Goal: Task Accomplishment & Management: Manage account settings

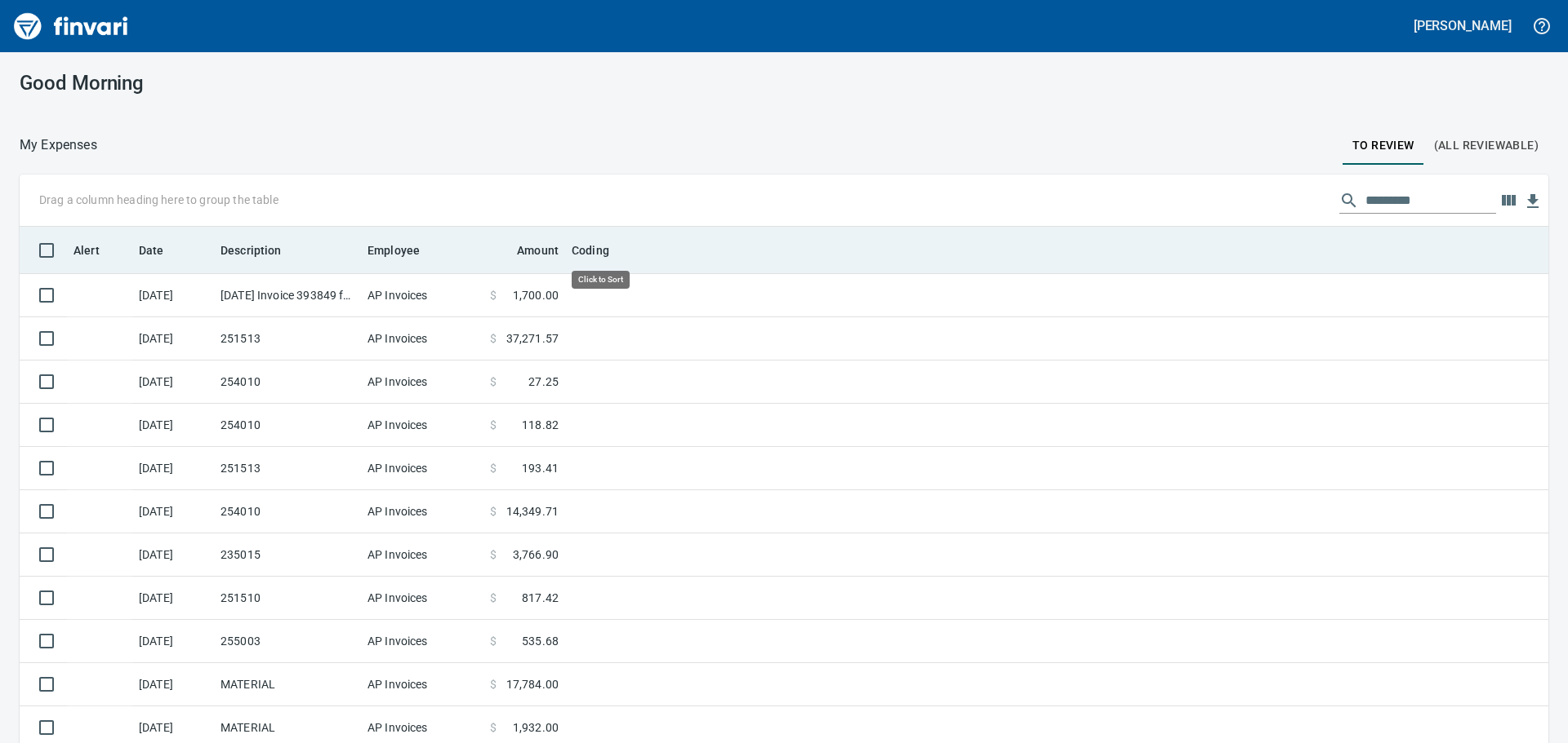
scroll to position [551, 1492]
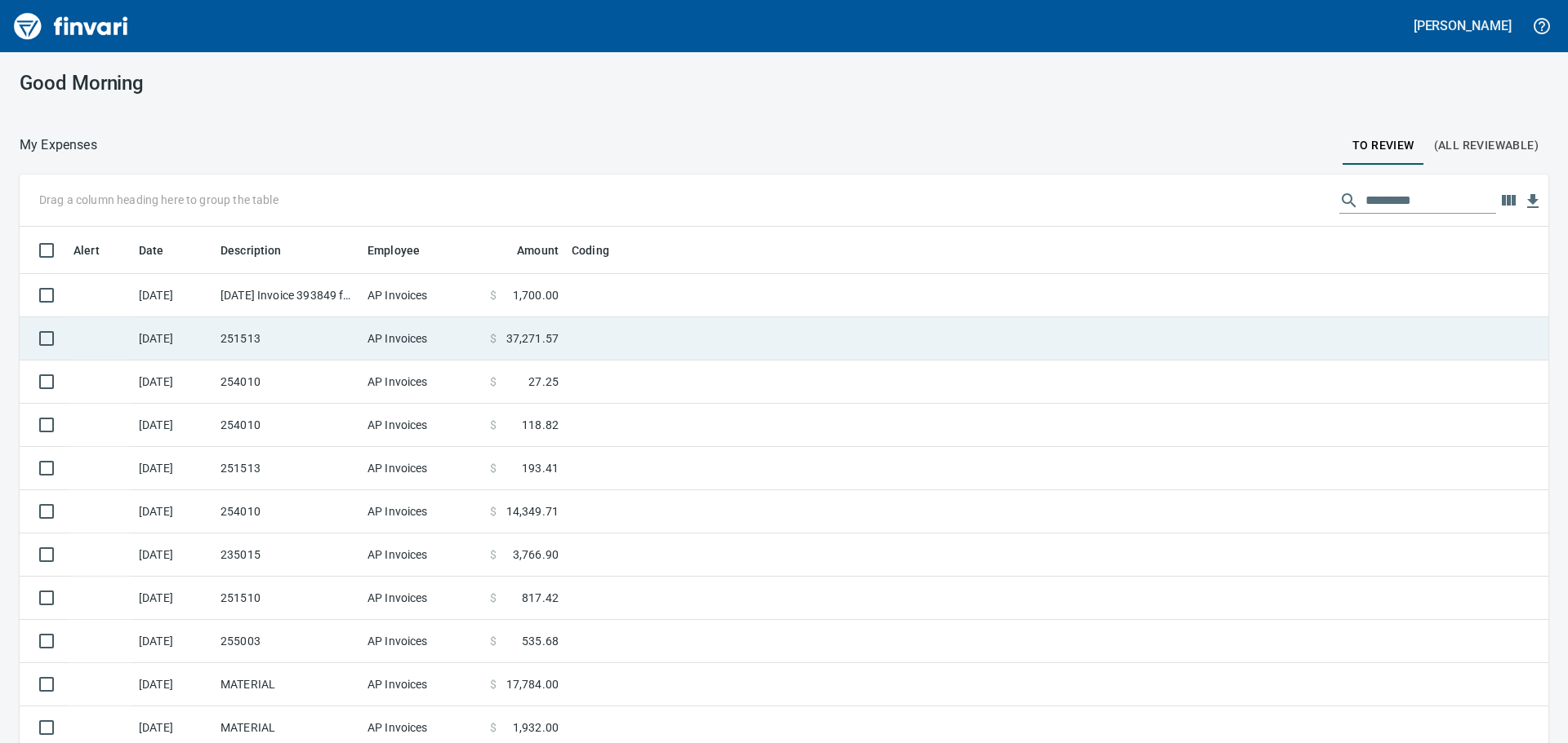
click at [340, 328] on td "251513" at bounding box center [288, 339] width 147 height 43
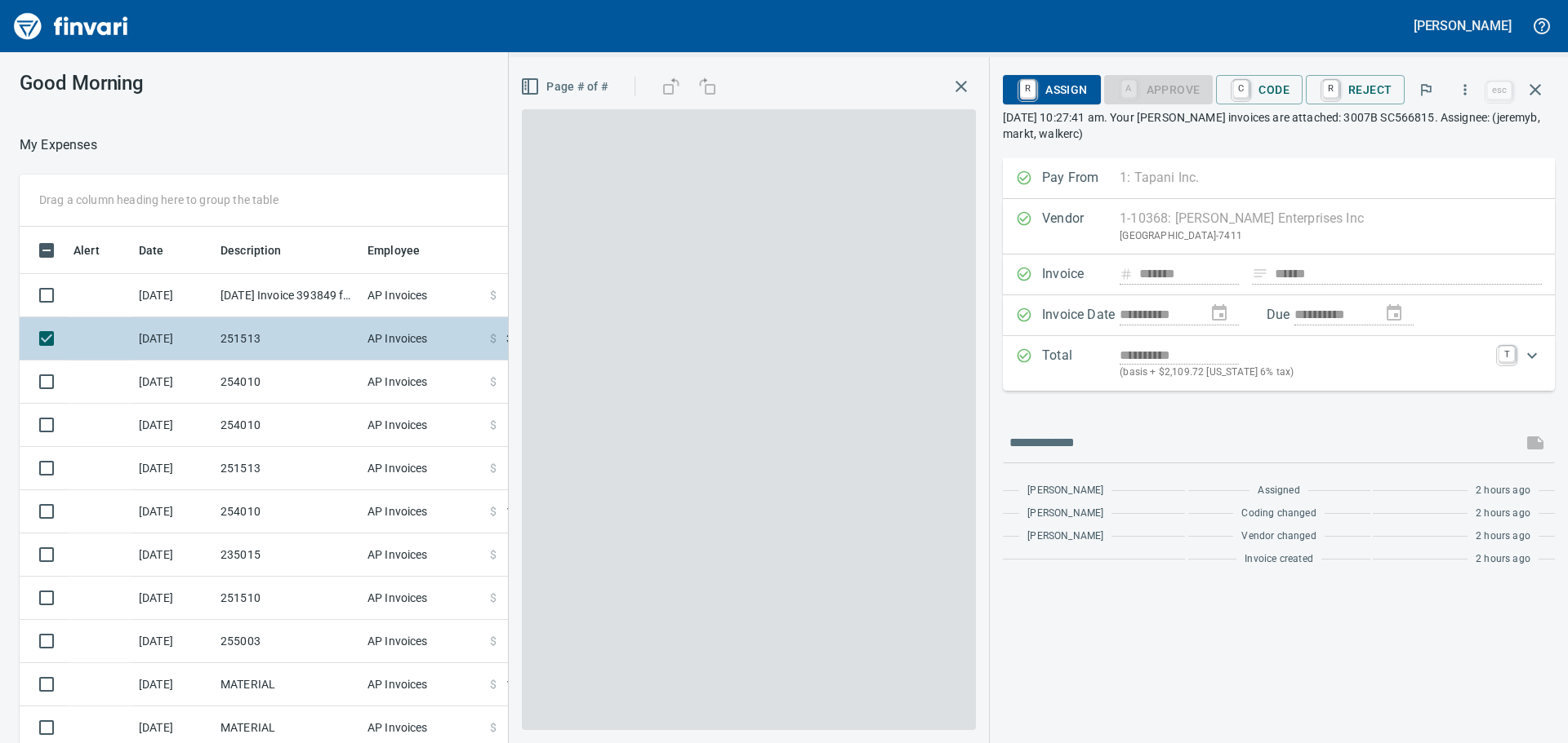
scroll to position [551, 1084]
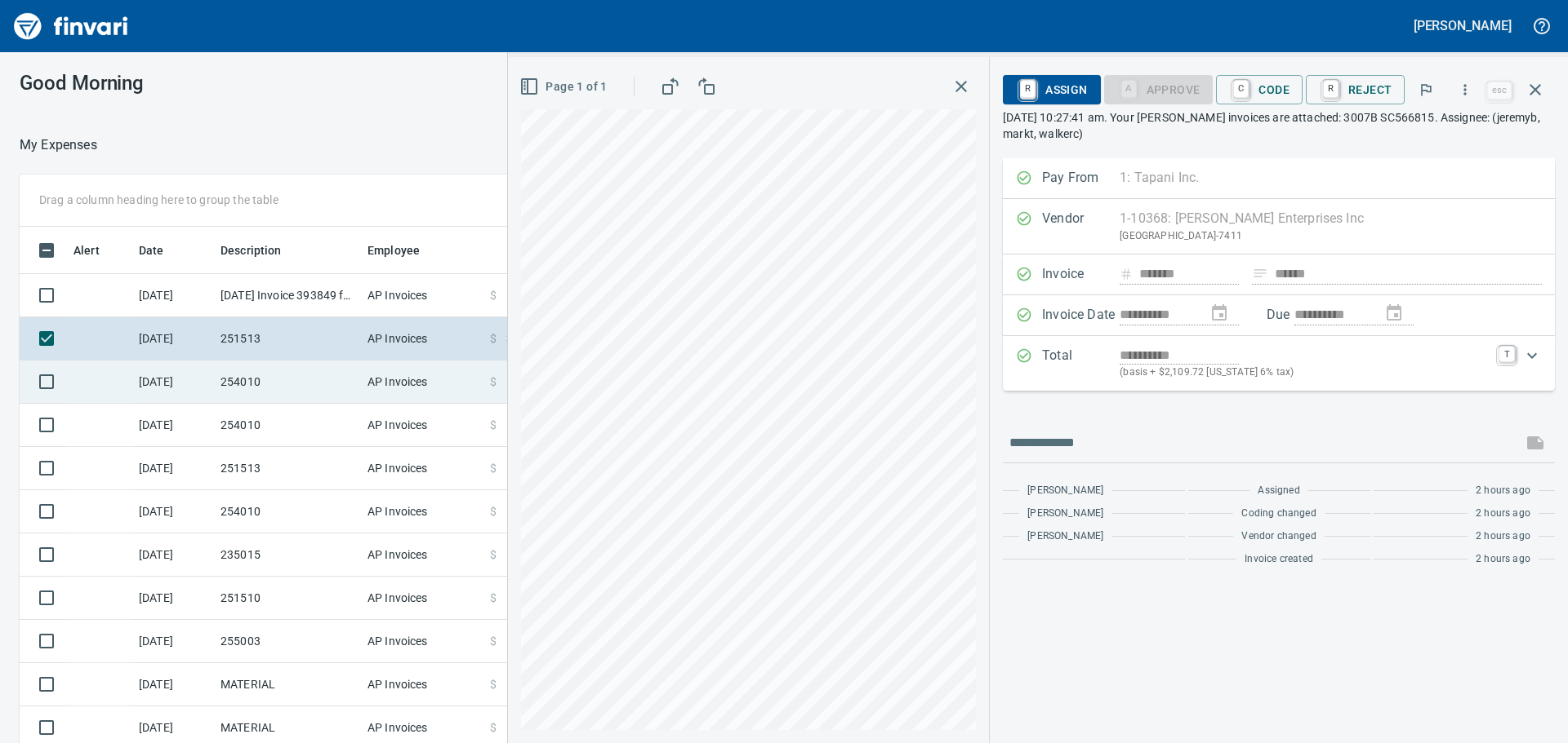
click at [274, 375] on td "254010" at bounding box center [288, 382] width 147 height 43
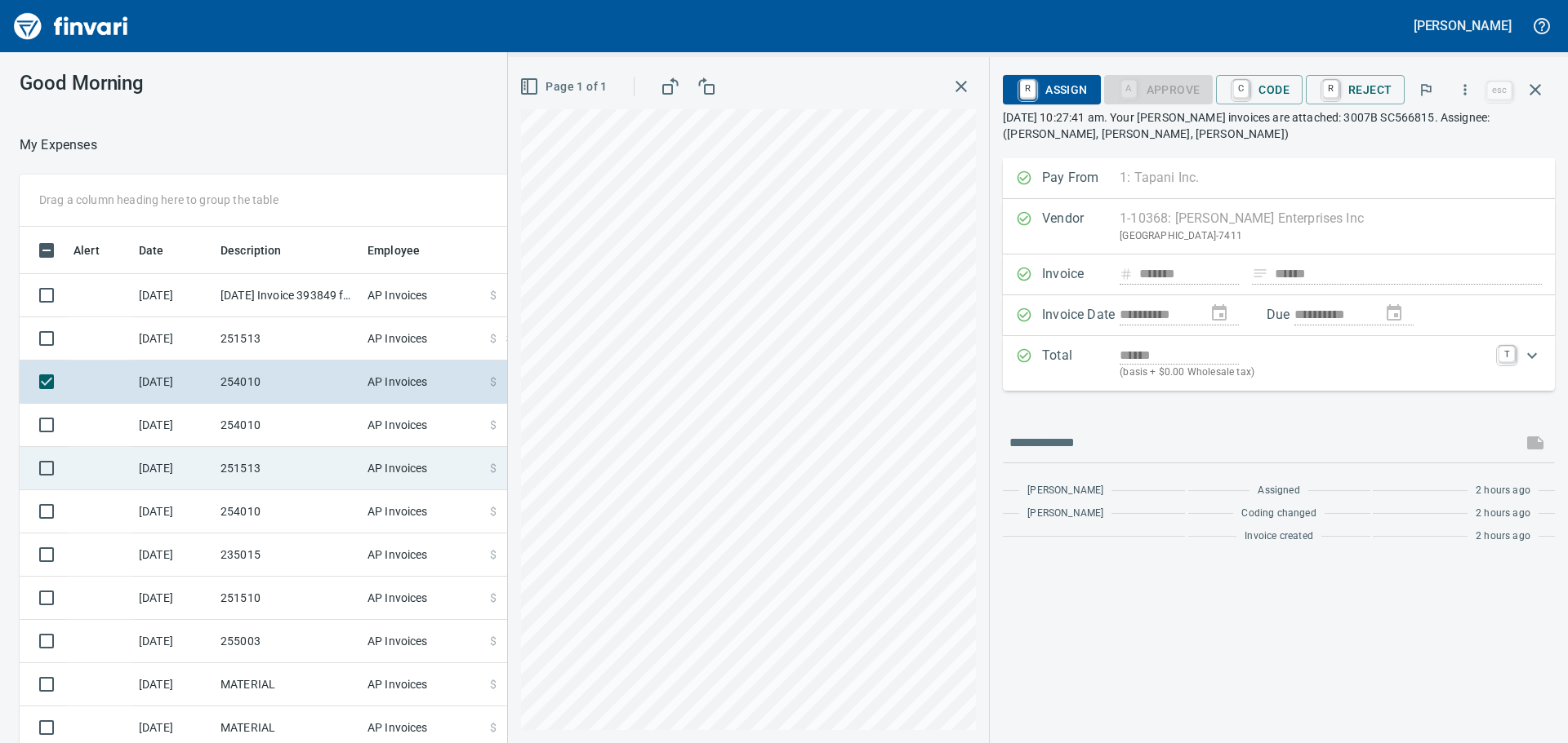
click at [309, 463] on td "251513" at bounding box center [288, 468] width 147 height 43
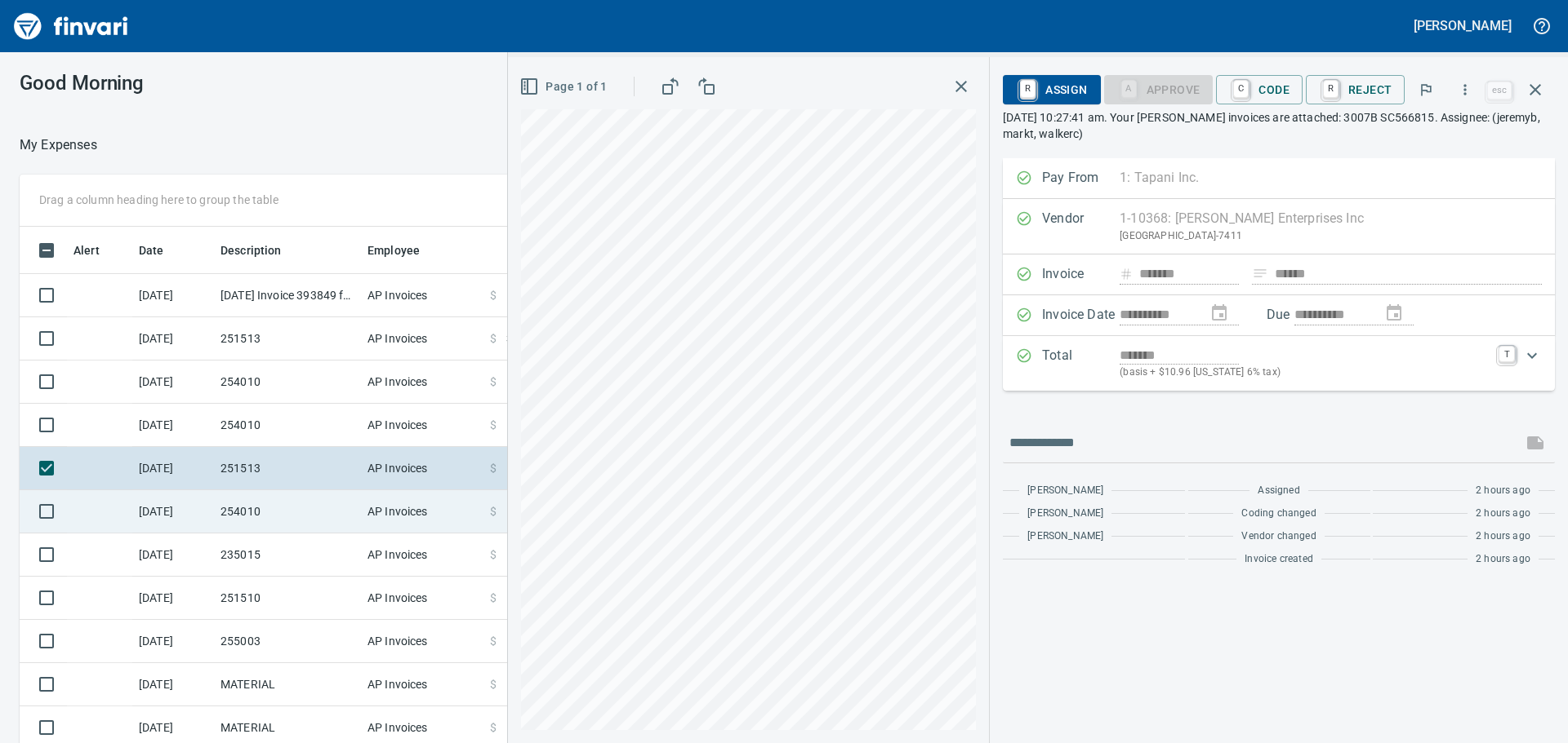
click at [311, 511] on td "254010" at bounding box center [288, 512] width 147 height 43
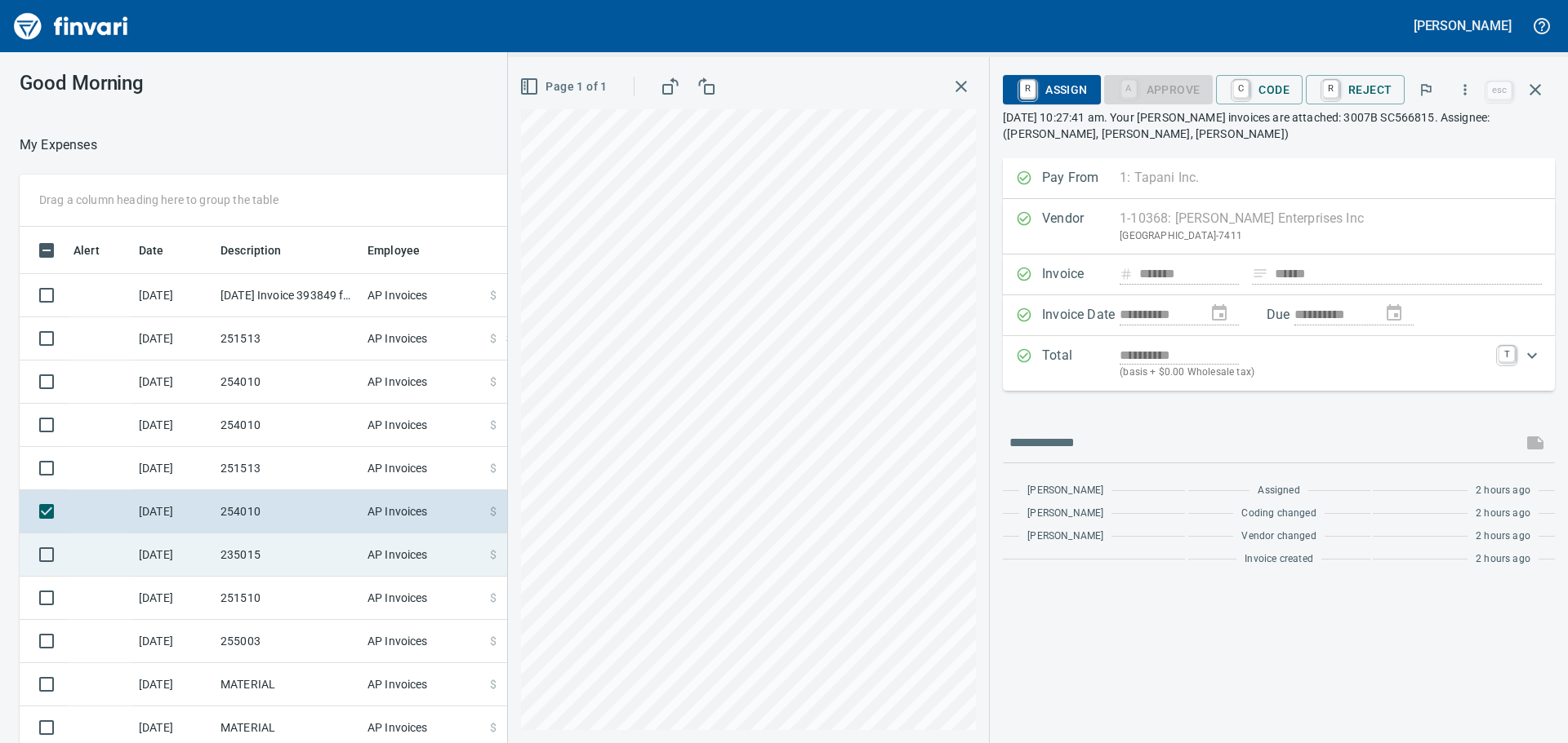
click at [322, 556] on td "235015" at bounding box center [288, 555] width 147 height 43
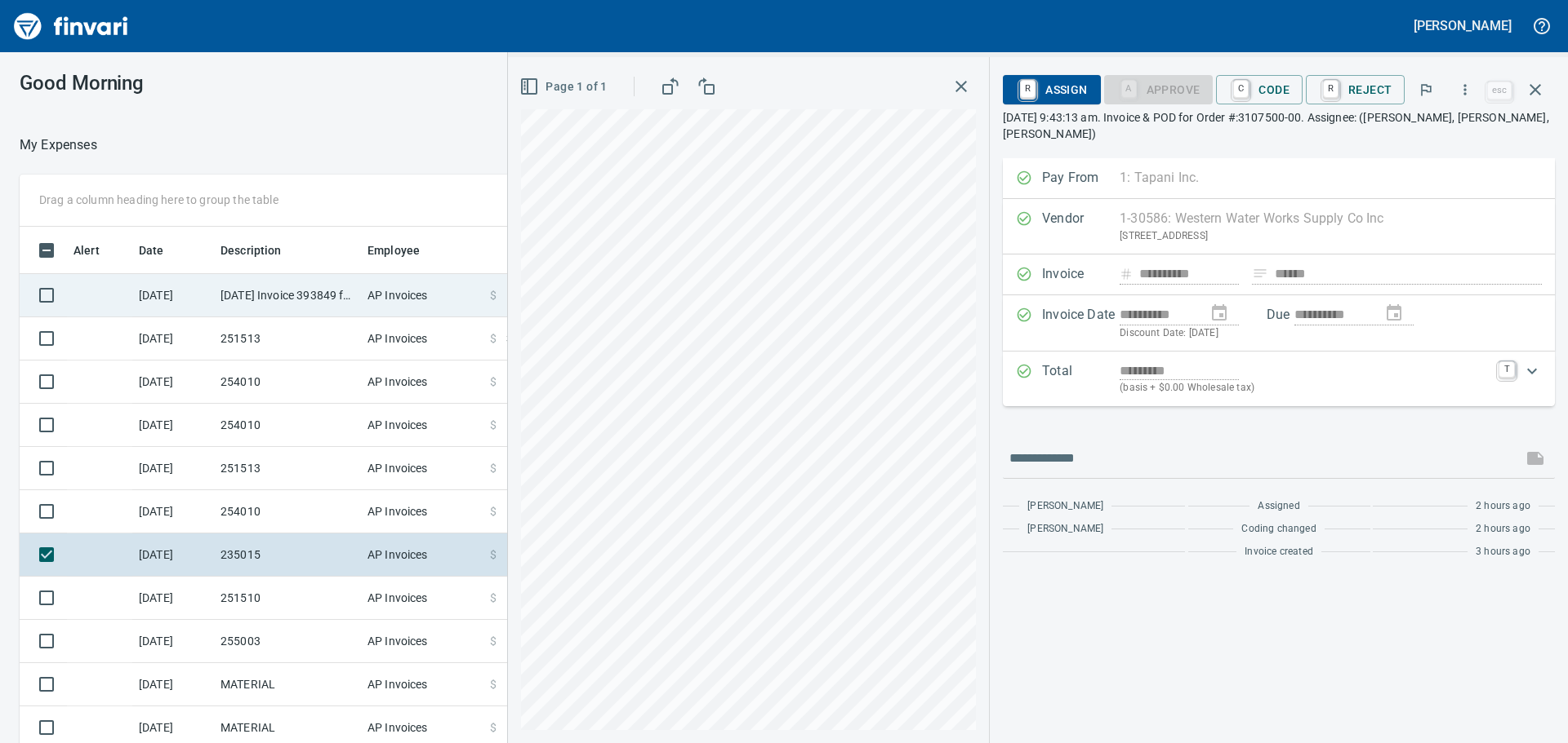
click at [197, 289] on td "[DATE]" at bounding box center [172, 295] width 81 height 43
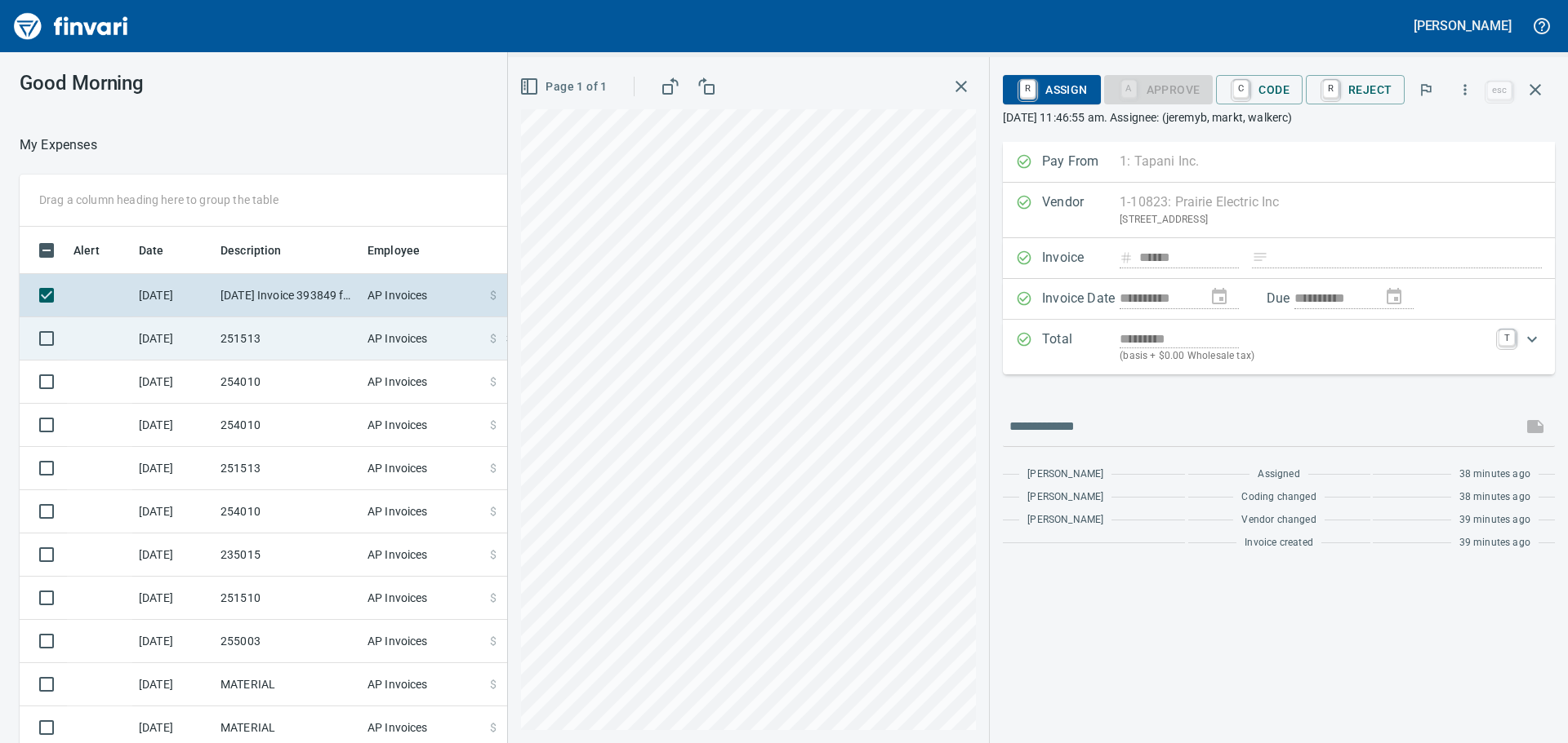
click at [245, 345] on td "251513" at bounding box center [288, 339] width 147 height 43
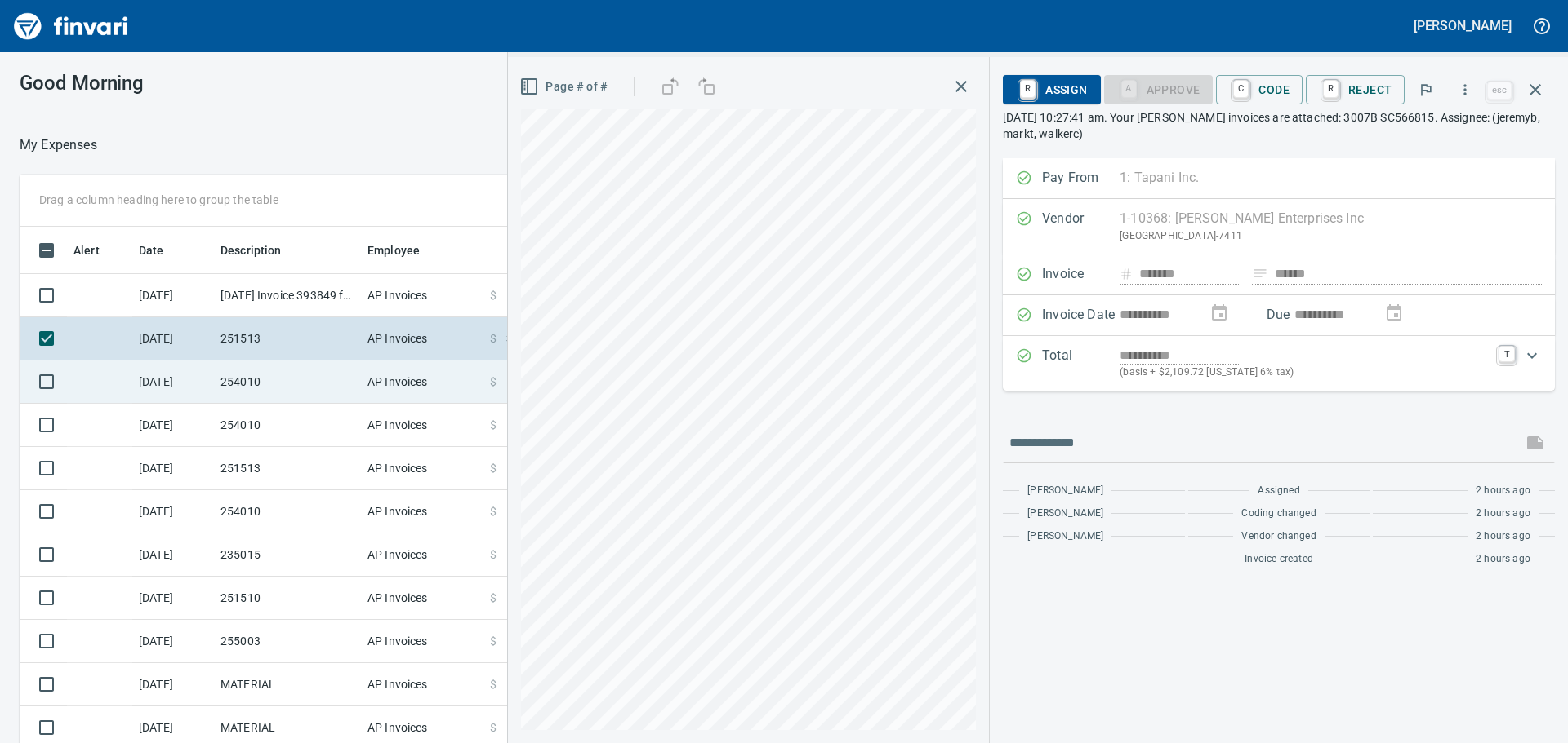
click at [271, 362] on td "254010" at bounding box center [288, 382] width 147 height 43
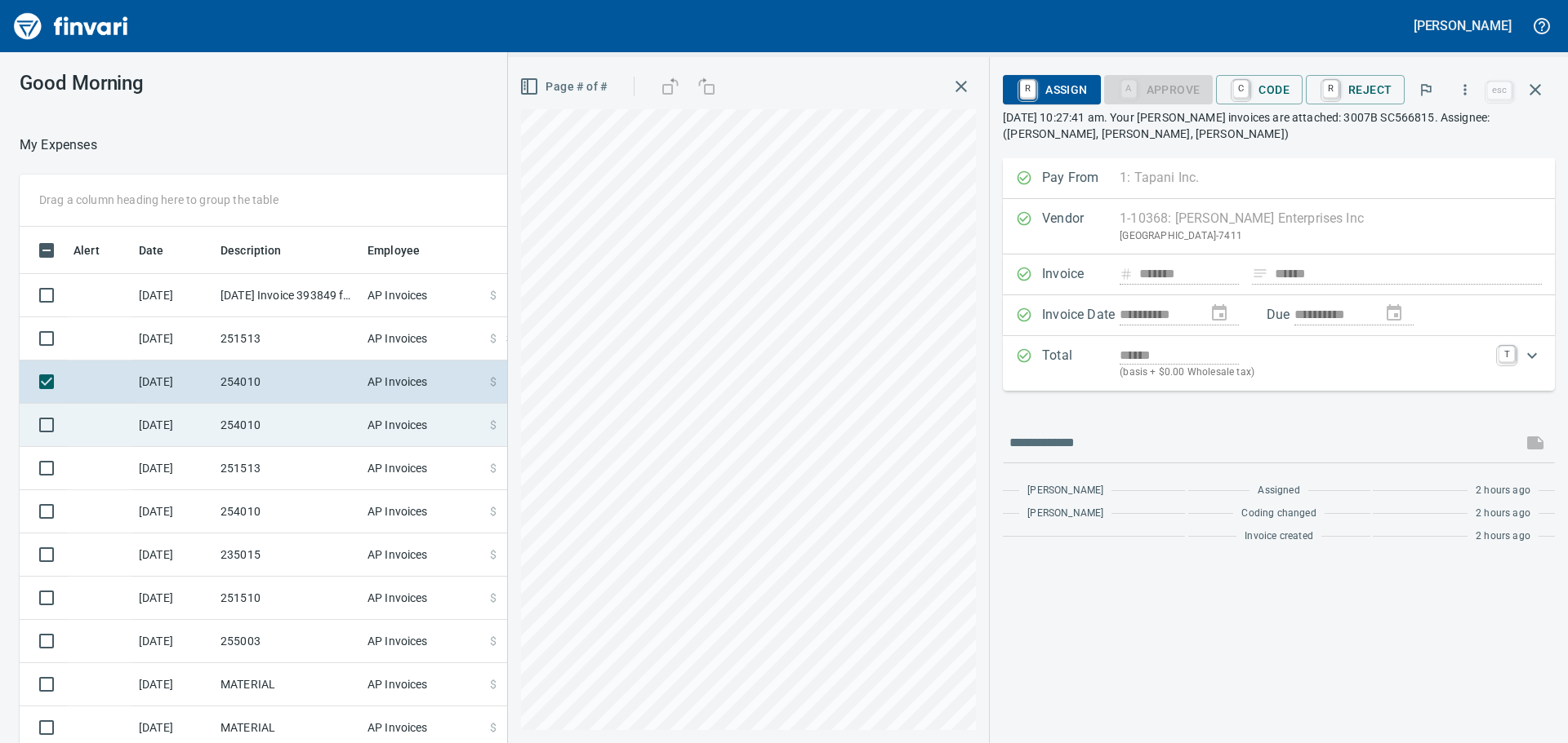
click at [281, 417] on td "254010" at bounding box center [288, 425] width 147 height 43
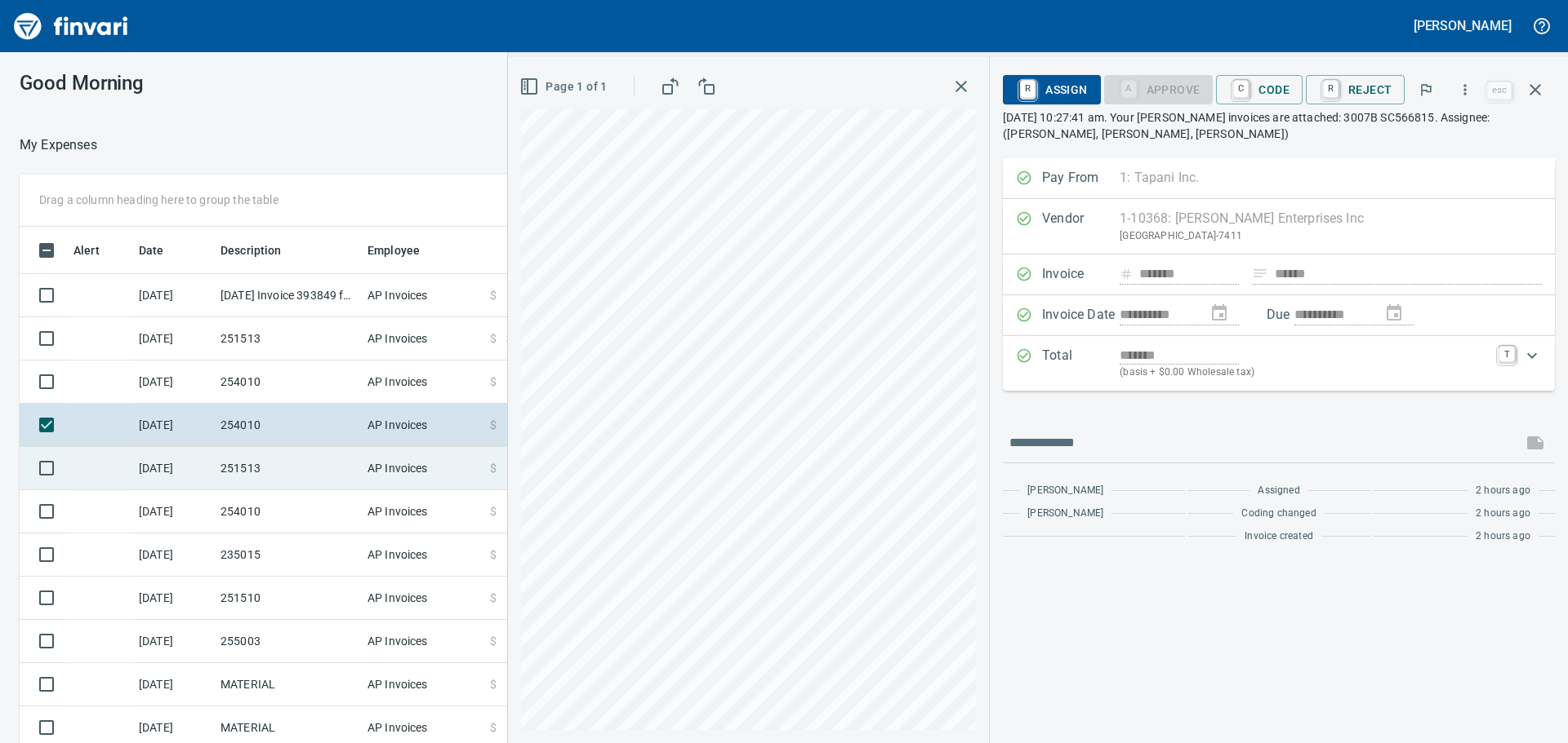
click at [307, 473] on td "251513" at bounding box center [288, 468] width 147 height 43
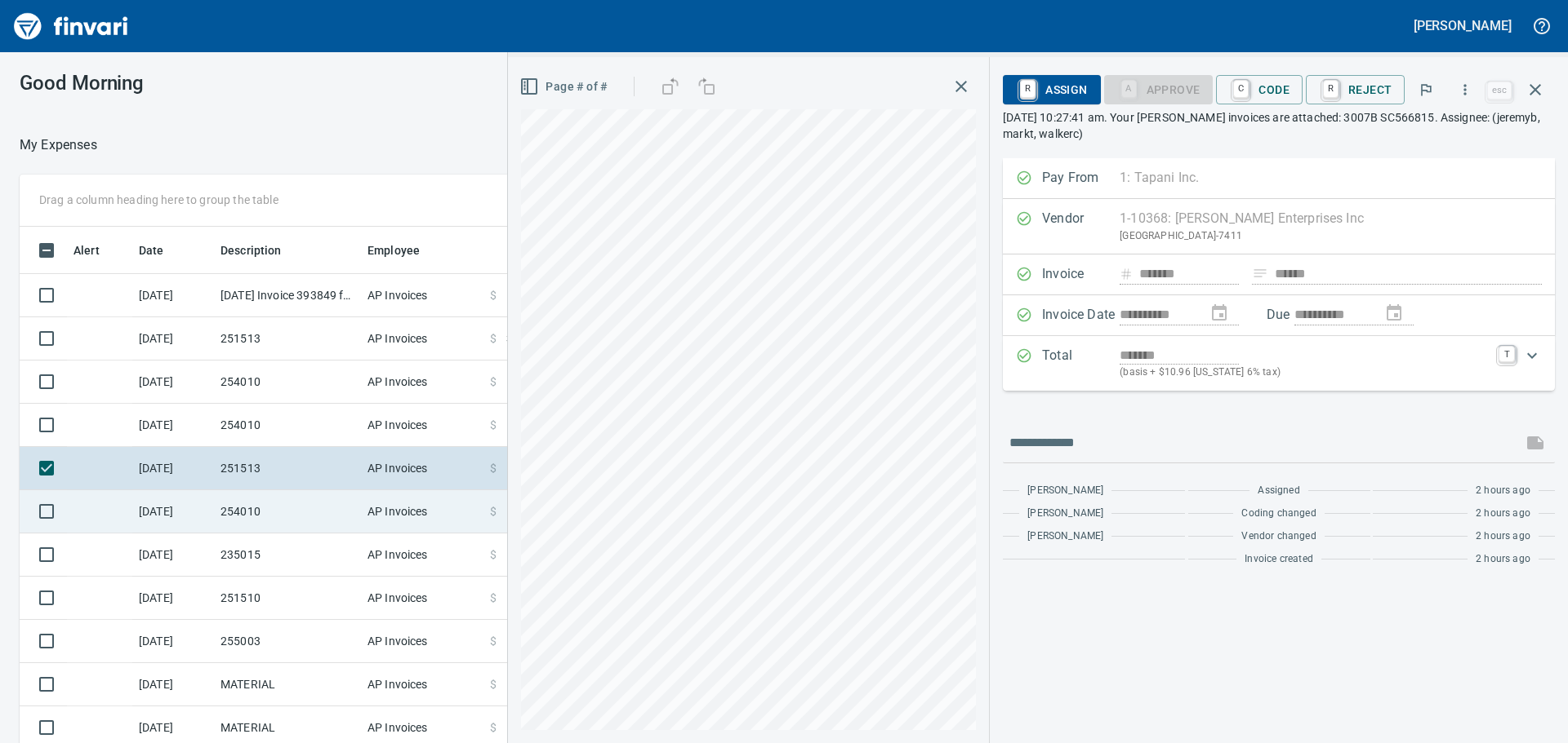
click at [321, 525] on td "254010" at bounding box center [288, 512] width 147 height 43
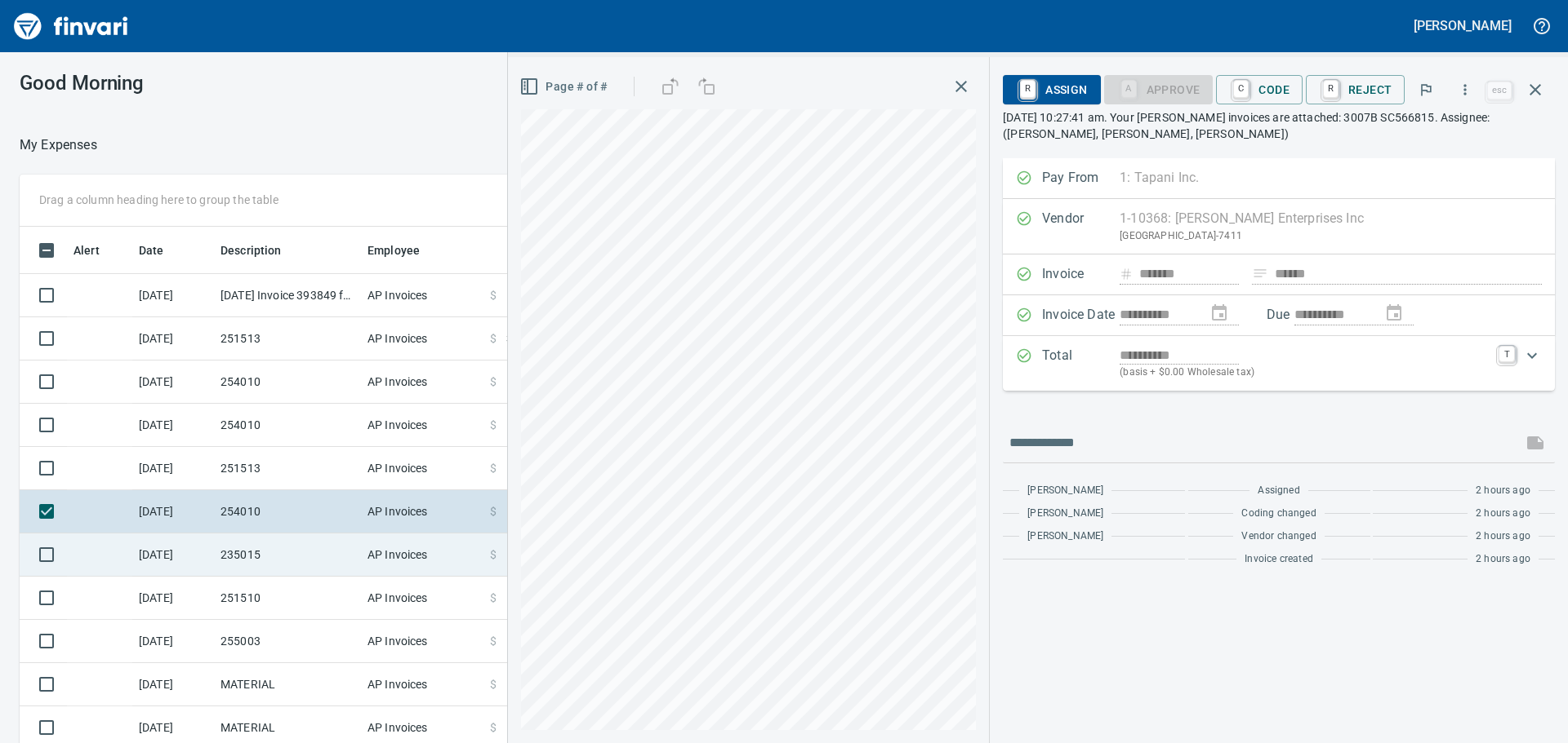
click at [328, 557] on td "235015" at bounding box center [288, 555] width 147 height 43
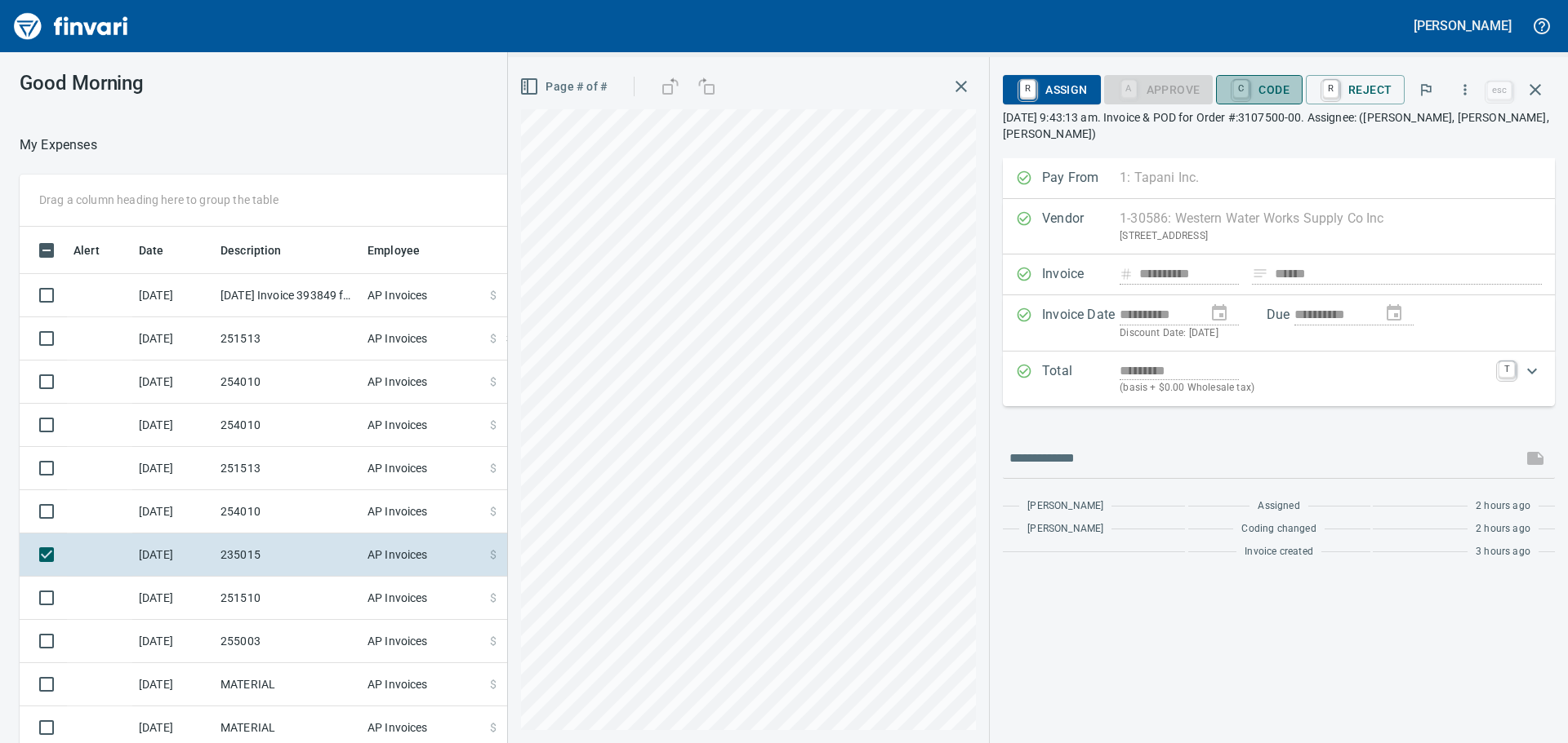
click at [1279, 89] on span "C Code" at bounding box center [1259, 90] width 61 height 27
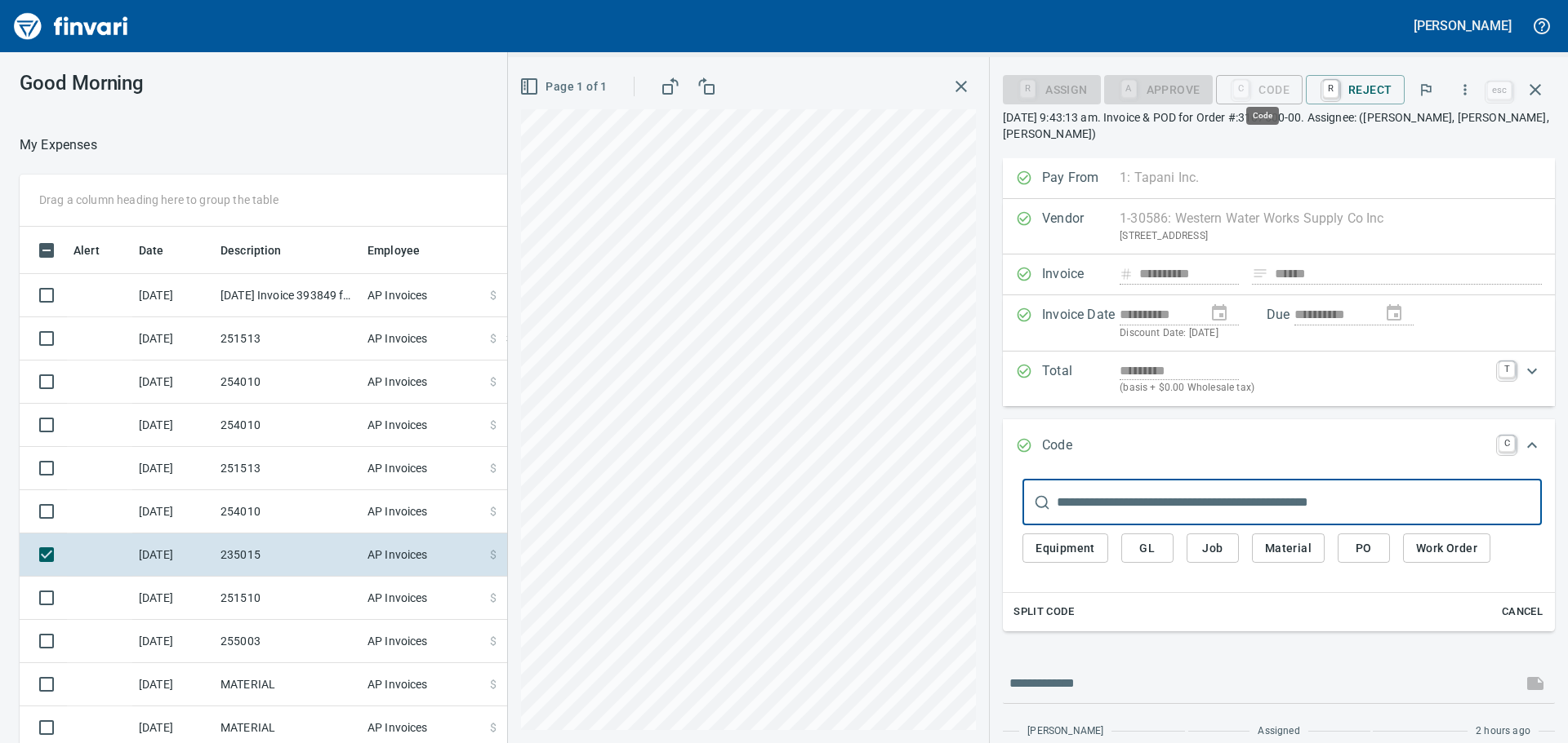
scroll to position [551, 1084]
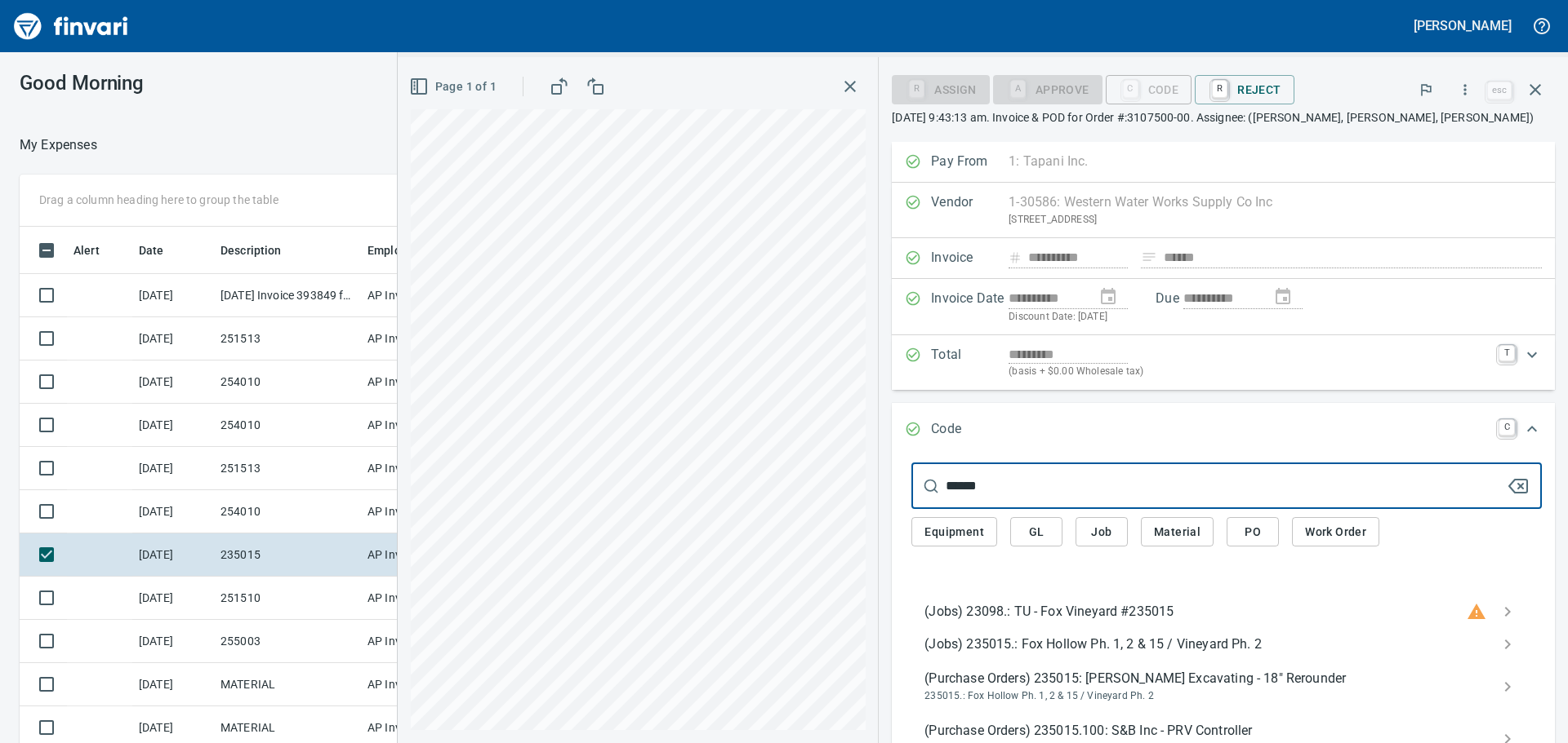
type input "******"
click at [1117, 638] on span "(Jobs) 235015.: Fox Hollow Ph. 1, 2 & 15 / Vineyard Ph. 2" at bounding box center [1213, 644] width 578 height 20
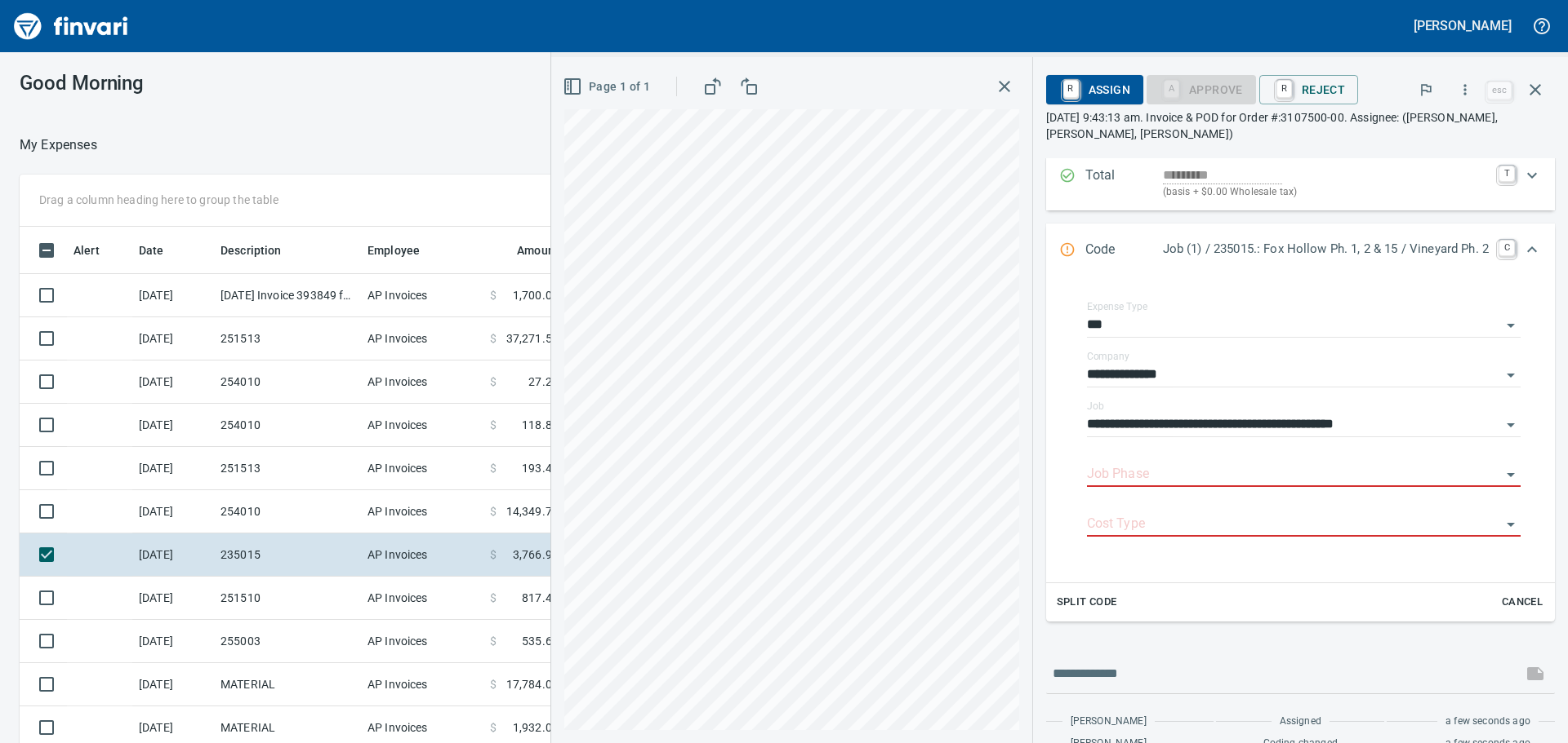
scroll to position [225, 0]
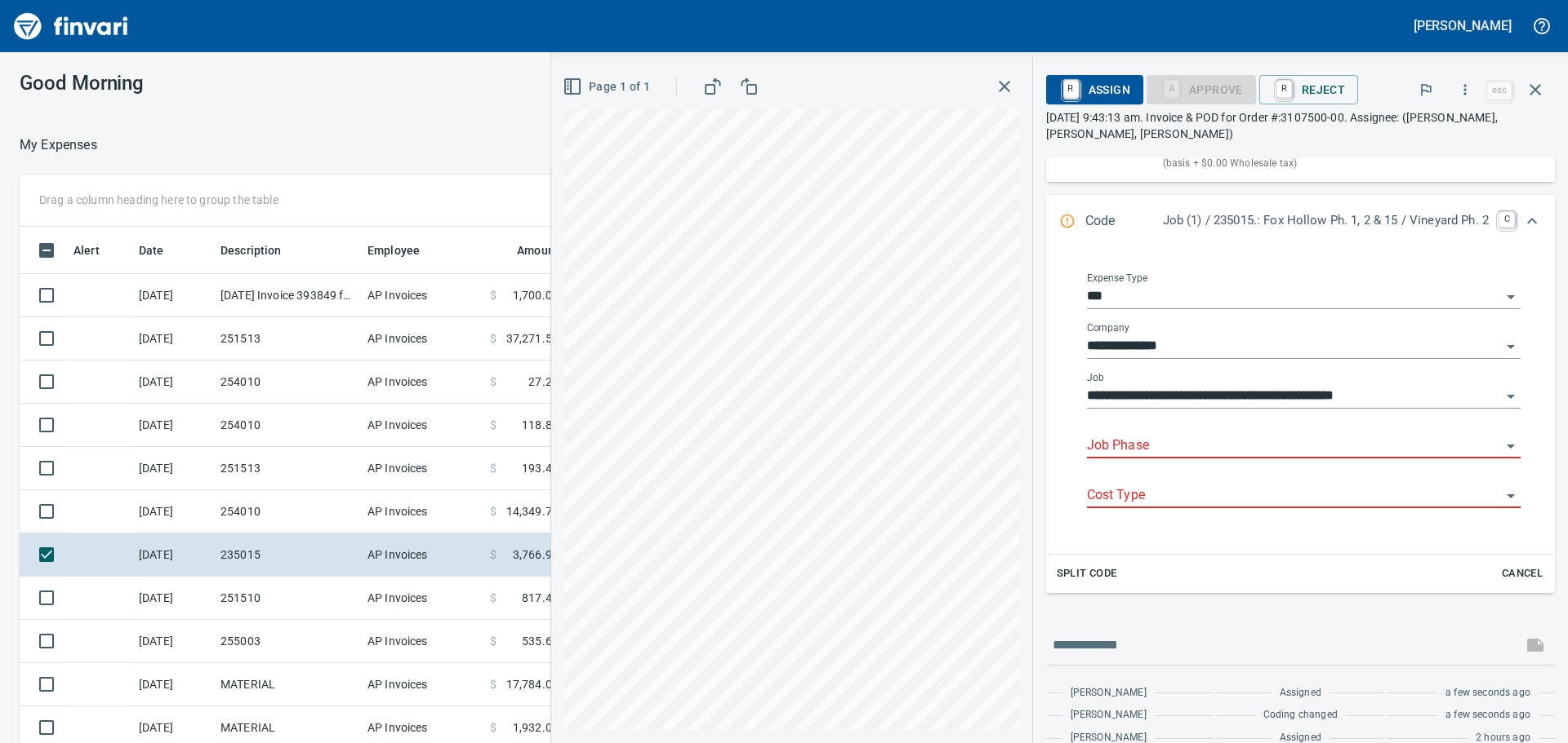
click at [1140, 449] on input "Job Phase" at bounding box center [1293, 446] width 414 height 22
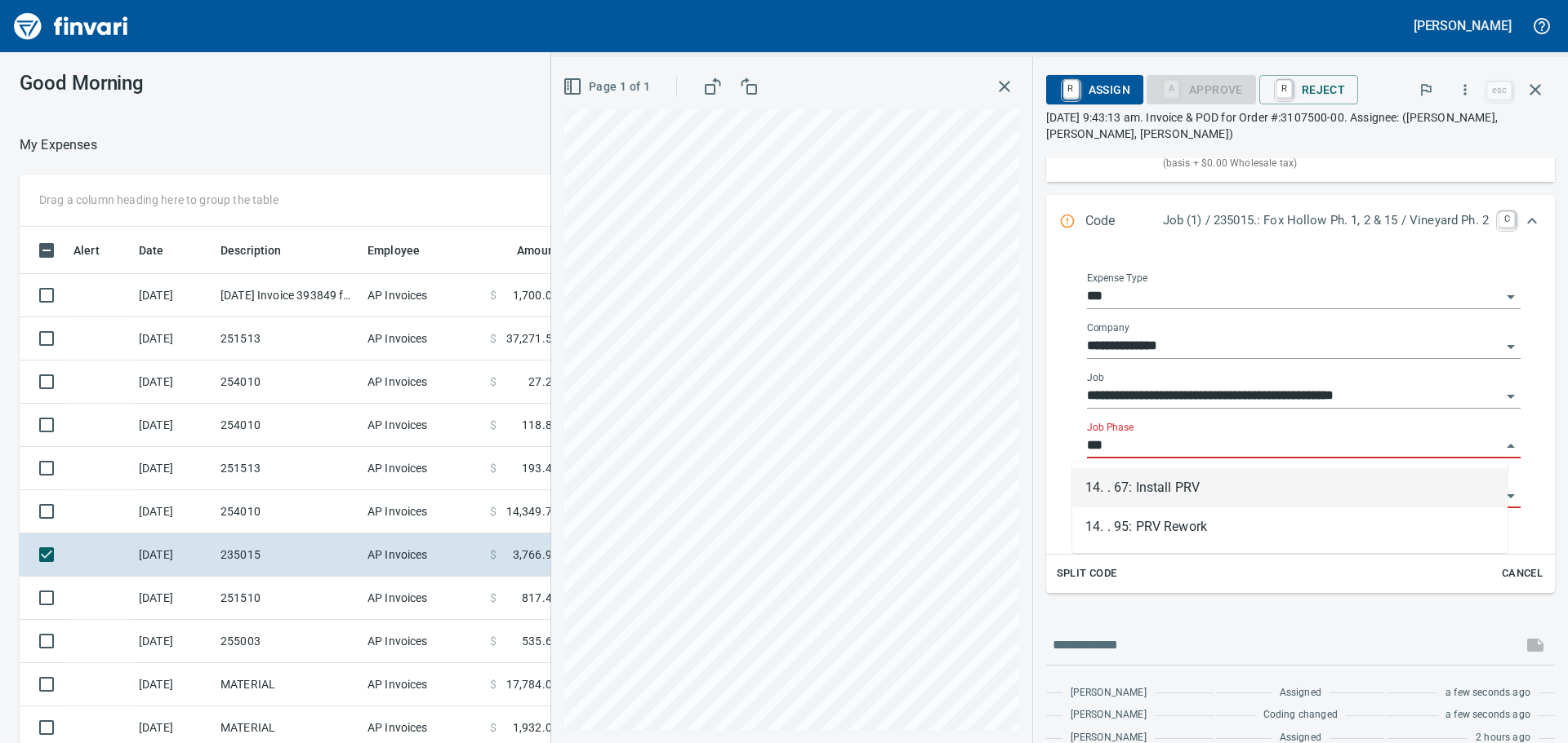
scroll to position [551, 1084]
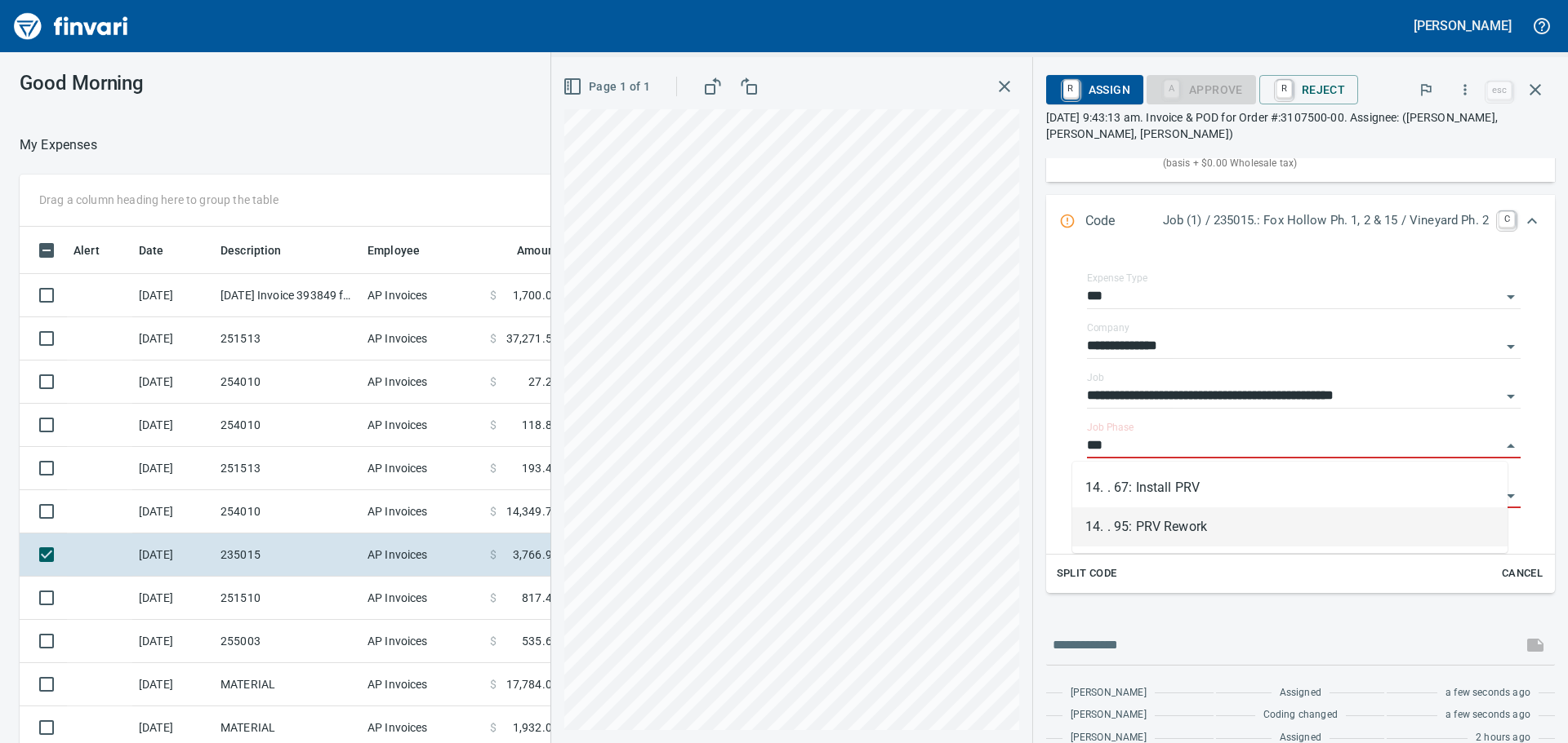
click at [1155, 524] on li "14. . 95: PRV Rework" at bounding box center [1289, 527] width 435 height 39
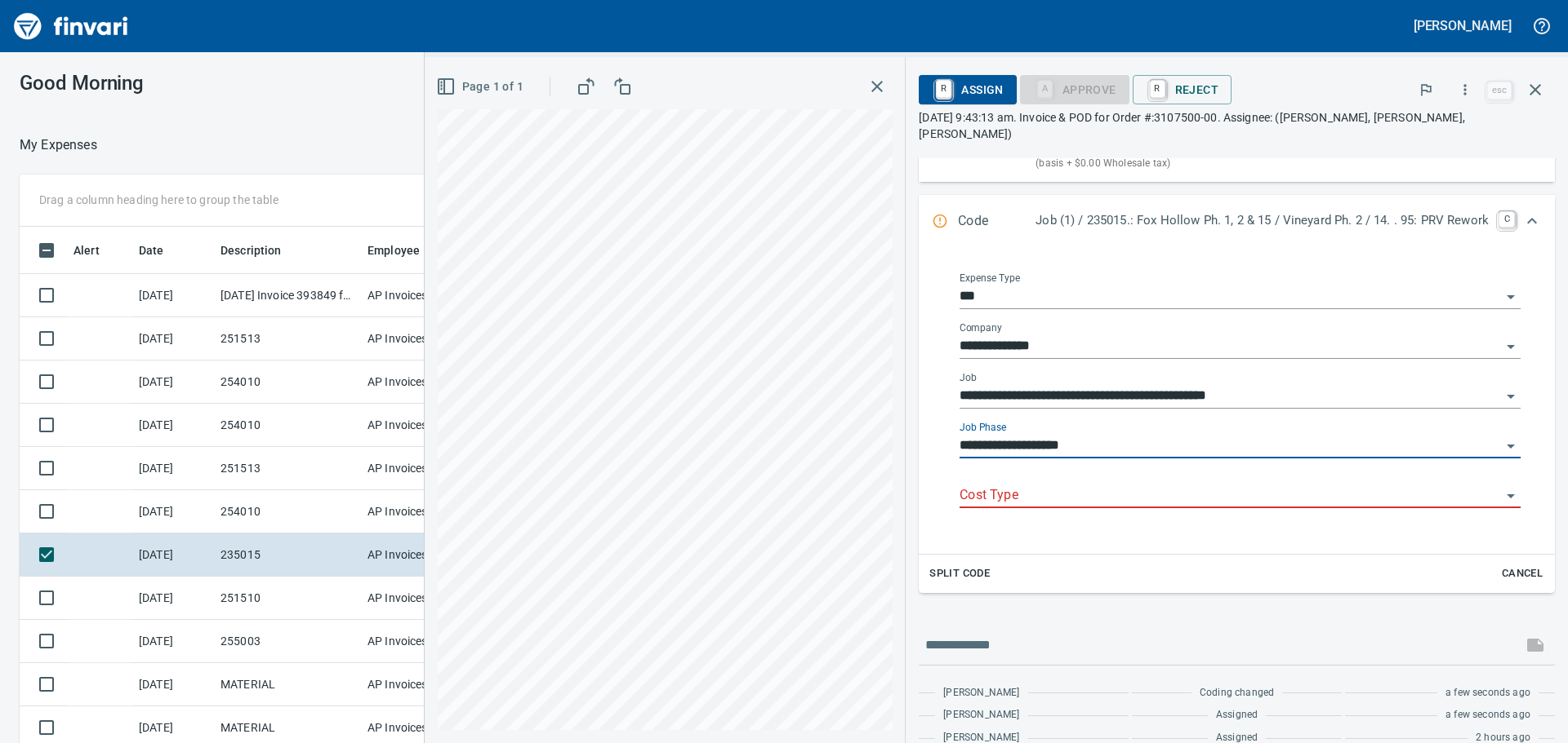
type input "**********"
click at [1067, 485] on input "Cost Type" at bounding box center [1230, 496] width 541 height 22
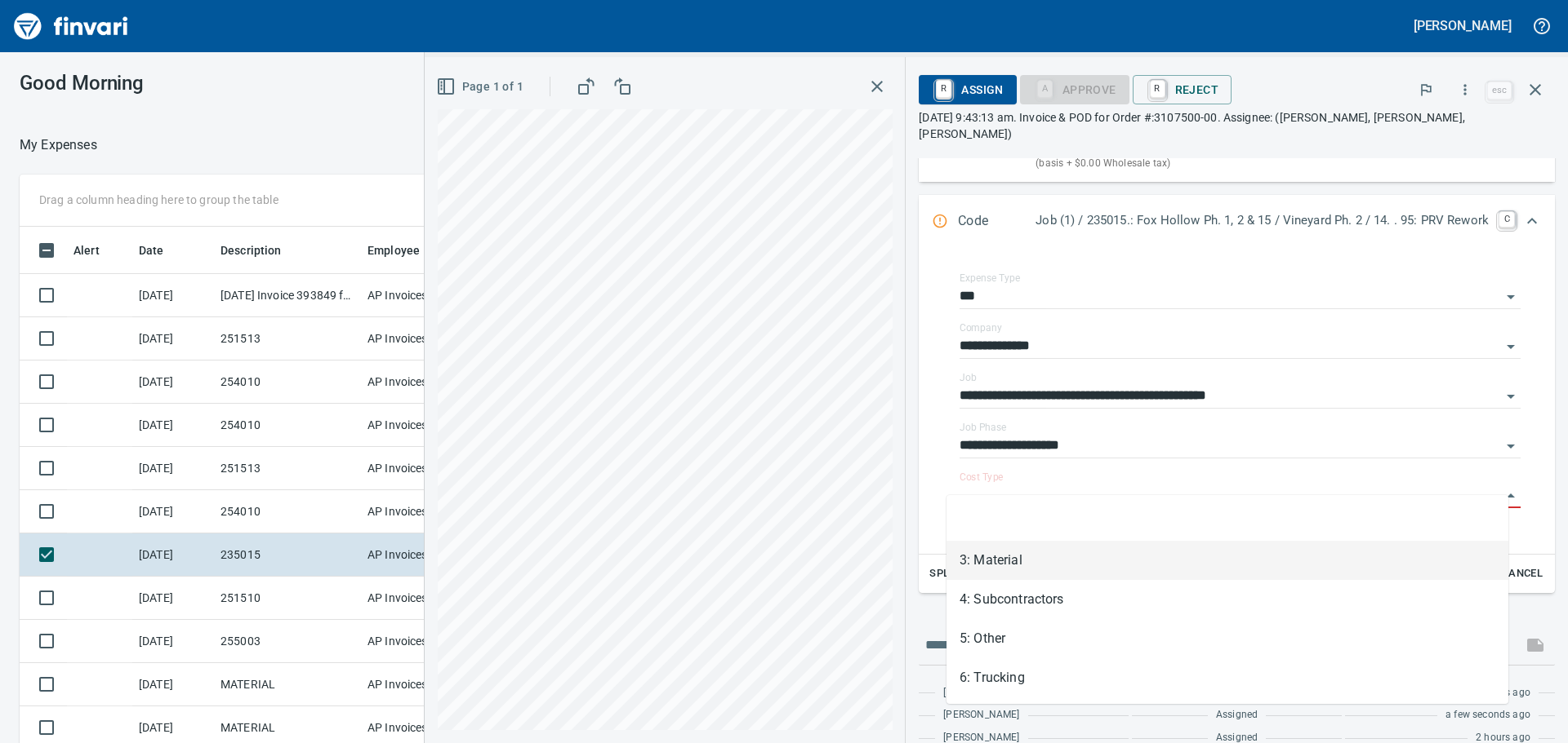
click at [1064, 554] on li "3: Material" at bounding box center [1228, 560] width 561 height 39
type input "**********"
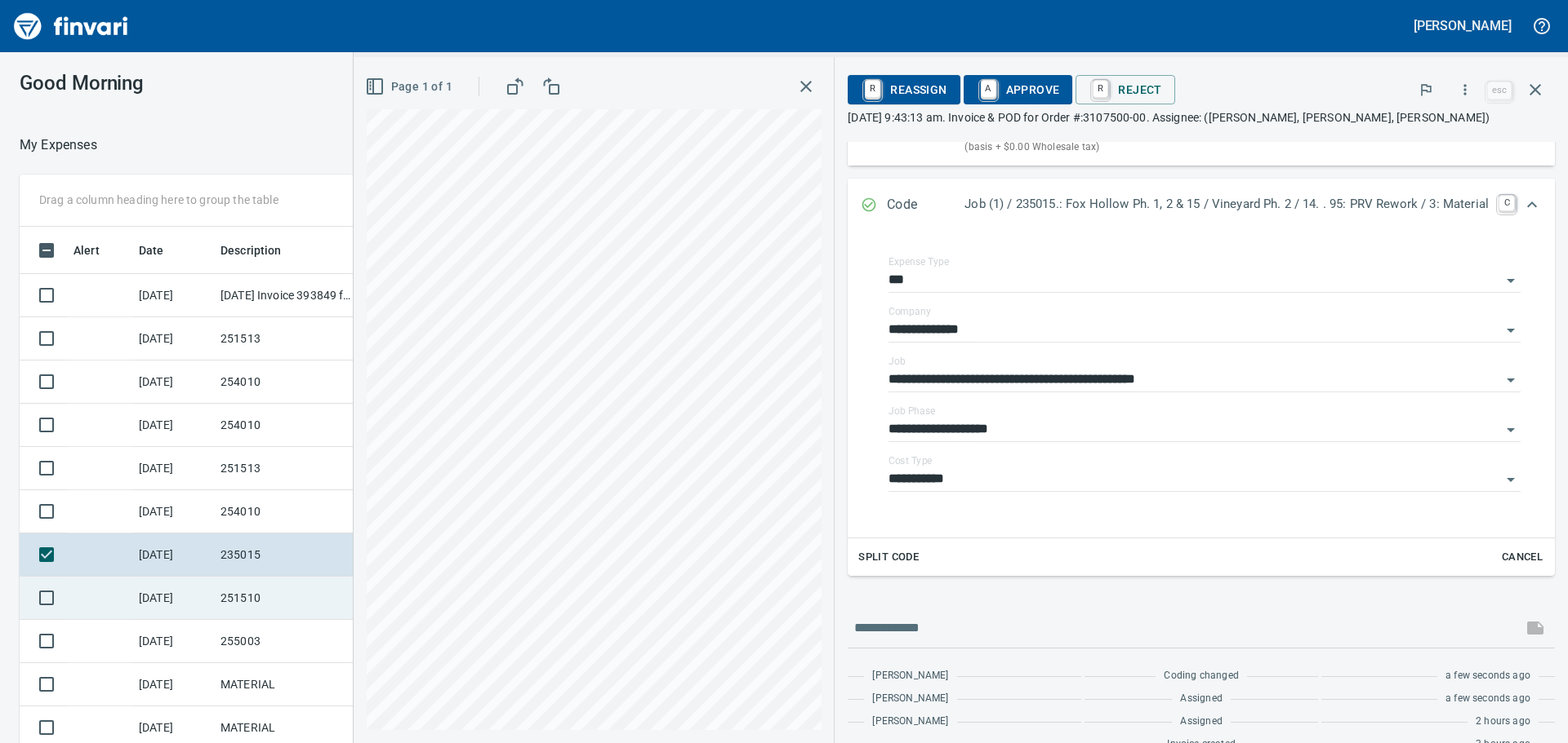
click at [281, 593] on td "251510" at bounding box center [288, 598] width 147 height 43
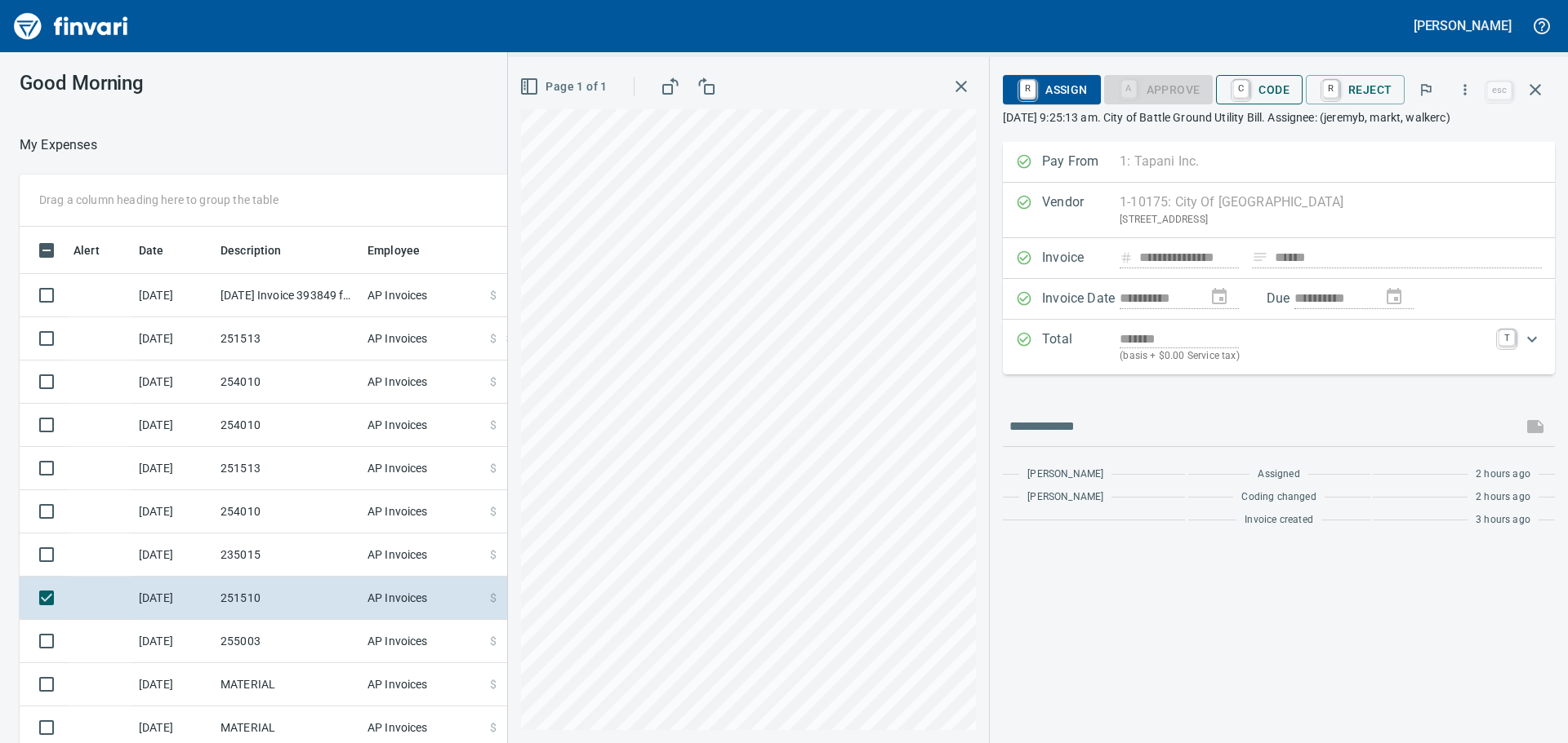
click at [1284, 95] on span "C Code" at bounding box center [1259, 90] width 61 height 27
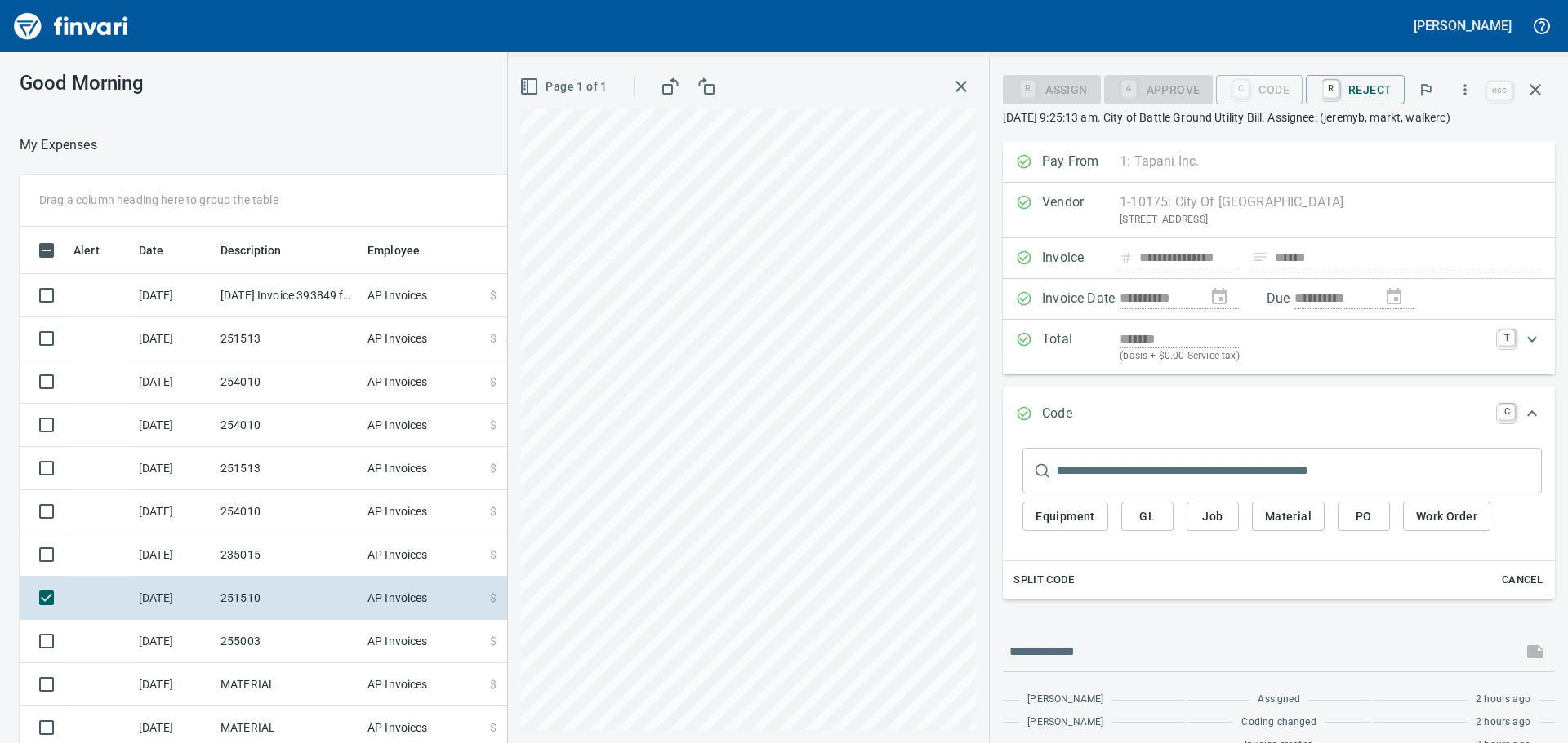
click at [1097, 444] on div "**********" at bounding box center [1038, 400] width 1060 height 686
click at [1131, 466] on input "text" at bounding box center [1299, 470] width 485 height 46
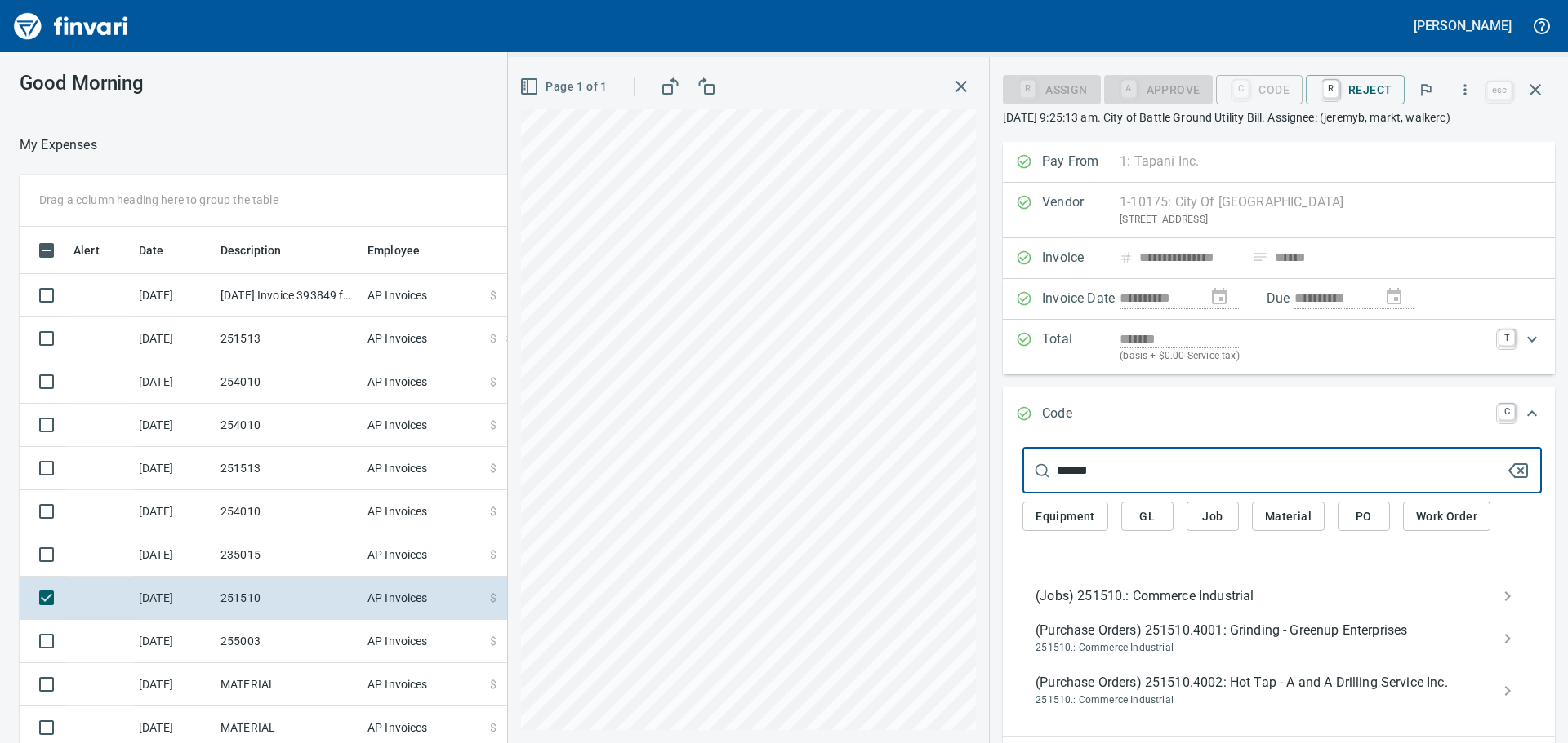
type input "******"
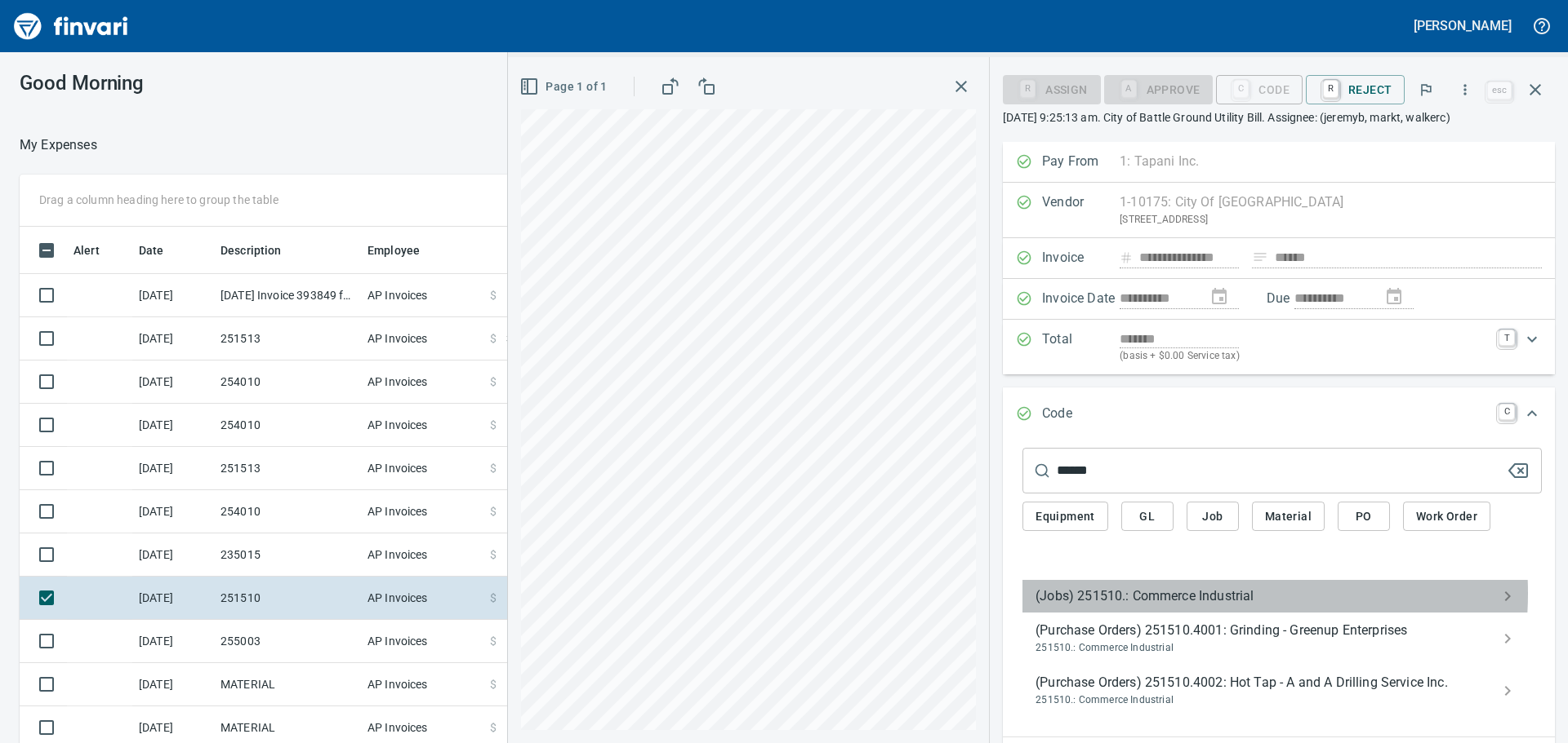
click at [1185, 593] on span "(Jobs) 251510.: Commerce Industrial" at bounding box center [1270, 596] width 468 height 20
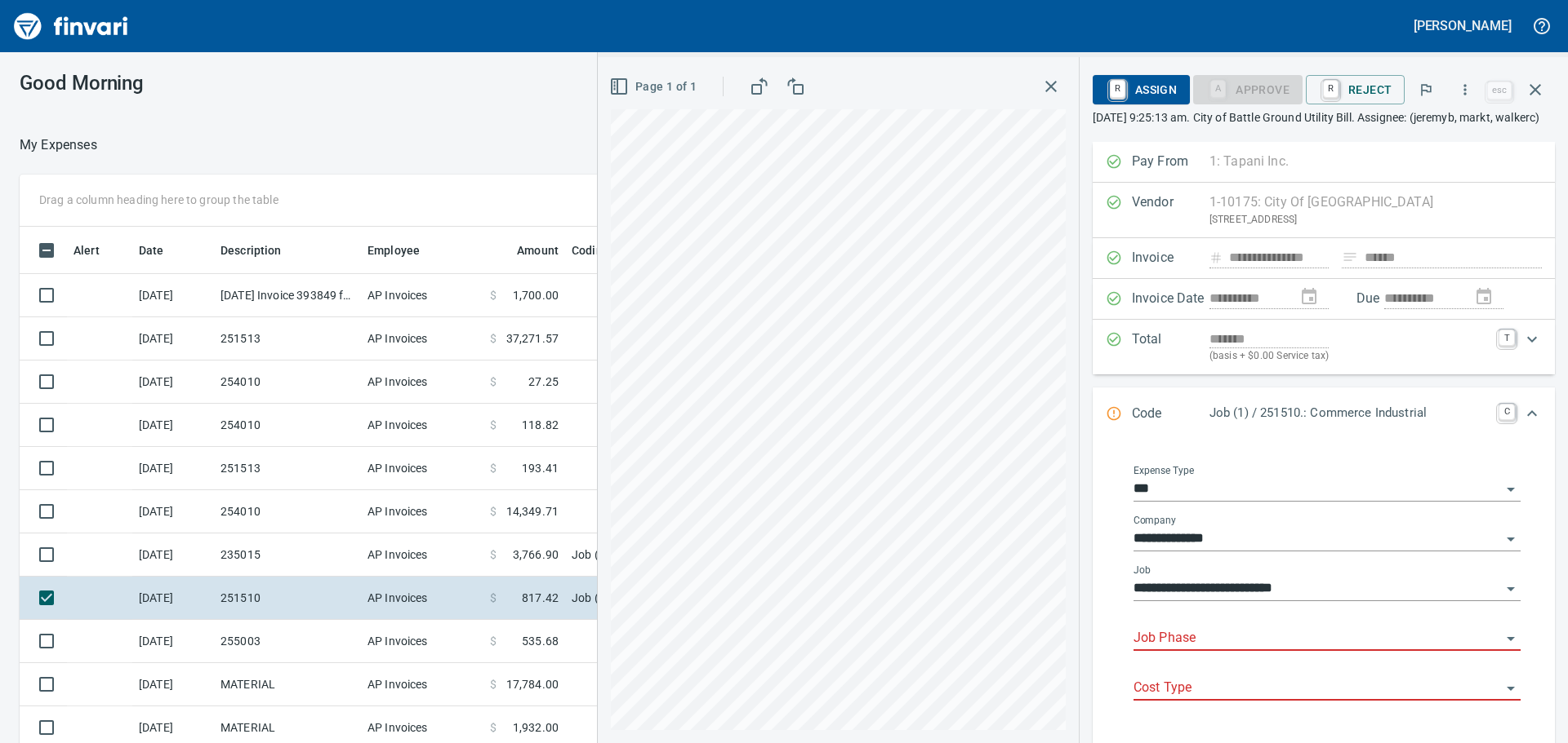
scroll to position [551, 1084]
click at [1204, 650] on input "Job Phase" at bounding box center [1318, 638] width 368 height 22
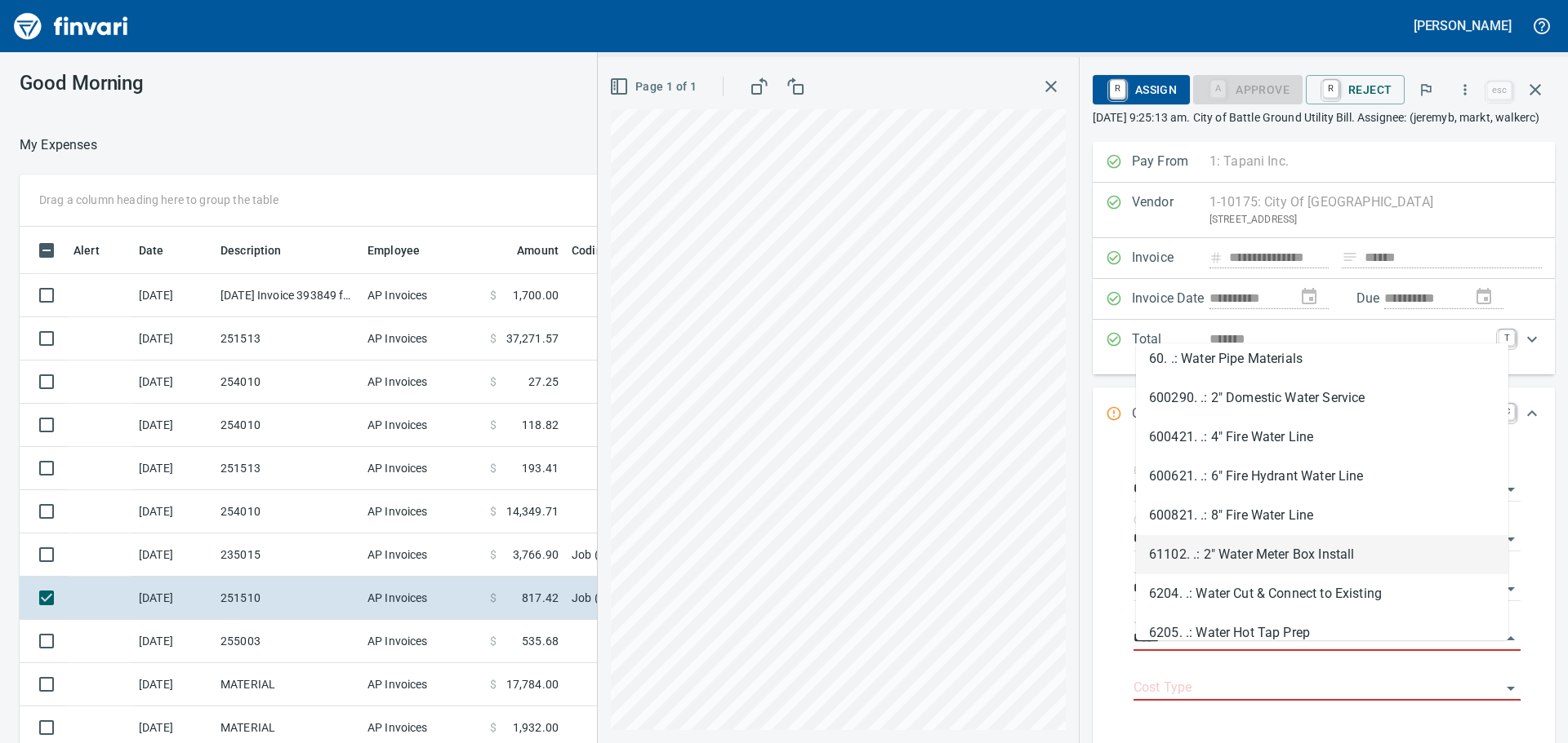
scroll to position [0, 0]
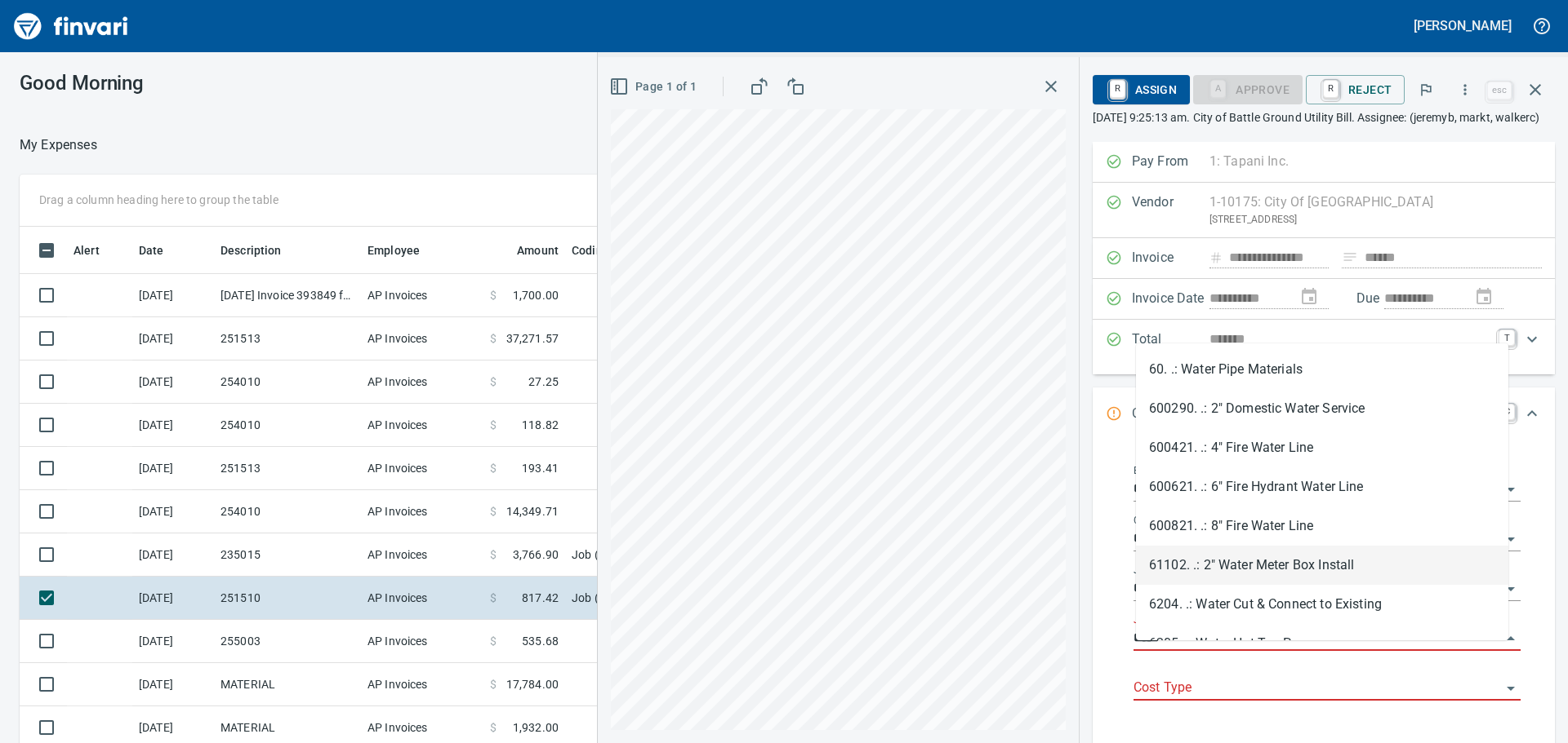
click at [1185, 650] on input "*****" at bounding box center [1318, 638] width 368 height 22
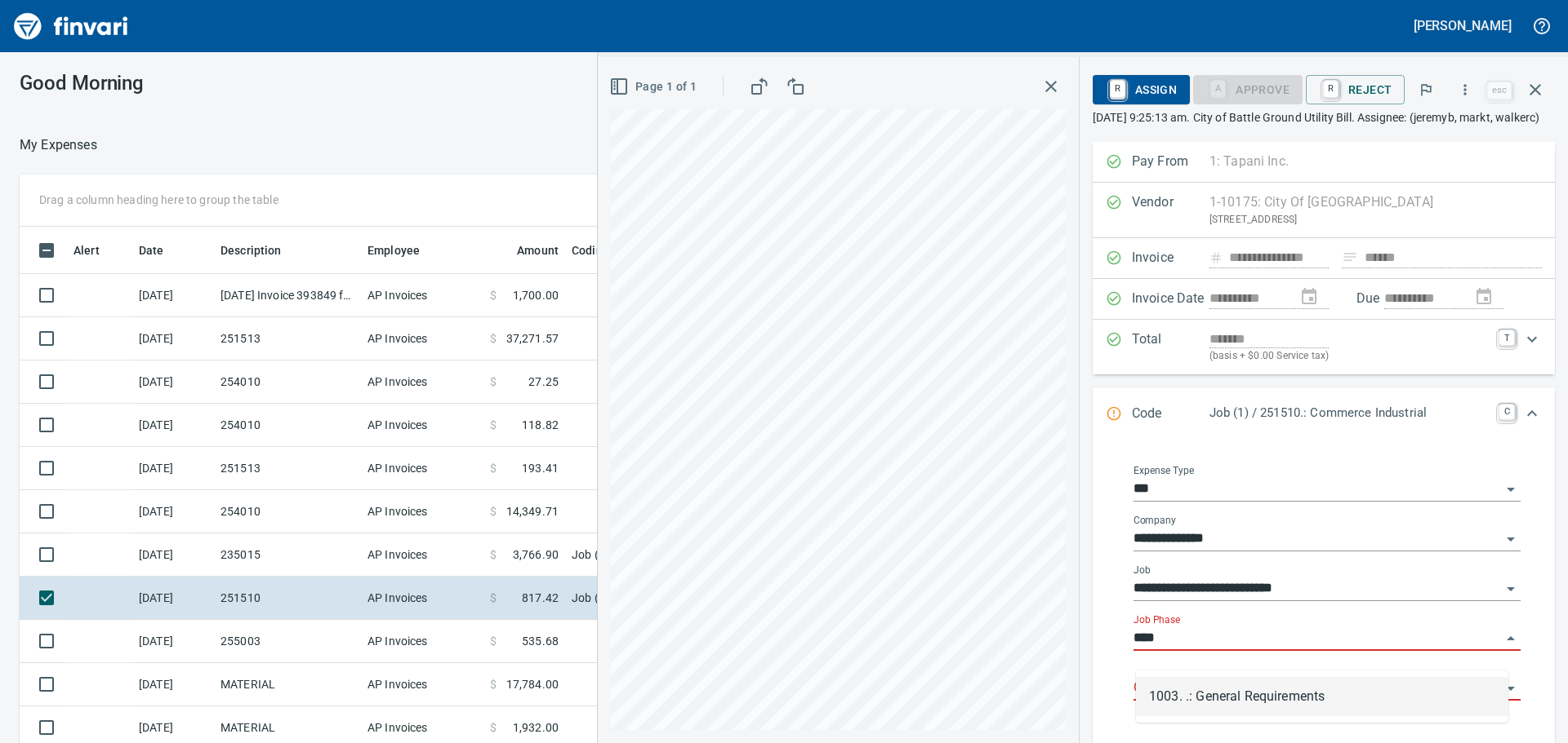
scroll to position [551, 1084]
click at [1211, 693] on li "1003. .: General Requirements" at bounding box center [1322, 697] width 373 height 39
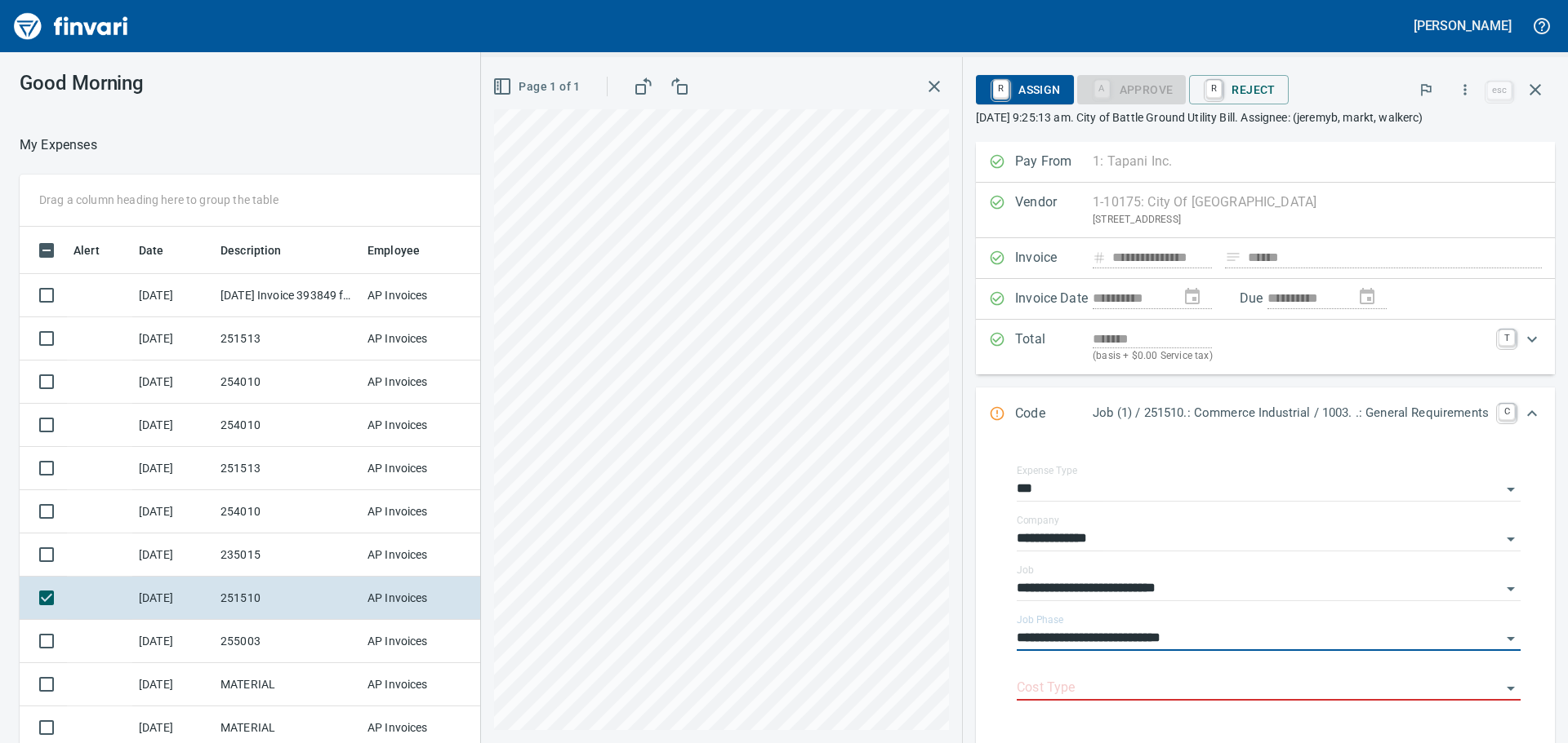
type input "**********"
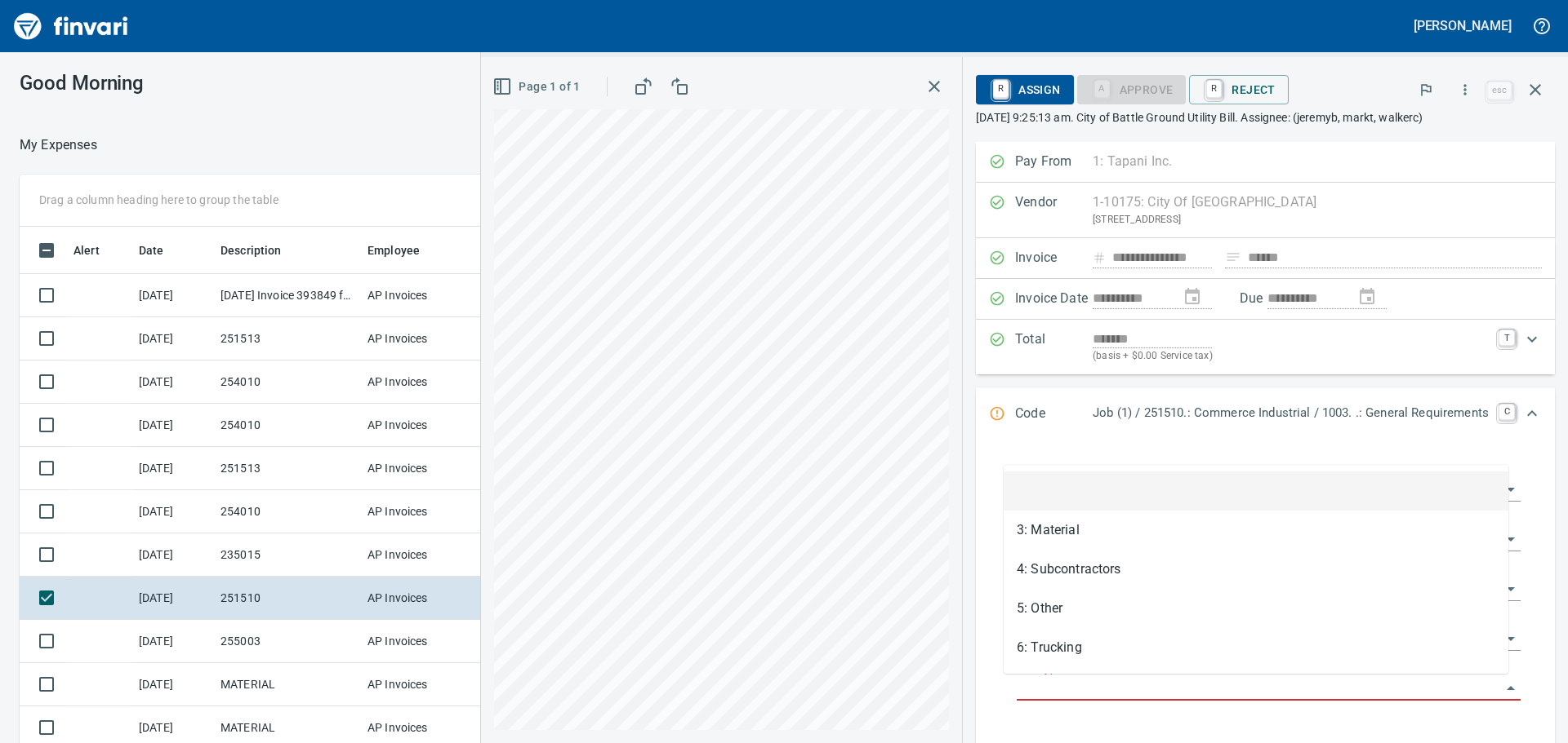
click at [1043, 684] on input "Cost Type" at bounding box center [1258, 688] width 484 height 22
click at [1055, 610] on li "5: Other" at bounding box center [1256, 609] width 505 height 39
type input "********"
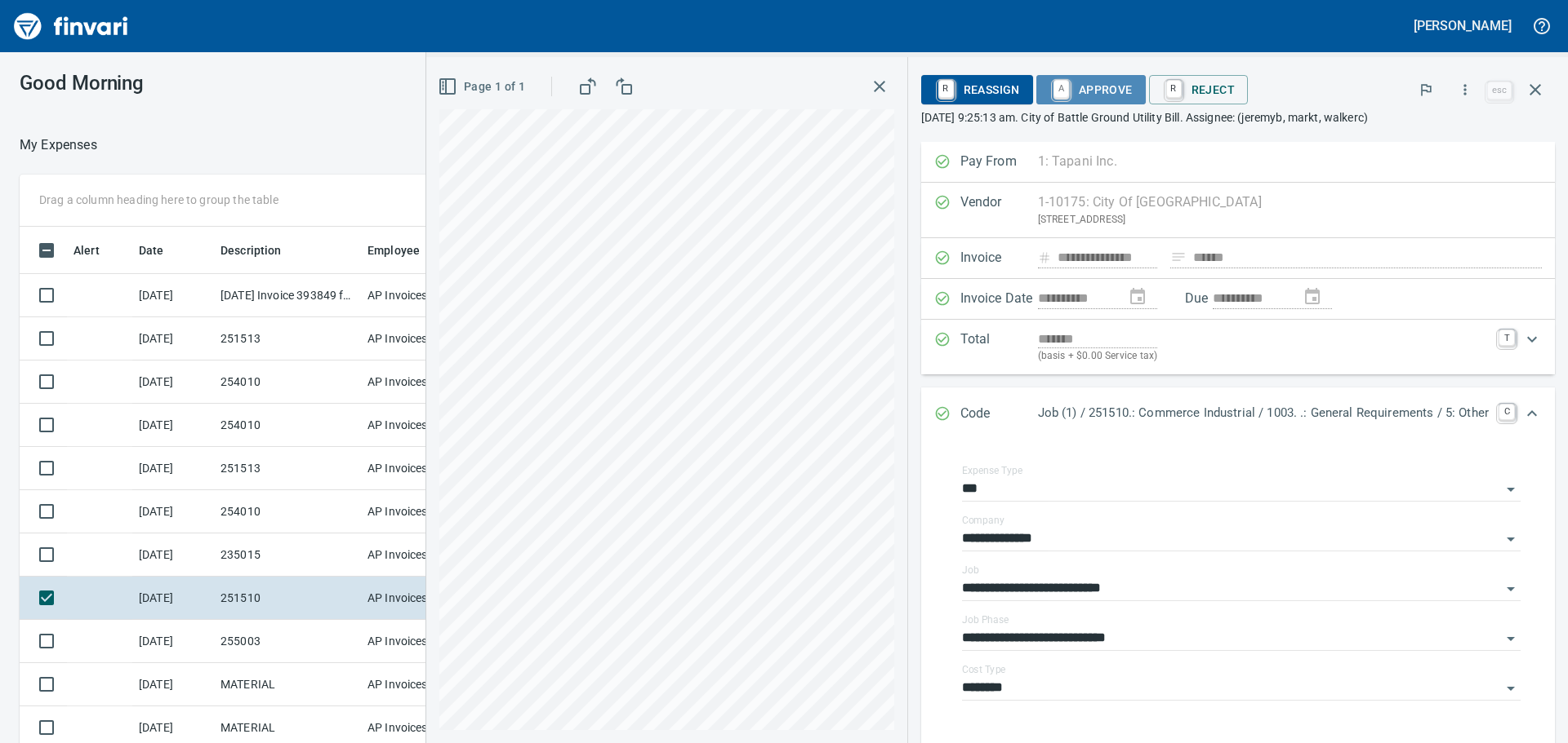
click at [1095, 86] on span "A Approve" at bounding box center [1091, 90] width 83 height 27
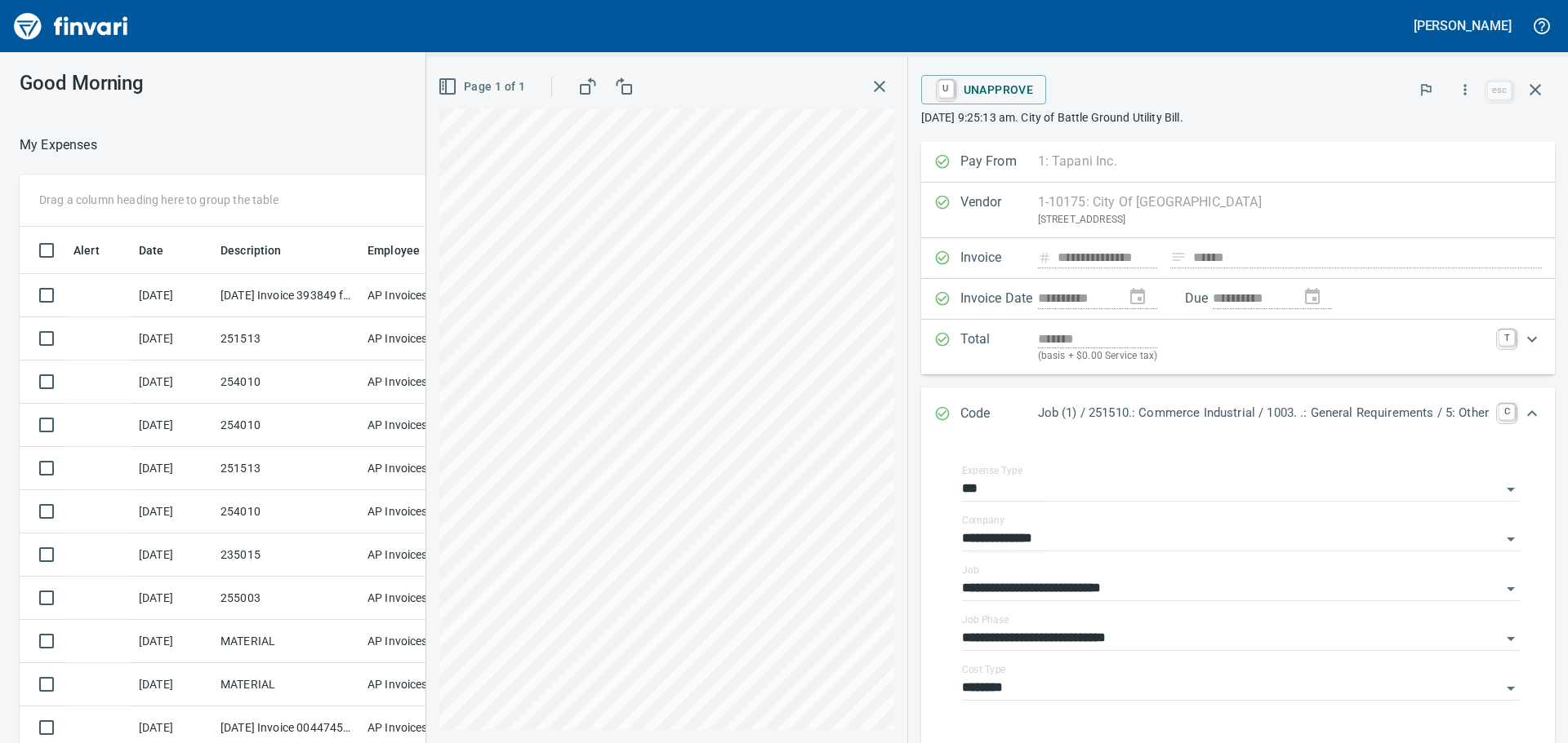
click at [870, 81] on icon "button" at bounding box center [879, 86] width 20 height 20
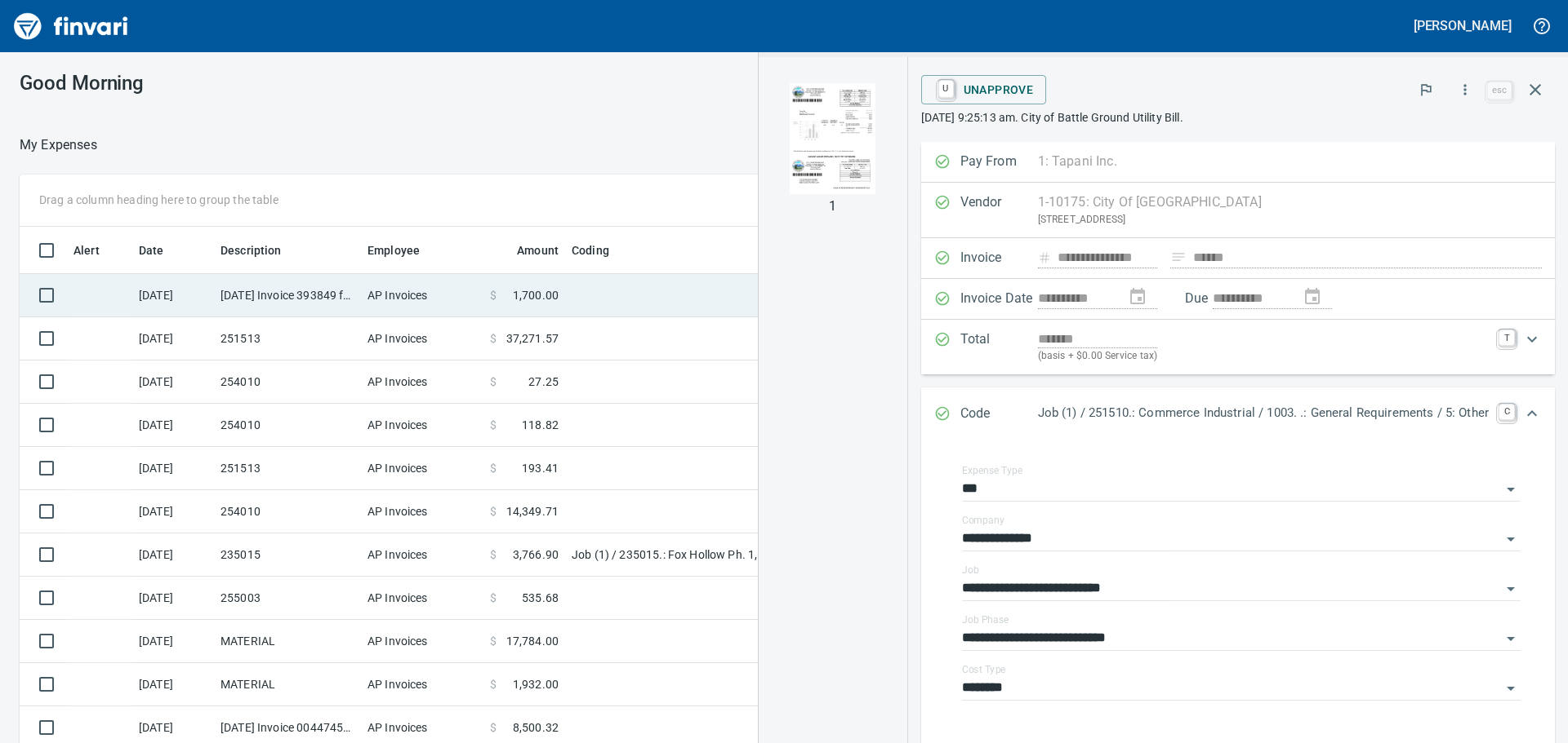
click at [279, 293] on td "[DATE] Invoice 393849 from Prairie Electric Inc (1-10823)" at bounding box center [288, 295] width 147 height 43
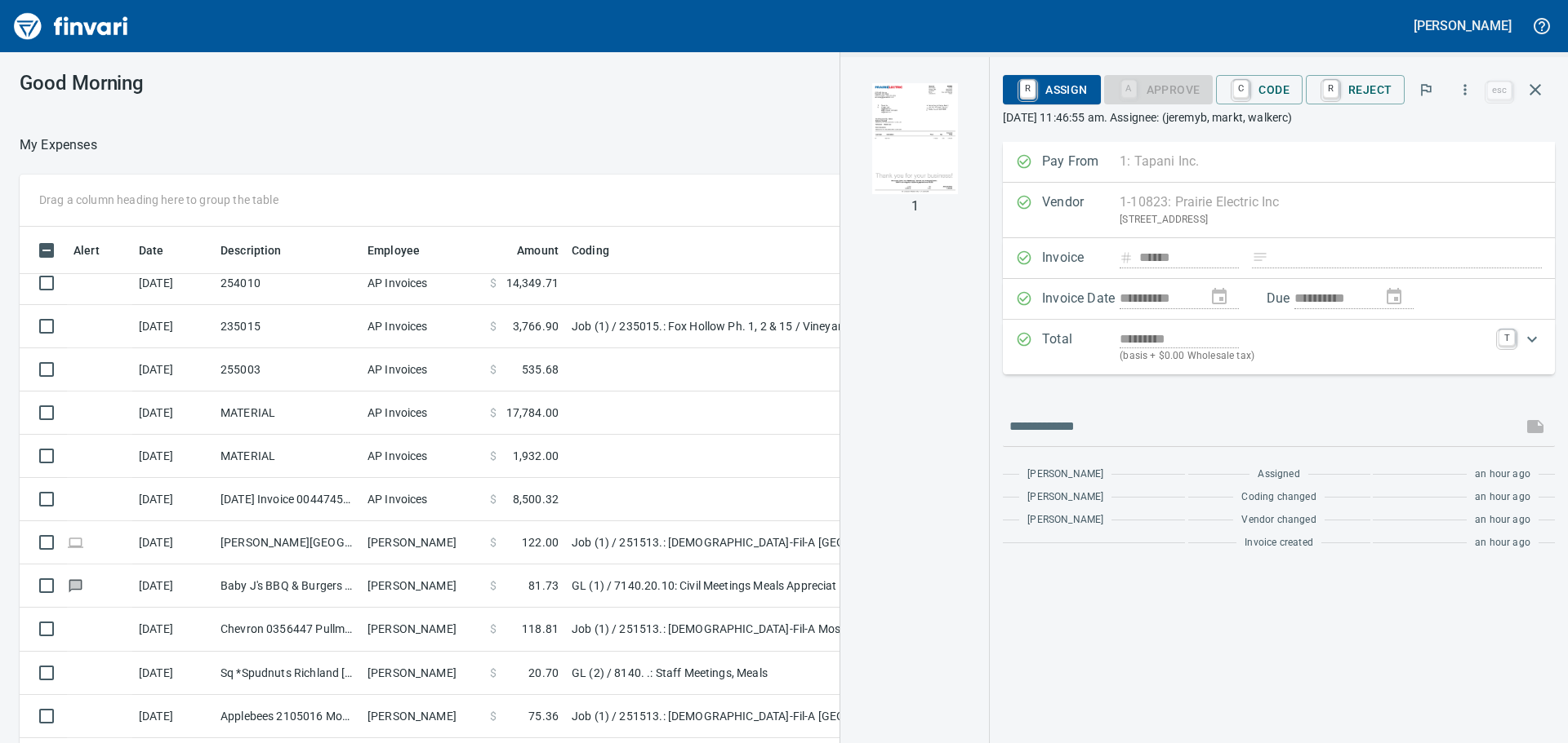
scroll to position [261, 0]
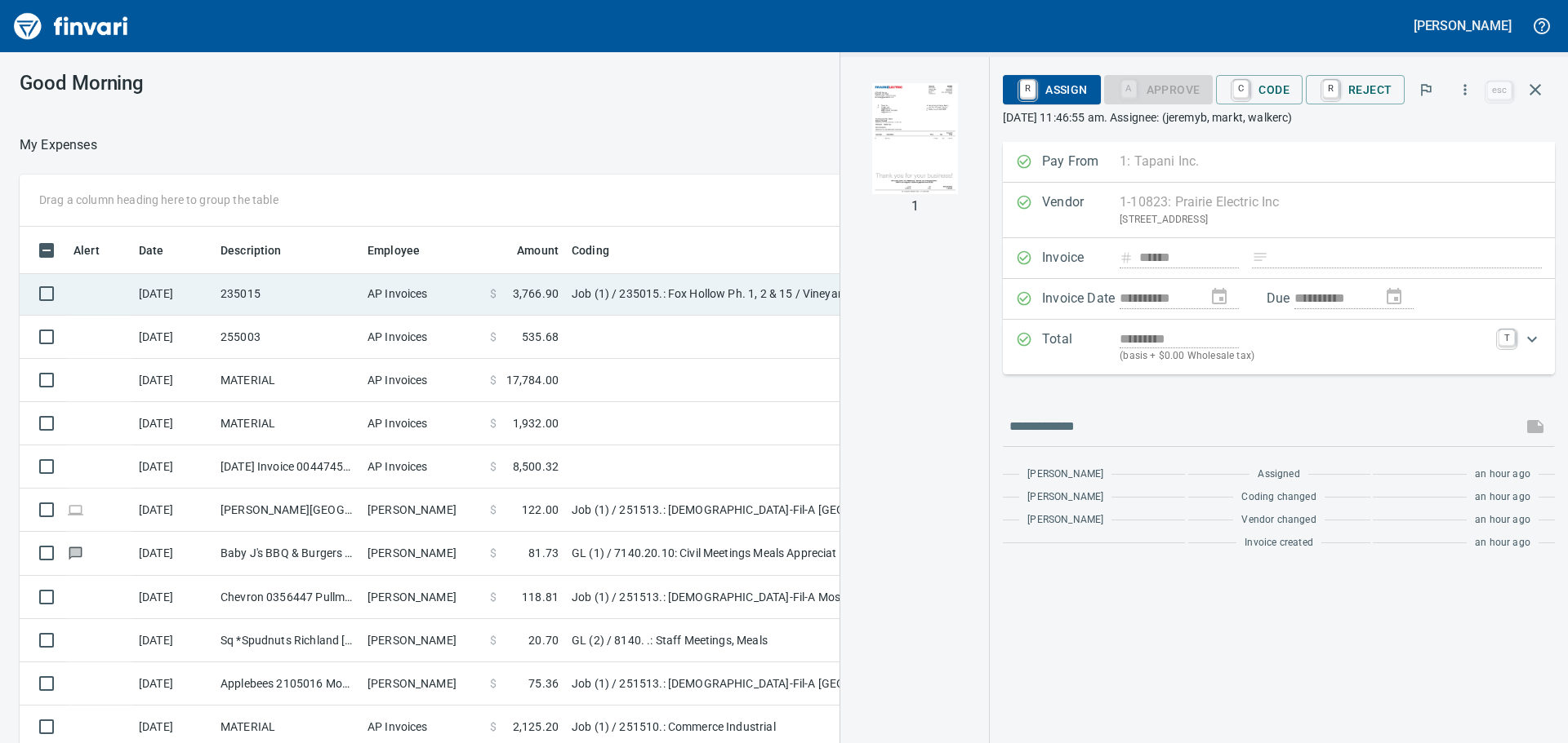
click at [299, 300] on td "235015" at bounding box center [288, 294] width 147 height 43
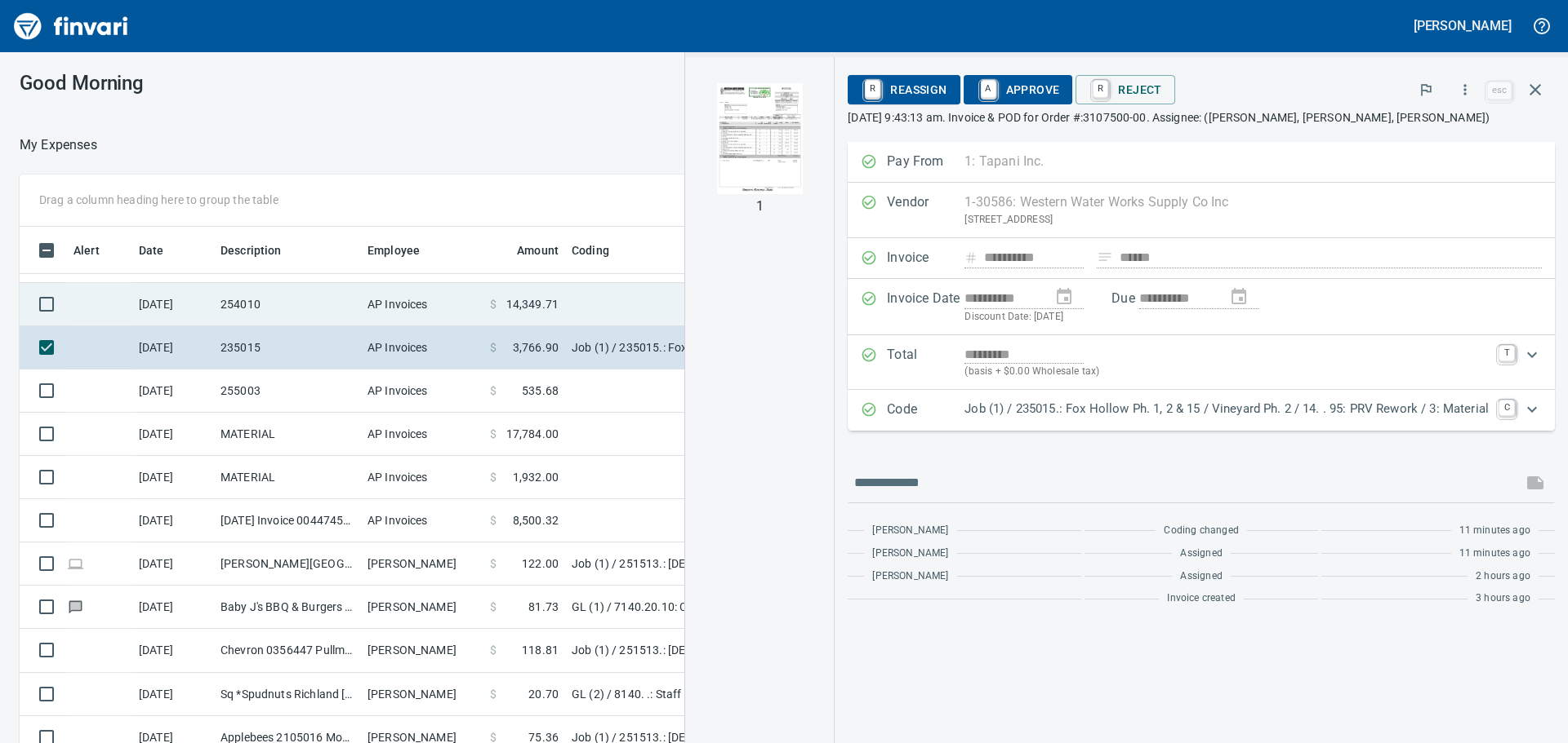
scroll to position [180, 0]
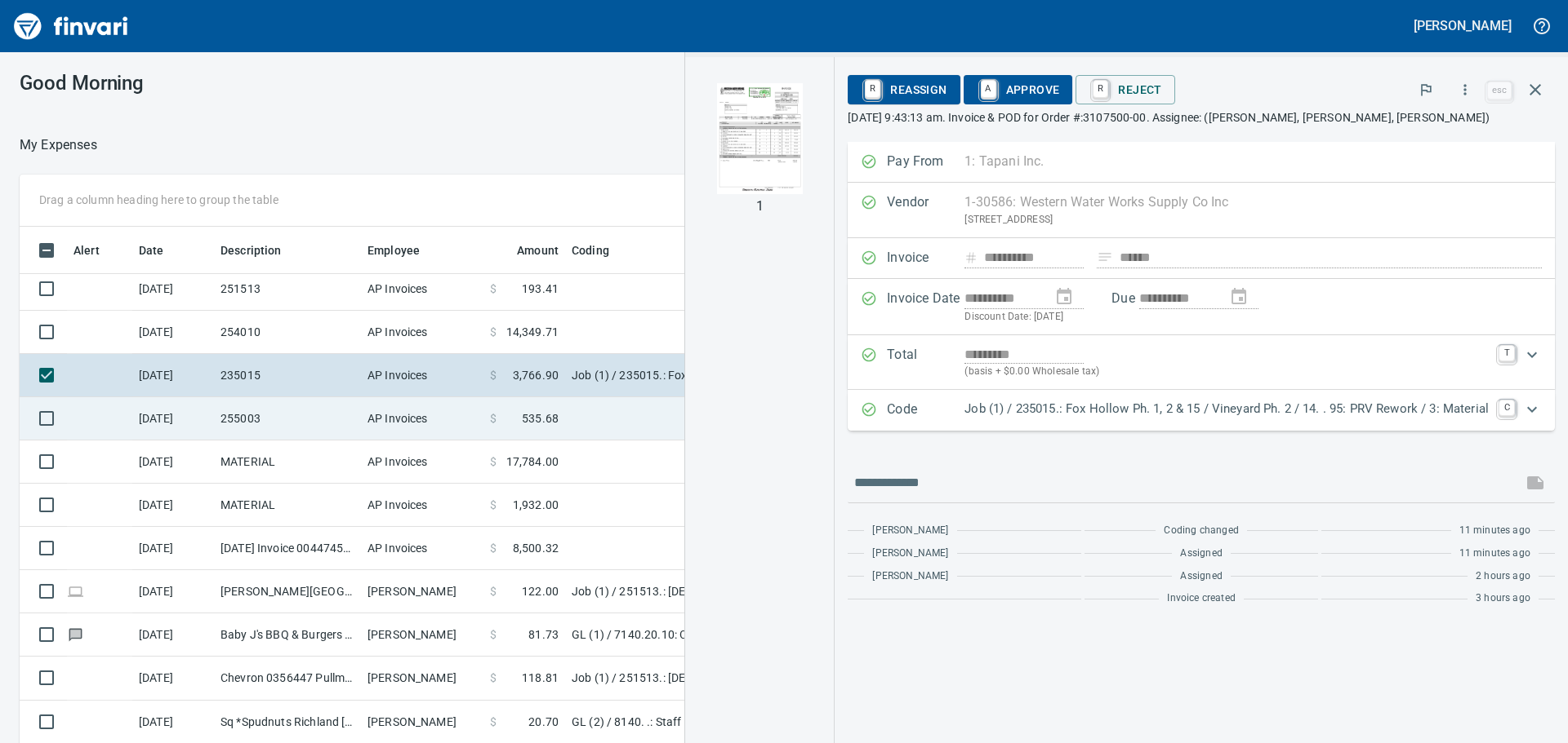
click at [309, 416] on td "255003" at bounding box center [288, 419] width 147 height 43
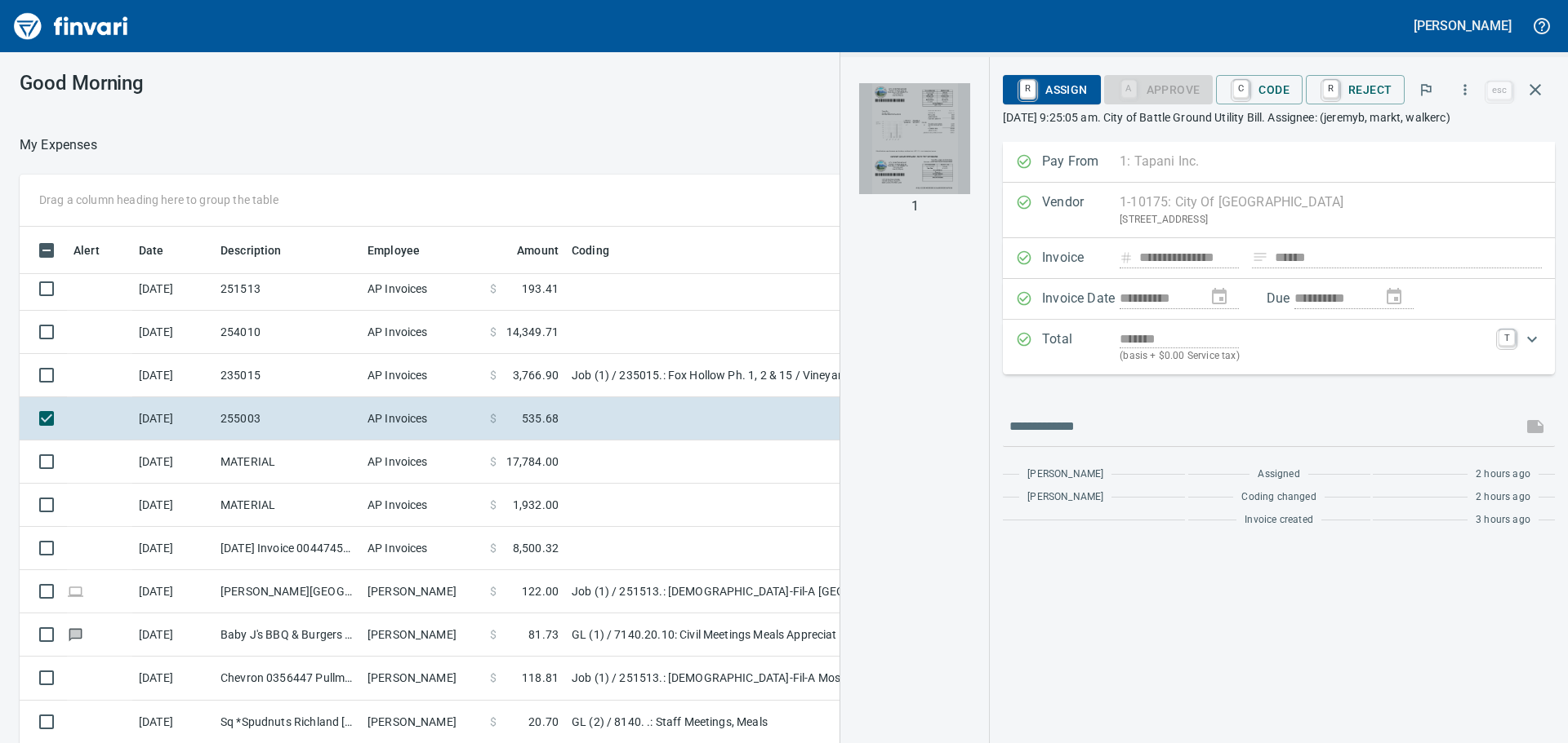
drag, startPoint x: 904, startPoint y: 126, endPoint x: 916, endPoint y: 180, distance: 55.3
click at [904, 126] on img "button" at bounding box center [915, 139] width 112 height 111
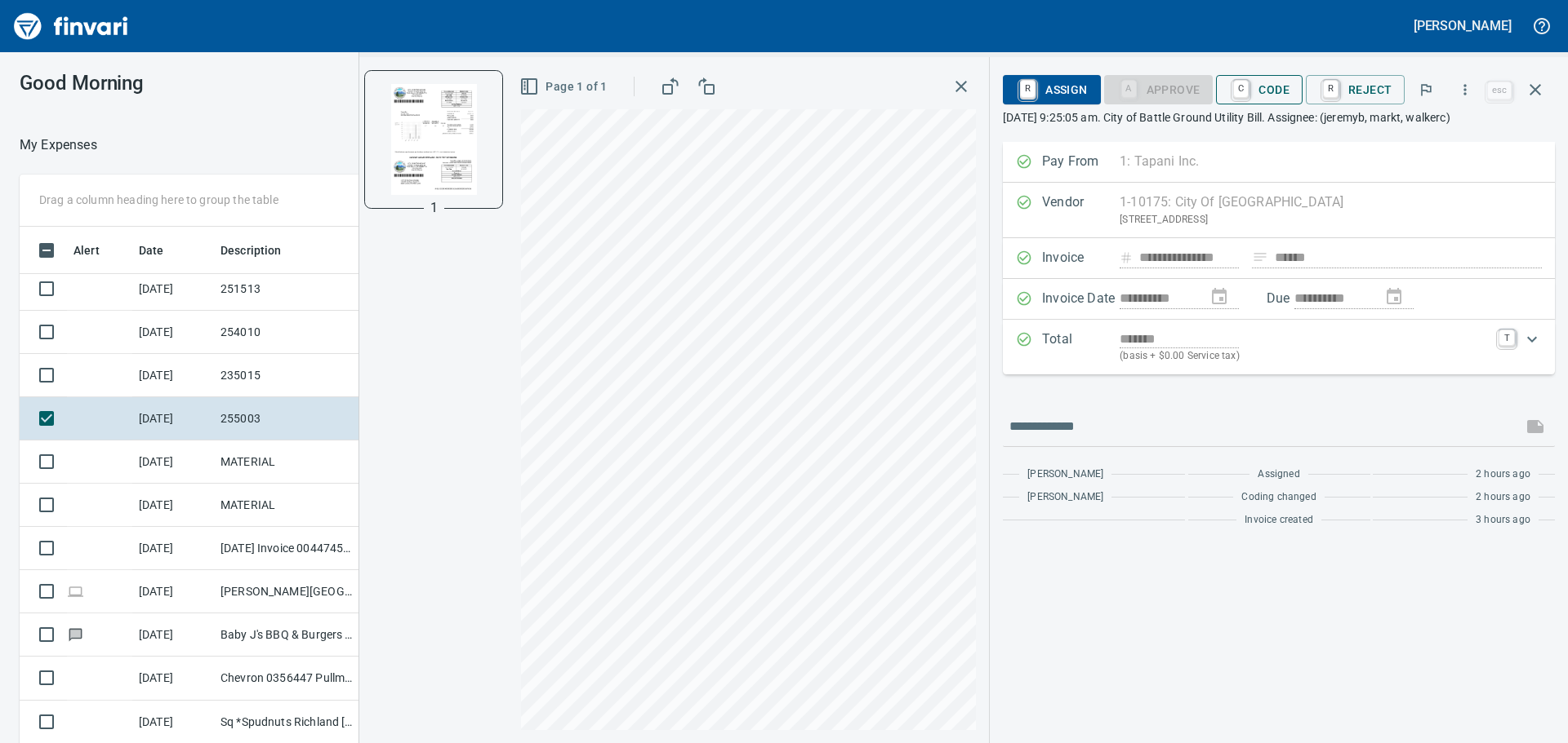
click at [1273, 97] on span "C Code" at bounding box center [1259, 90] width 61 height 27
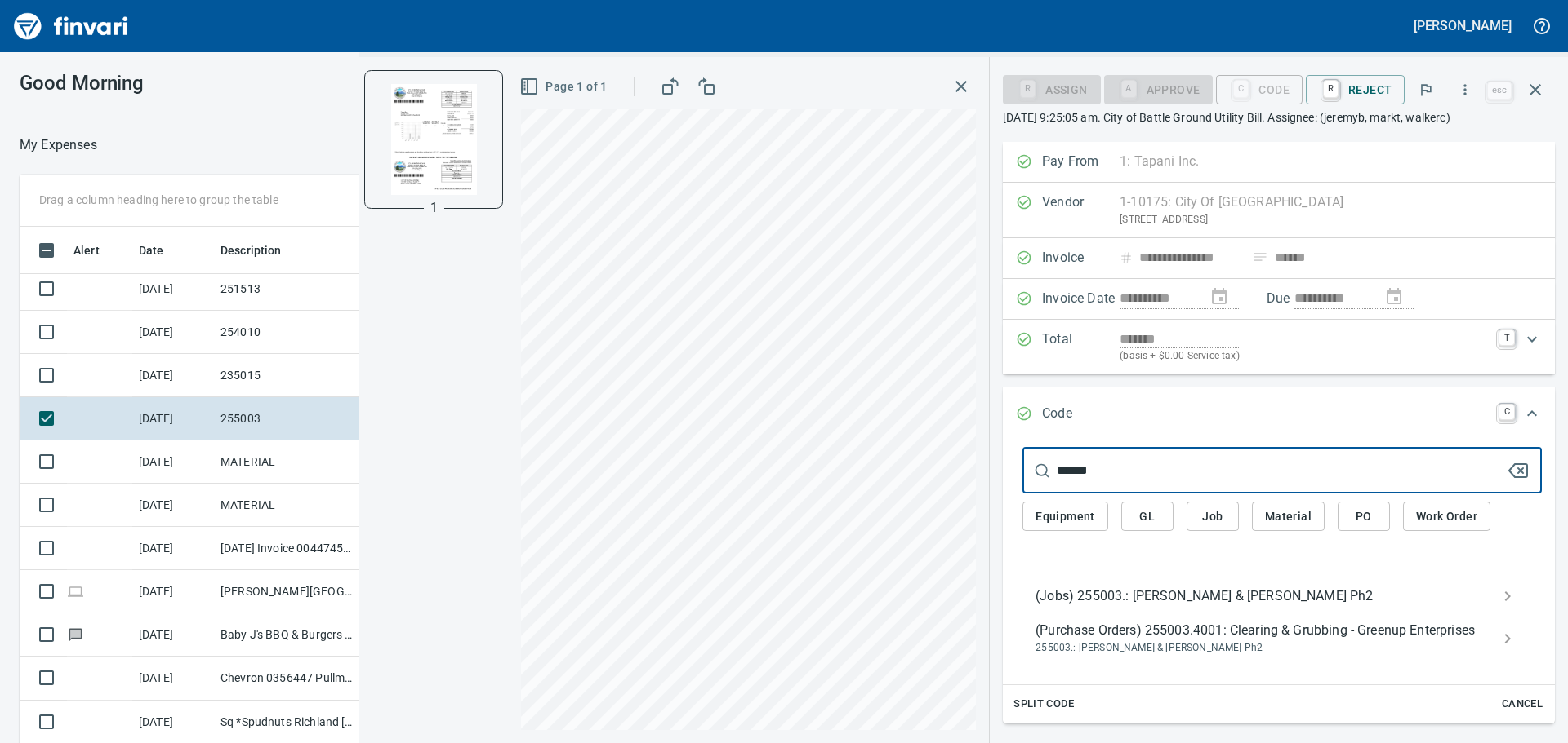
type input "******"
click at [1276, 594] on span "(Jobs) 255003.: Amira Song & Walker Ph2" at bounding box center [1270, 596] width 468 height 20
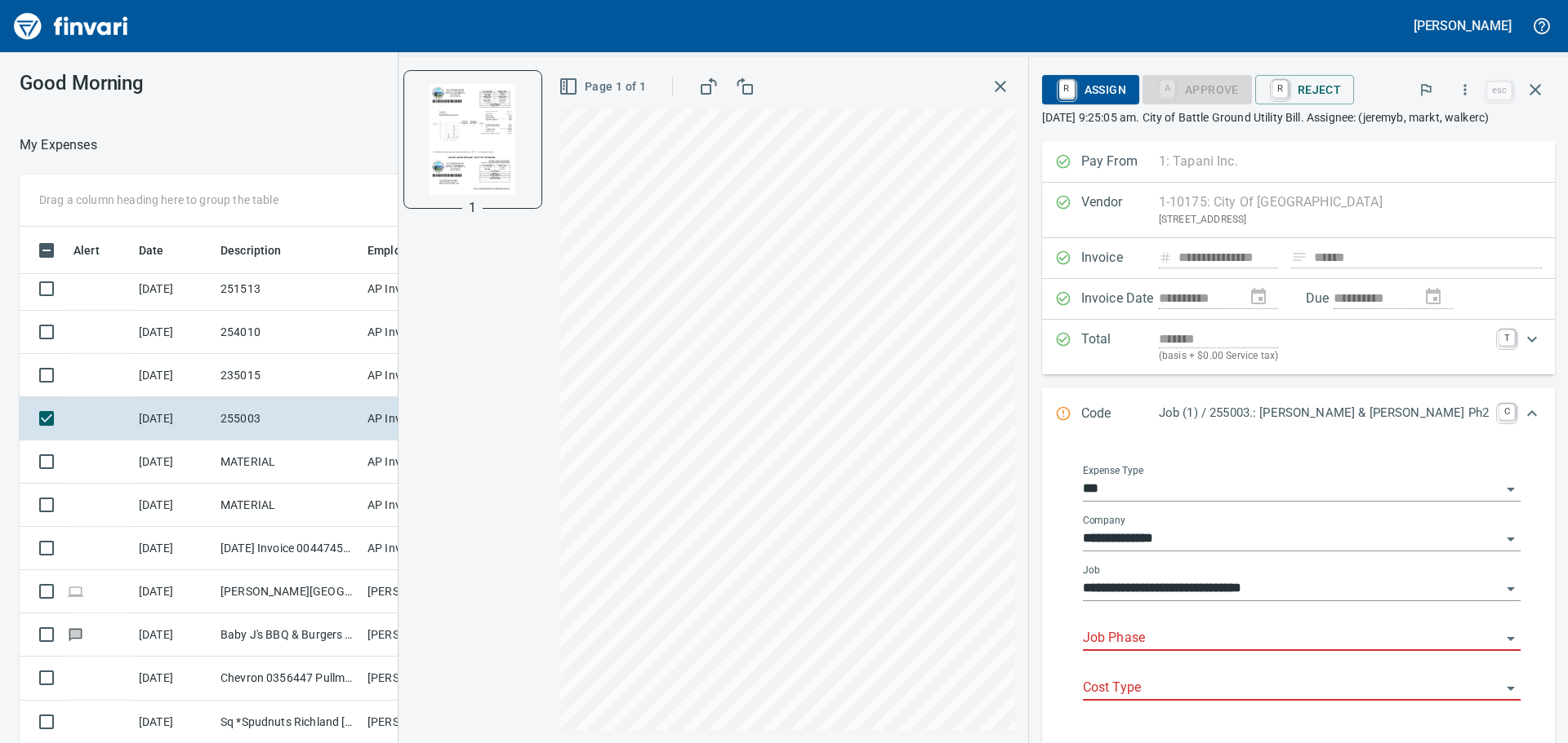
click at [1225, 650] on input "Job Phase" at bounding box center [1291, 638] width 418 height 22
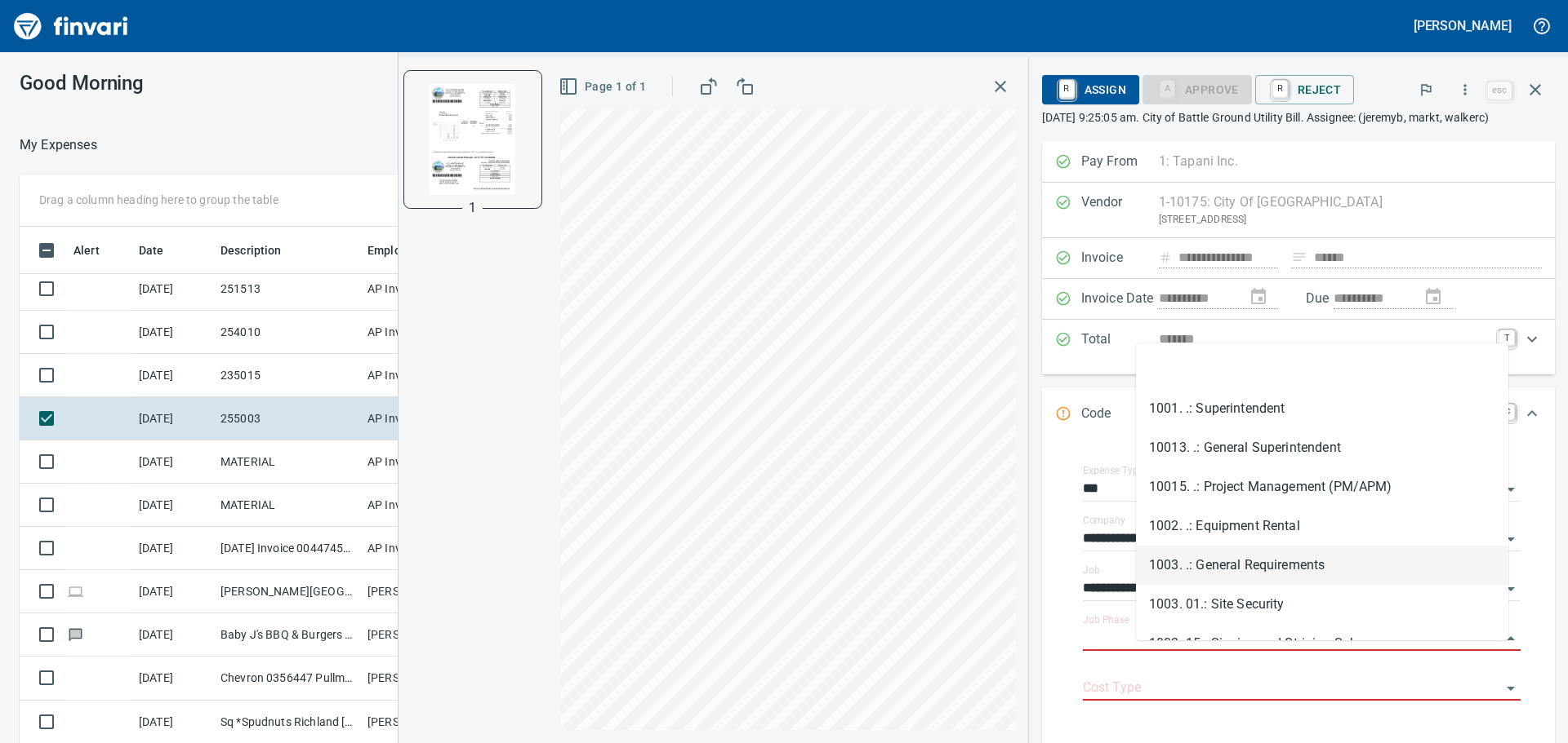
click at [1203, 569] on li "1003. .: General Requirements" at bounding box center [1322, 565] width 373 height 39
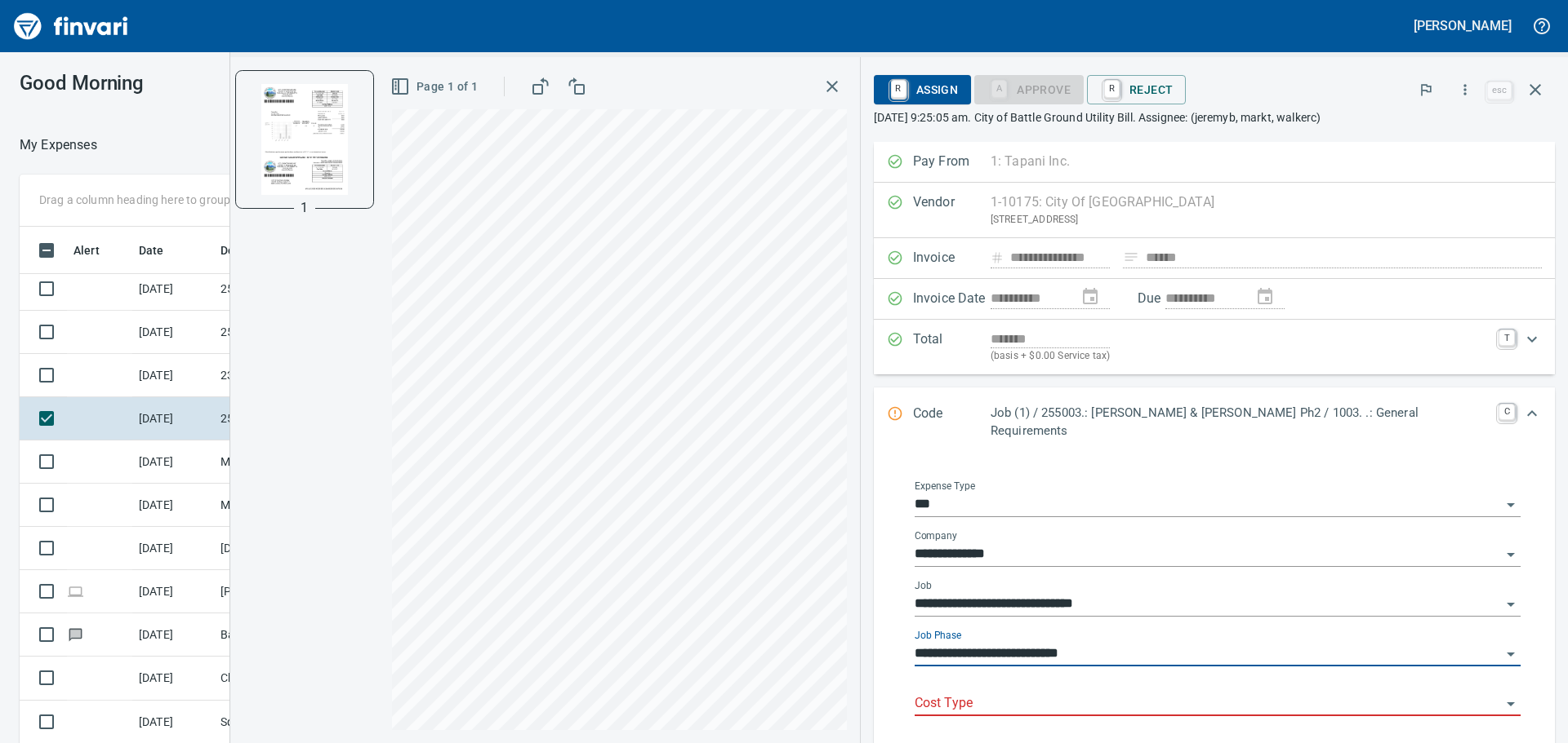
click at [1188, 643] on input "**********" at bounding box center [1207, 654] width 586 height 22
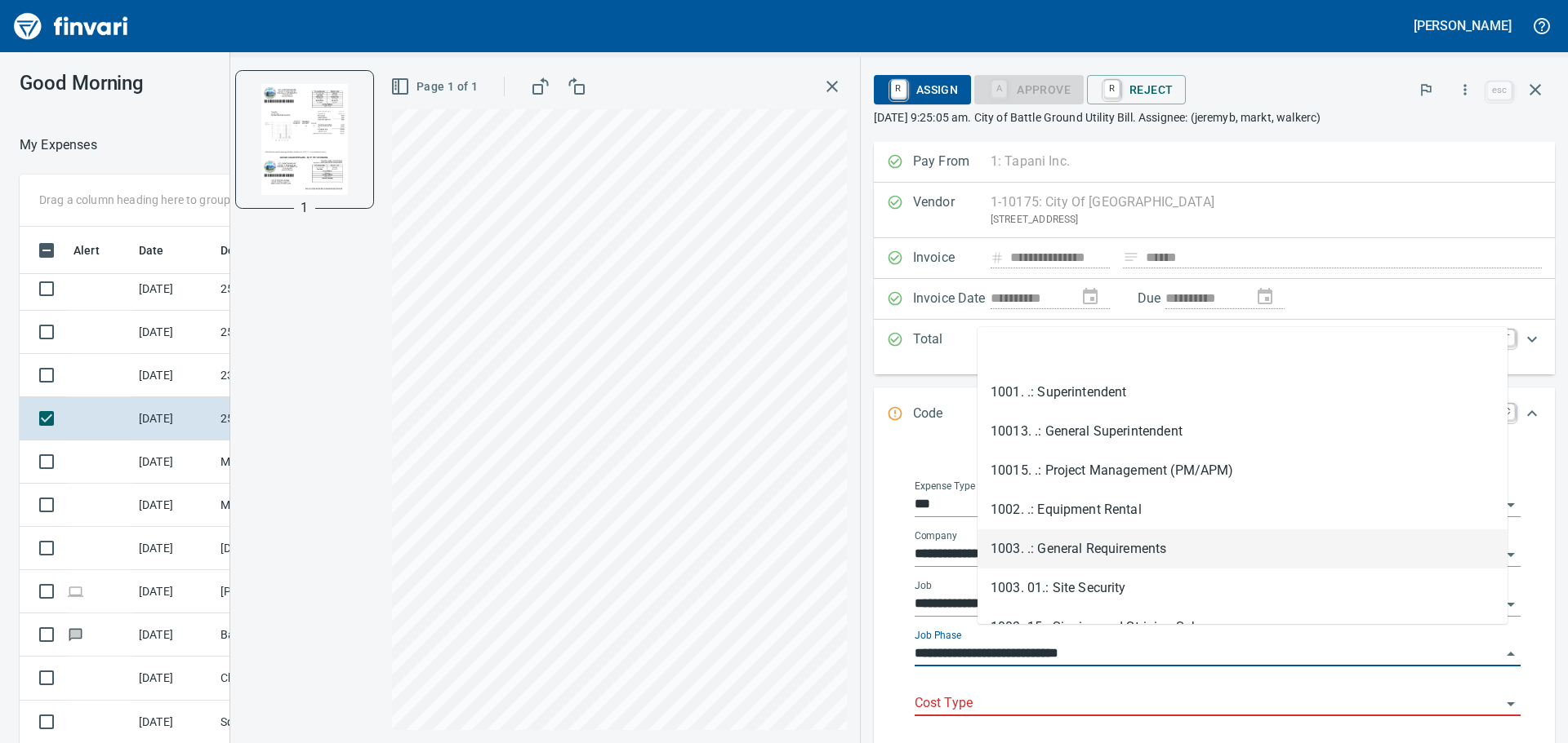
click at [1188, 643] on input "**********" at bounding box center [1207, 654] width 586 height 22
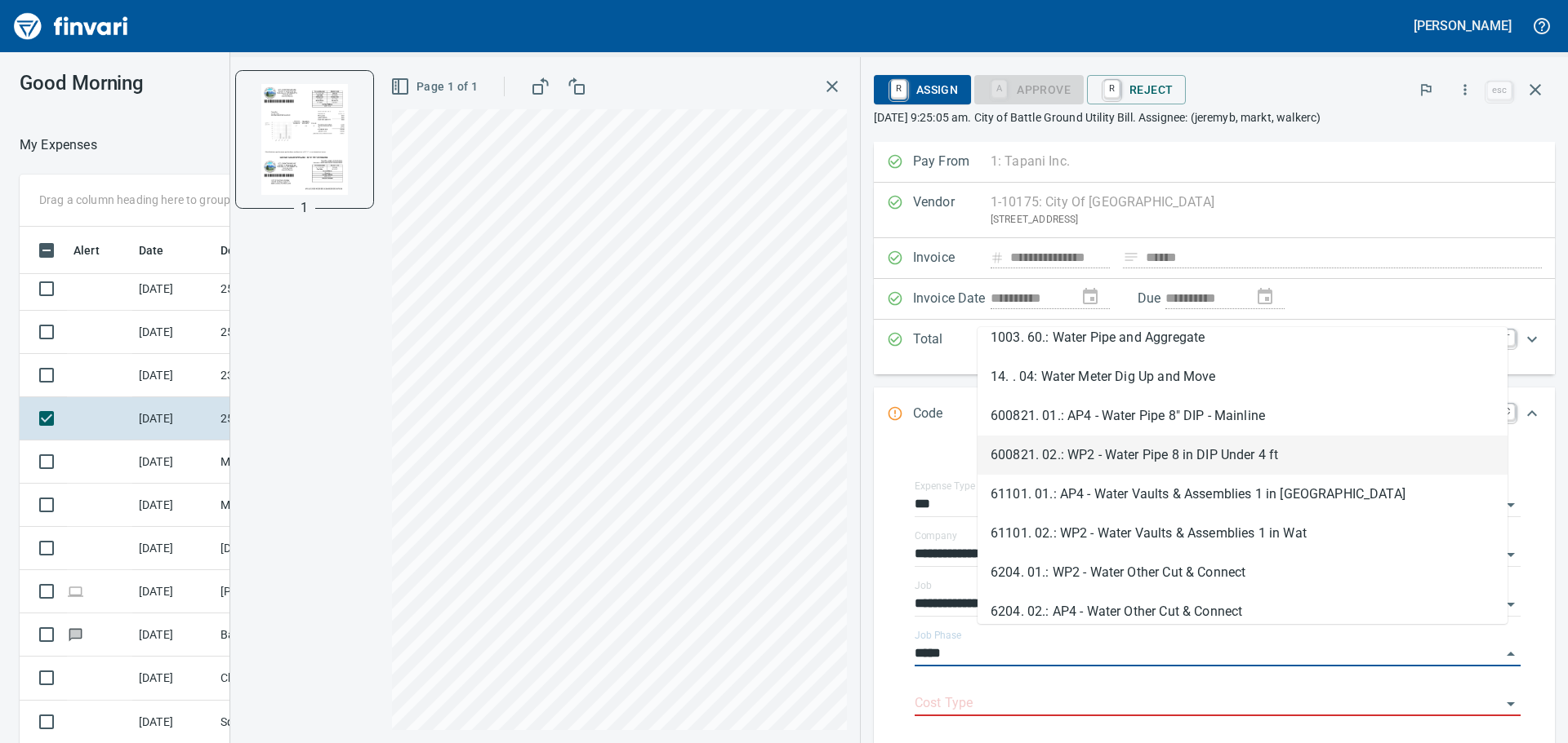
scroll to position [29, 0]
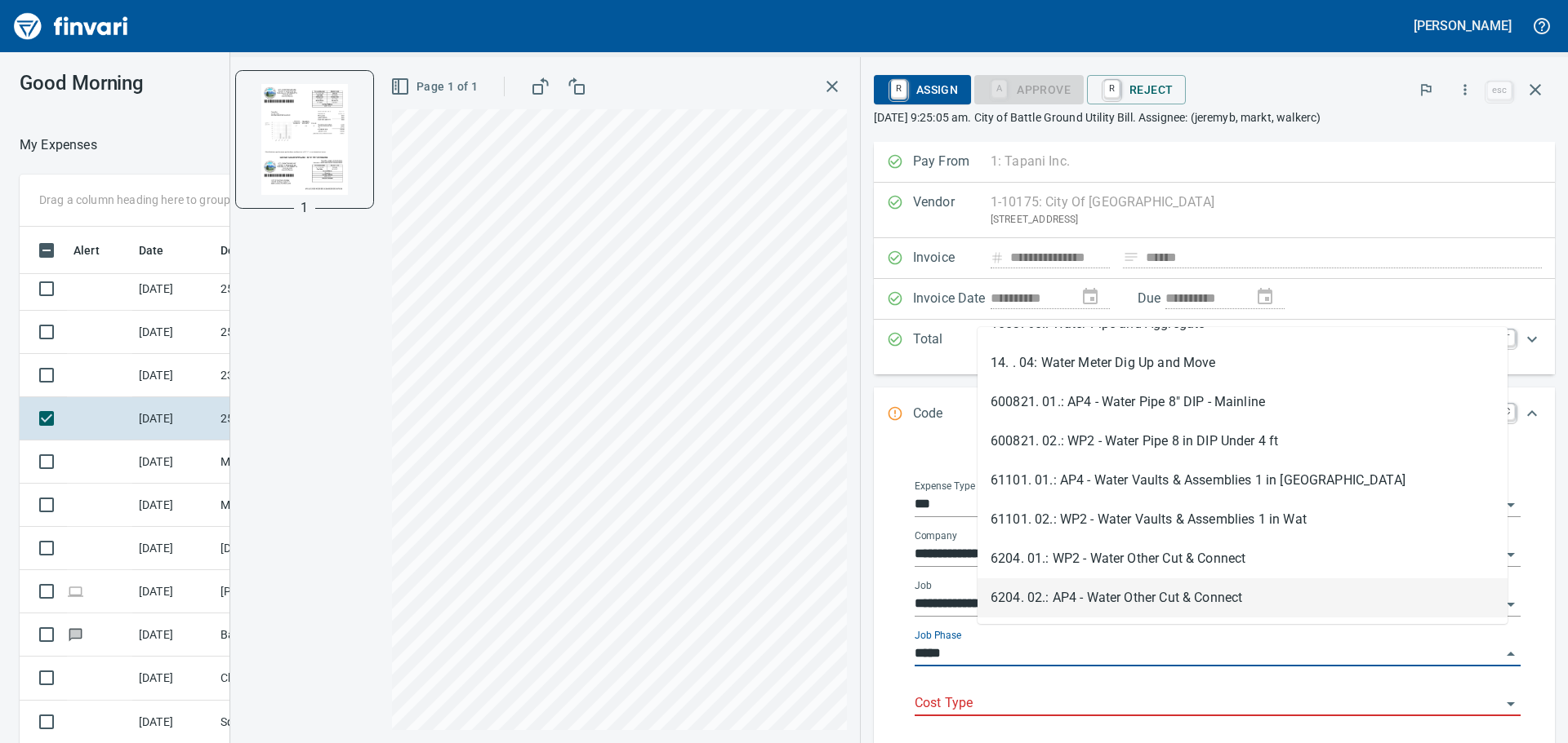
click at [1055, 643] on input "*****" at bounding box center [1207, 654] width 586 height 22
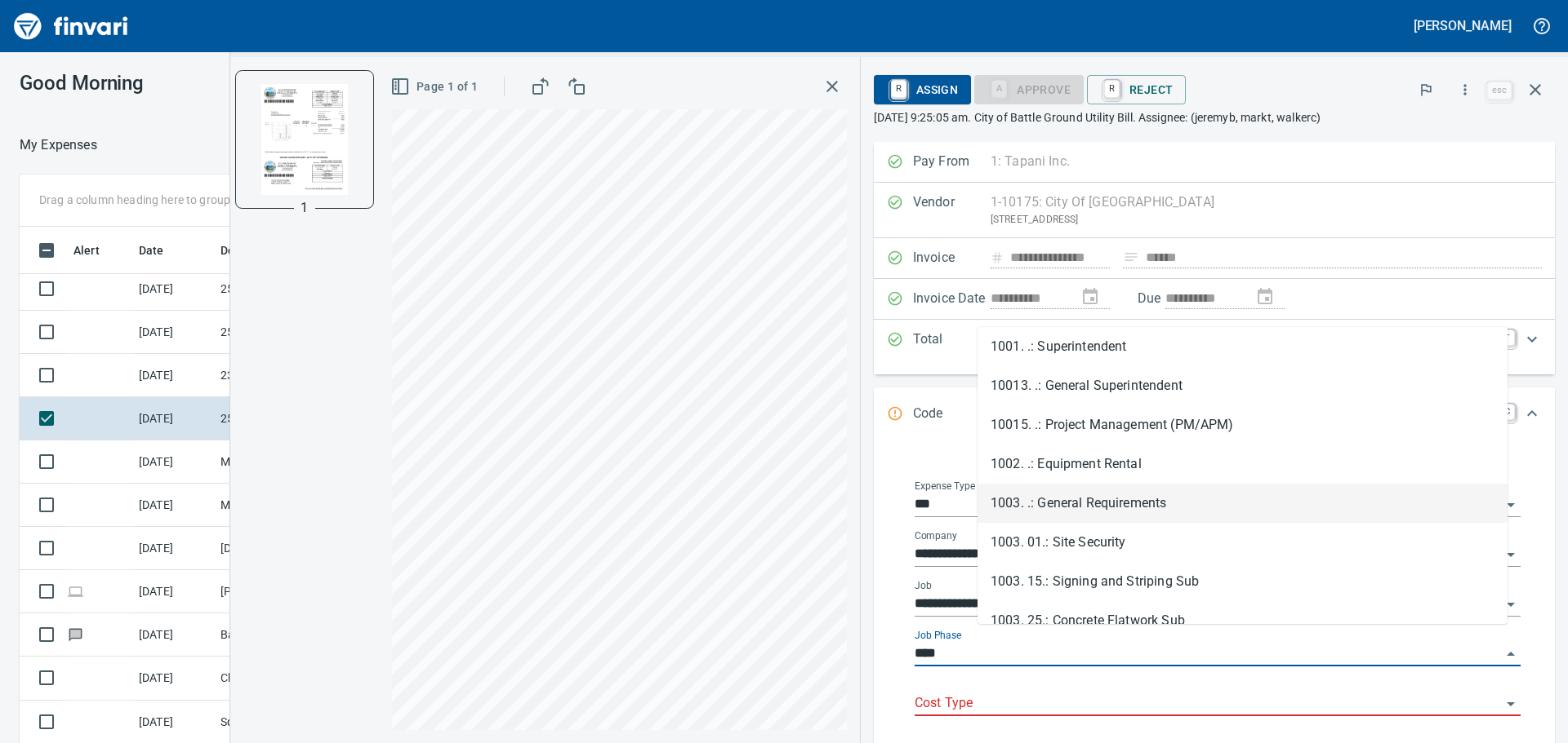
scroll to position [551, 1084]
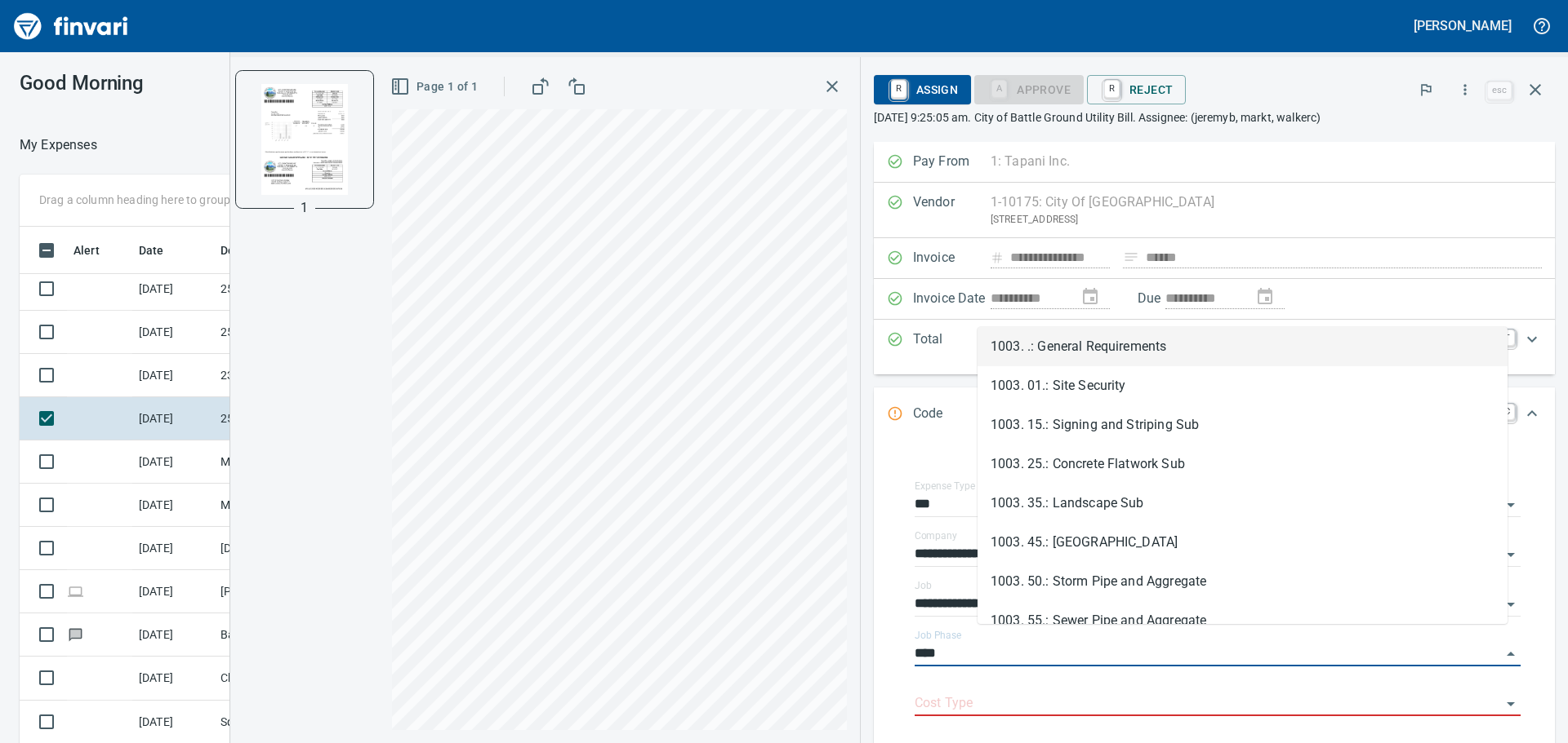
click at [1097, 345] on li "1003. .: General Requirements" at bounding box center [1242, 347] width 530 height 39
type input "**********"
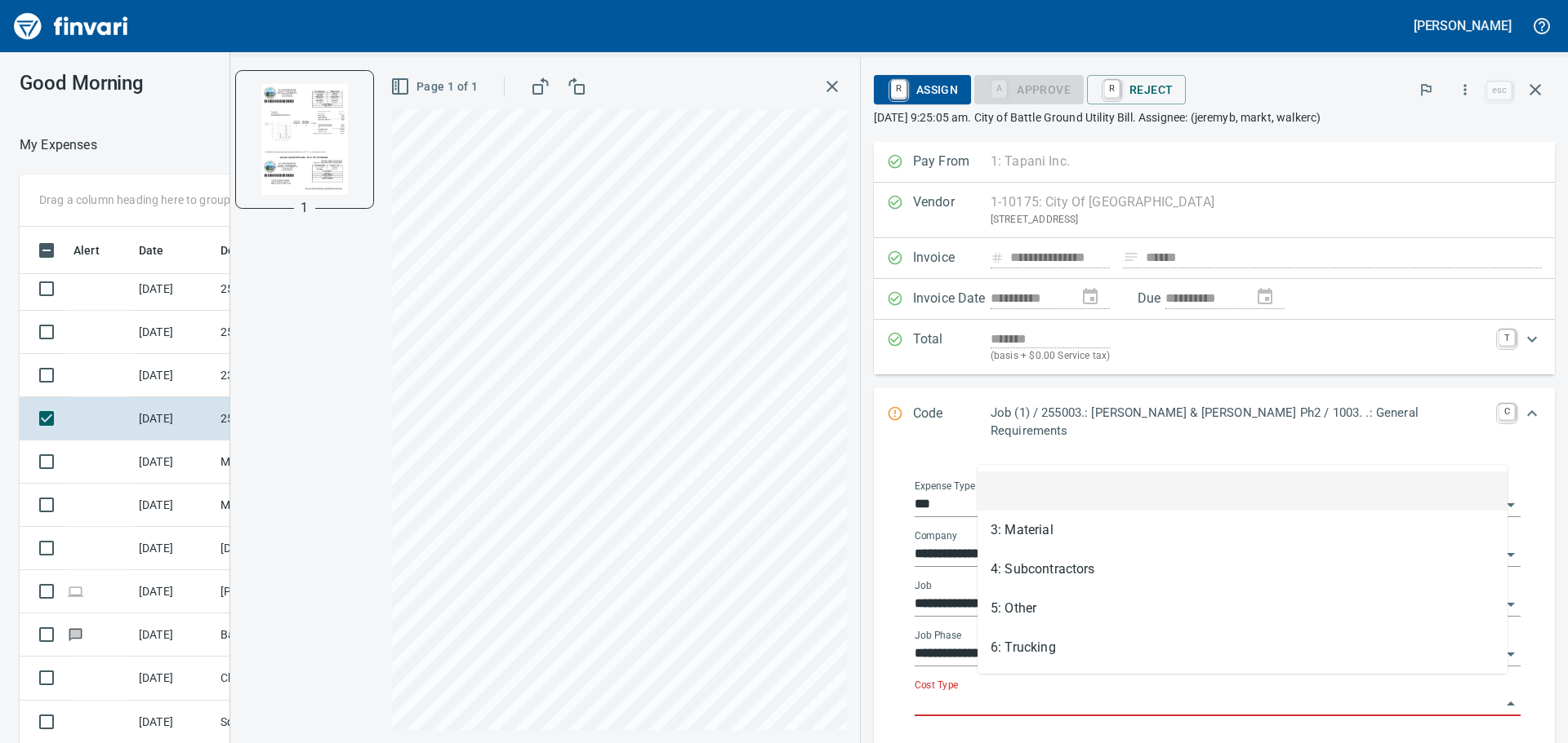
click at [1041, 693] on input "Cost Type" at bounding box center [1207, 704] width 586 height 22
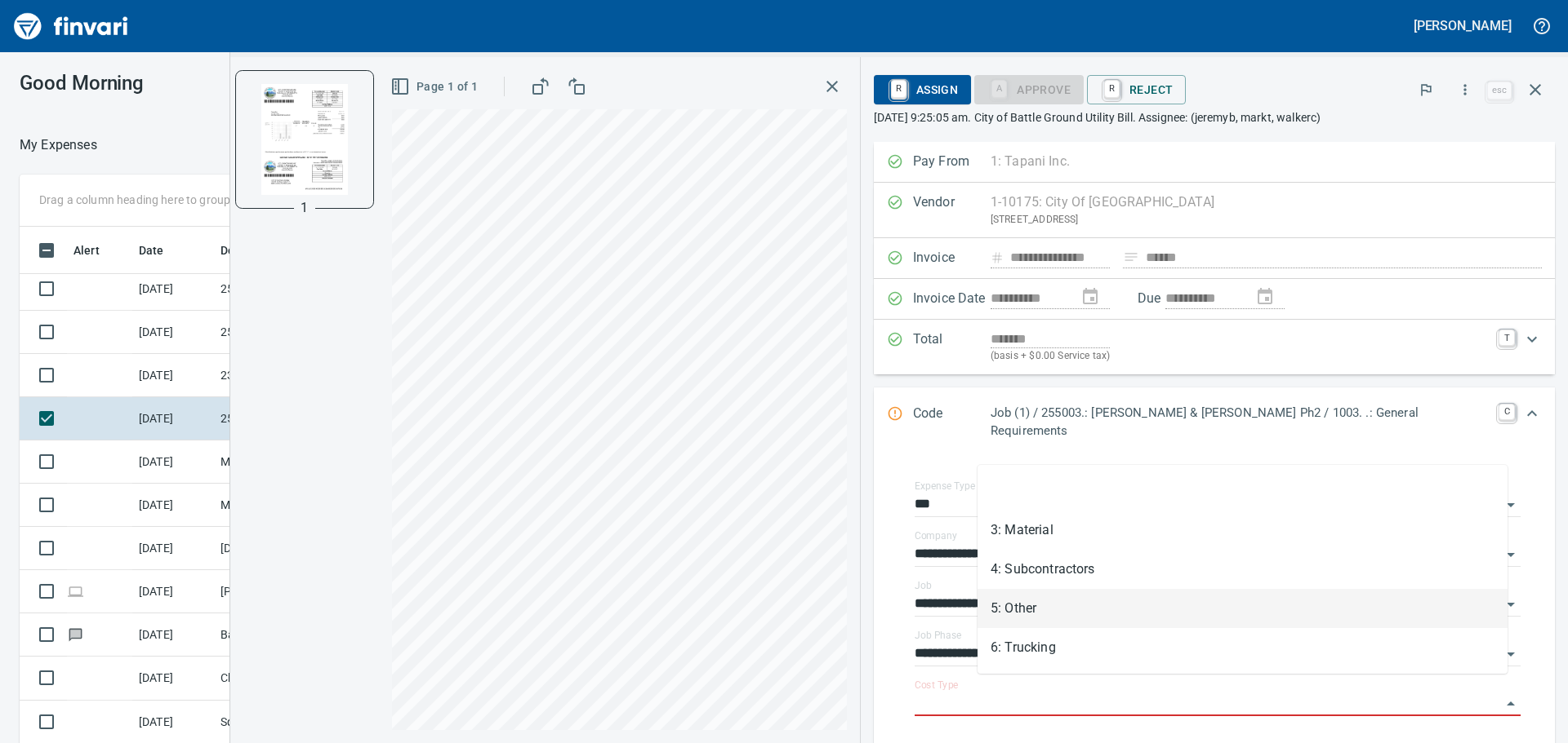
click at [1081, 615] on li "5: Other" at bounding box center [1242, 609] width 530 height 39
type input "********"
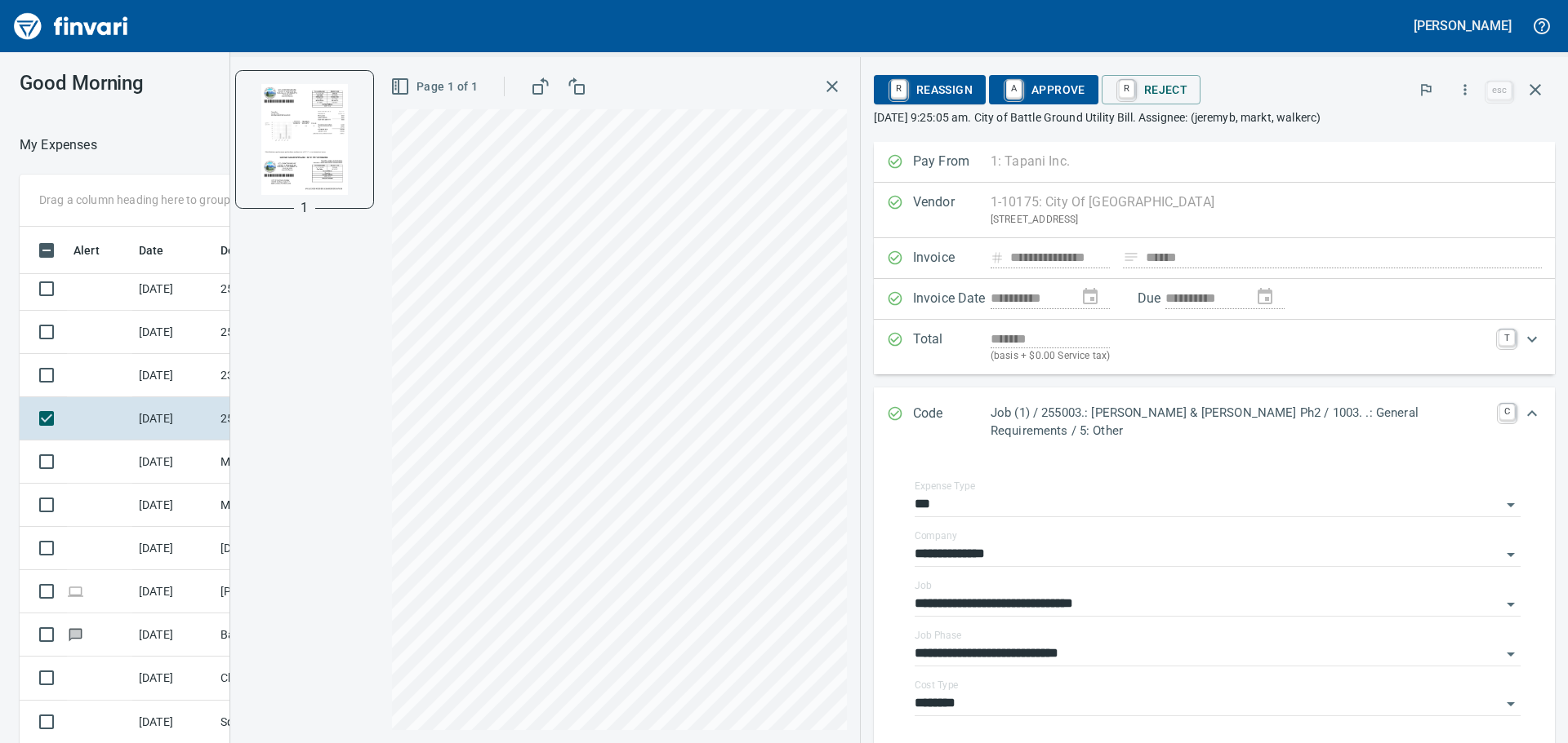
click at [1041, 92] on span "A Approve" at bounding box center [1043, 90] width 83 height 27
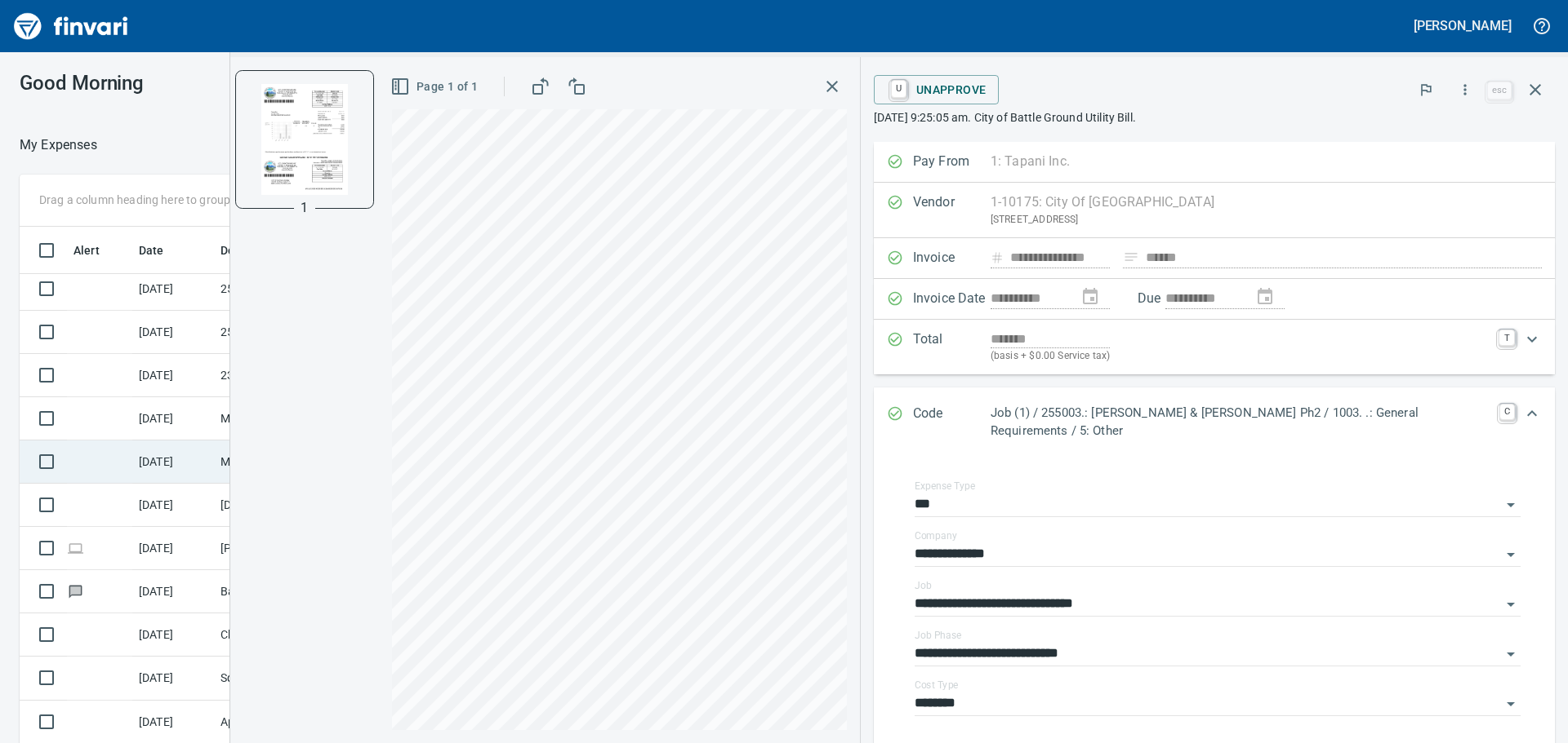
click at [175, 453] on td "[DATE]" at bounding box center [172, 462] width 81 height 43
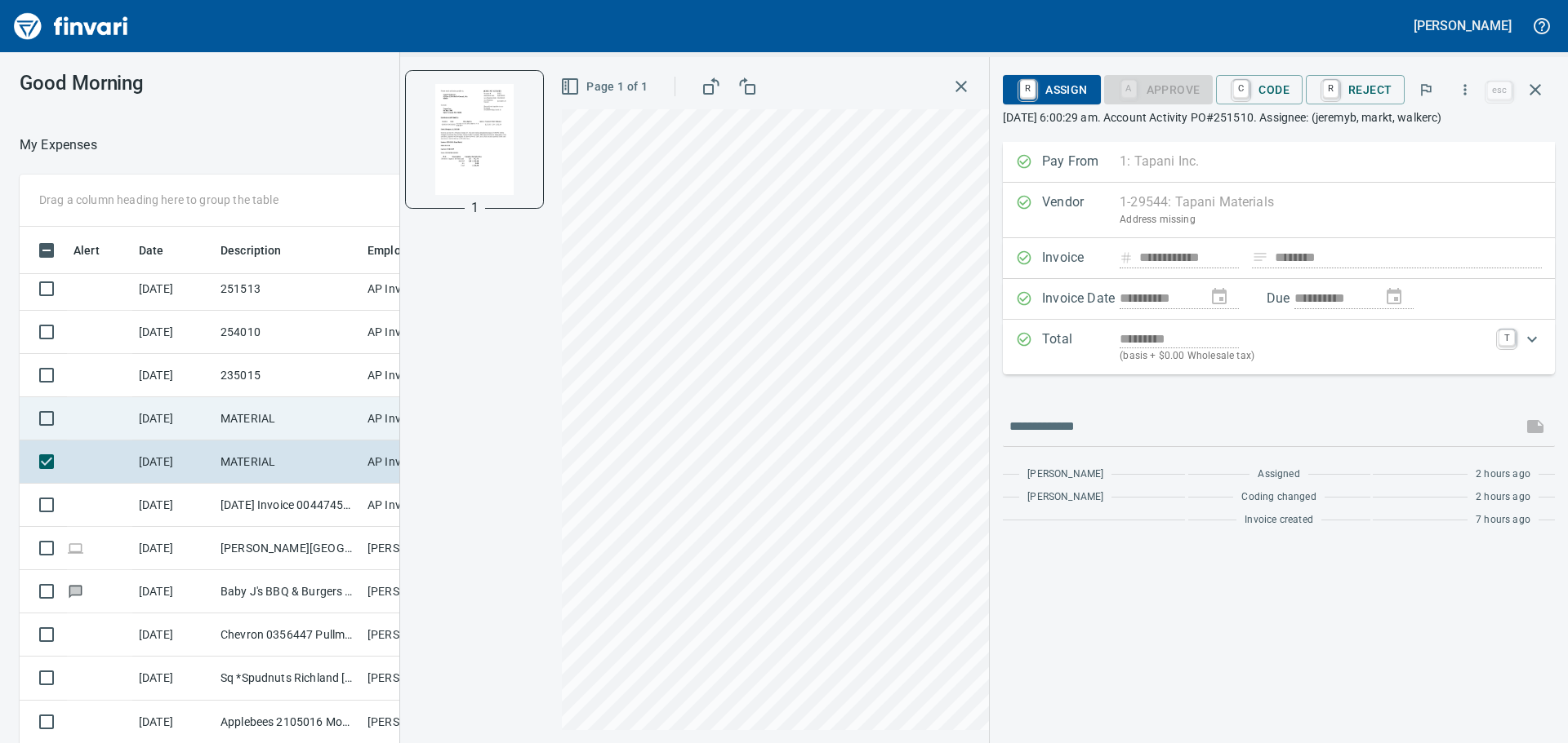
click at [225, 421] on td "MATERIAL" at bounding box center [288, 419] width 147 height 43
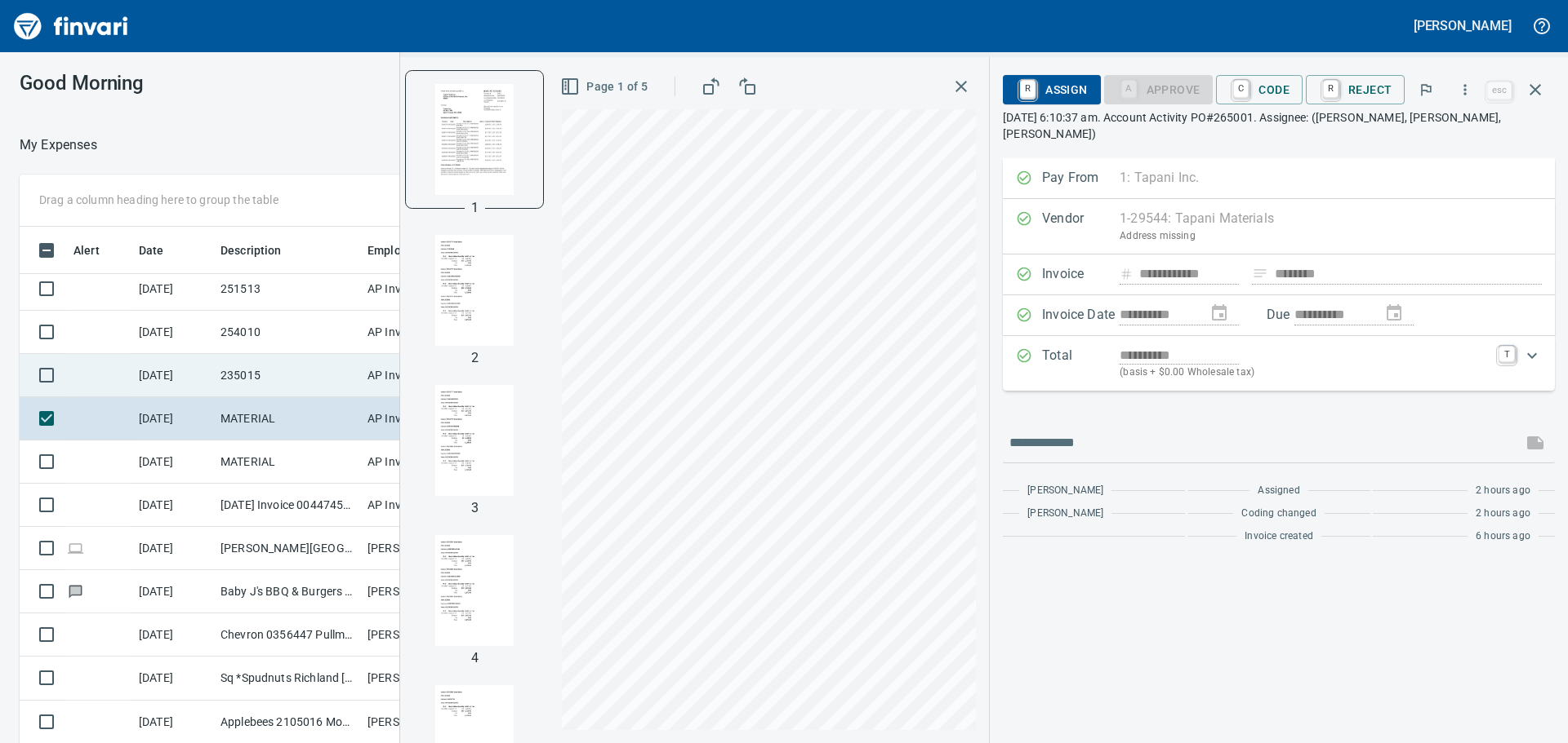
click at [309, 373] on td "235015" at bounding box center [288, 375] width 147 height 43
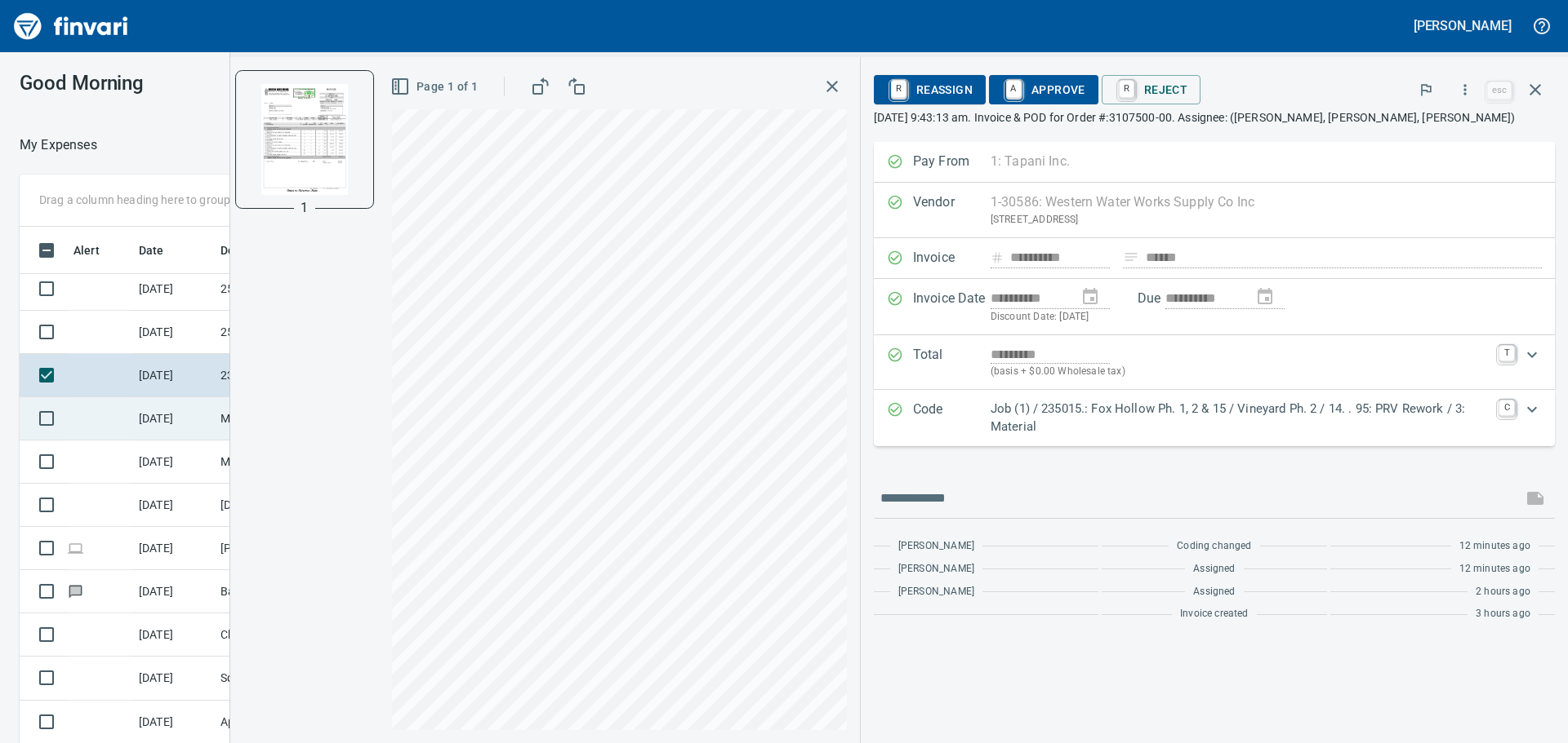
click at [190, 431] on td "[DATE]" at bounding box center [172, 419] width 81 height 43
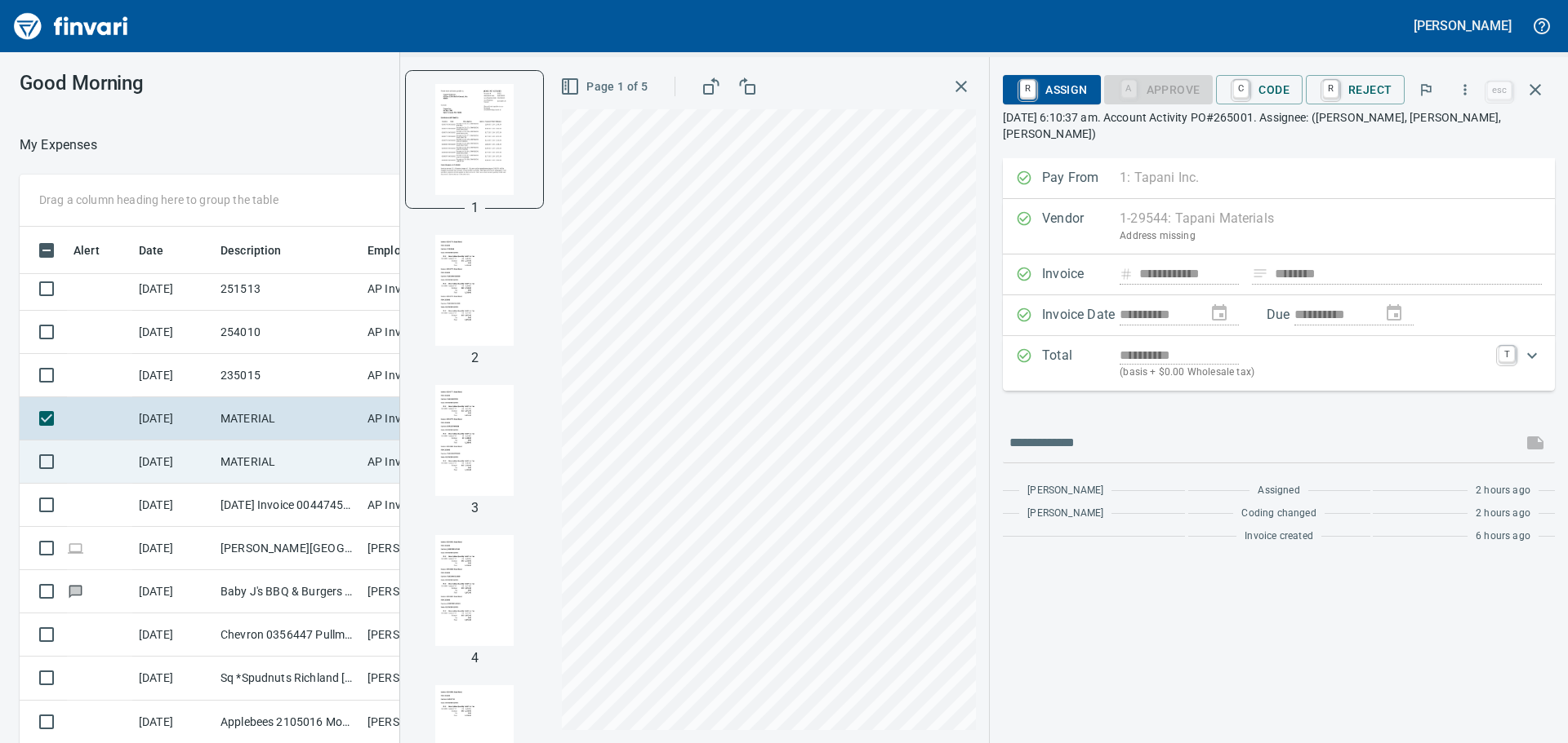
click at [259, 475] on td "MATERIAL" at bounding box center [288, 462] width 147 height 43
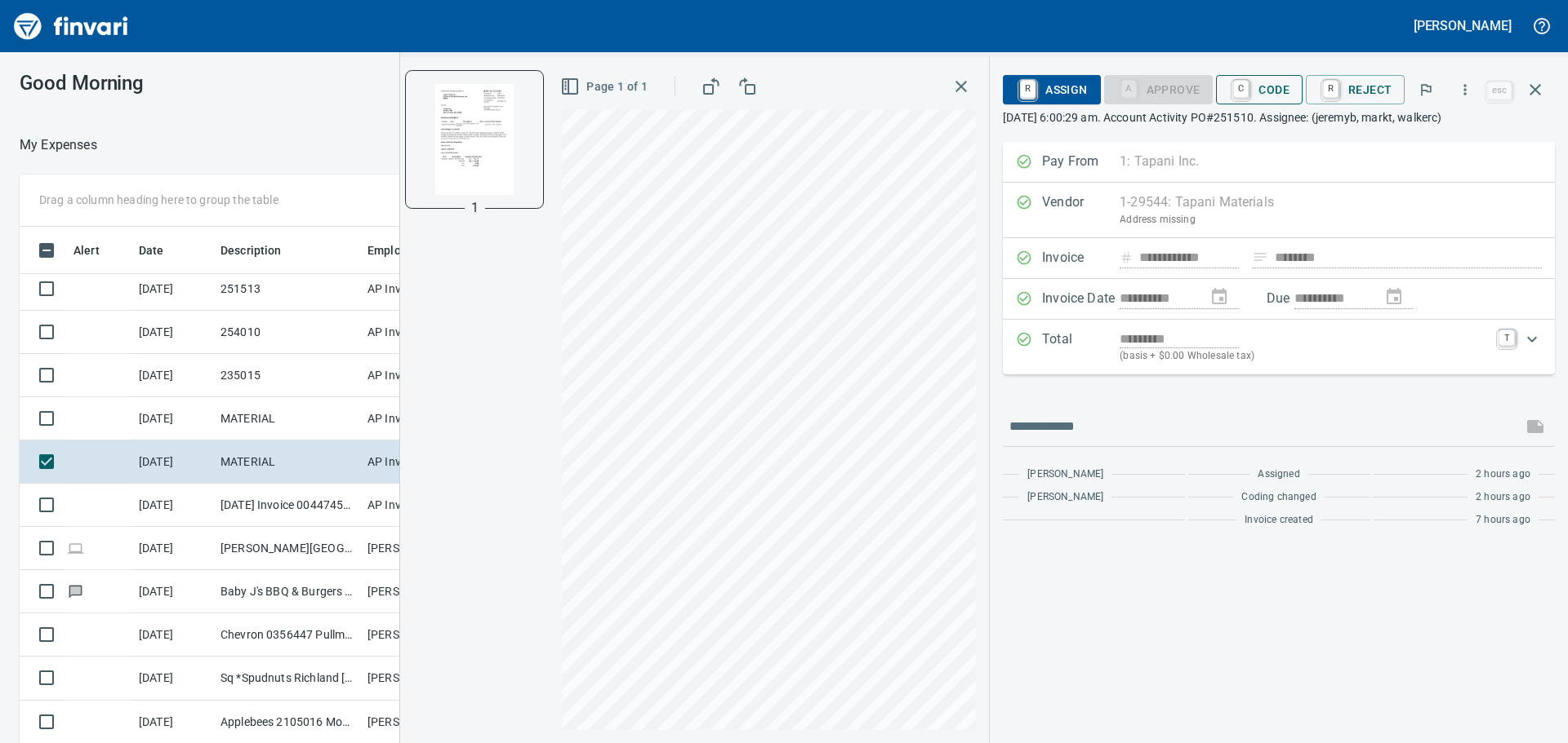
click at [1270, 102] on span "C Code" at bounding box center [1259, 90] width 61 height 27
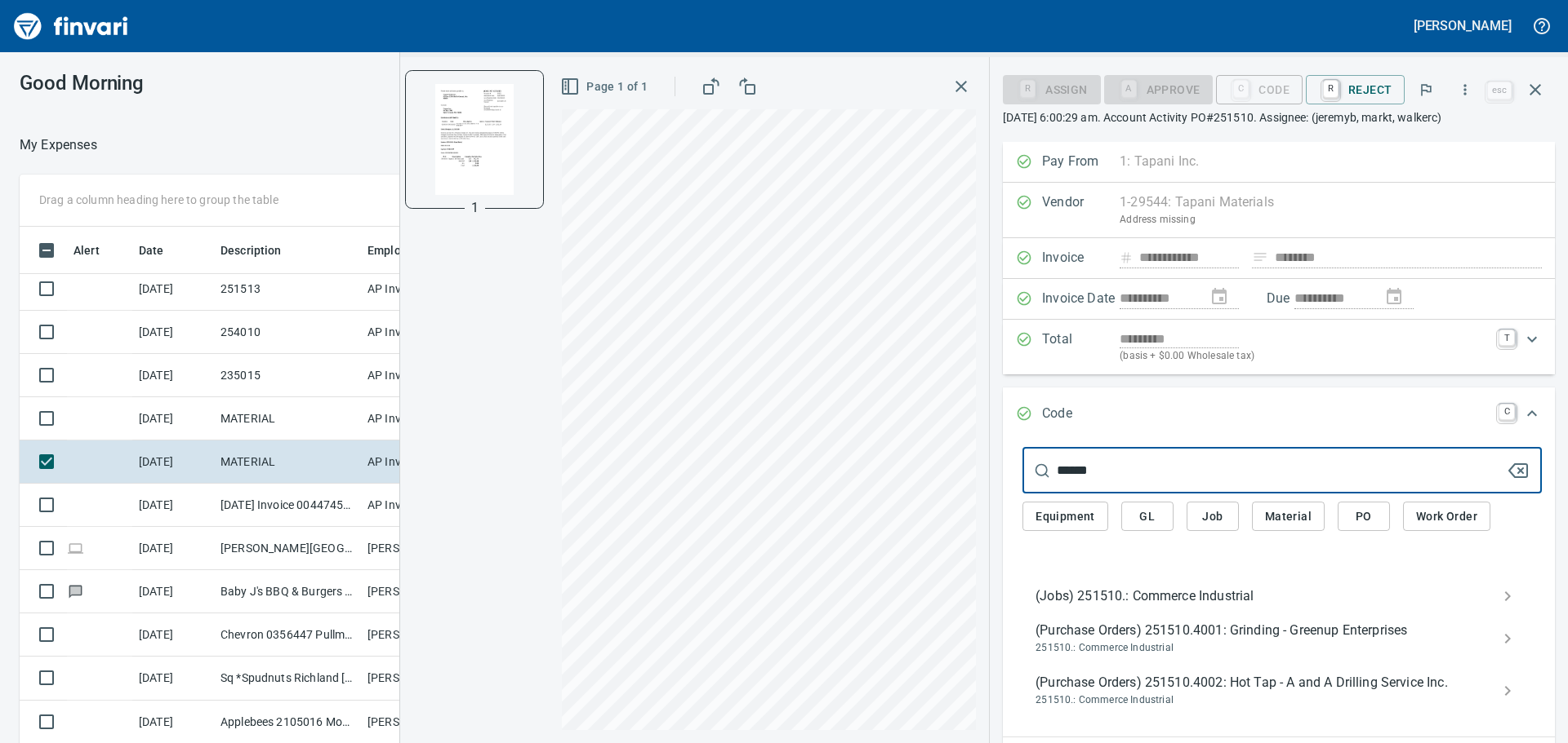
type input "******"
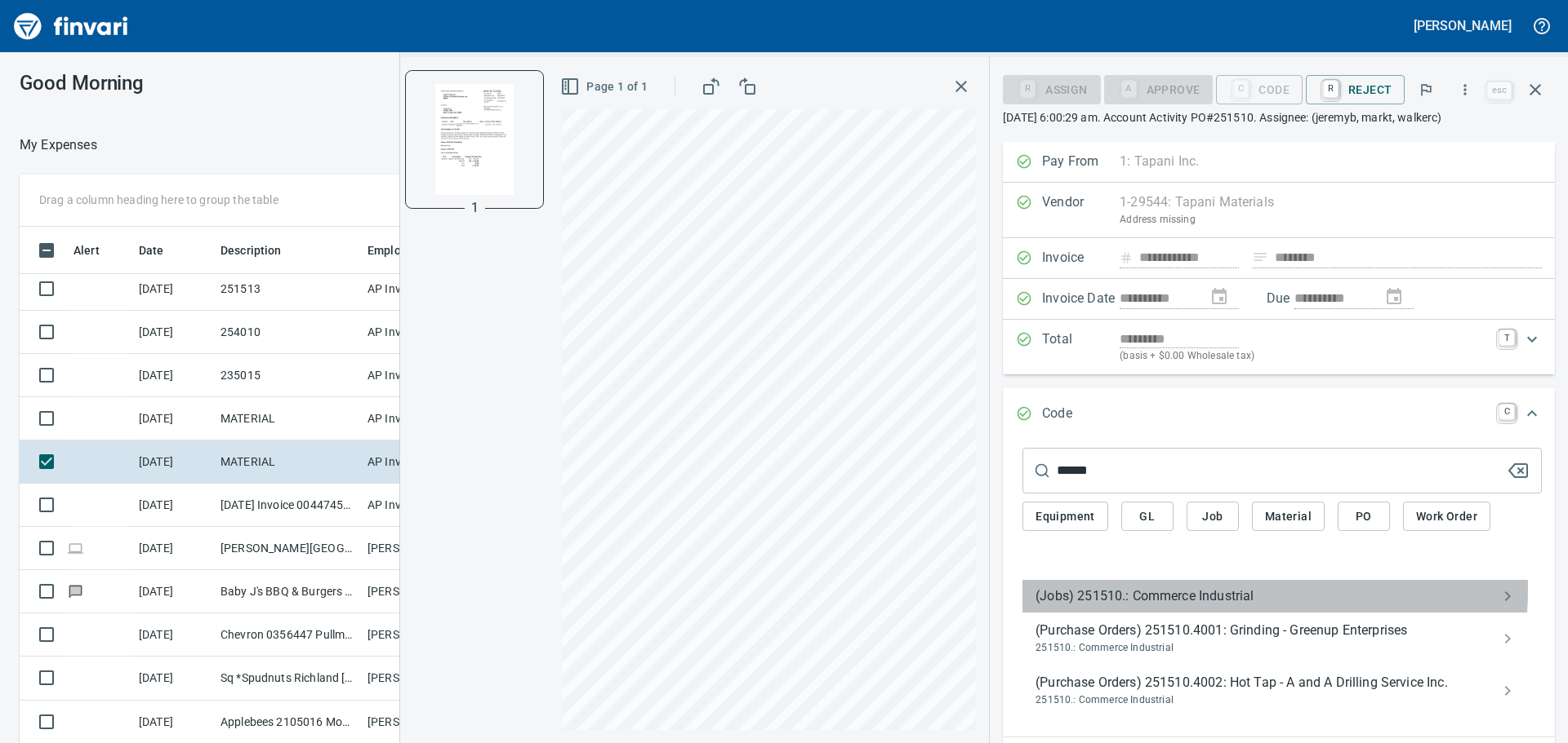
click at [1224, 590] on span "(Jobs) 251510.: Commerce Industrial" at bounding box center [1270, 596] width 468 height 20
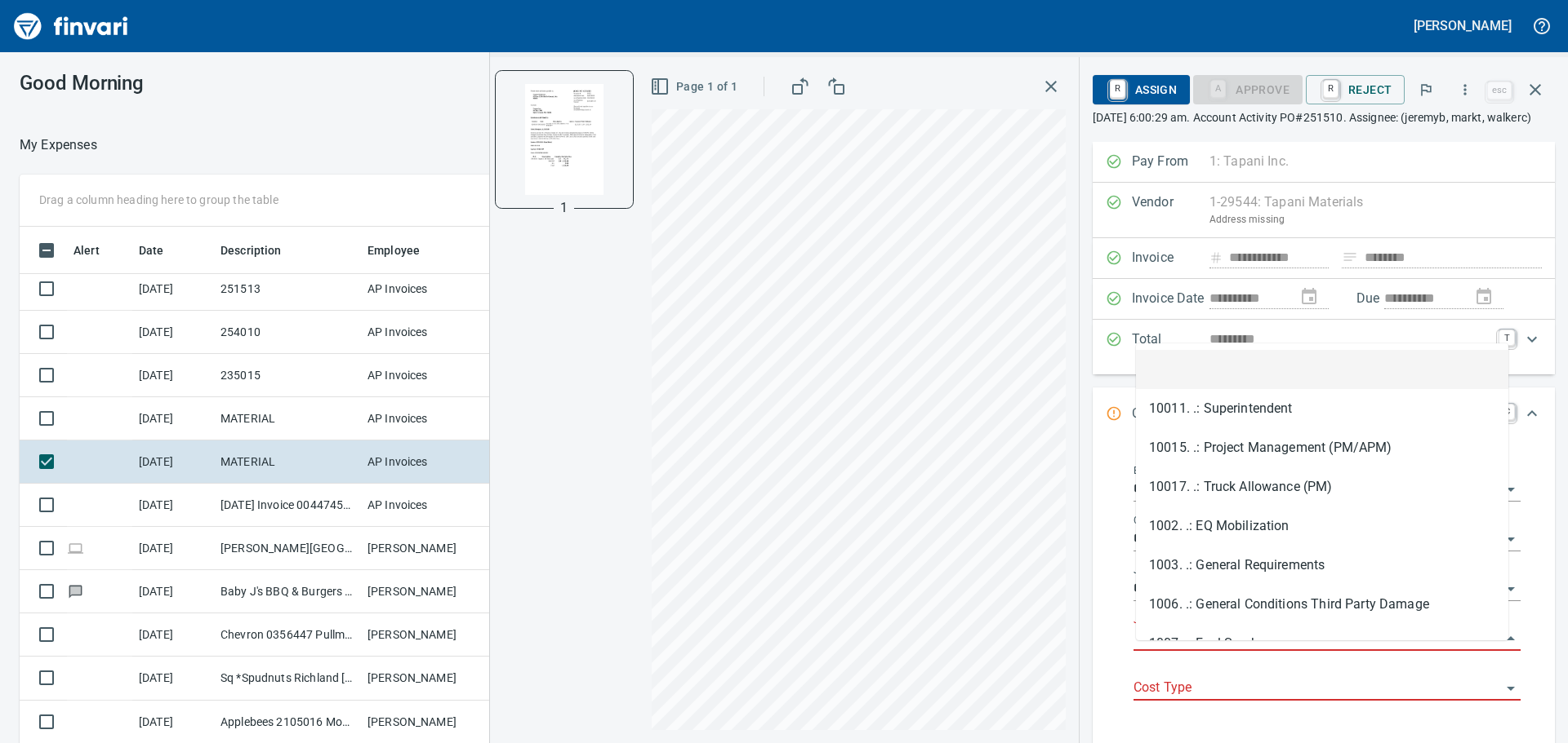
click at [1238, 650] on input "Job Phase" at bounding box center [1318, 638] width 368 height 22
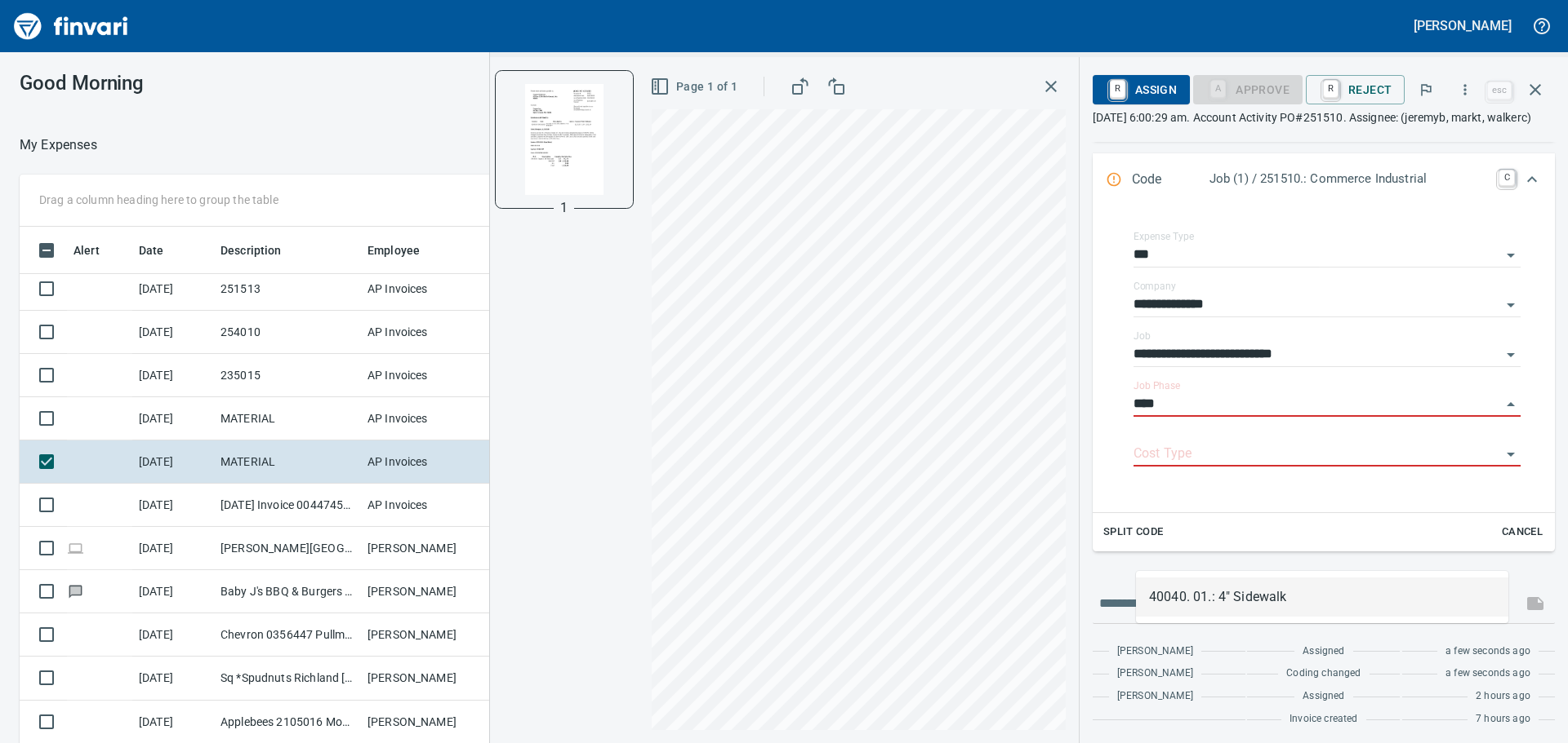
scroll to position [244, 0]
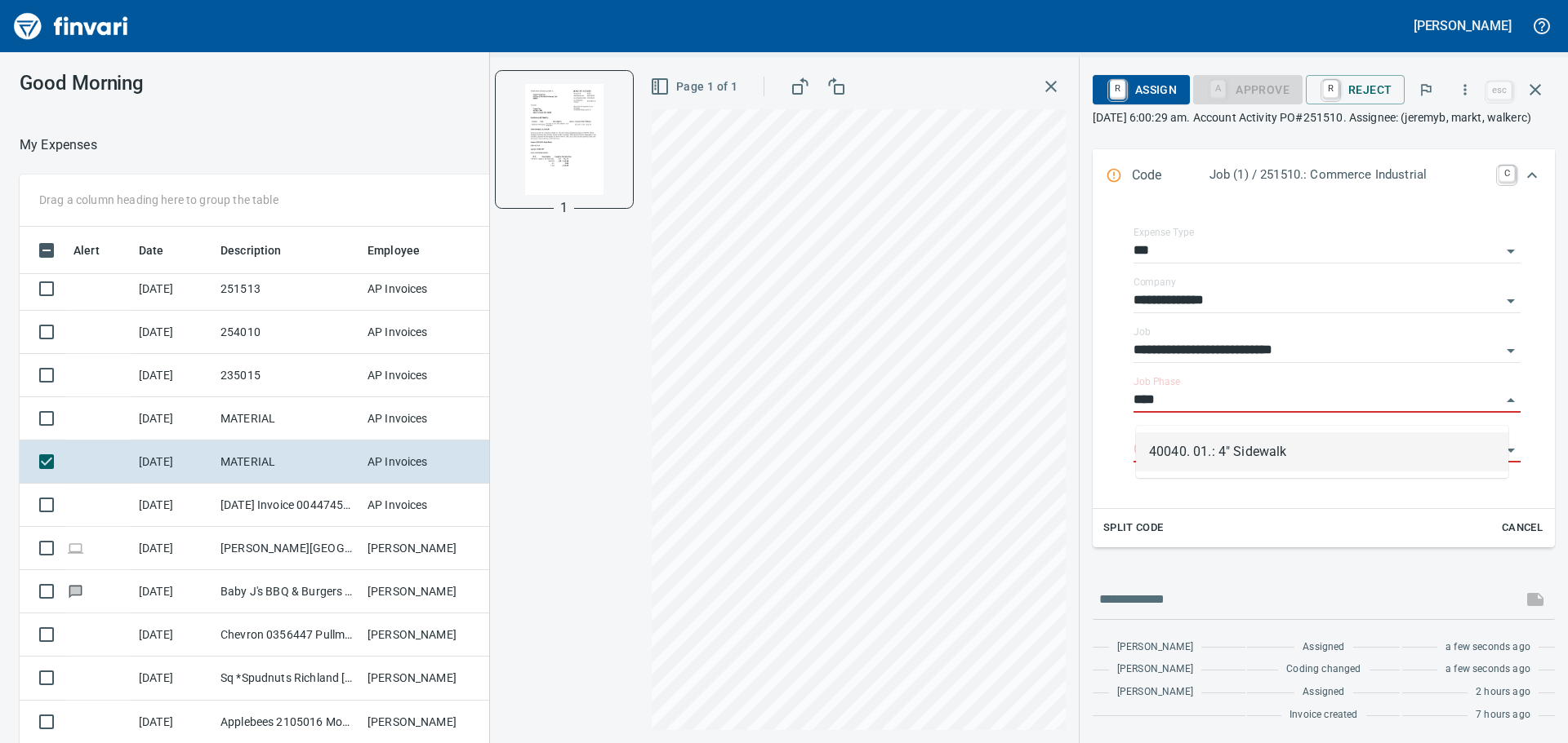
click at [1259, 452] on li "40040. 01.: 4" Sidewalk" at bounding box center [1322, 452] width 373 height 39
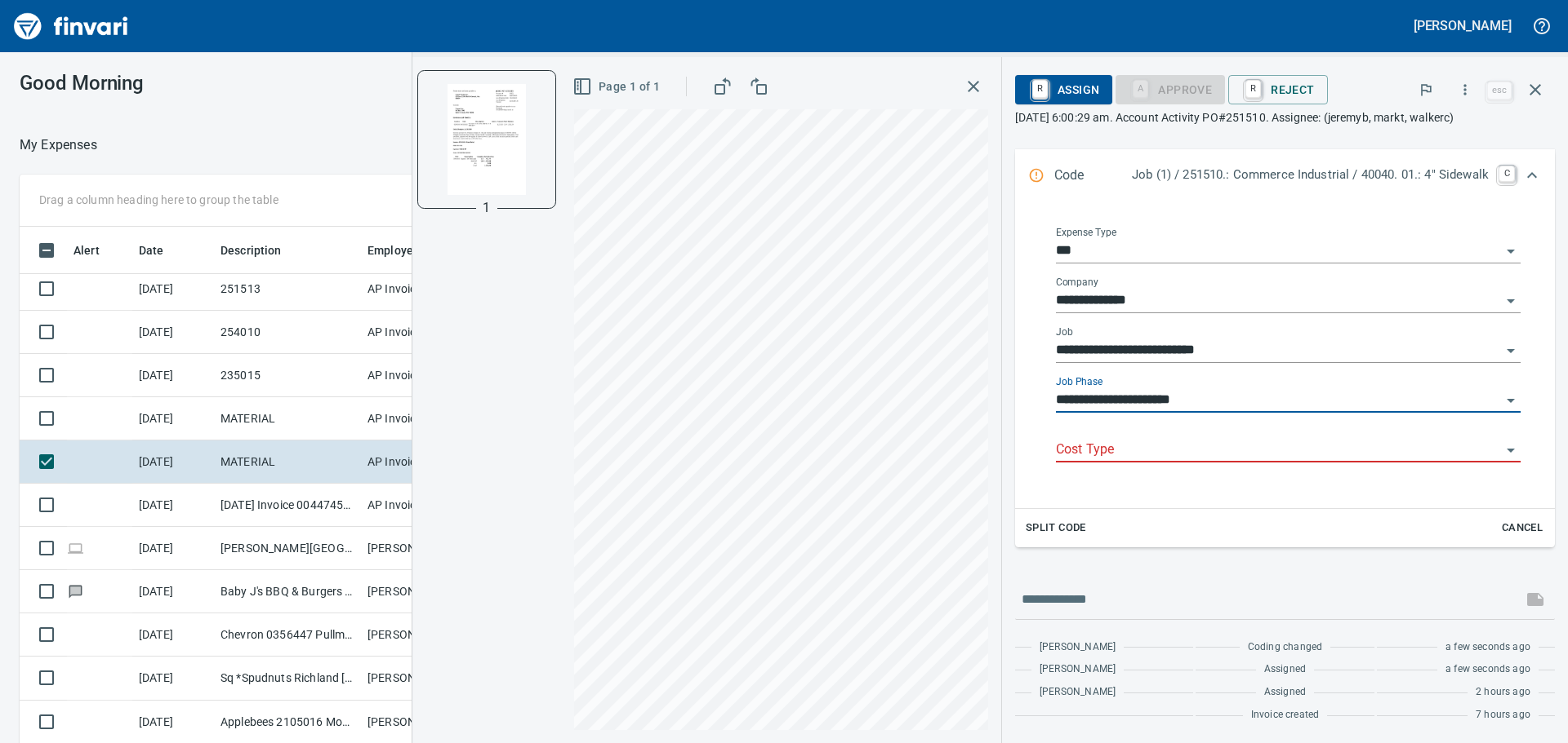
scroll to position [239, 0]
type input "**********"
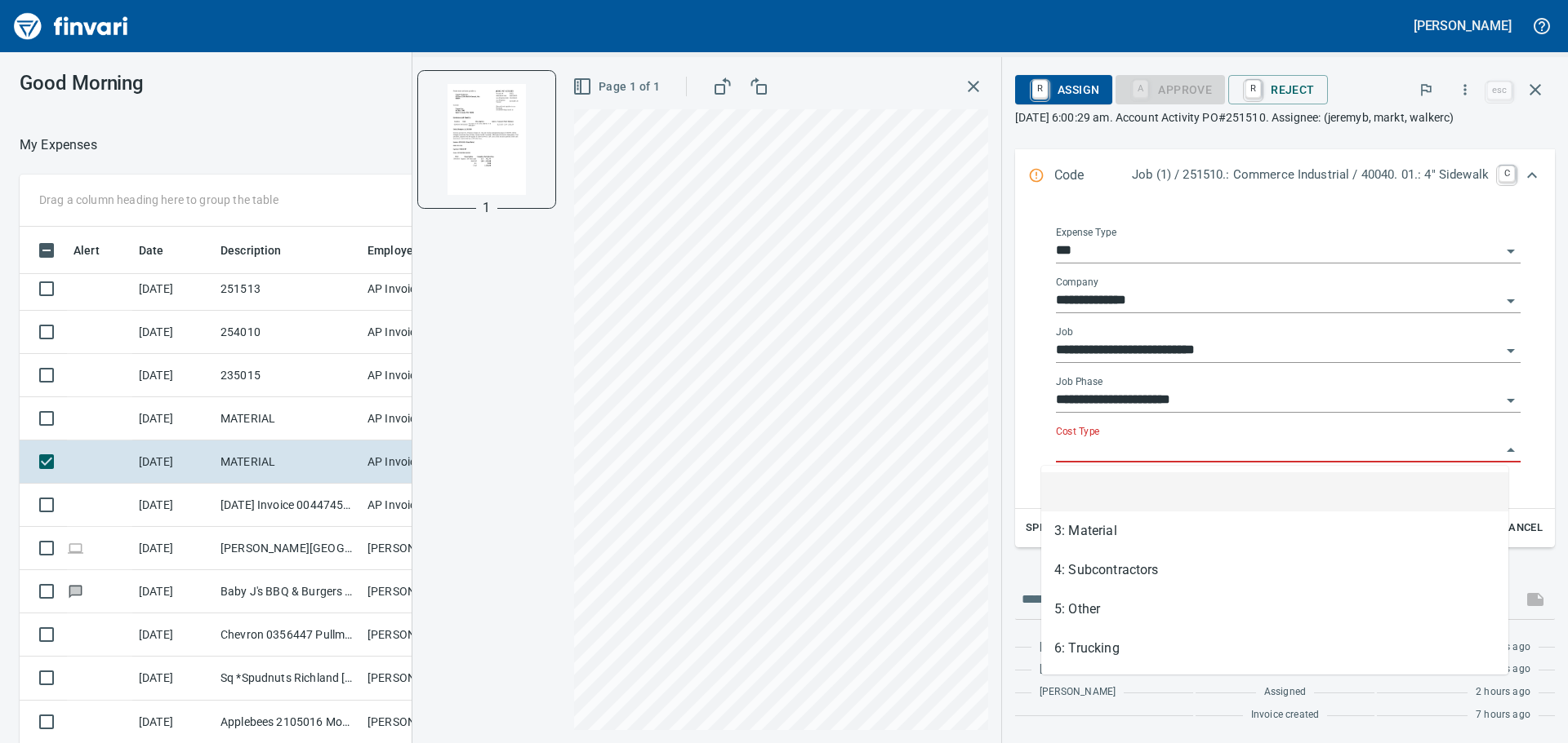
click at [1223, 452] on input "Cost Type" at bounding box center [1277, 450] width 445 height 22
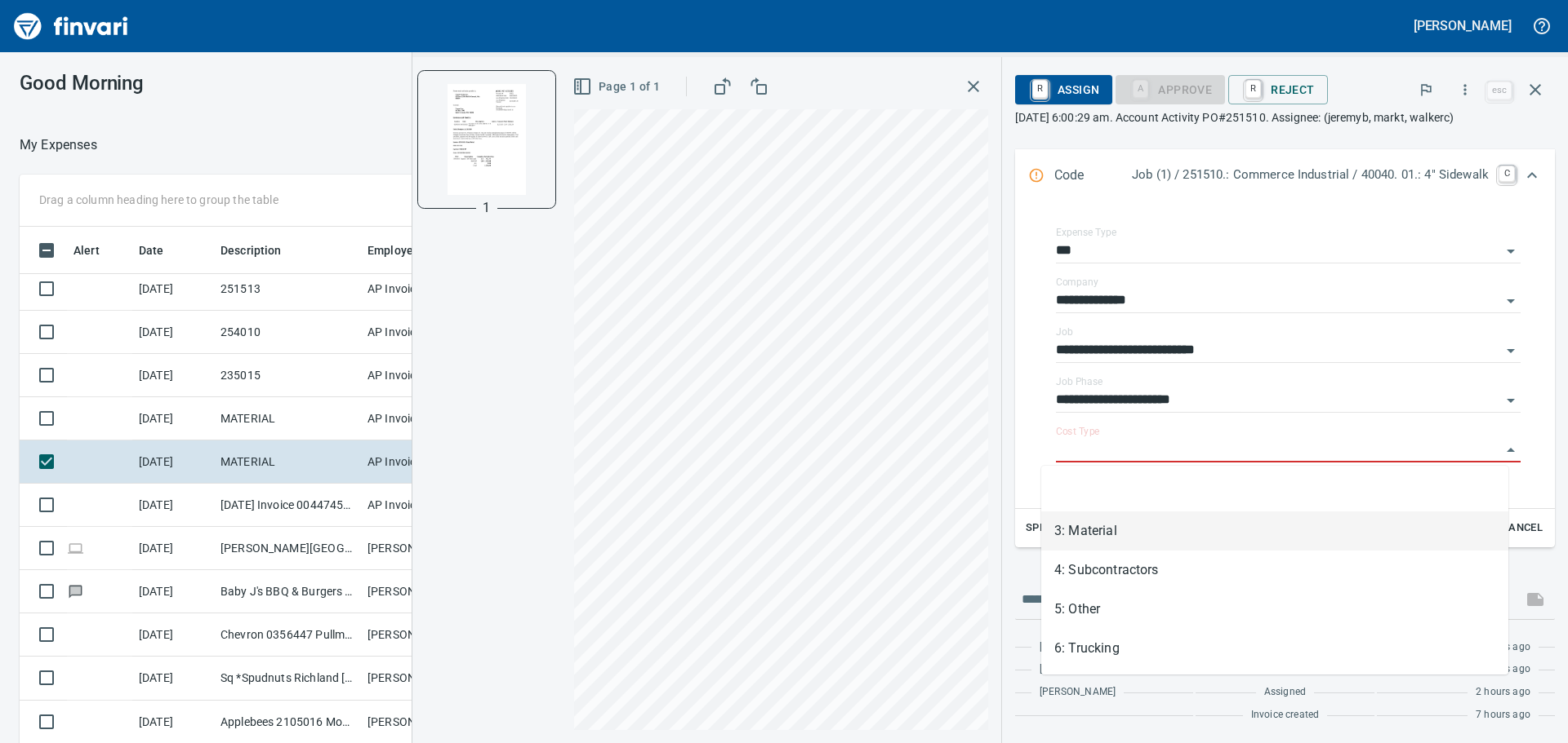
click at [1193, 541] on li "3: Material" at bounding box center [1275, 531] width 468 height 39
type input "**********"
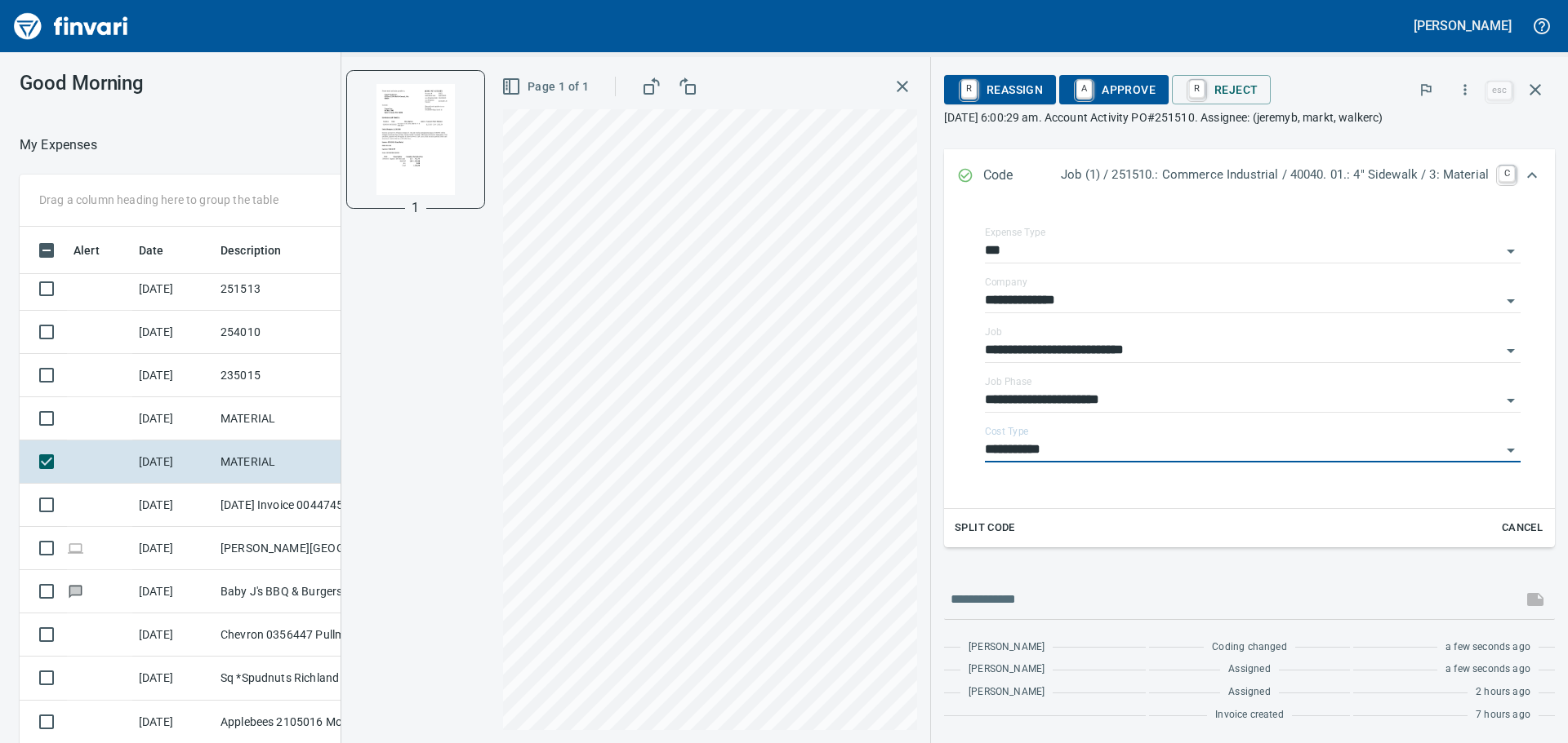
scroll to position [239, 0]
click at [1097, 87] on span "A Approve" at bounding box center [1113, 90] width 83 height 27
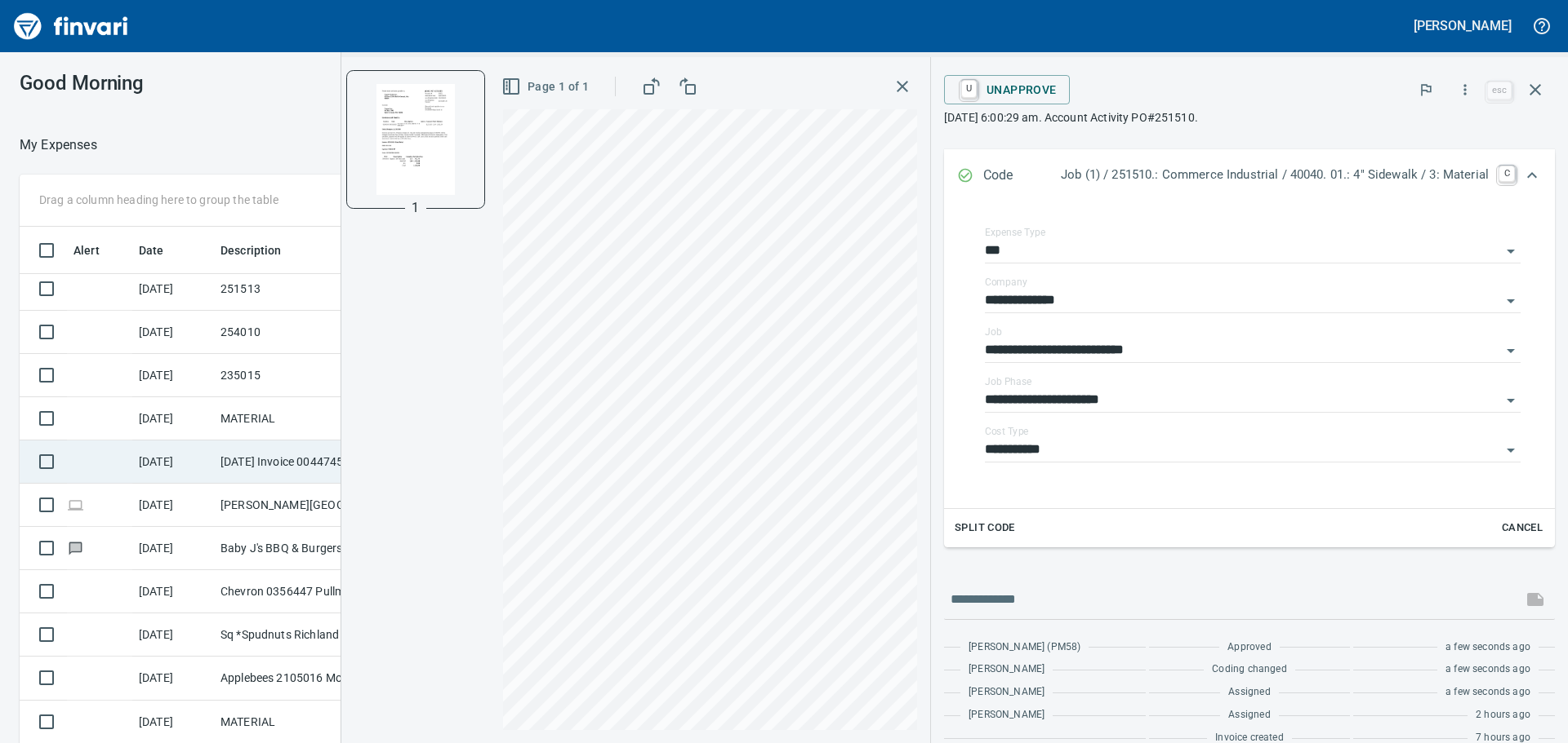
click at [234, 459] on td "[DATE] Invoice 0044745987 from [MEDICAL_DATA] Industrial (1-30405)" at bounding box center [288, 462] width 147 height 43
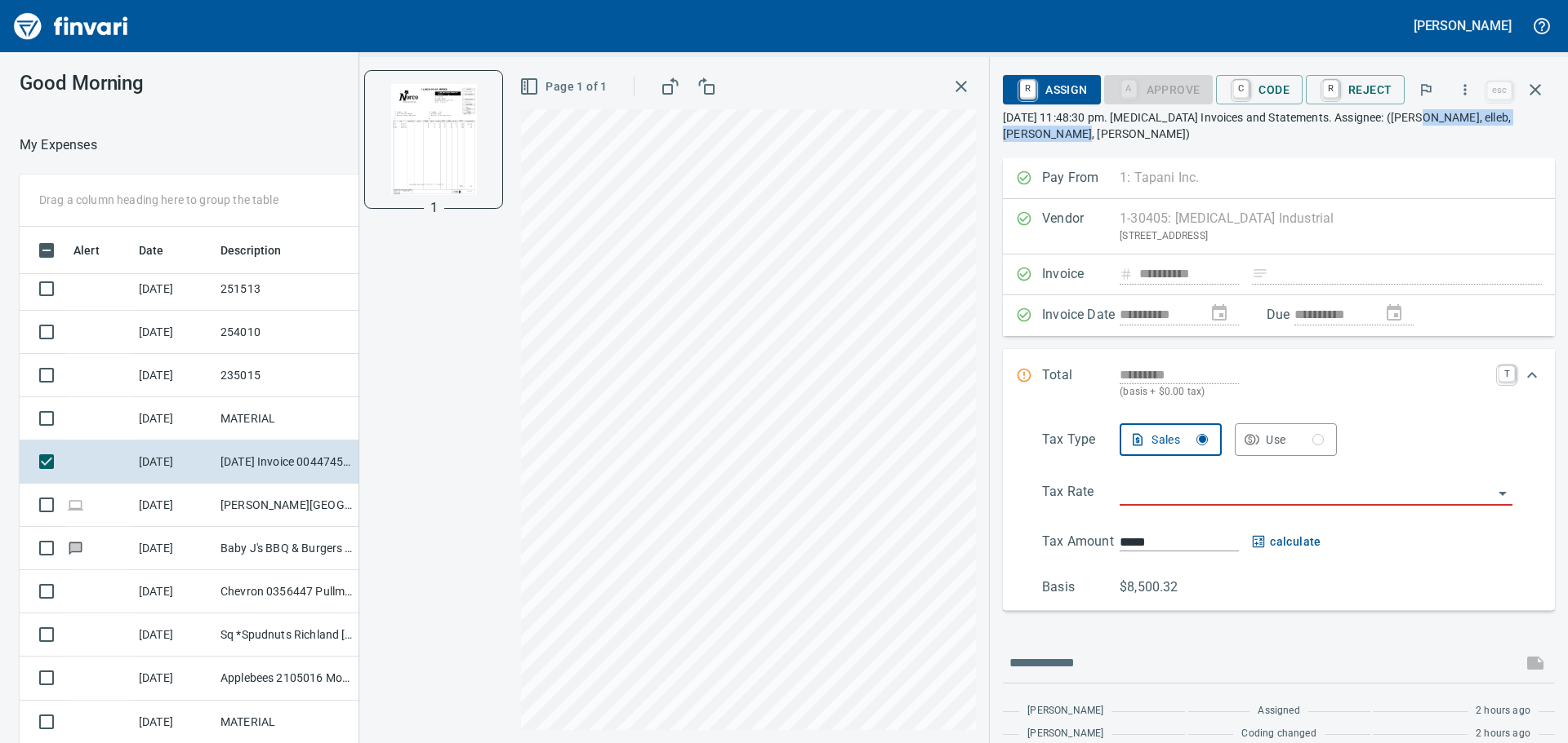
drag, startPoint x: 1036, startPoint y: 131, endPoint x: 1421, endPoint y: 117, distance: 385.3
click at [1421, 117] on p "September 30th 2025, 11:48:30 pm. Norco Invoices and Statements. Assignee: (ben…" at bounding box center [1278, 125] width 552 height 32
copy p "benjit, elleb, jeremyb, stevei"
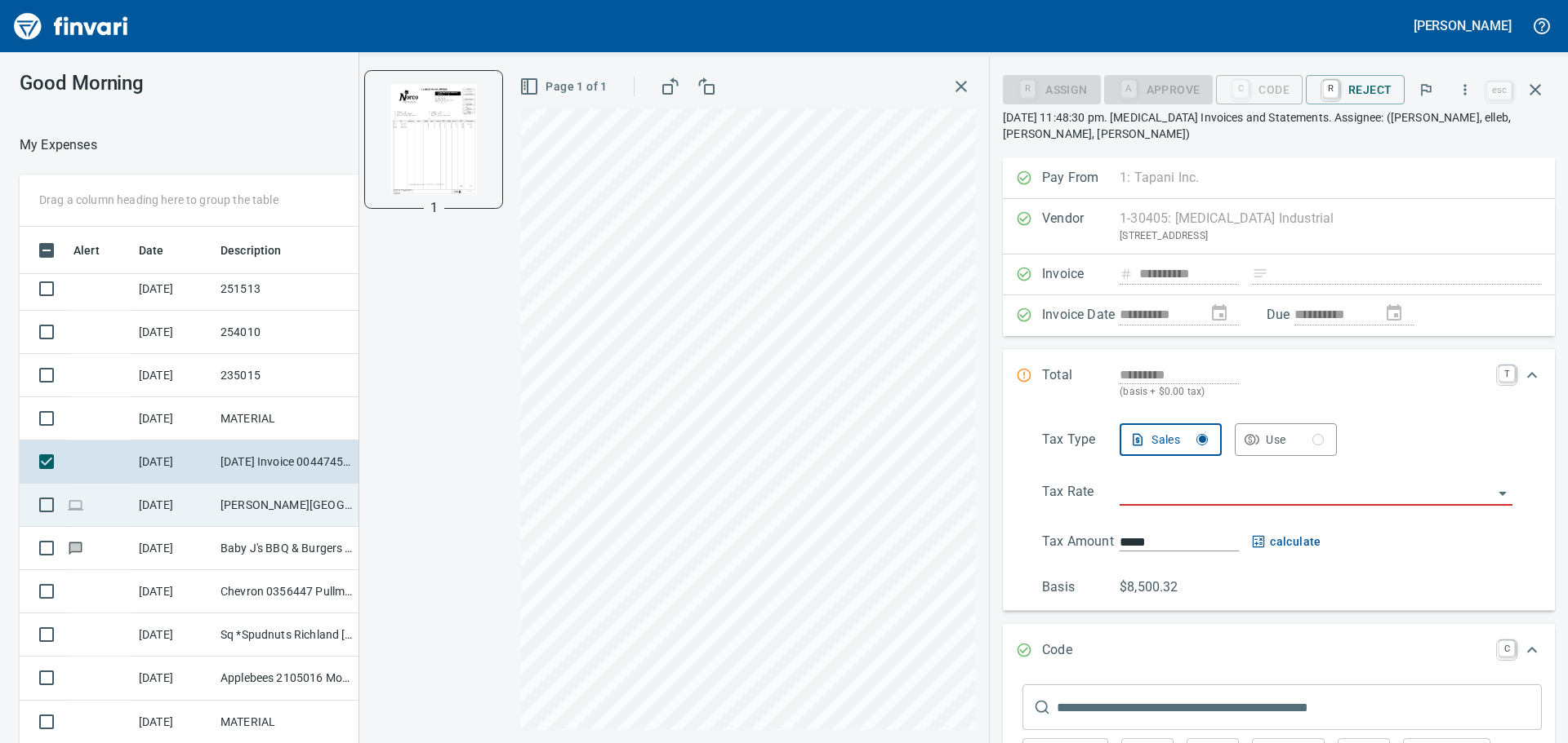
click at [163, 503] on td "[DATE]" at bounding box center [172, 505] width 81 height 43
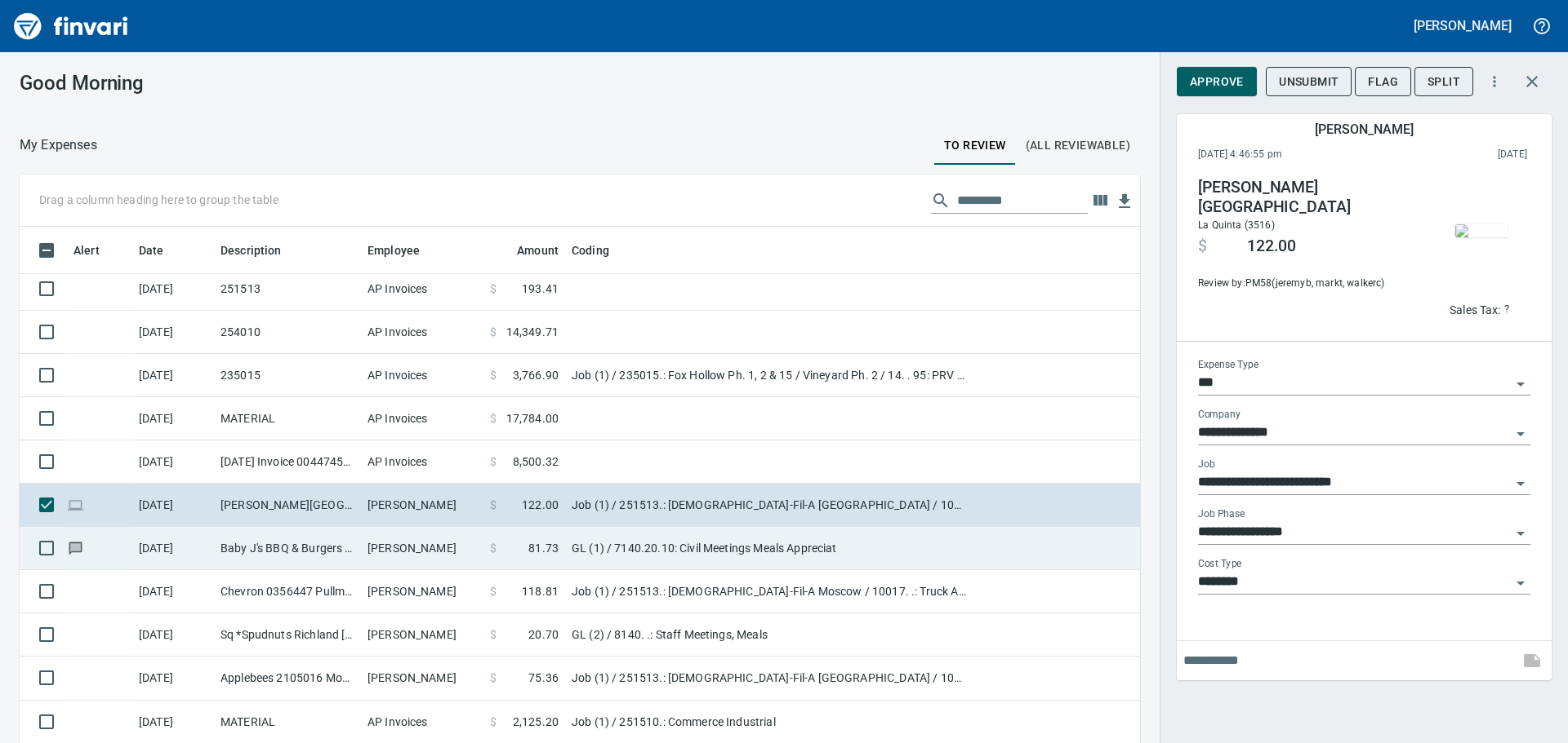
click at [436, 551] on td "[PERSON_NAME]" at bounding box center [422, 548] width 122 height 43
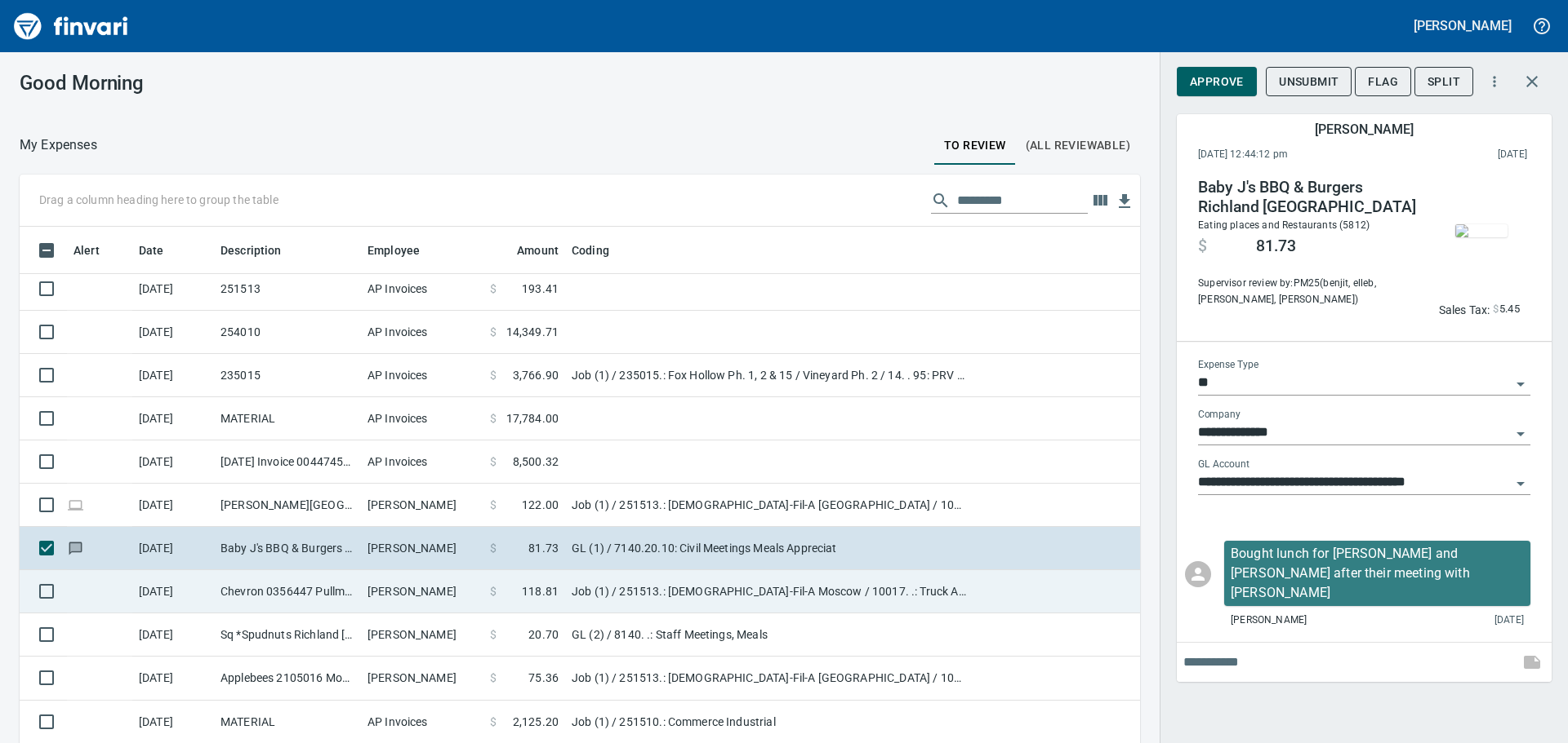
click at [430, 581] on td "[PERSON_NAME]" at bounding box center [422, 592] width 122 height 43
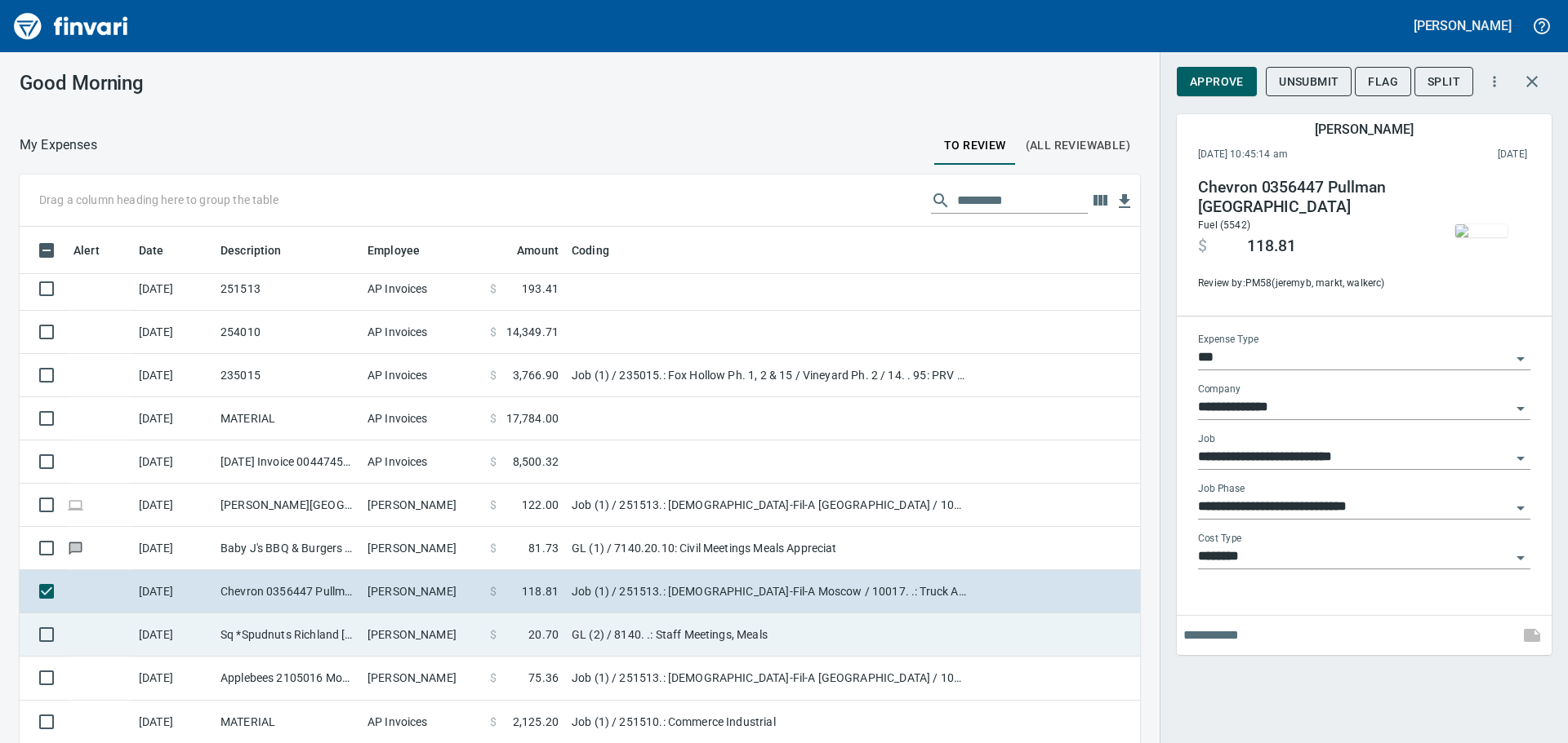
click at [453, 627] on td "[PERSON_NAME]" at bounding box center [422, 635] width 122 height 43
type input "**"
type input "**********"
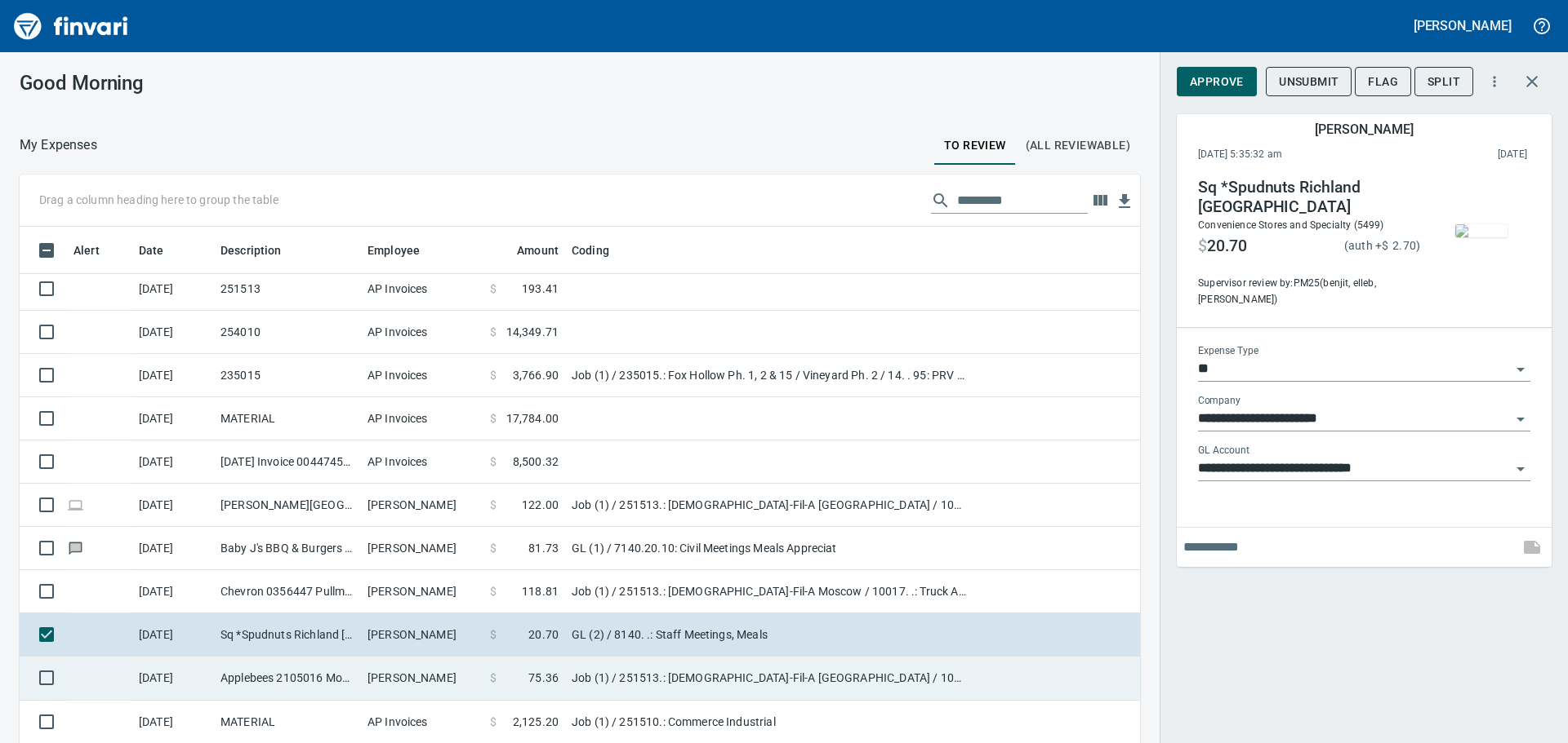
click at [458, 675] on td "[PERSON_NAME]" at bounding box center [422, 678] width 122 height 43
type input "***"
type input "**********"
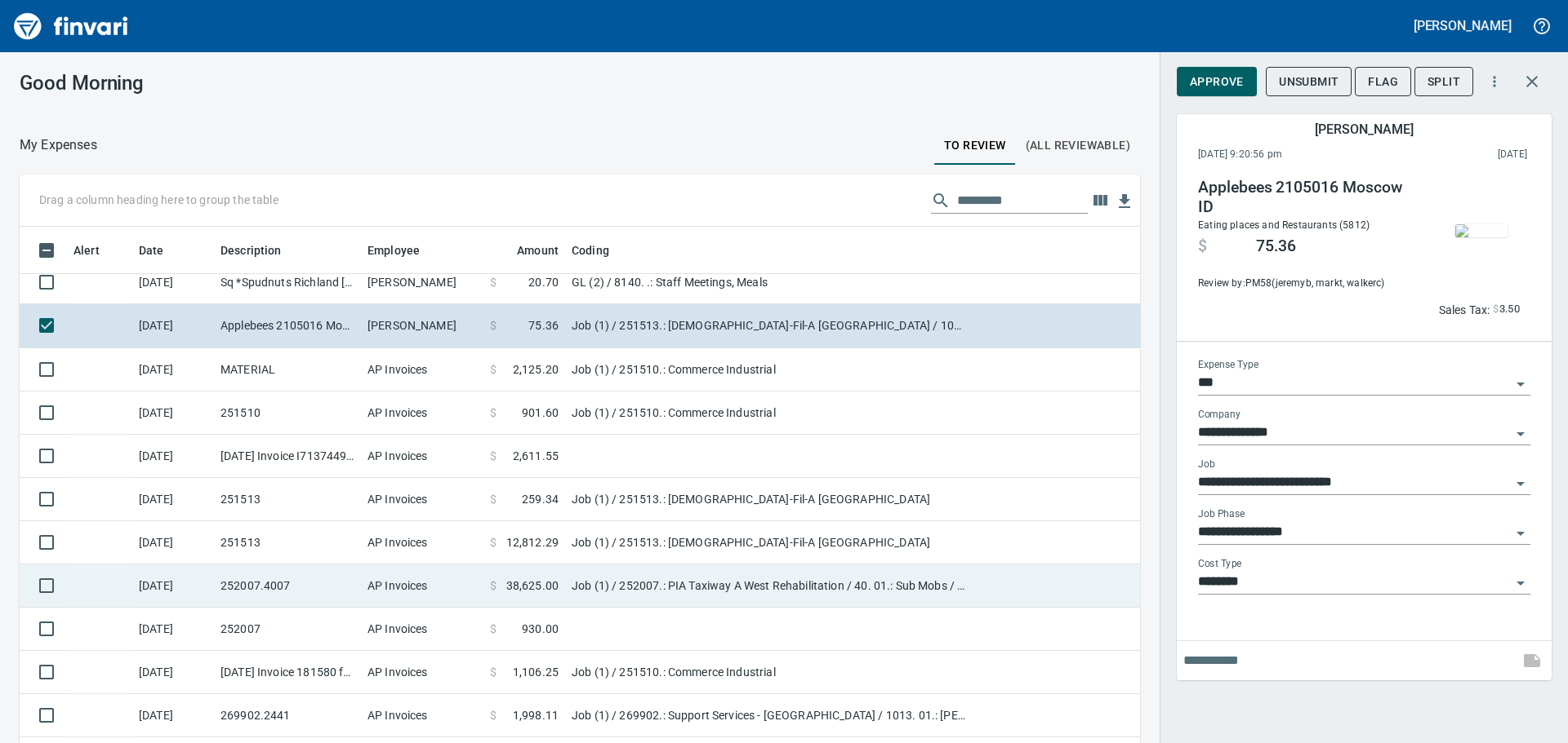
scroll to position [588, 0]
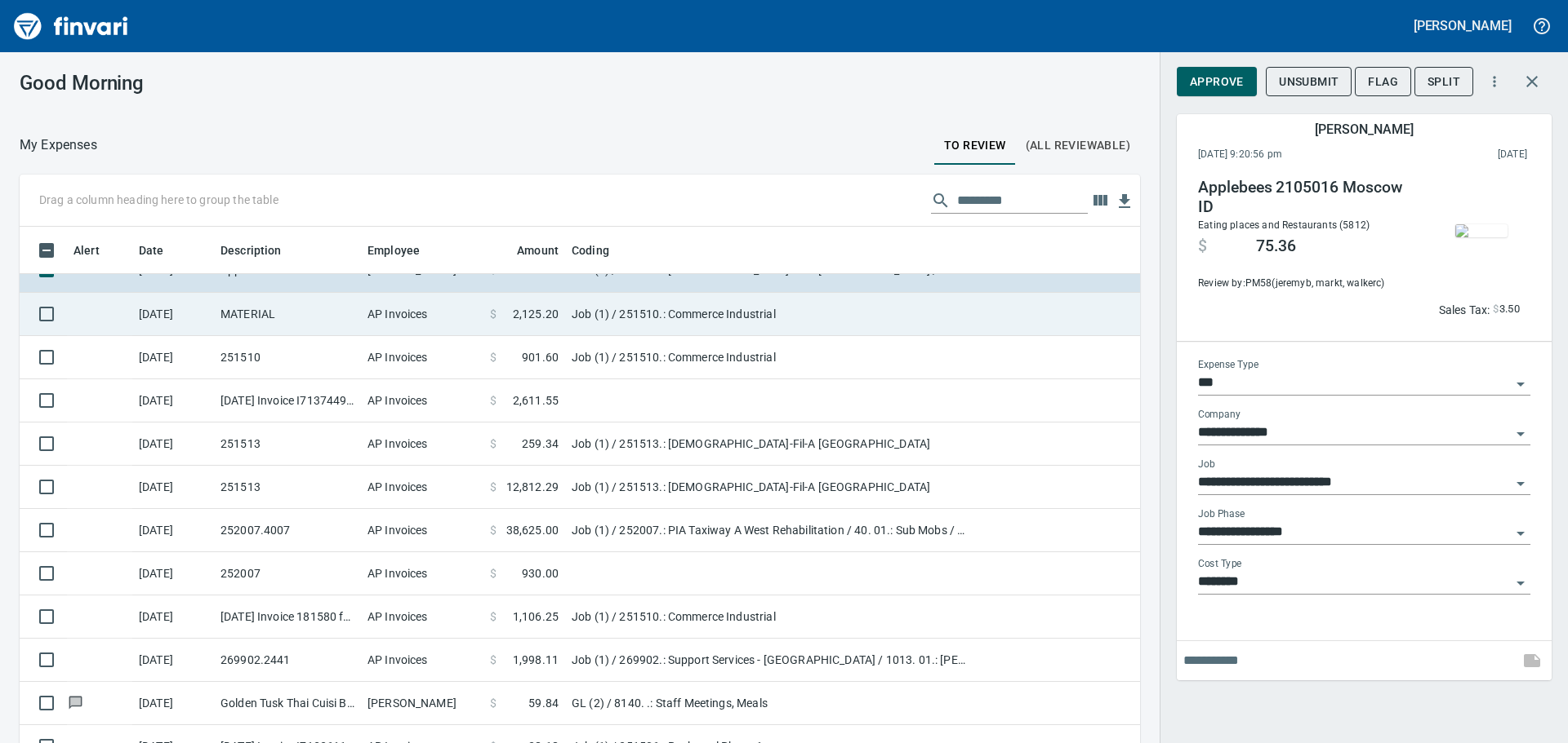
click at [463, 322] on td "AP Invoices" at bounding box center [422, 315] width 122 height 43
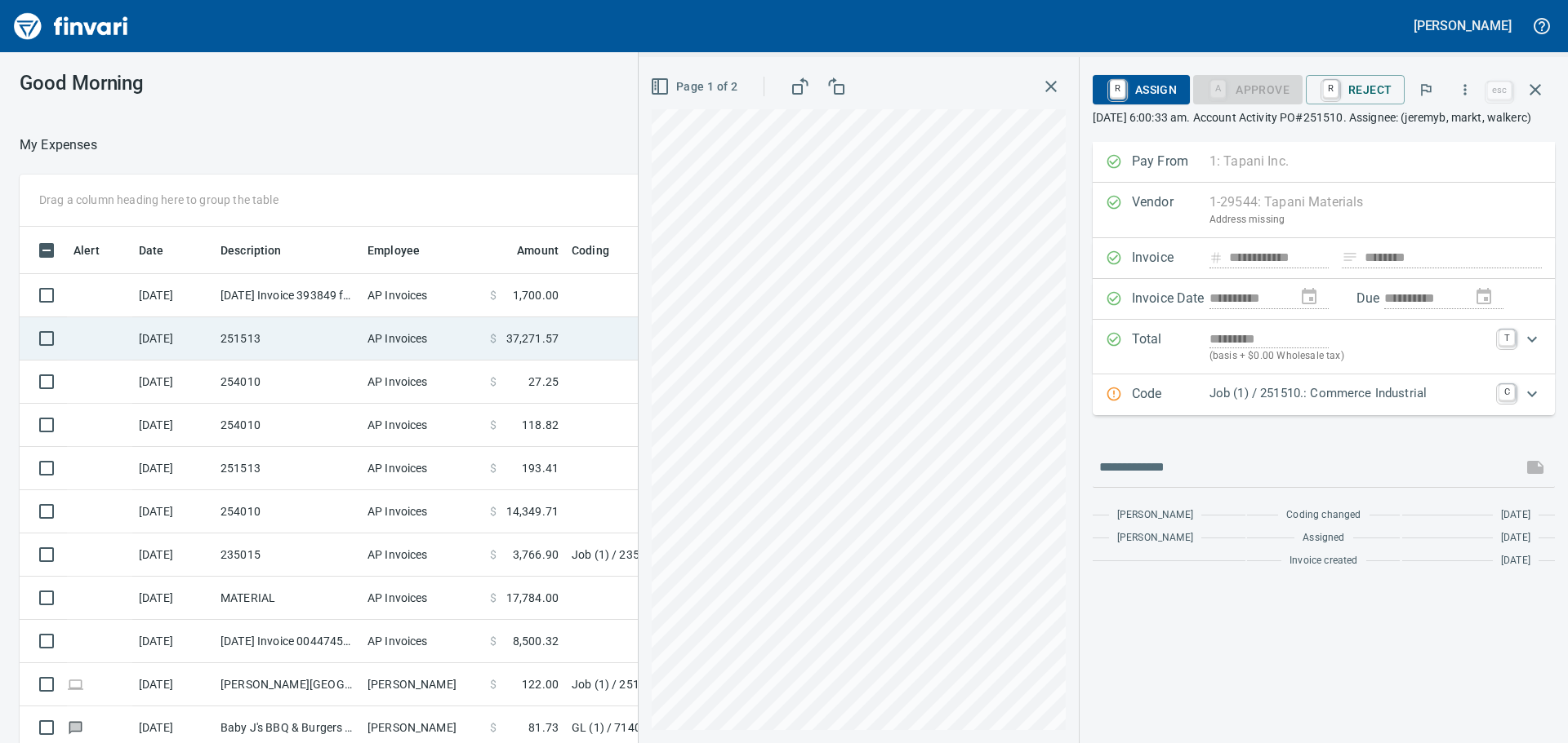
click at [452, 328] on td "AP Invoices" at bounding box center [422, 339] width 122 height 43
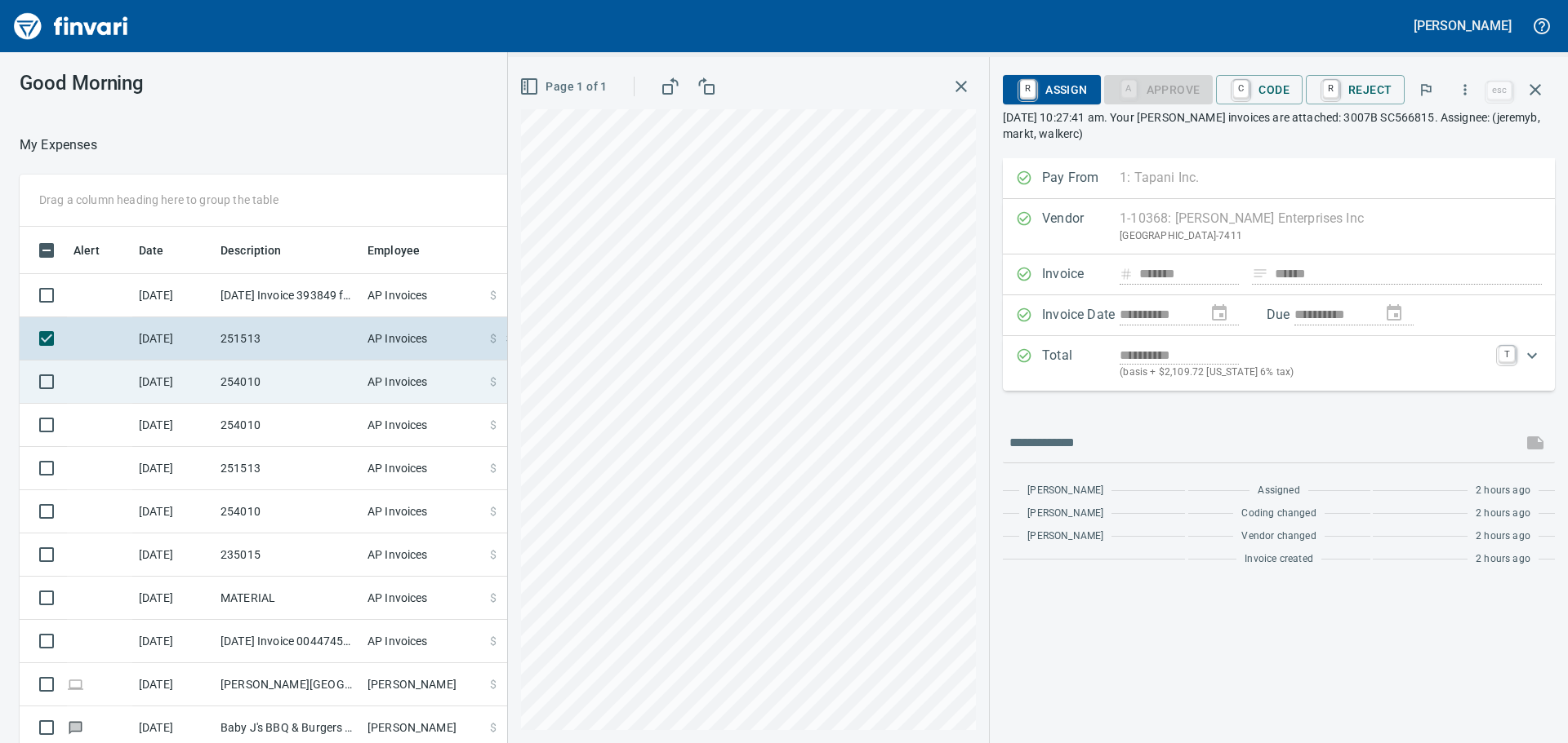
click at [456, 369] on div "Drag a column heading here to group the table Alert Date Description Employee A…" at bounding box center [784, 483] width 1568 height 616
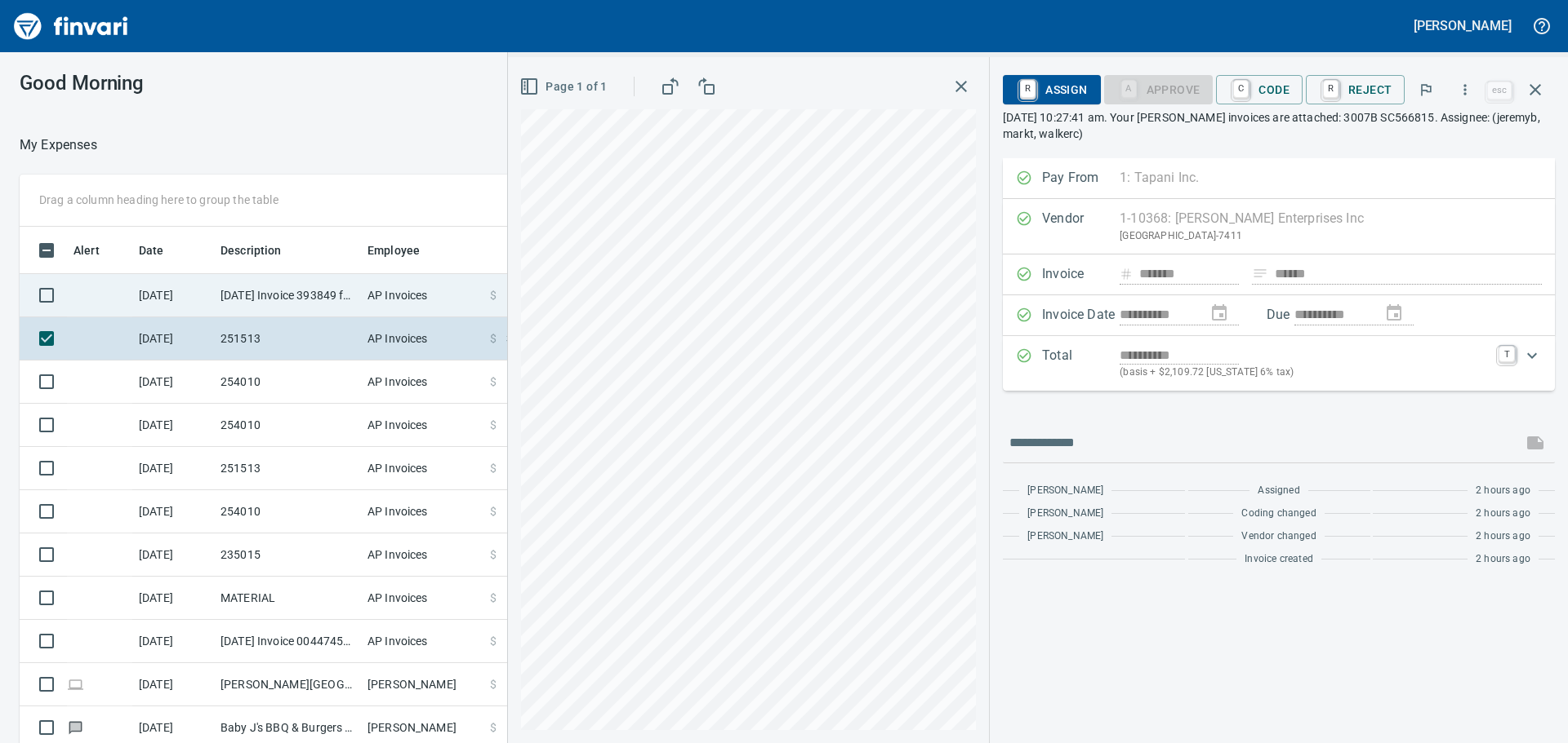
click at [276, 293] on td "[DATE] Invoice 393849 from Prairie Electric Inc (1-10823)" at bounding box center [288, 295] width 147 height 43
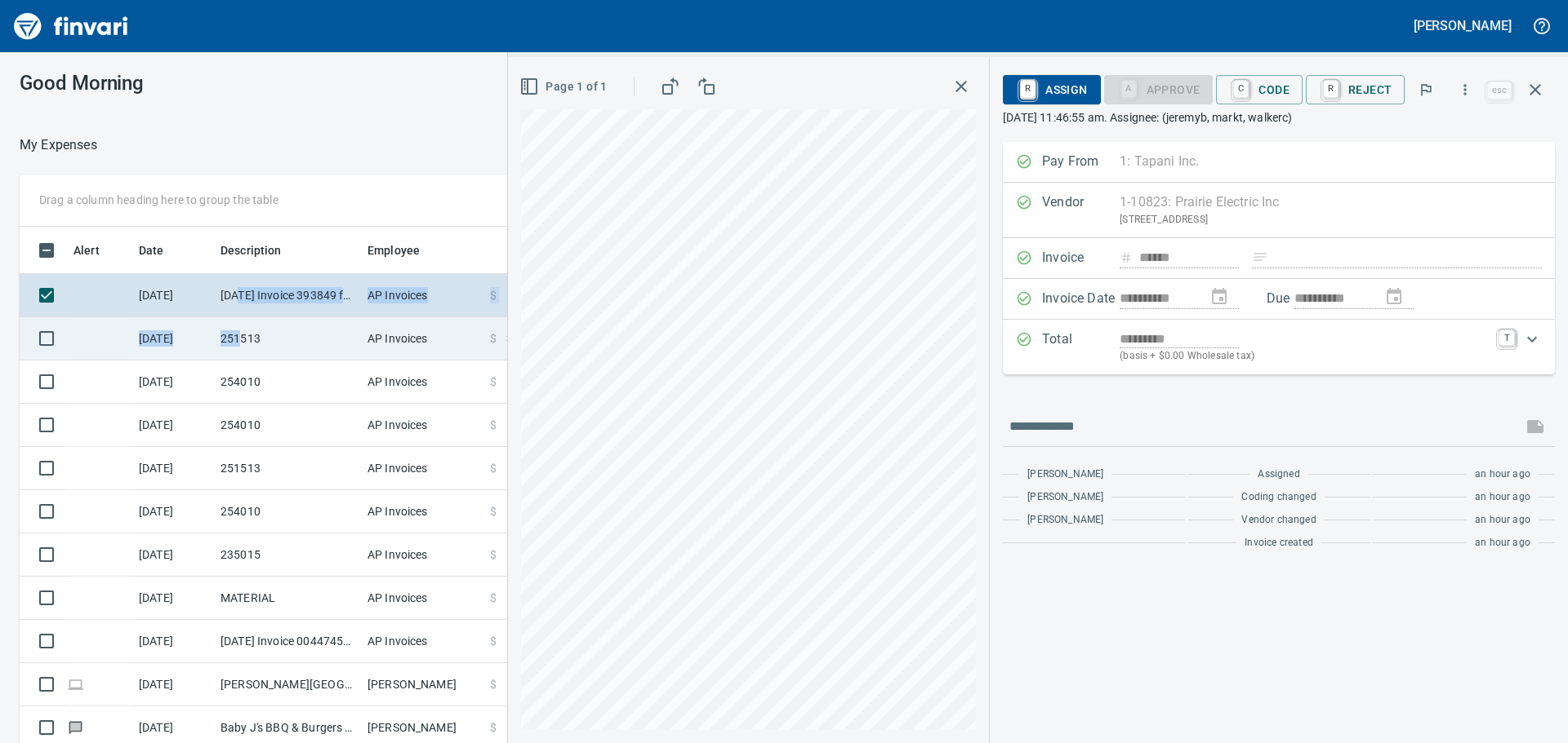
drag, startPoint x: 248, startPoint y: 343, endPoint x: 282, endPoint y: 328, distance: 37.2
click at [249, 343] on td "251513" at bounding box center [288, 339] width 147 height 43
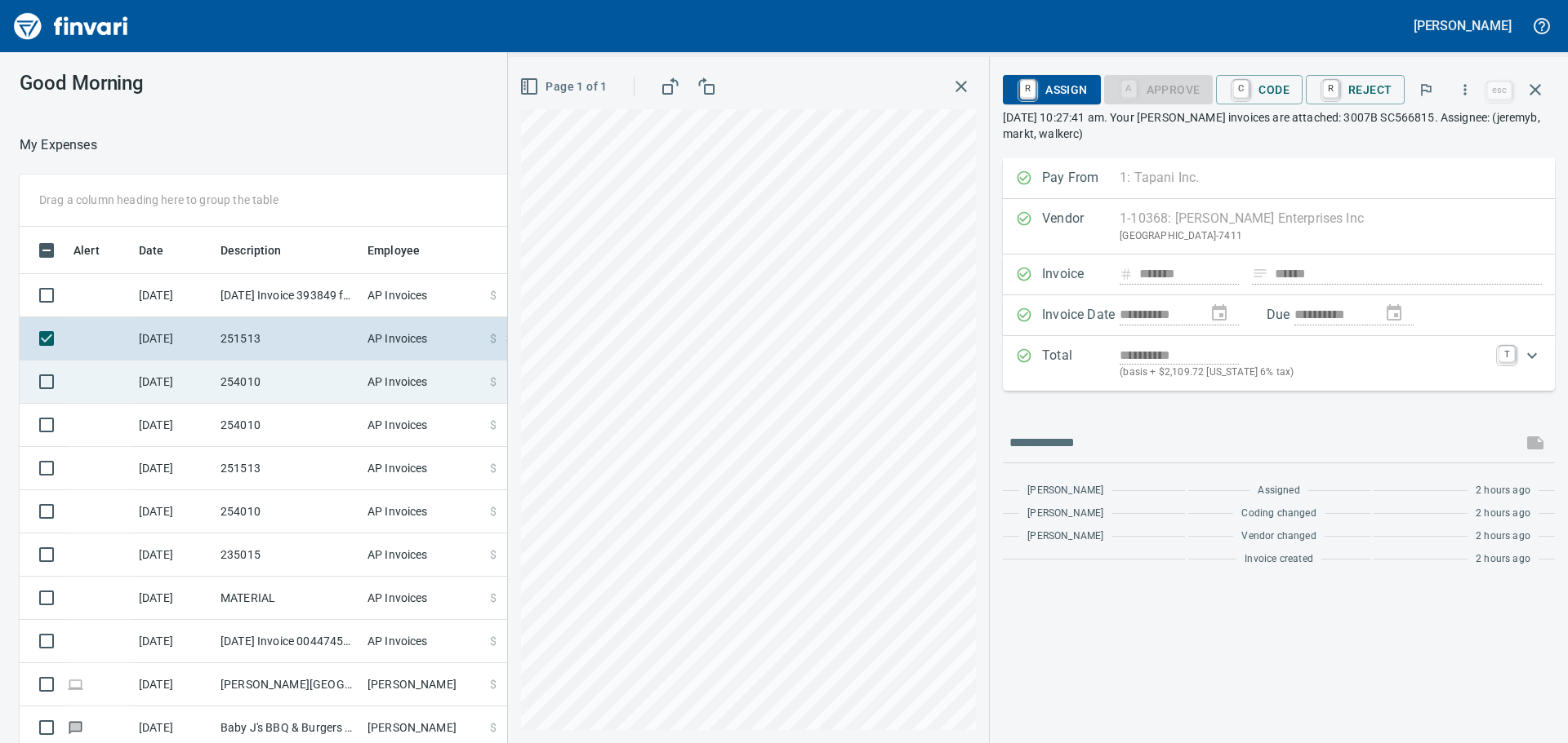
click at [295, 369] on td "254010" at bounding box center [288, 382] width 147 height 43
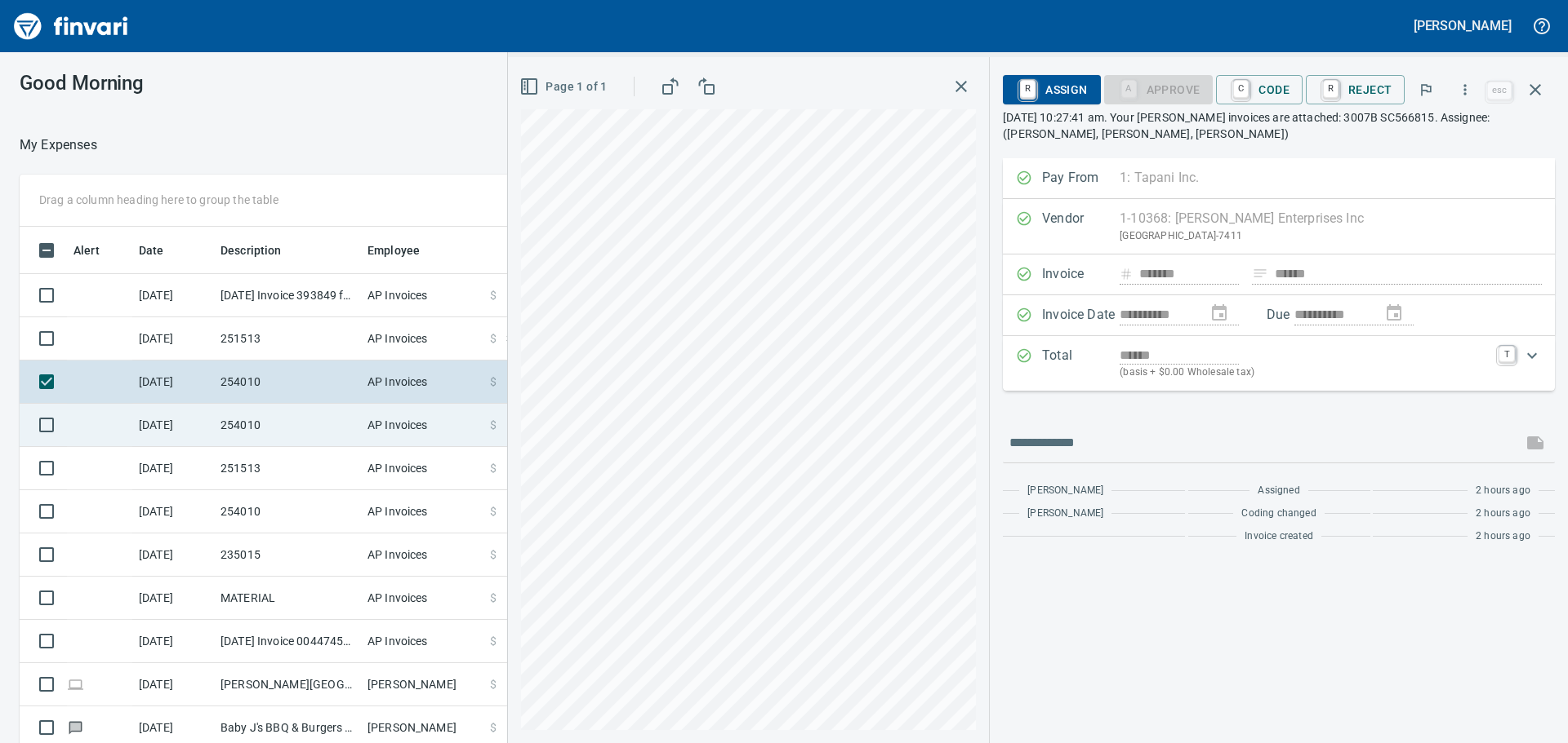
click at [333, 419] on td "254010" at bounding box center [288, 425] width 147 height 43
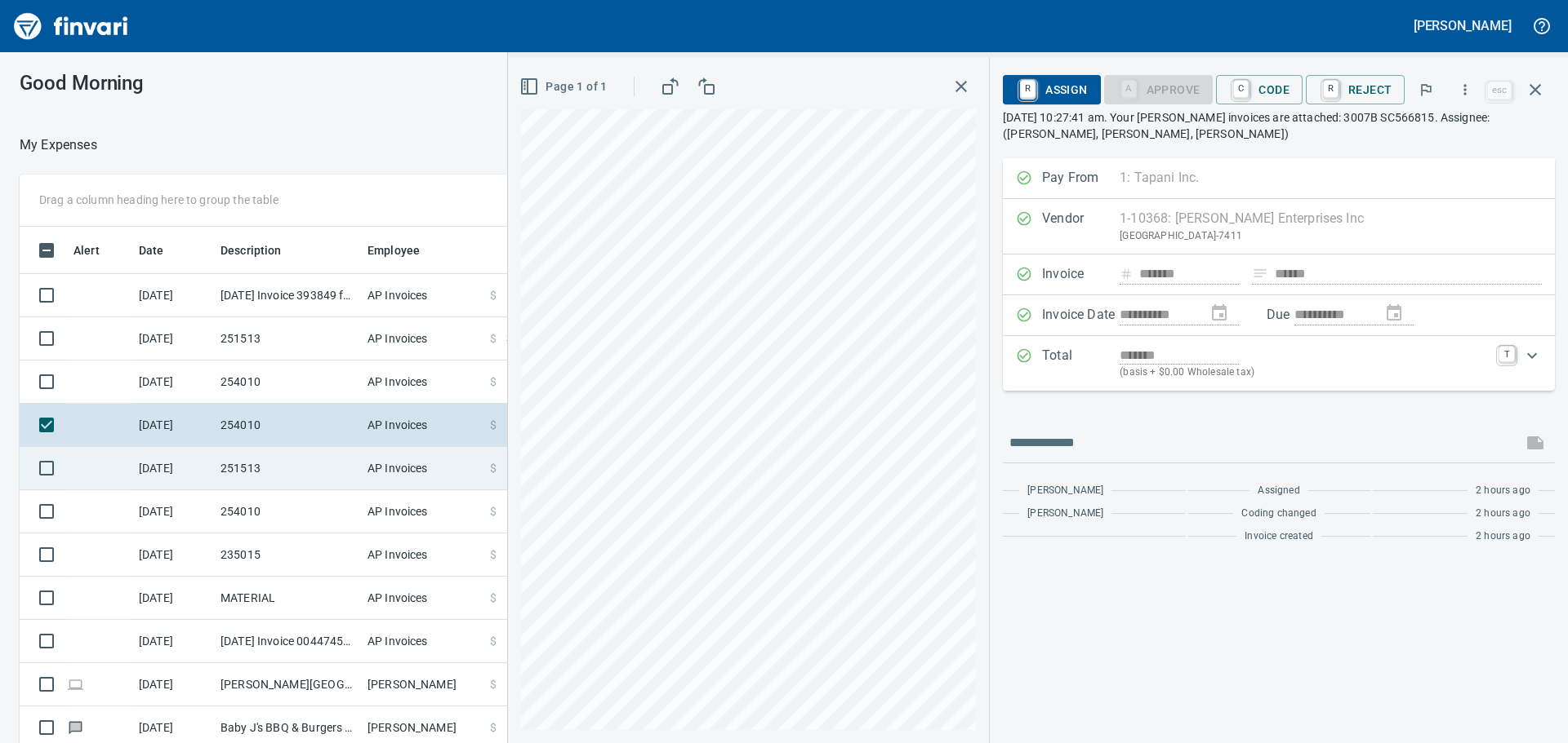
click at [319, 463] on td "251513" at bounding box center [288, 468] width 147 height 43
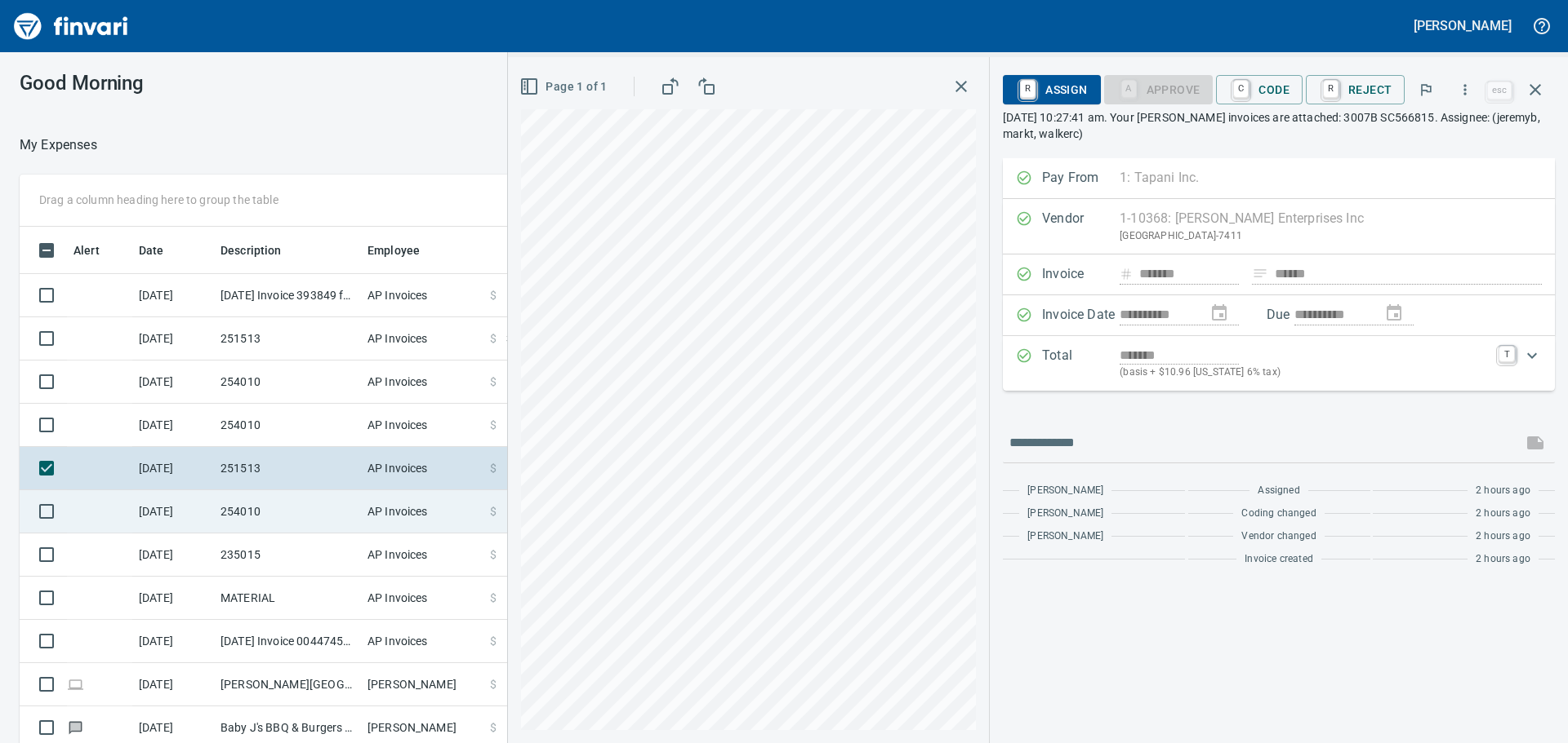
click at [303, 518] on td "254010" at bounding box center [288, 512] width 147 height 43
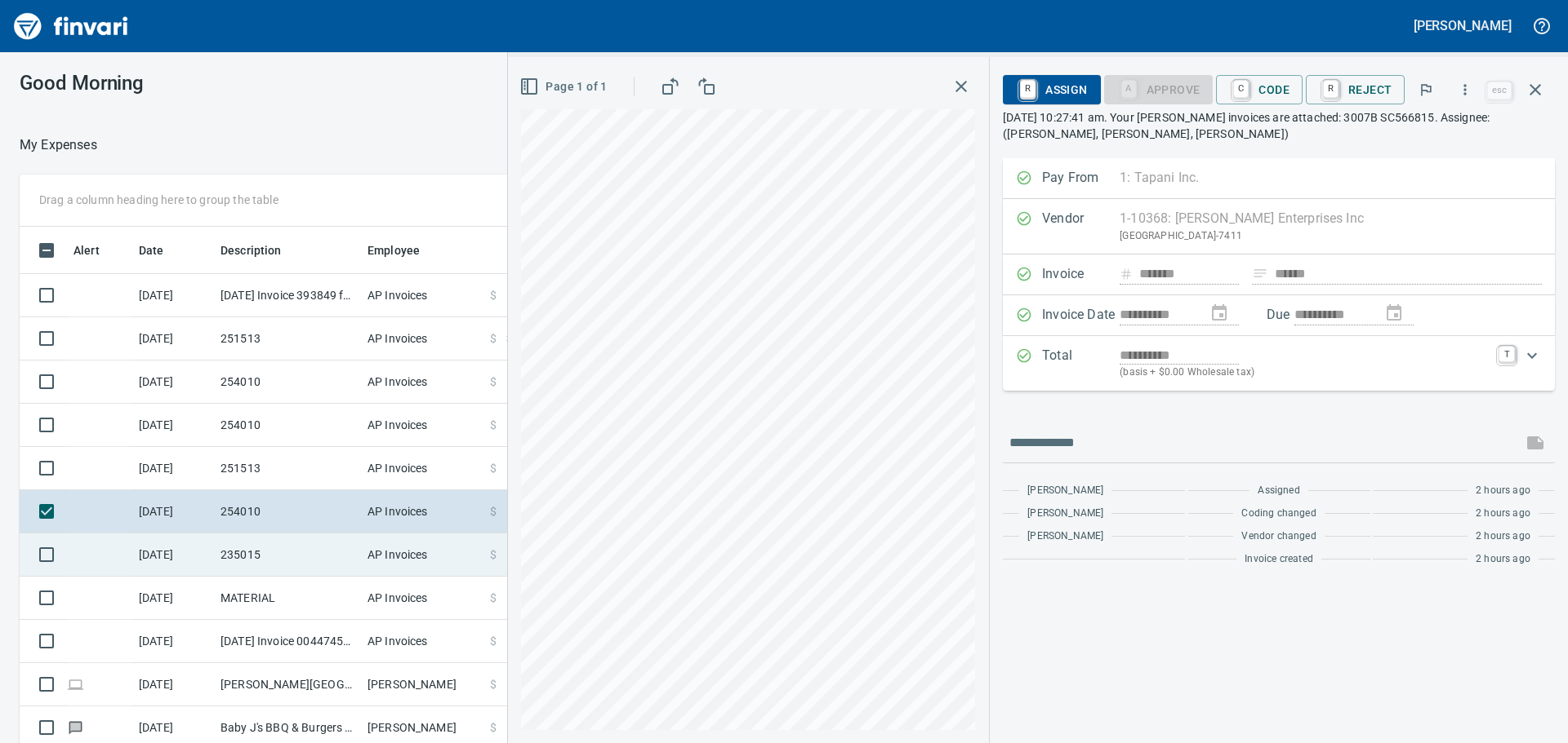
click at [321, 548] on td "235015" at bounding box center [288, 555] width 147 height 43
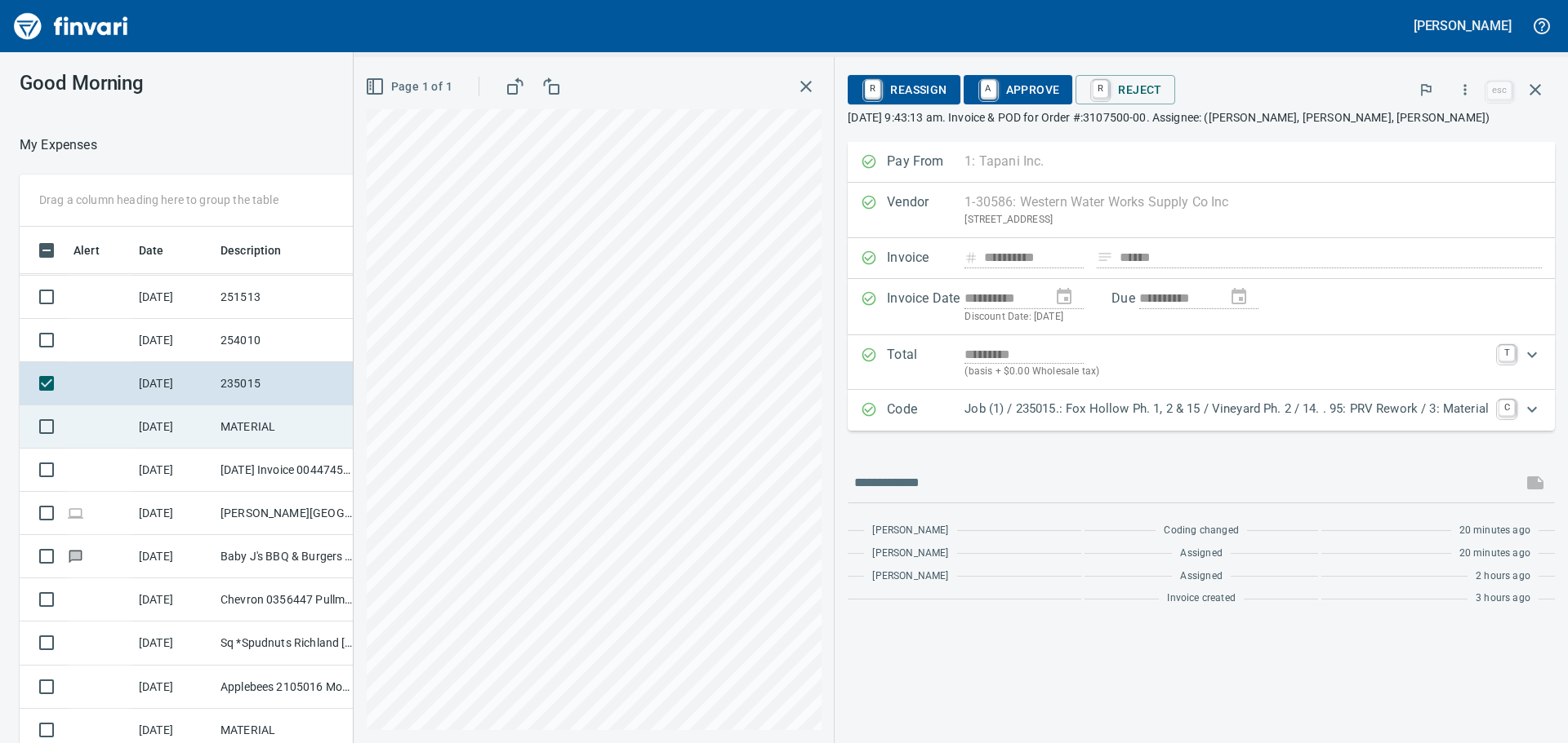
scroll to position [163, 0]
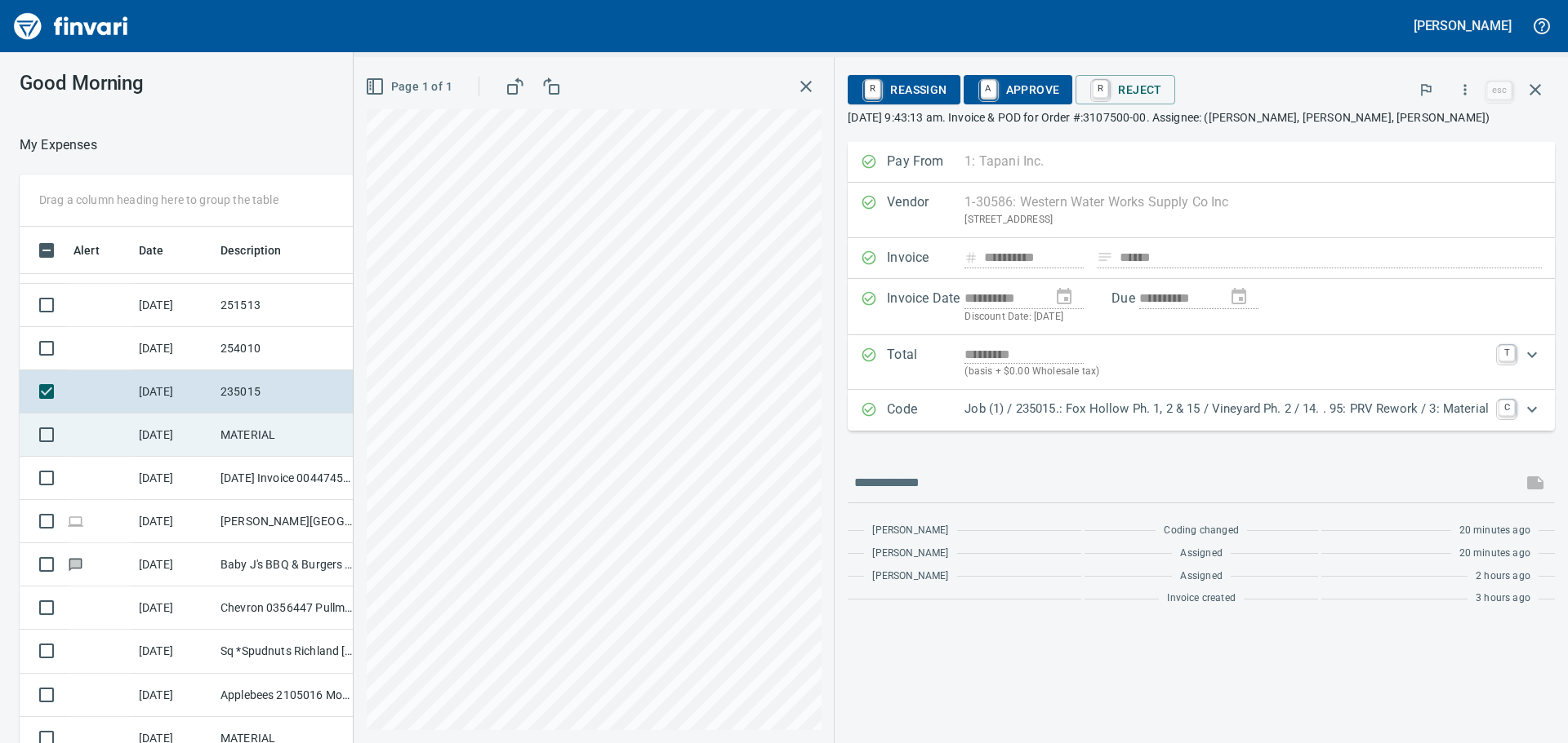
click at [287, 432] on td "MATERIAL" at bounding box center [288, 435] width 147 height 43
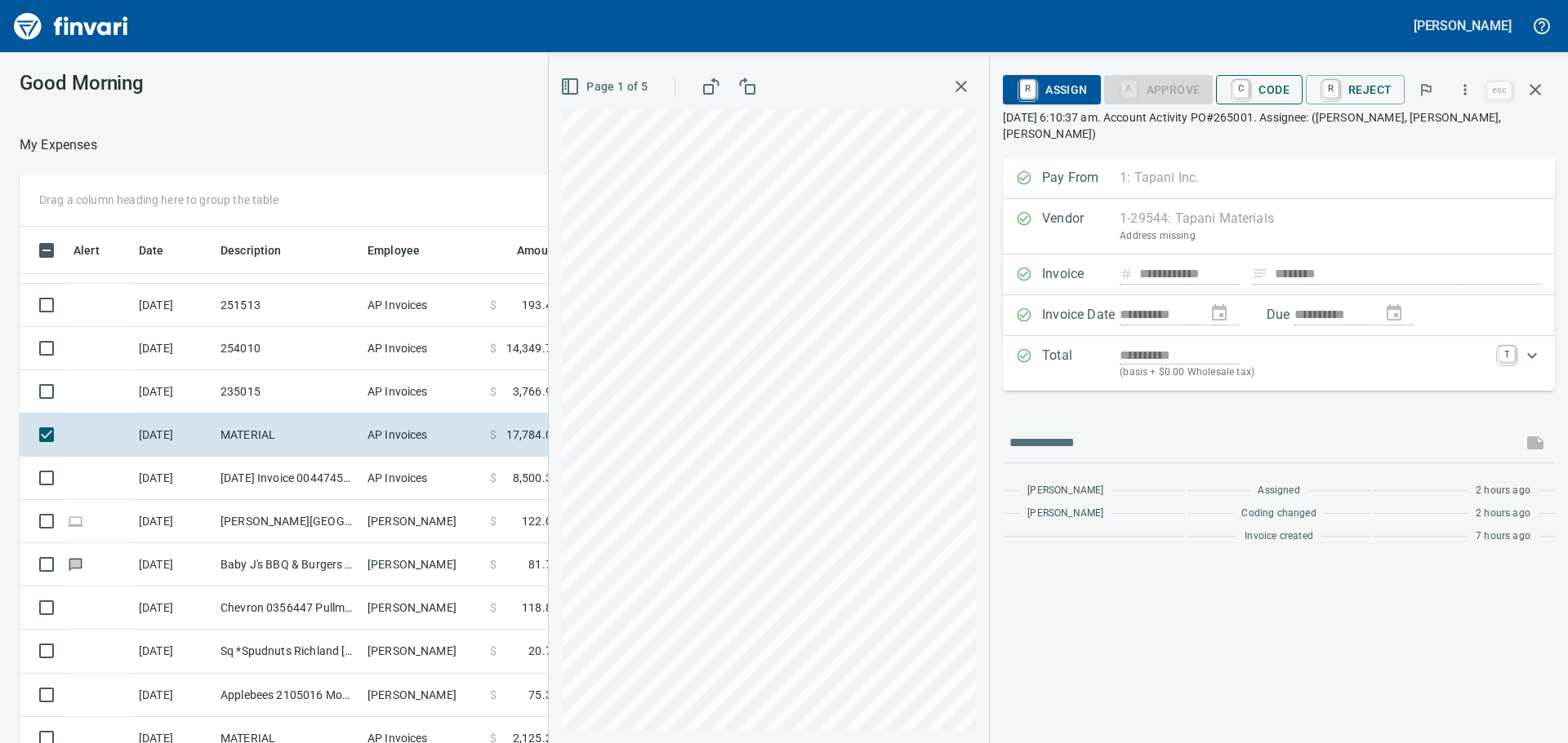
click at [1263, 89] on span "C Code" at bounding box center [1259, 90] width 61 height 27
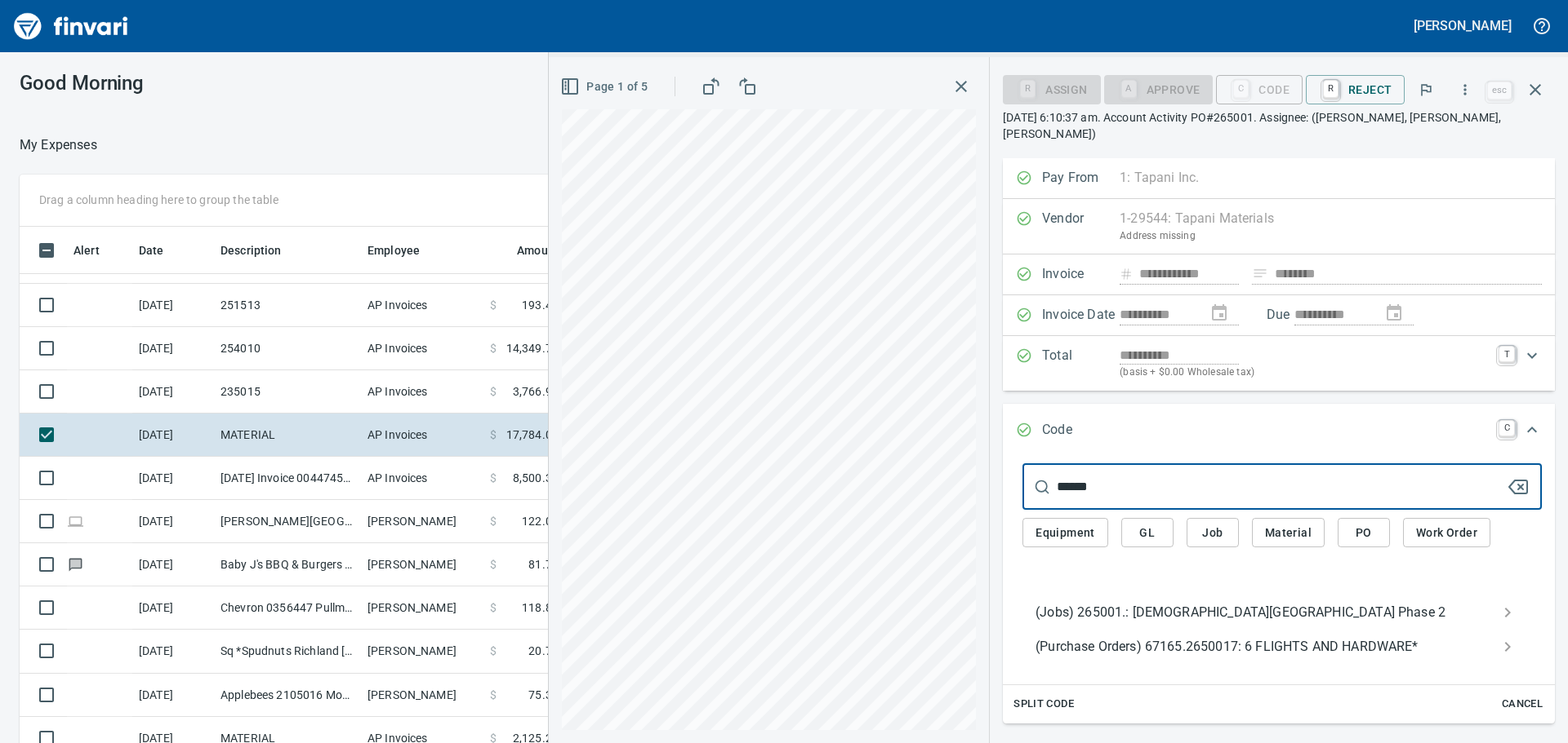
type input "******"
click at [1260, 603] on span "(Jobs) 265001.: Lady Island Landfill Phase 2" at bounding box center [1270, 613] width 468 height 20
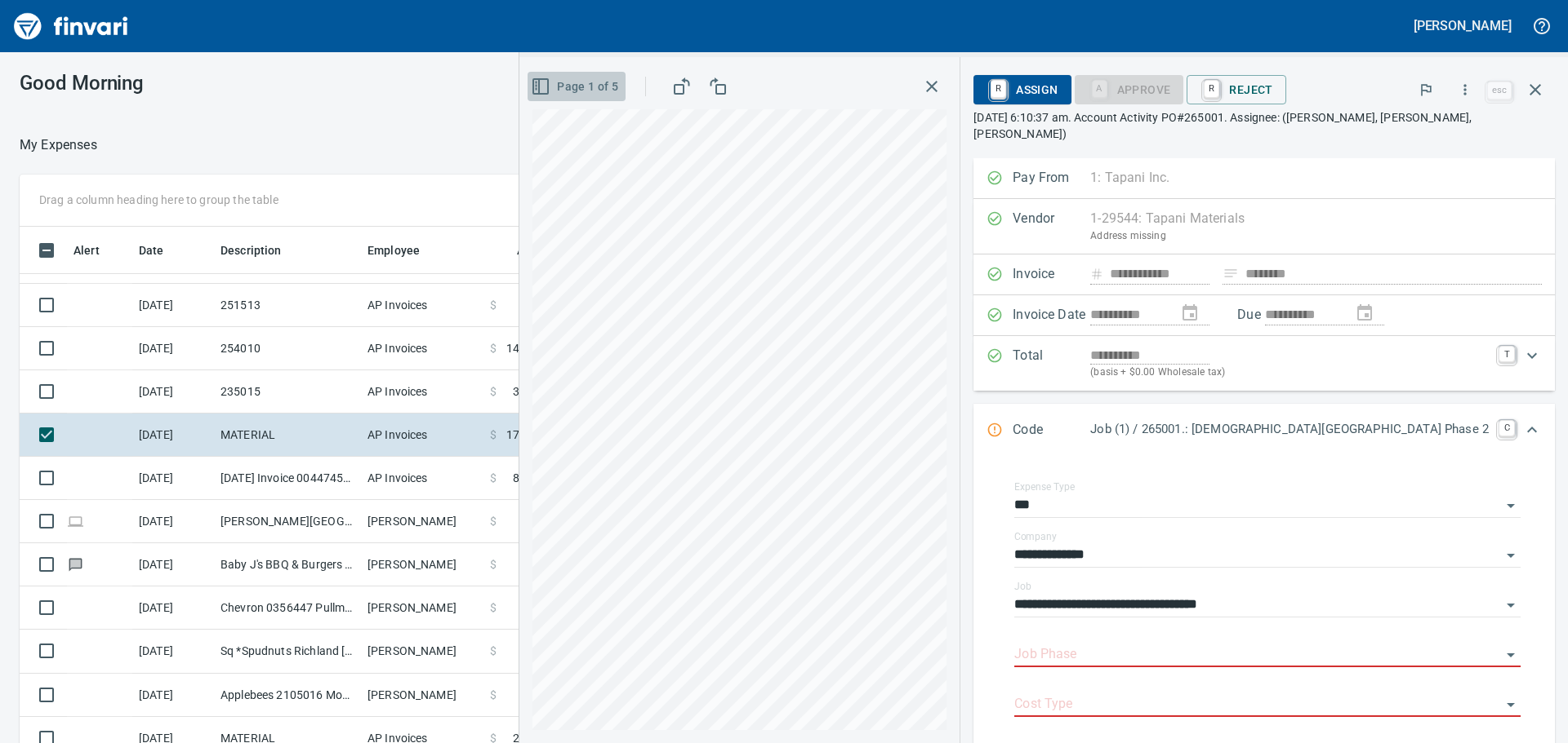
click at [618, 82] on span "Page 1 of 5" at bounding box center [576, 86] width 84 height 21
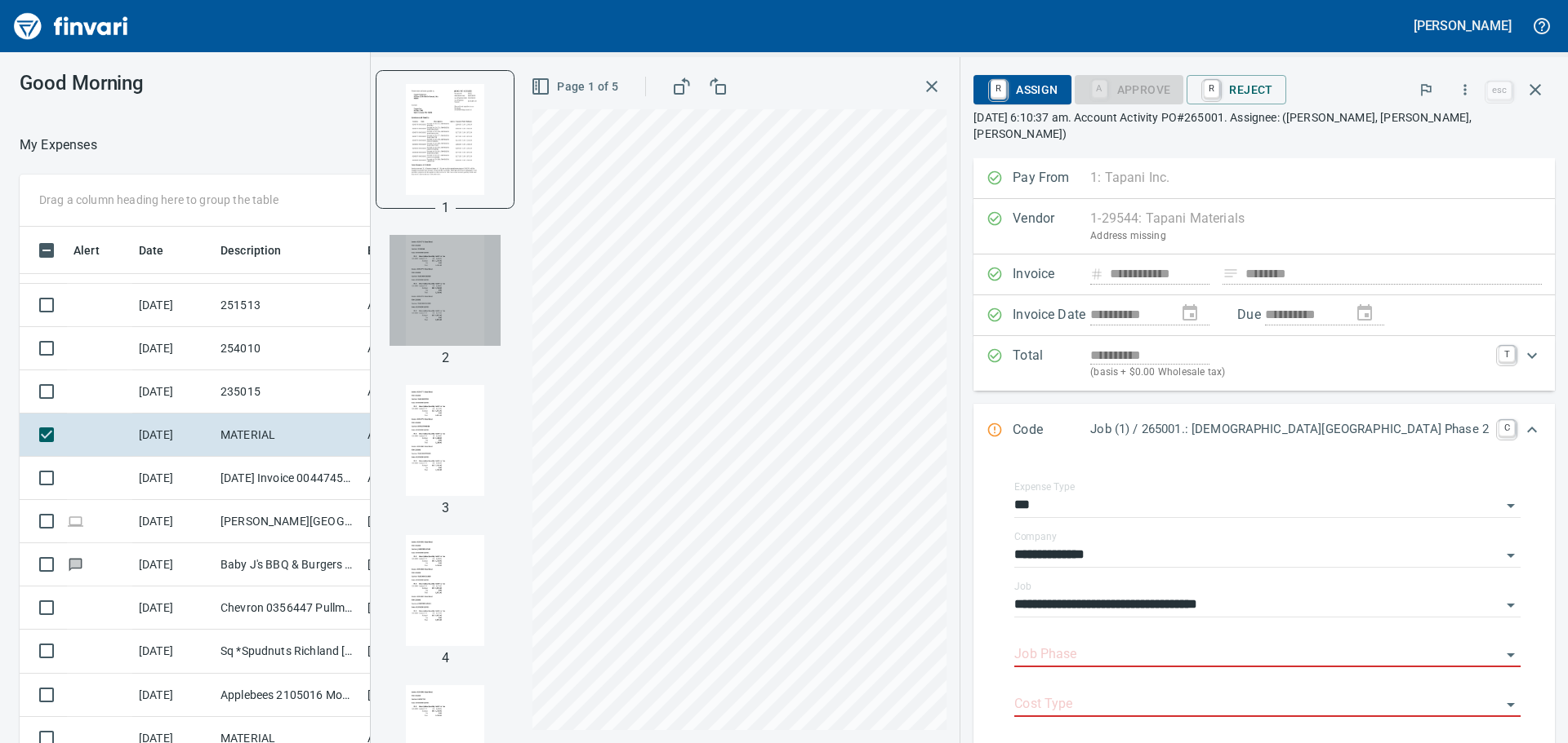
click at [501, 283] on img "button" at bounding box center [445, 290] width 112 height 111
click at [501, 128] on img "button" at bounding box center [445, 139] width 112 height 111
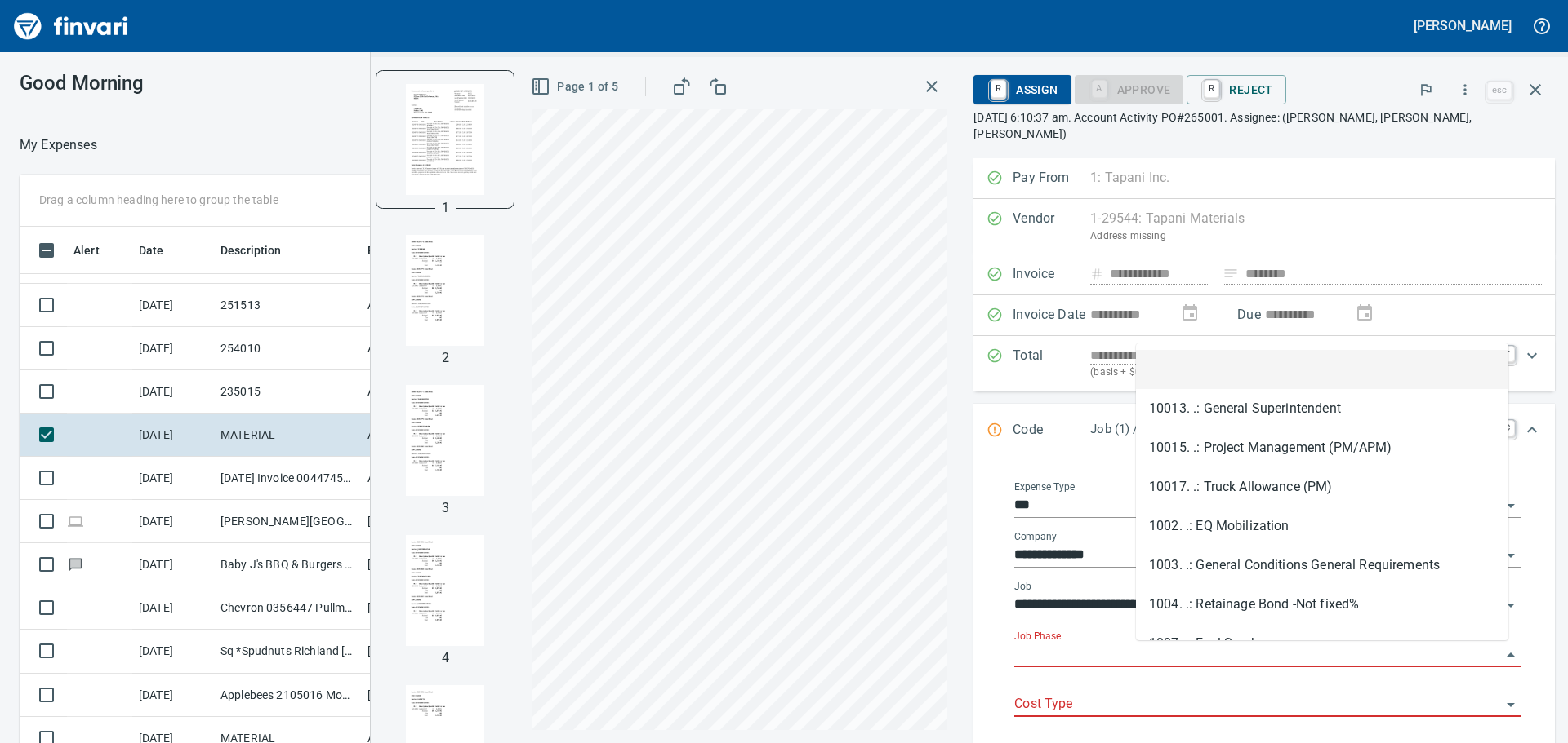
click at [1210, 651] on input "Job Phase" at bounding box center [1258, 655] width 487 height 22
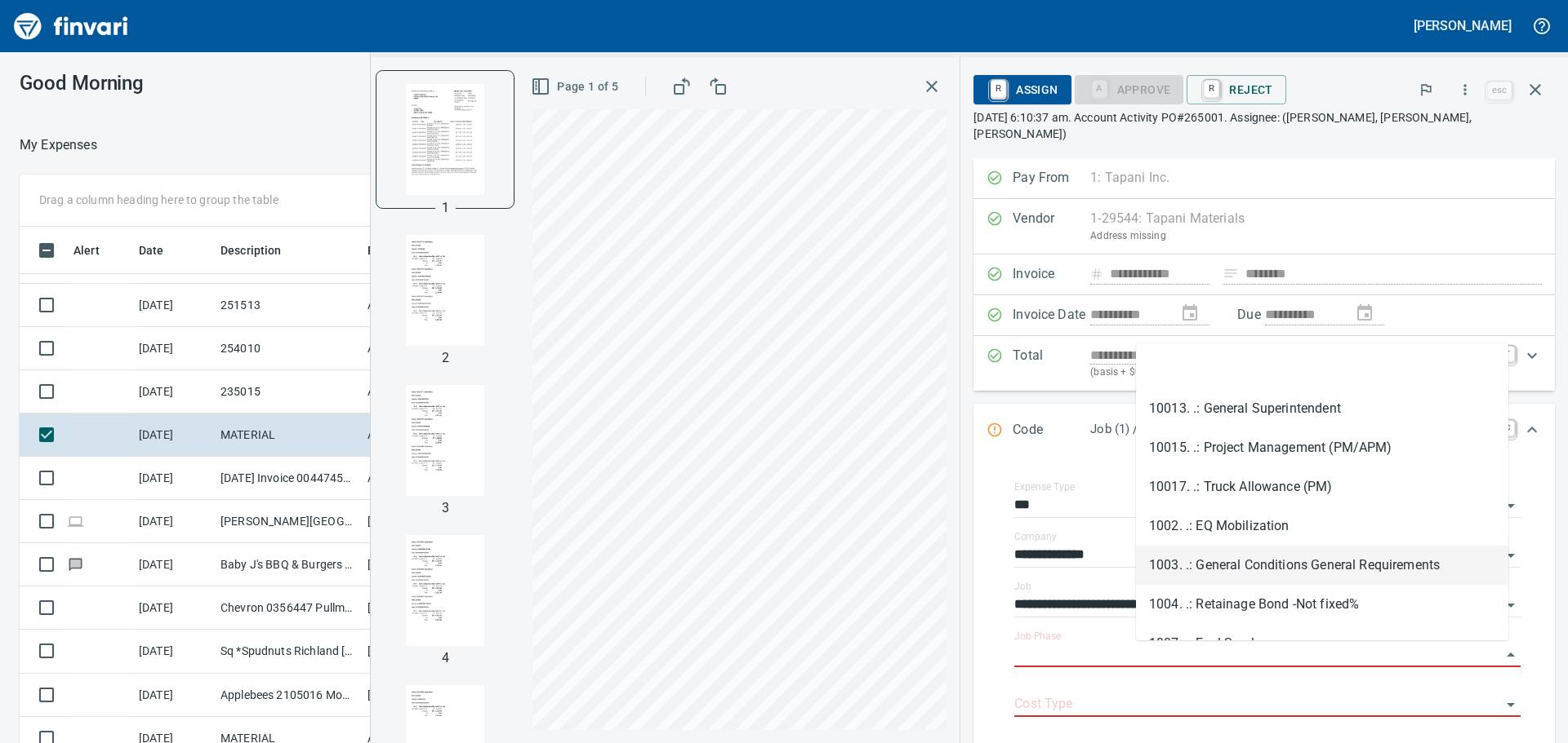
scroll to position [421, 0]
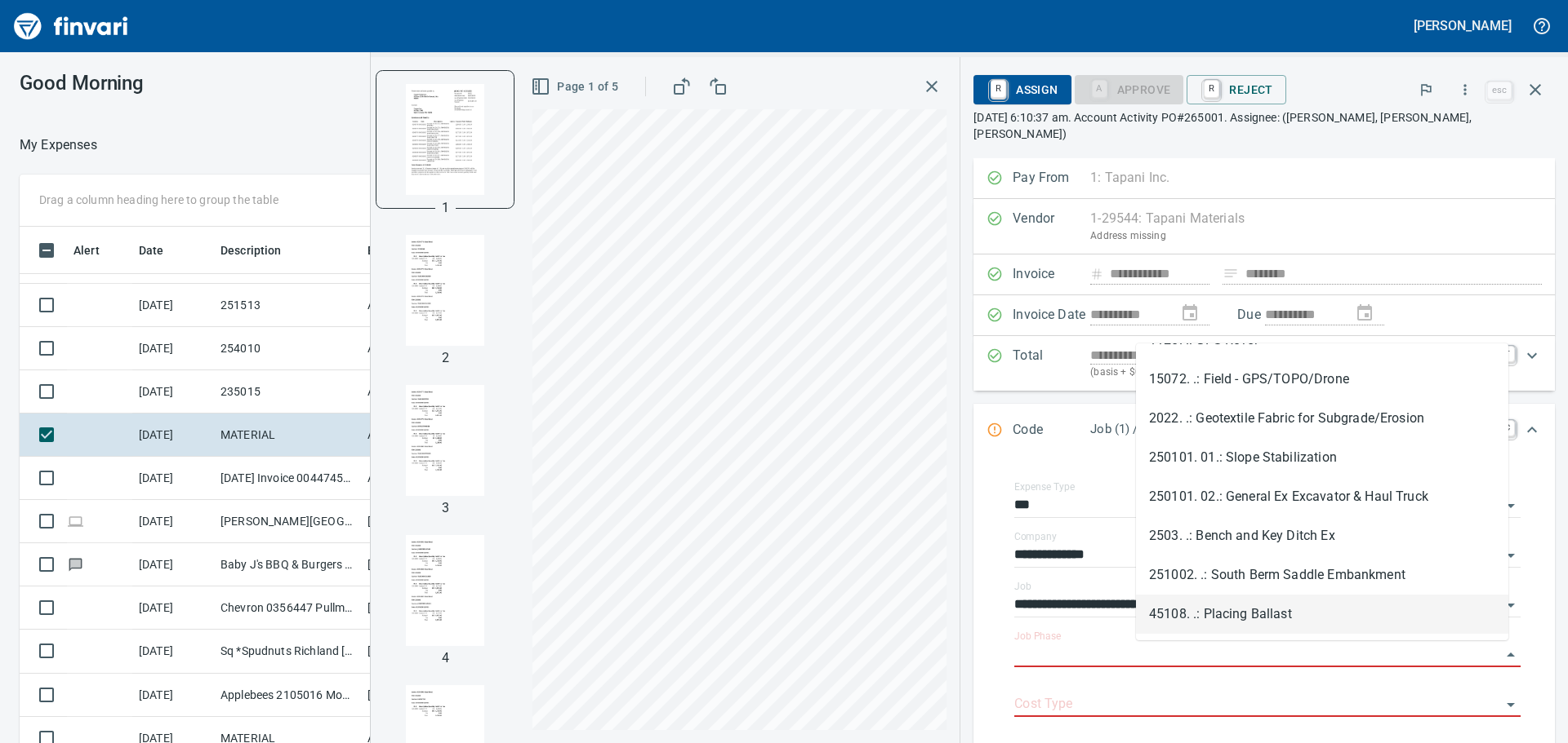
click at [1240, 614] on li "45108. .: Placing Ballast" at bounding box center [1322, 615] width 373 height 39
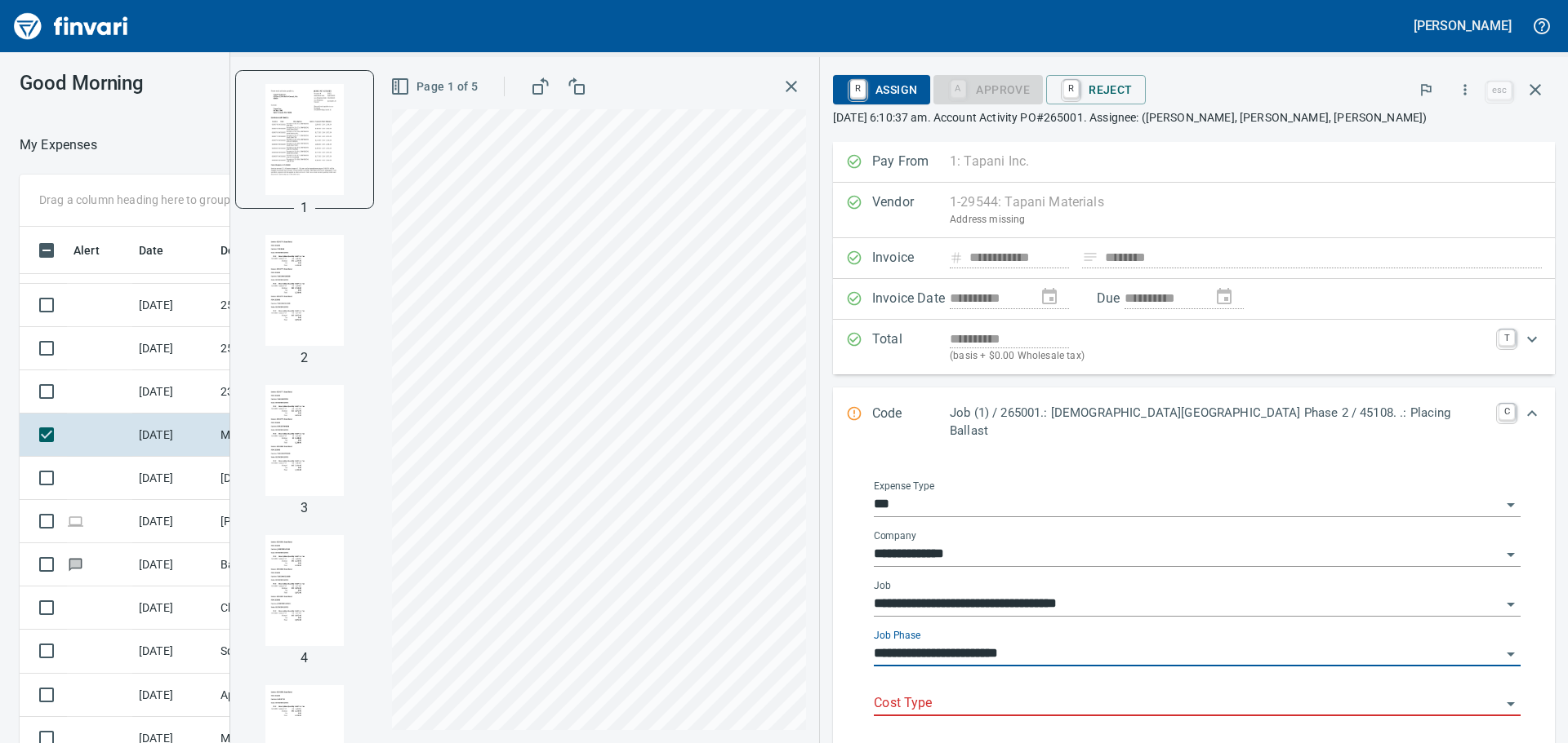
type input "**********"
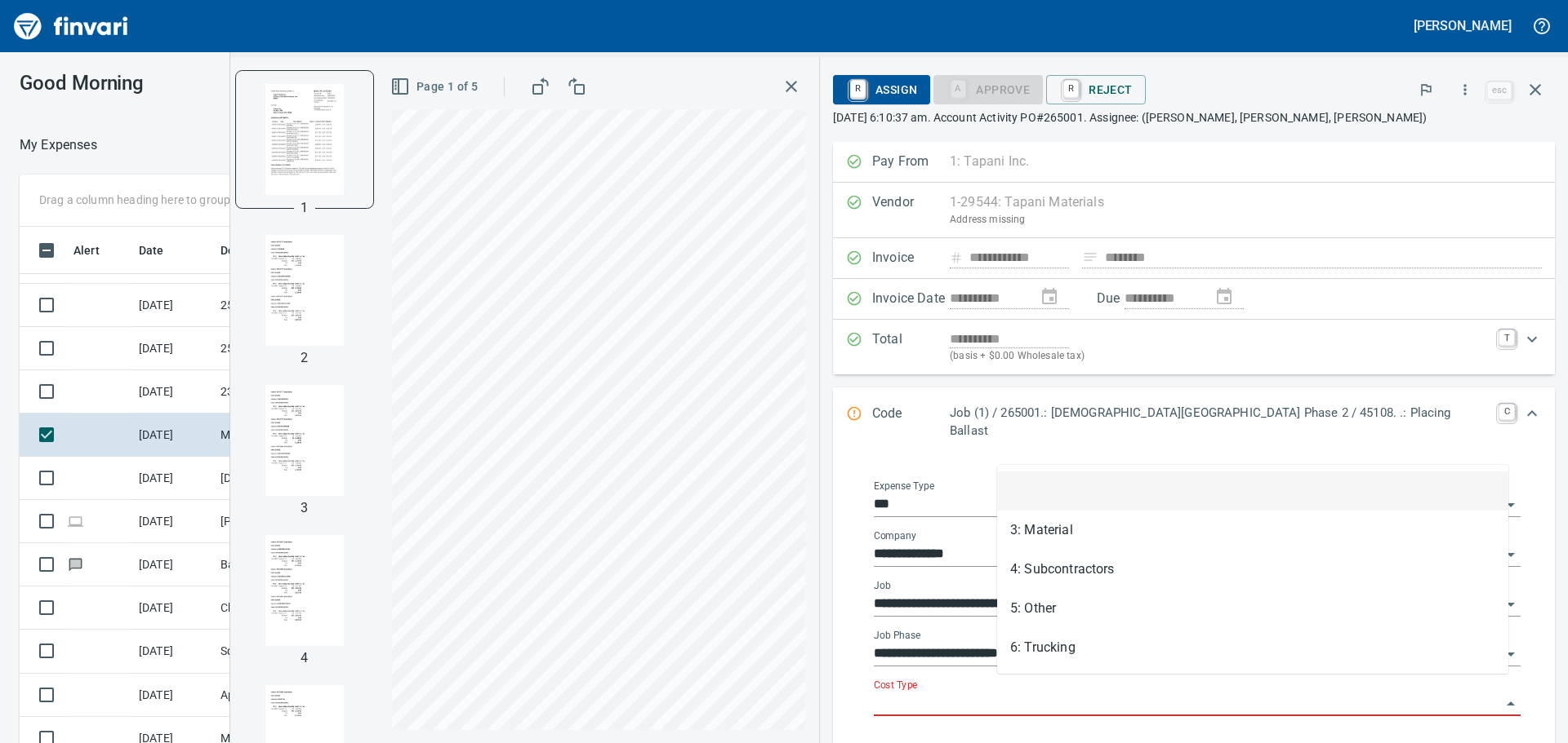
scroll to position [551, 1084]
click at [1165, 693] on input "Cost Type" at bounding box center [1187, 704] width 627 height 22
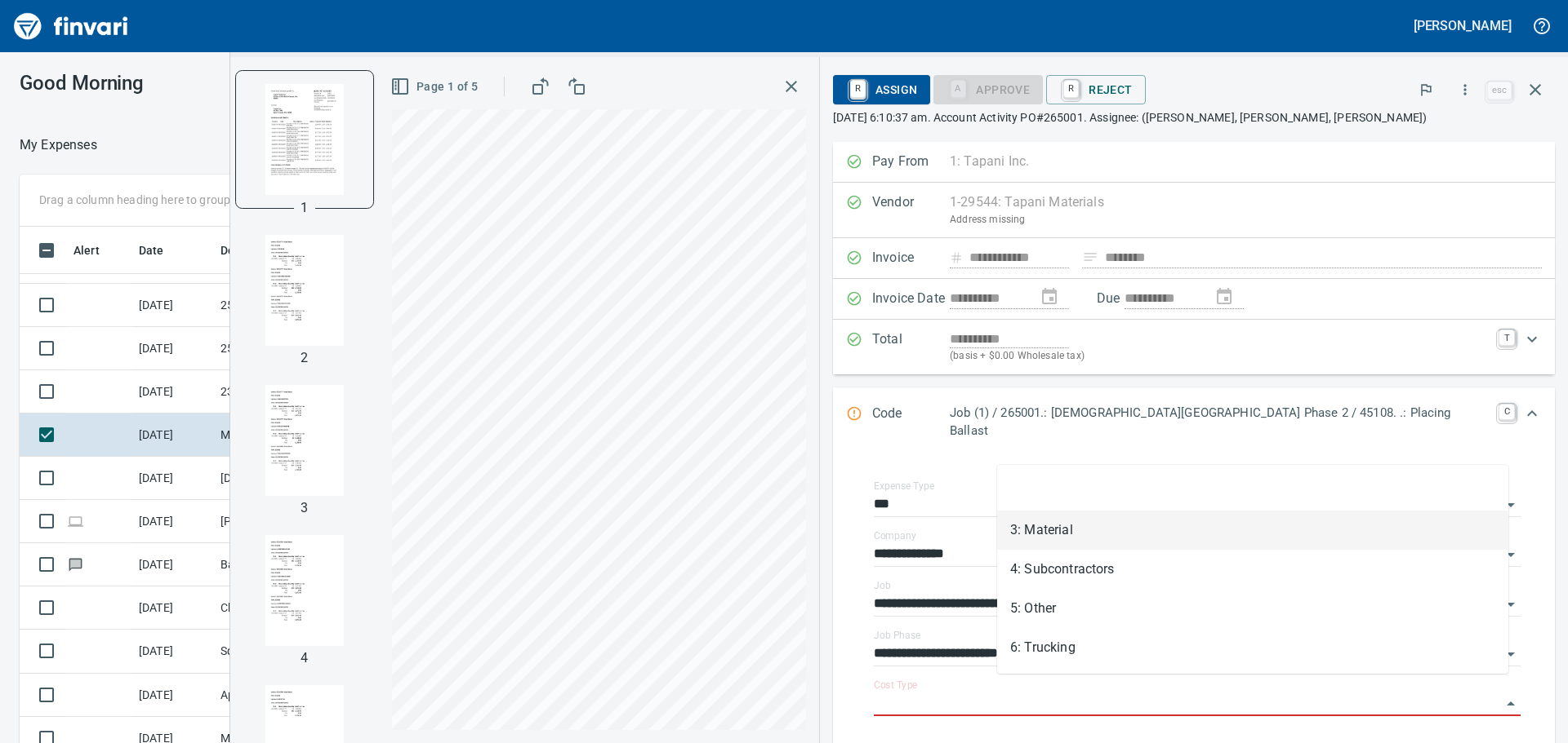
click at [1112, 529] on li "3: Material" at bounding box center [1252, 531] width 512 height 39
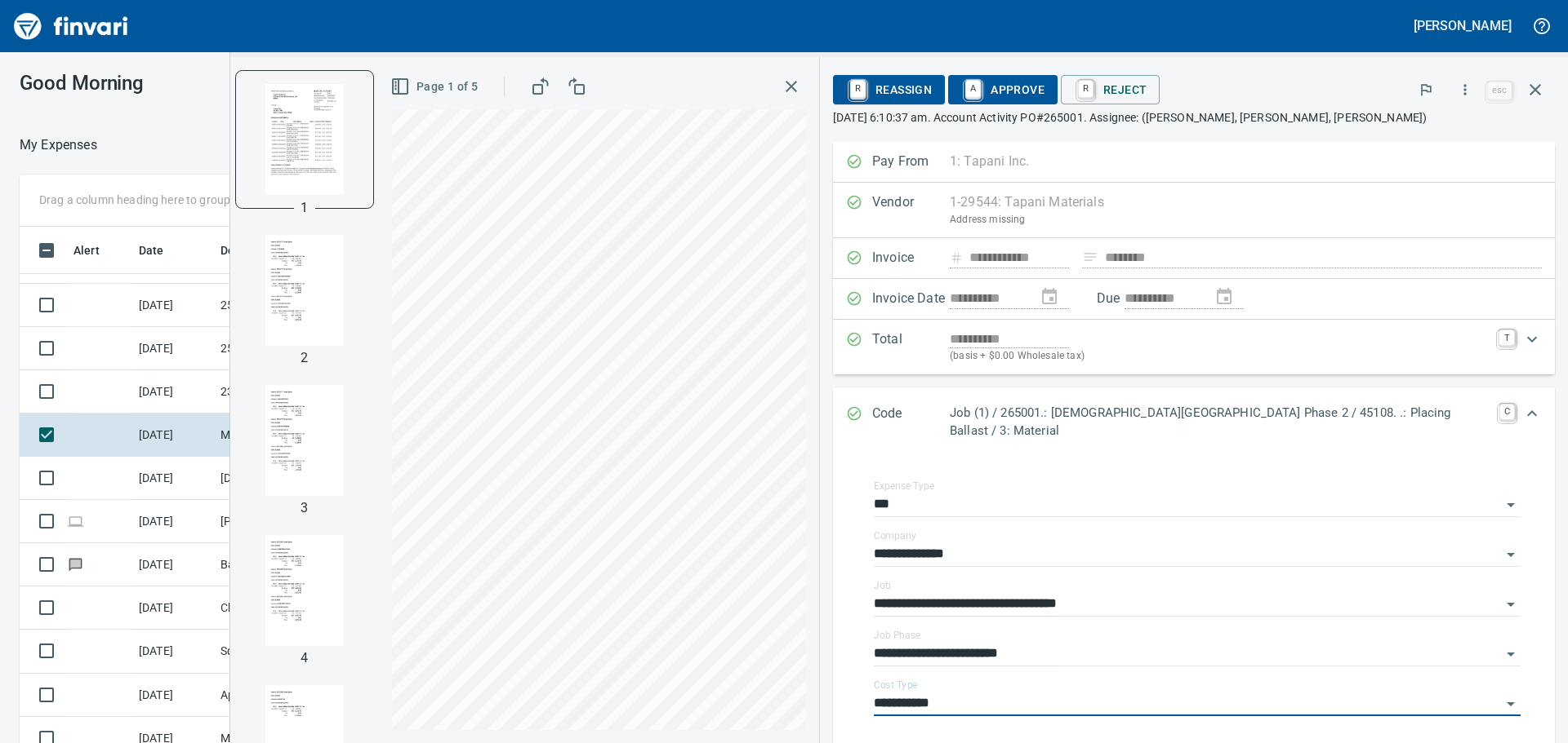
type input "**********"
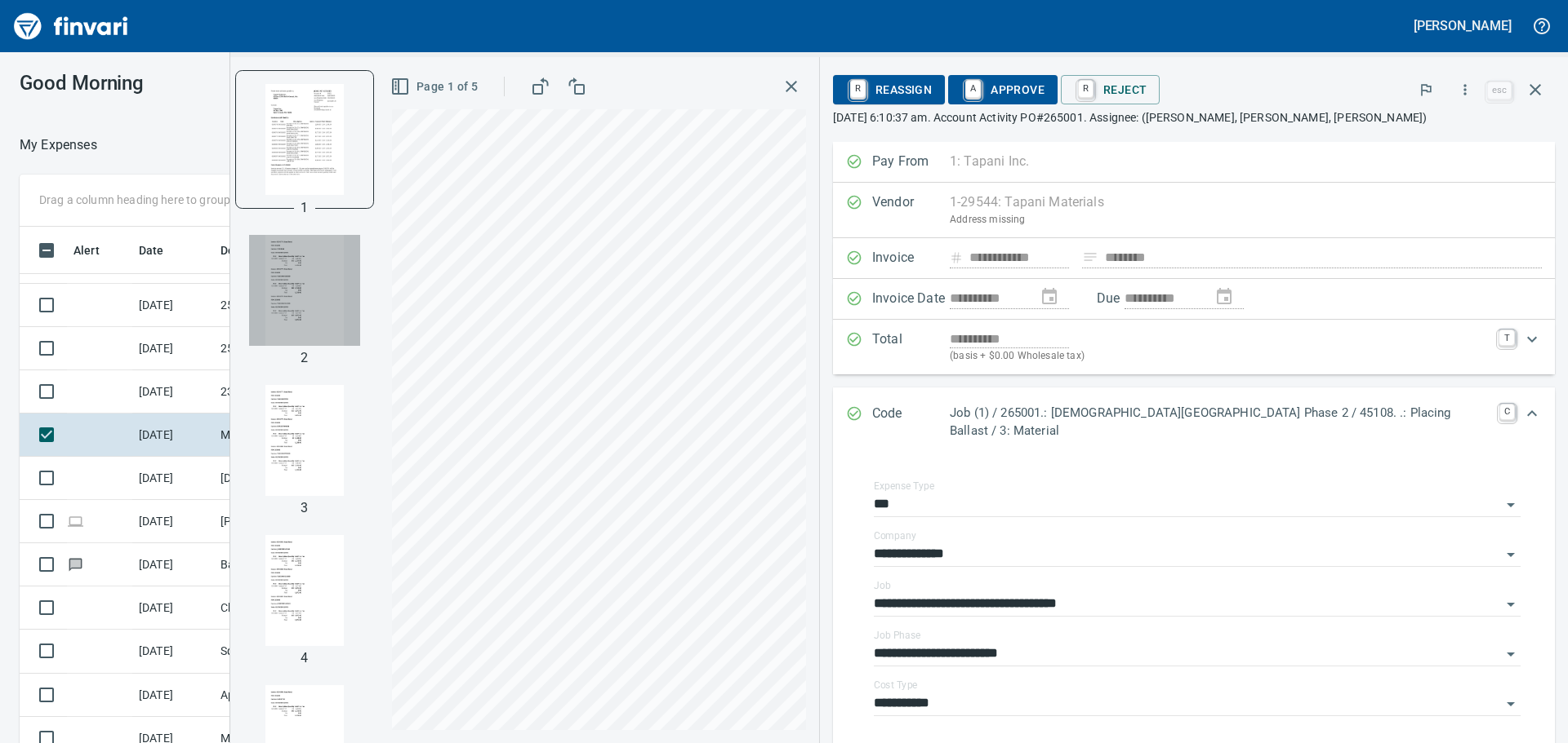
click at [360, 276] on img "button" at bounding box center [305, 290] width 112 height 111
click at [1045, 85] on span "A Approve" at bounding box center [1003, 90] width 83 height 27
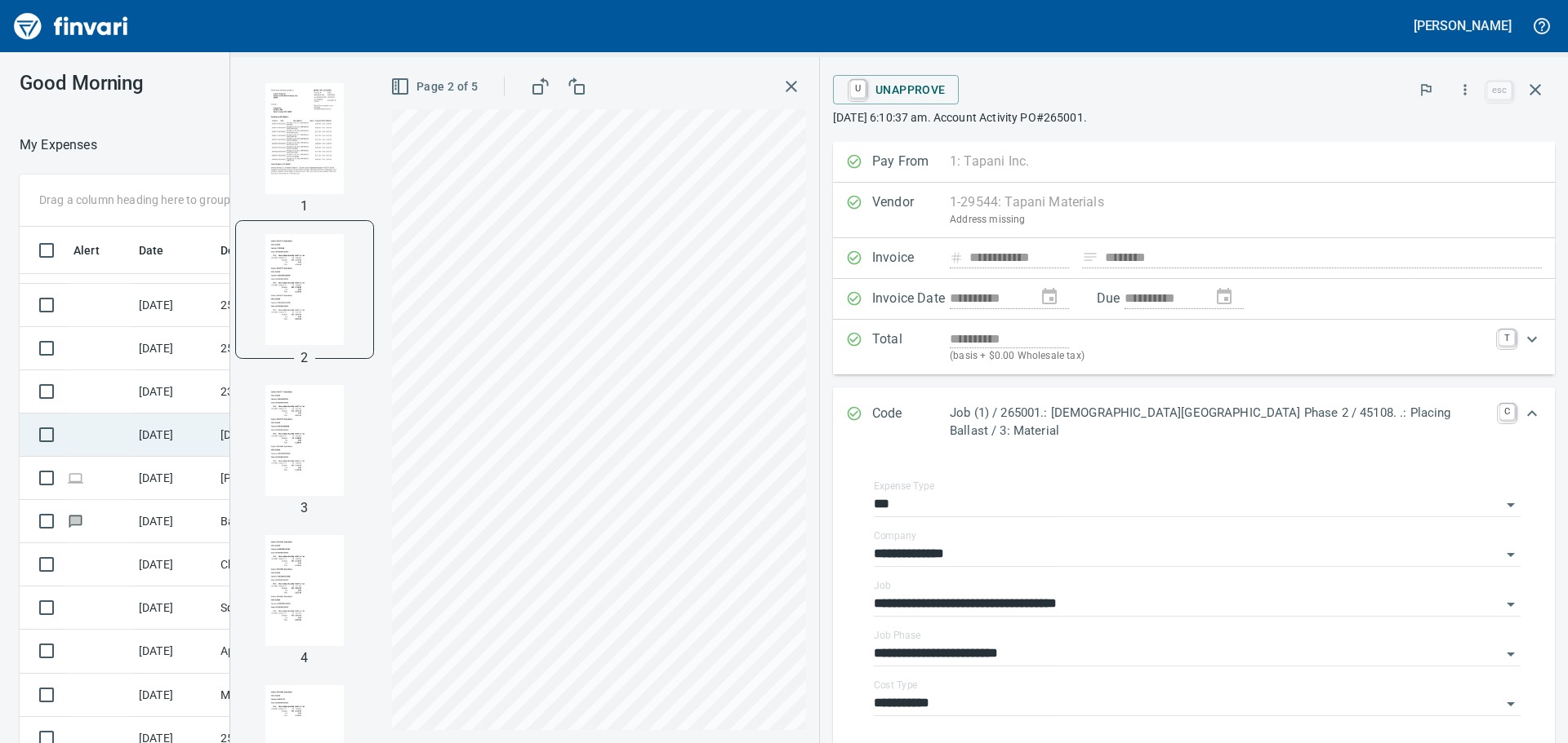
click at [151, 428] on td "[DATE]" at bounding box center [172, 435] width 81 height 43
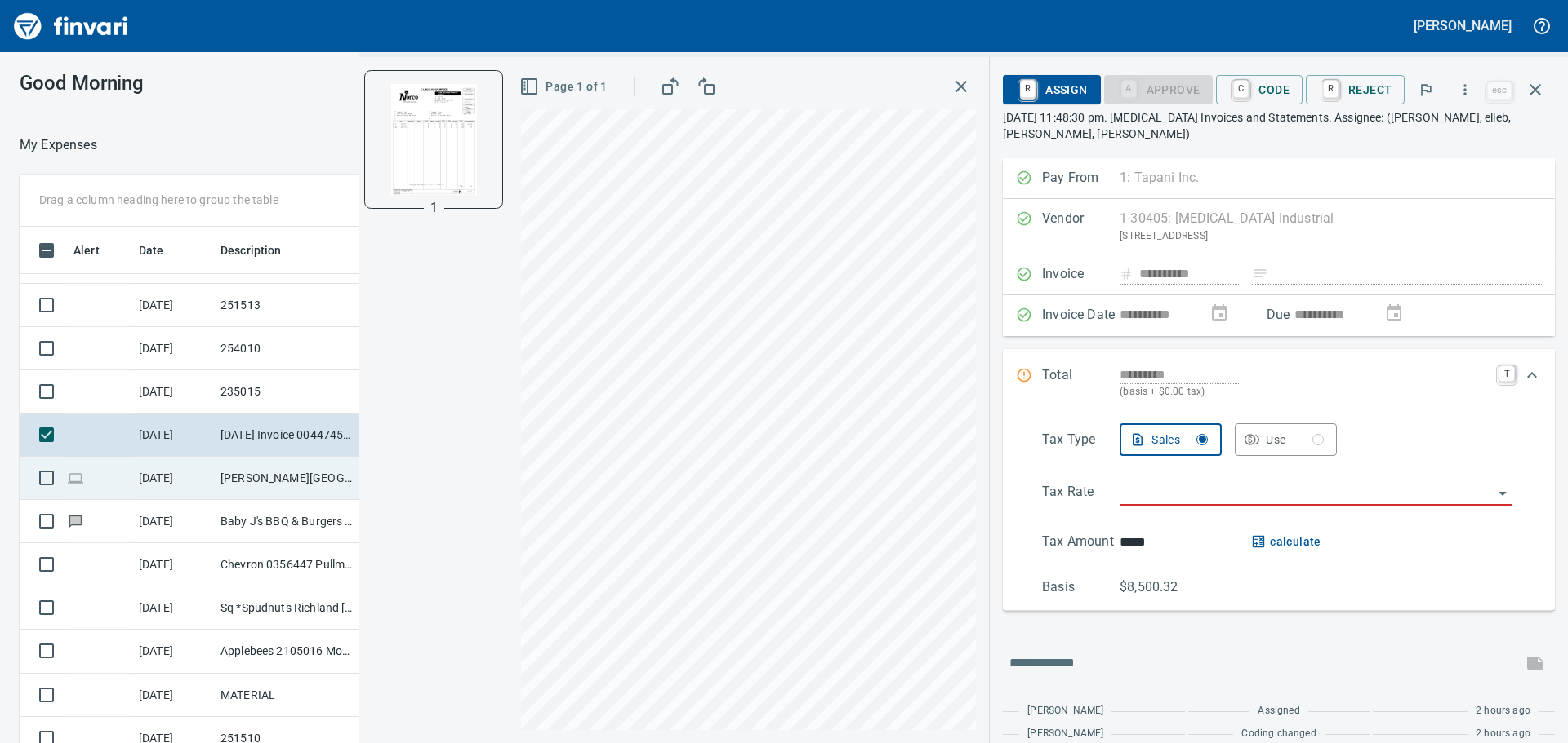
click at [191, 477] on td "[DATE]" at bounding box center [172, 478] width 81 height 43
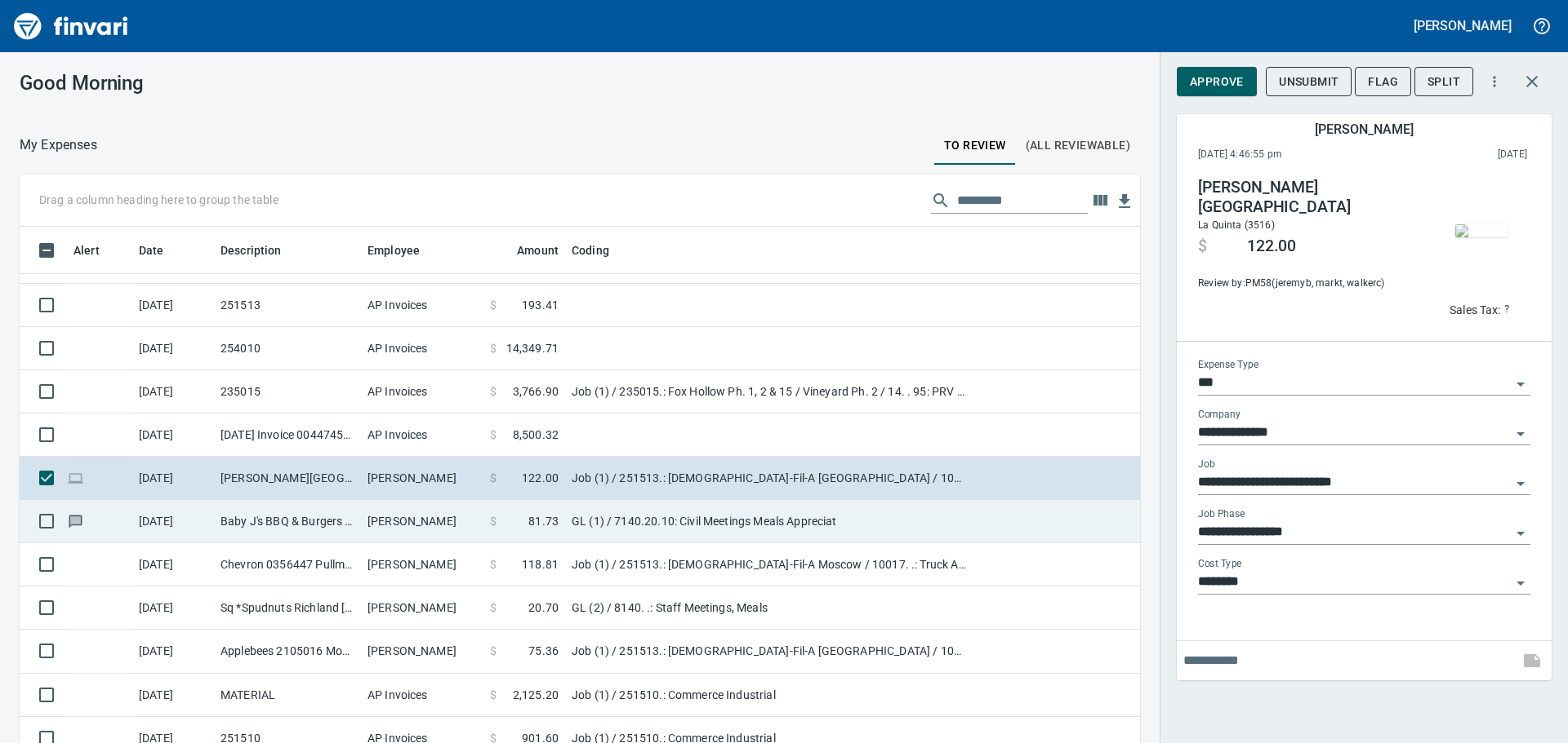
click at [218, 517] on td "Baby J's BBQ & Burgers Richland [GEOGRAPHIC_DATA]" at bounding box center [288, 522] width 147 height 43
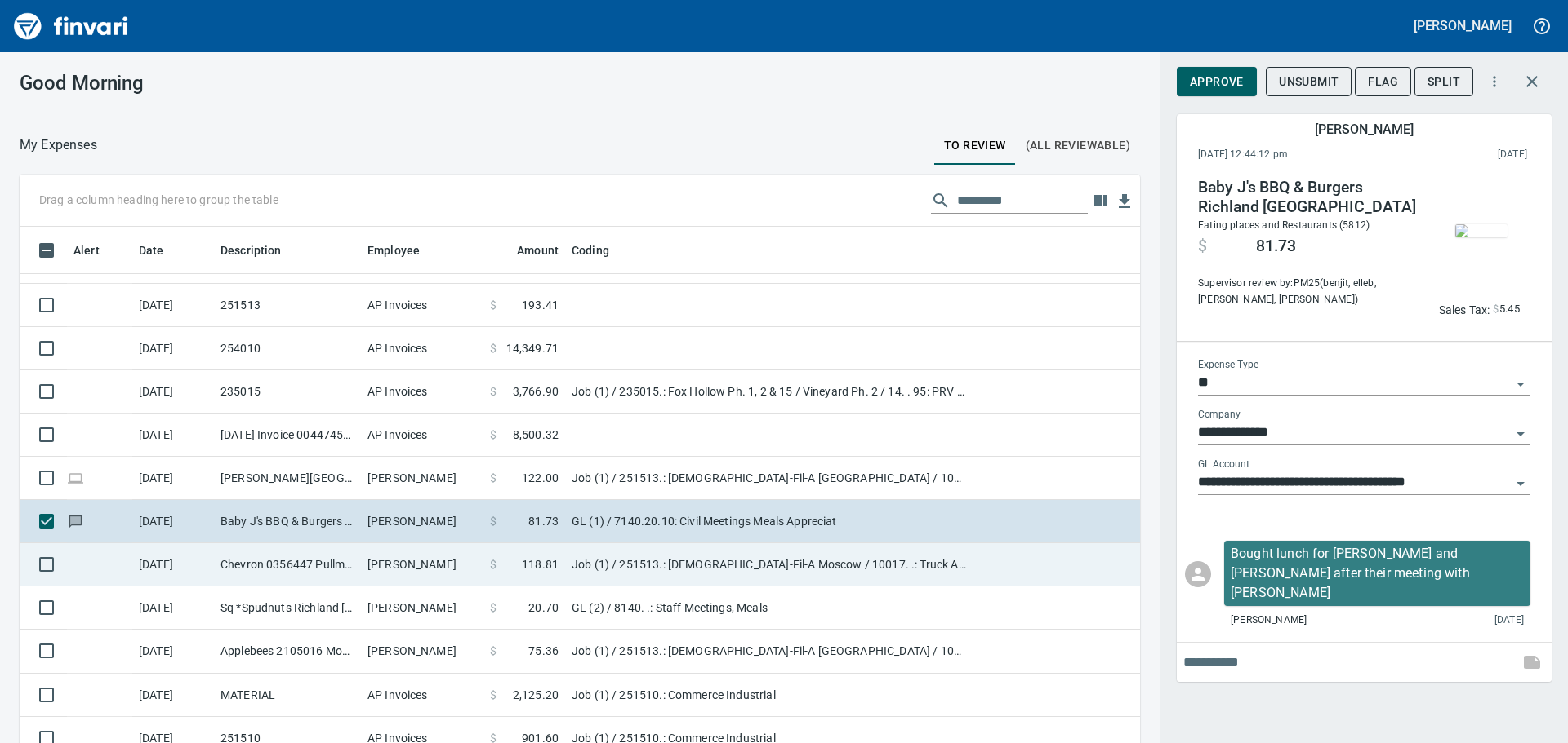
click at [219, 555] on td "Chevron 0356447 Pullman [GEOGRAPHIC_DATA]" at bounding box center [288, 565] width 147 height 43
type input "***"
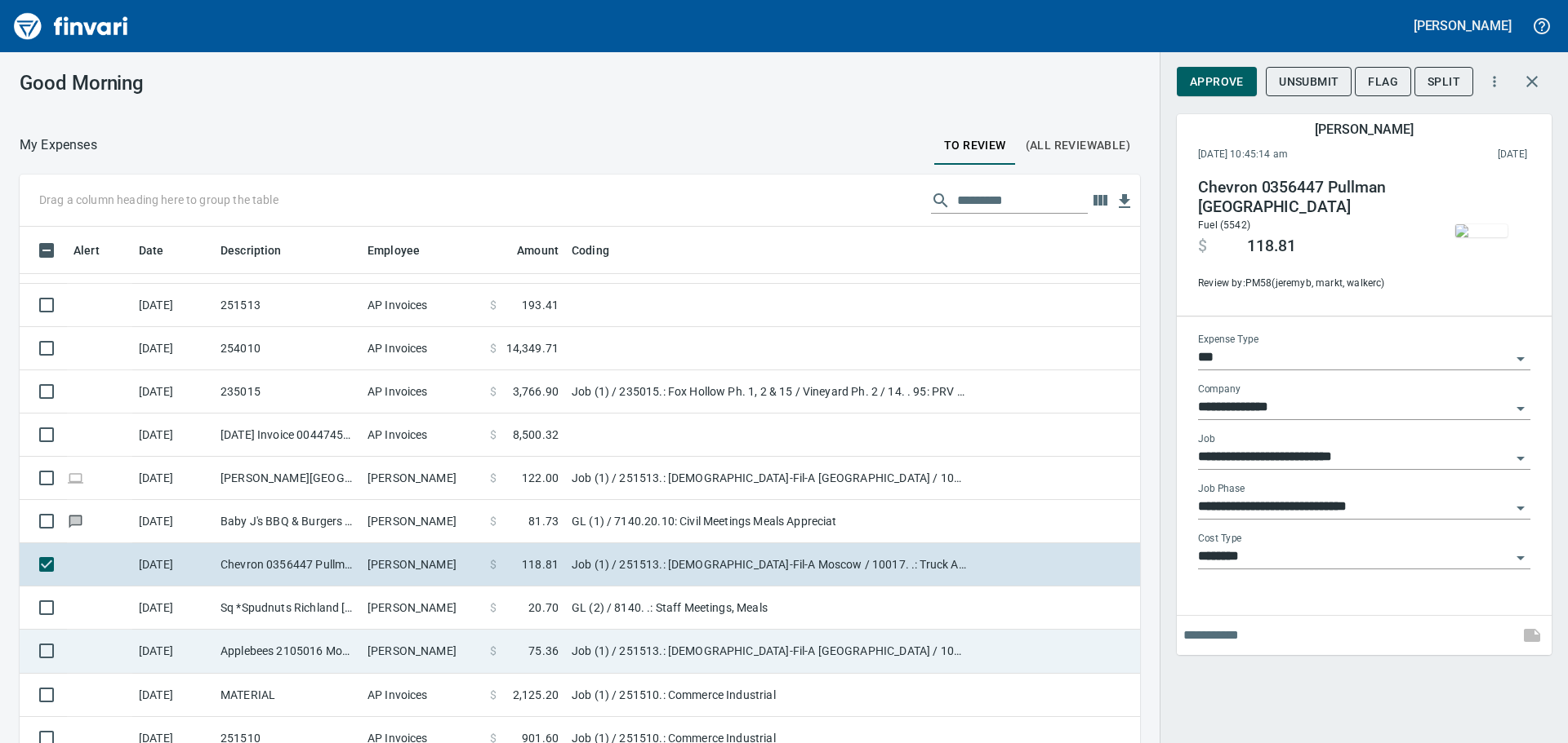
click at [207, 651] on td "[DATE]" at bounding box center [172, 651] width 81 height 43
type input "**********"
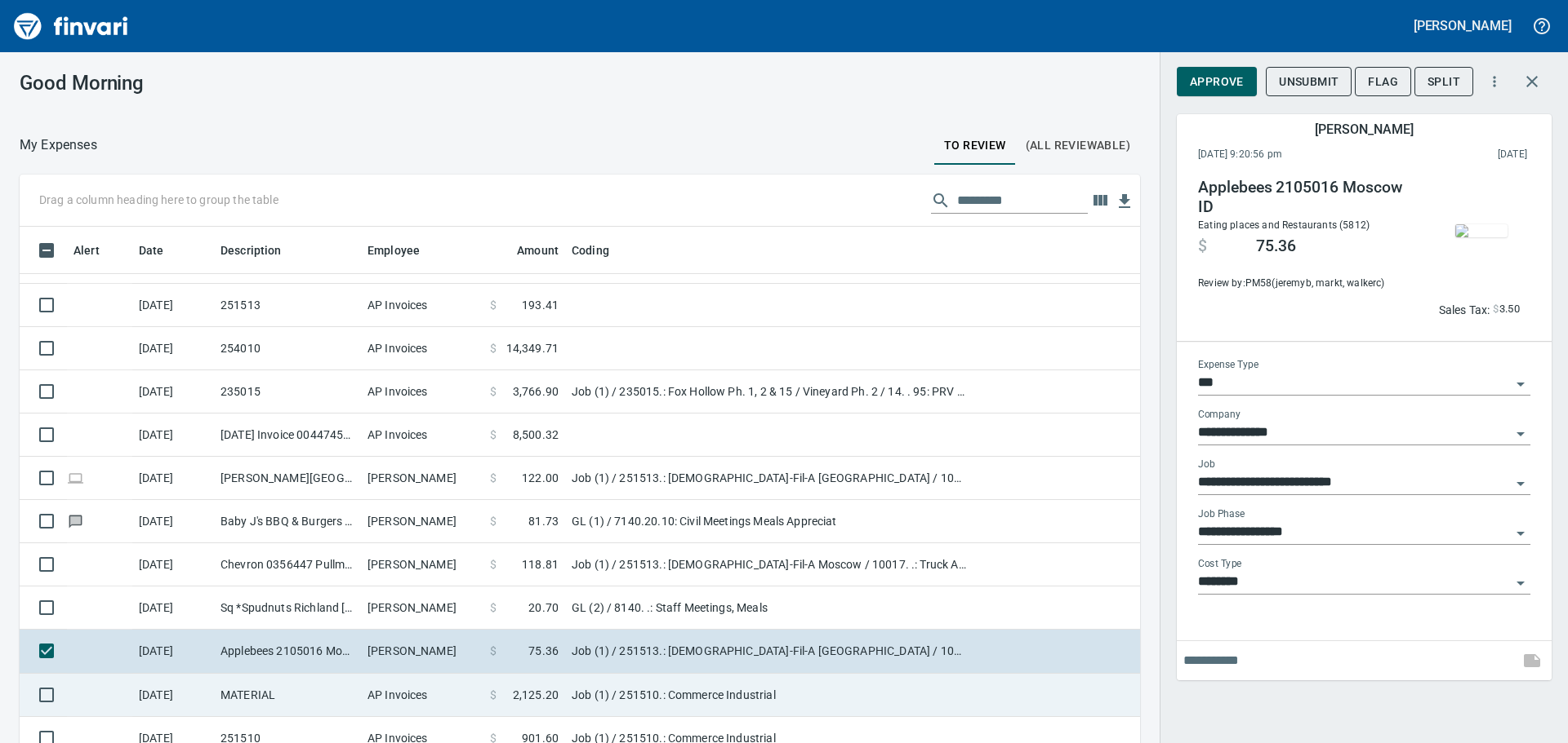
click at [215, 703] on td "MATERIAL" at bounding box center [288, 696] width 147 height 43
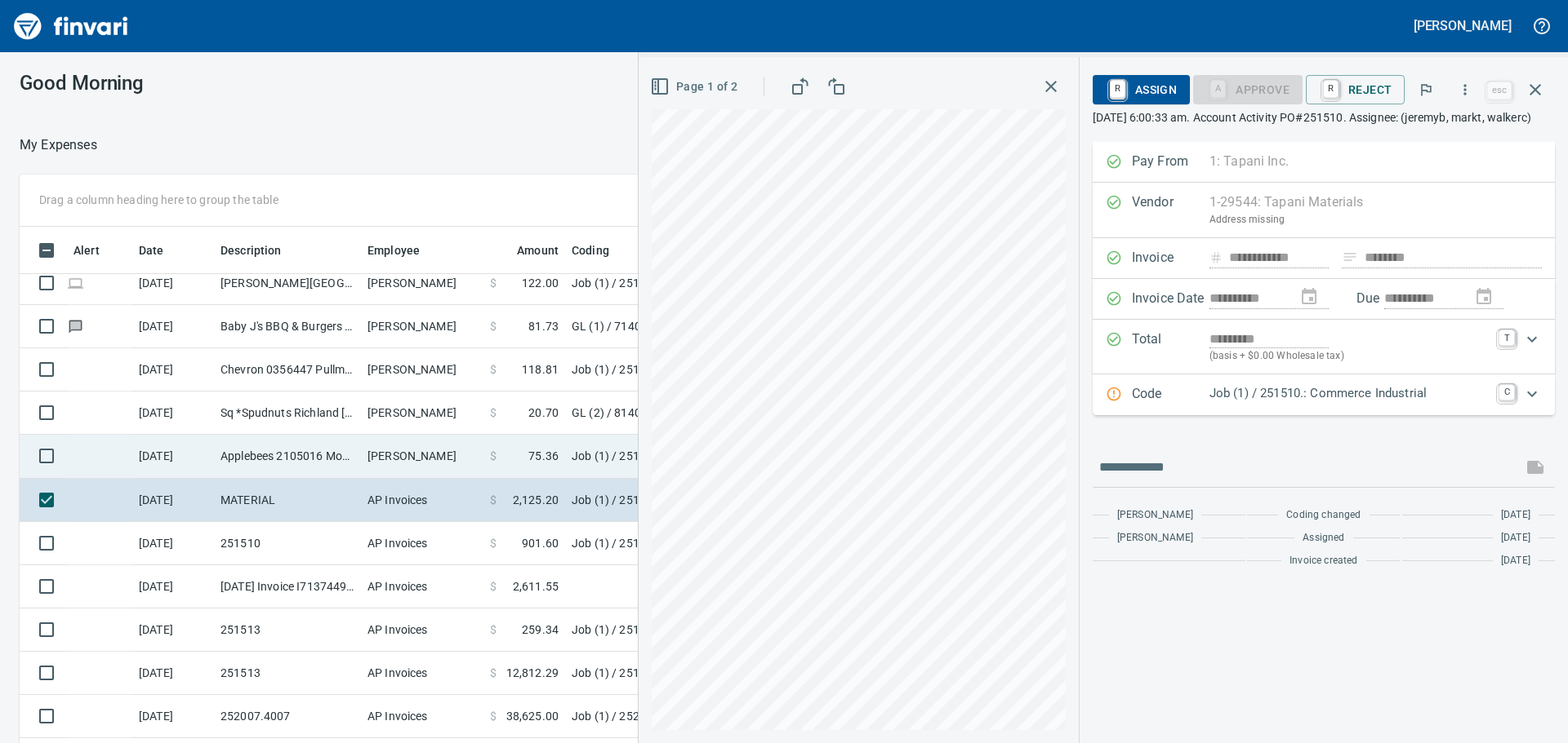
scroll to position [408, 0]
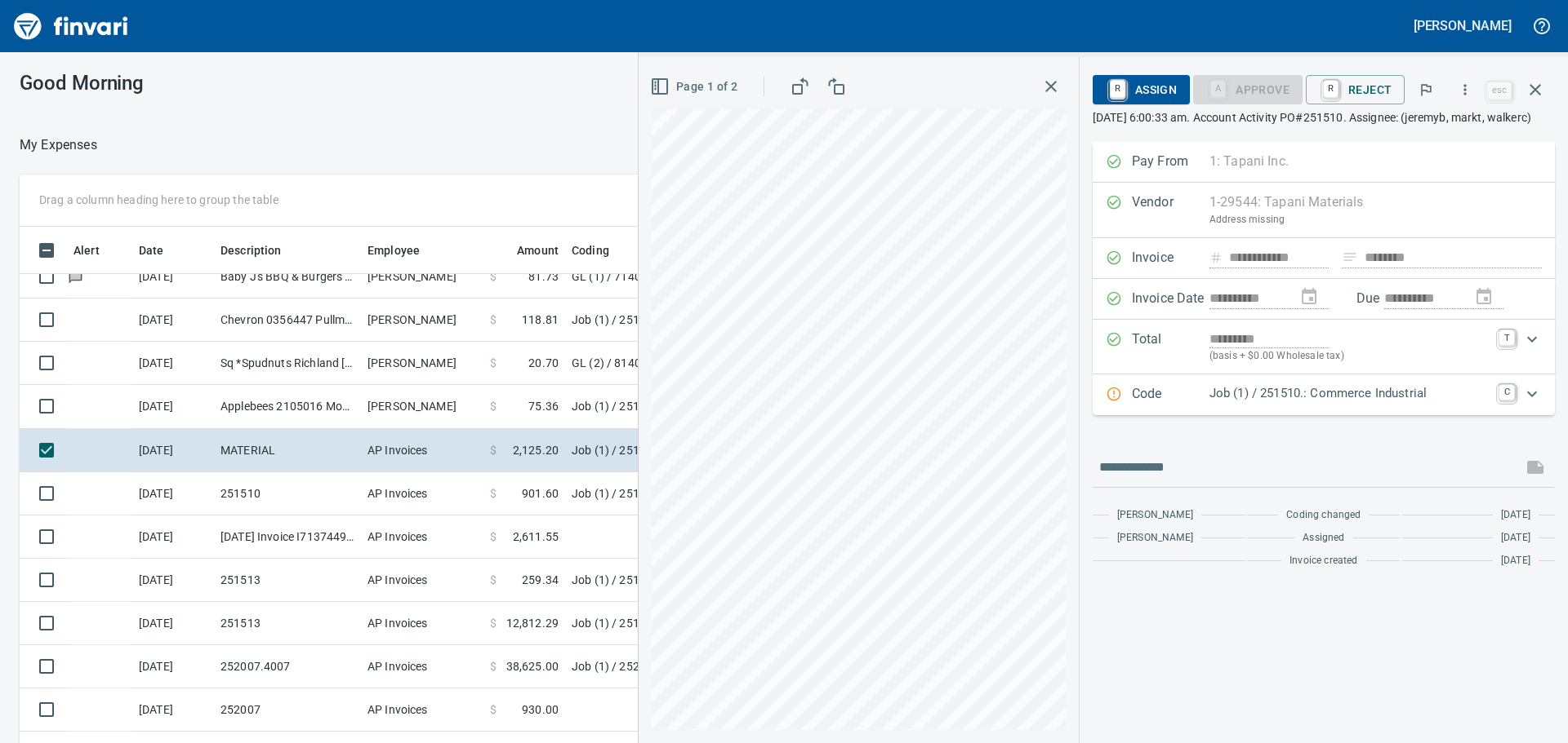
click at [1241, 403] on p "Job (1) / 251510.: Commerce Industrial" at bounding box center [1349, 393] width 280 height 19
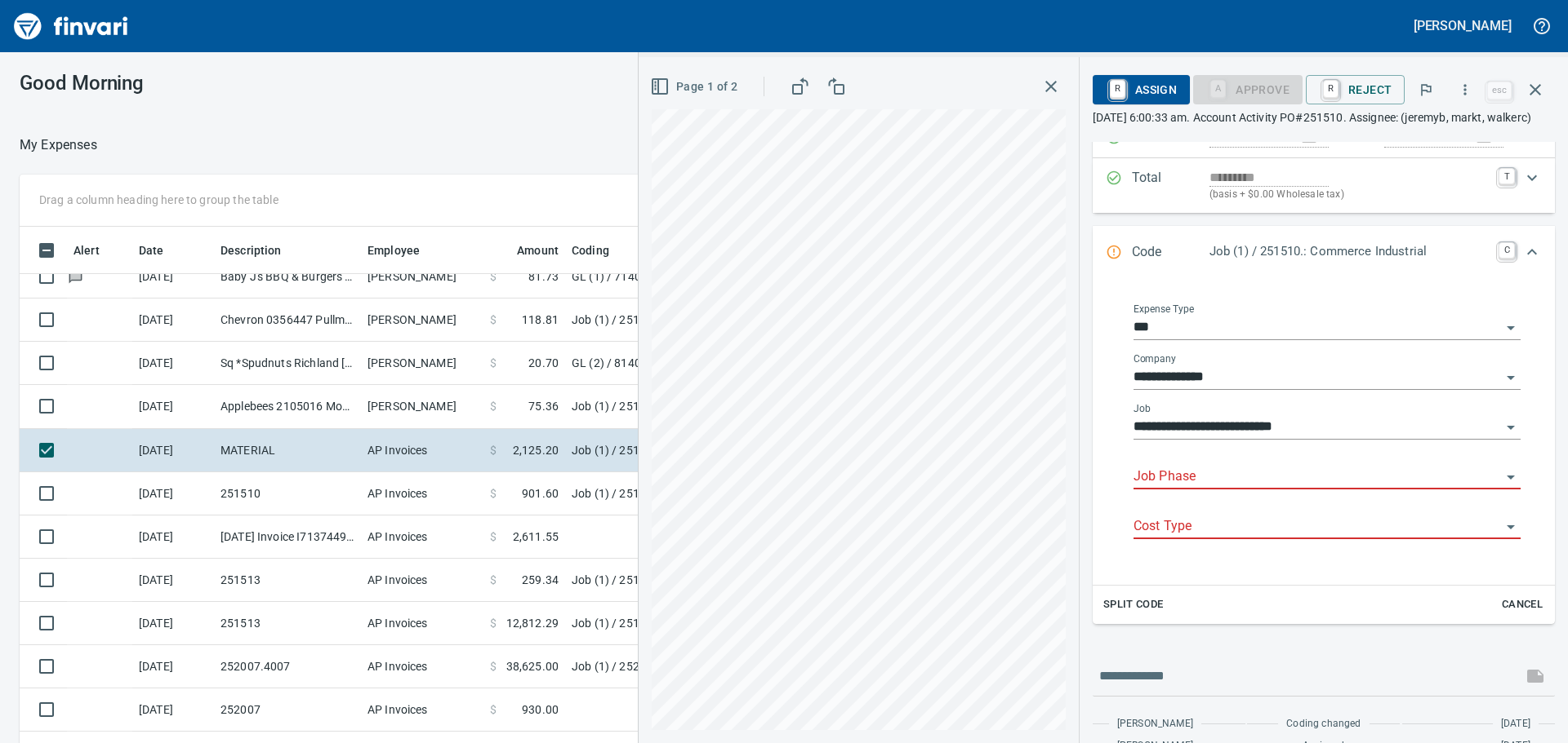
scroll to position [163, 0]
click at [1216, 487] on input "Job Phase" at bounding box center [1318, 475] width 368 height 22
click at [1270, 536] on li "40040. 01.: 4" Sidewalk" at bounding box center [1322, 534] width 373 height 39
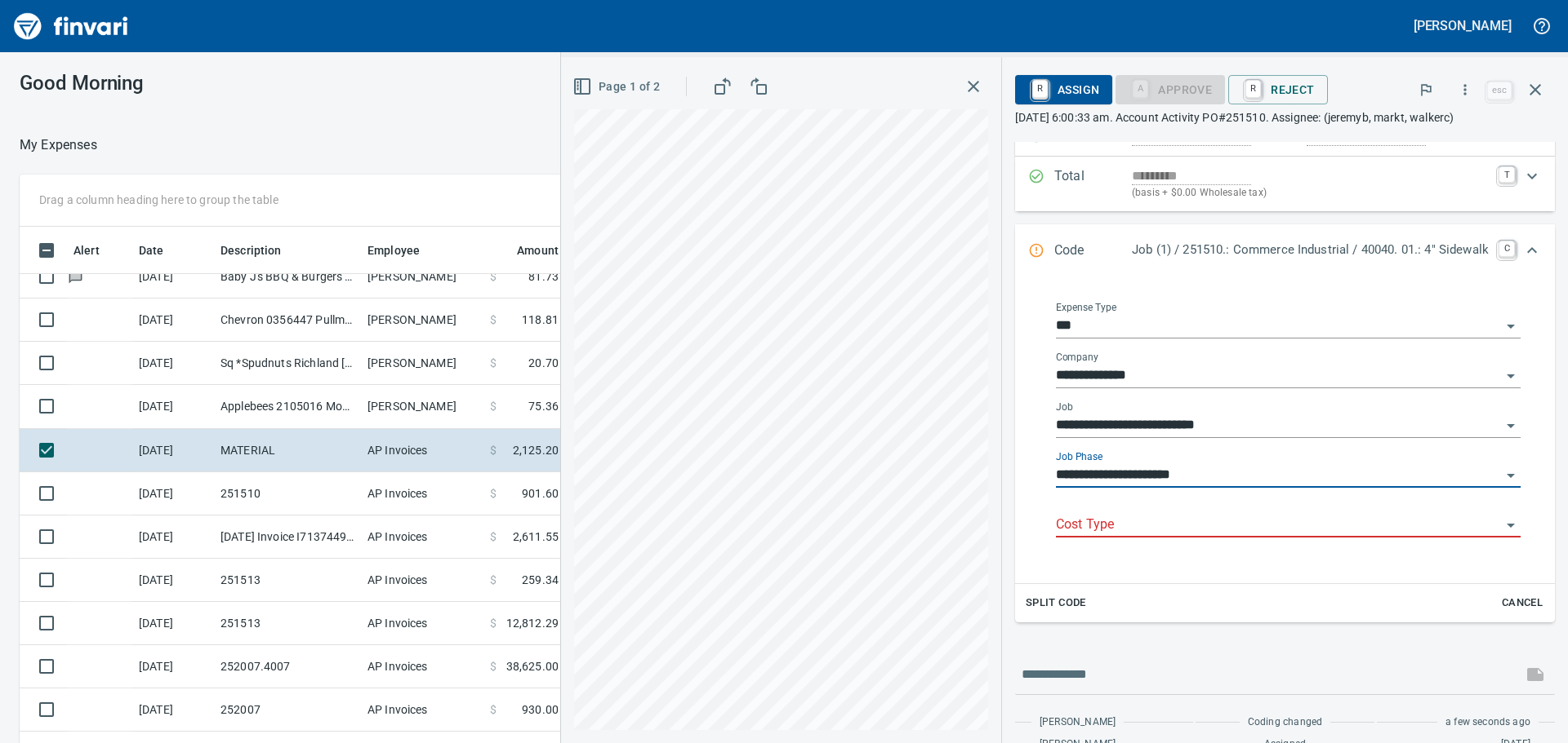
type input "**********"
click at [1255, 523] on input "Cost Type" at bounding box center [1277, 525] width 445 height 22
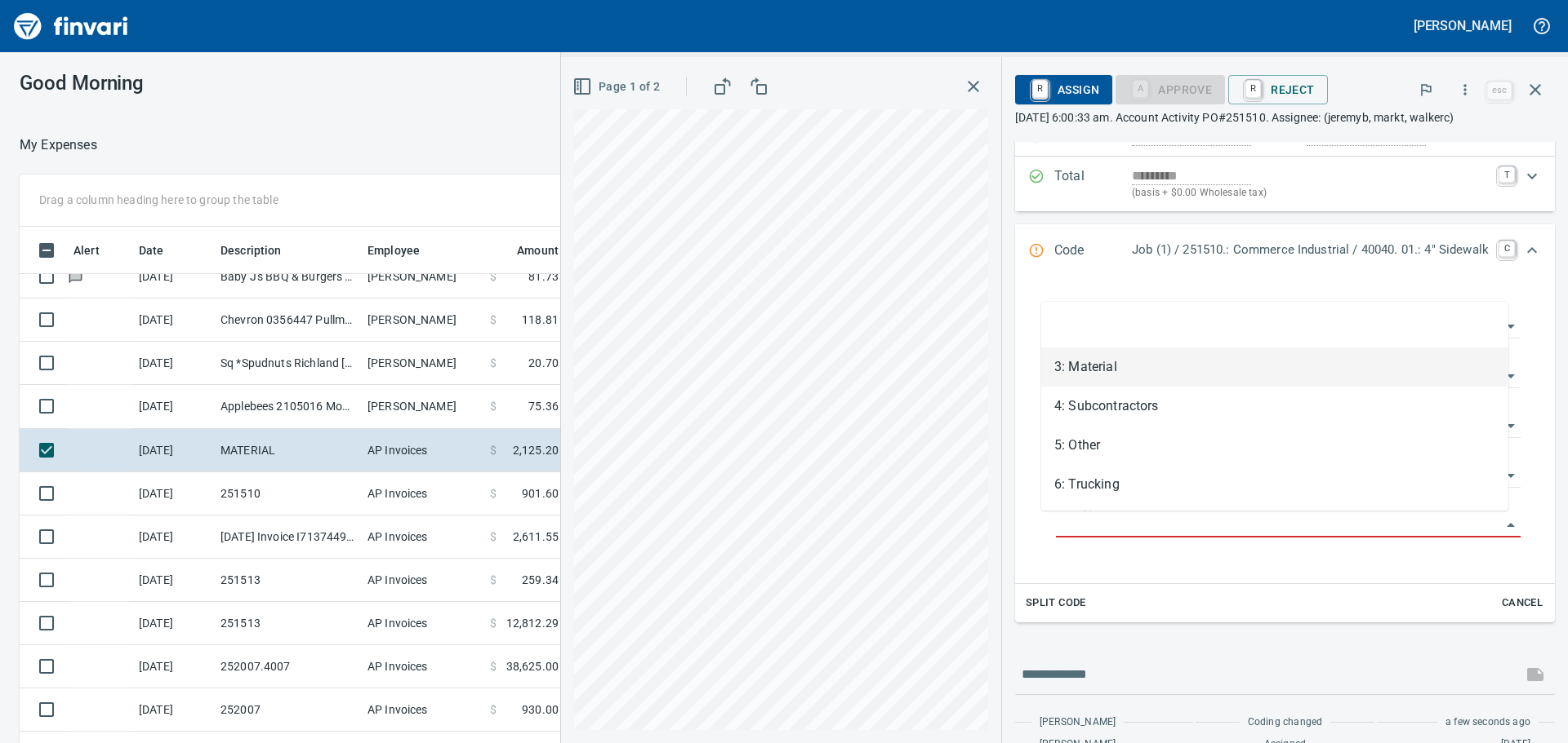
click at [1178, 373] on li "3: Material" at bounding box center [1275, 368] width 468 height 39
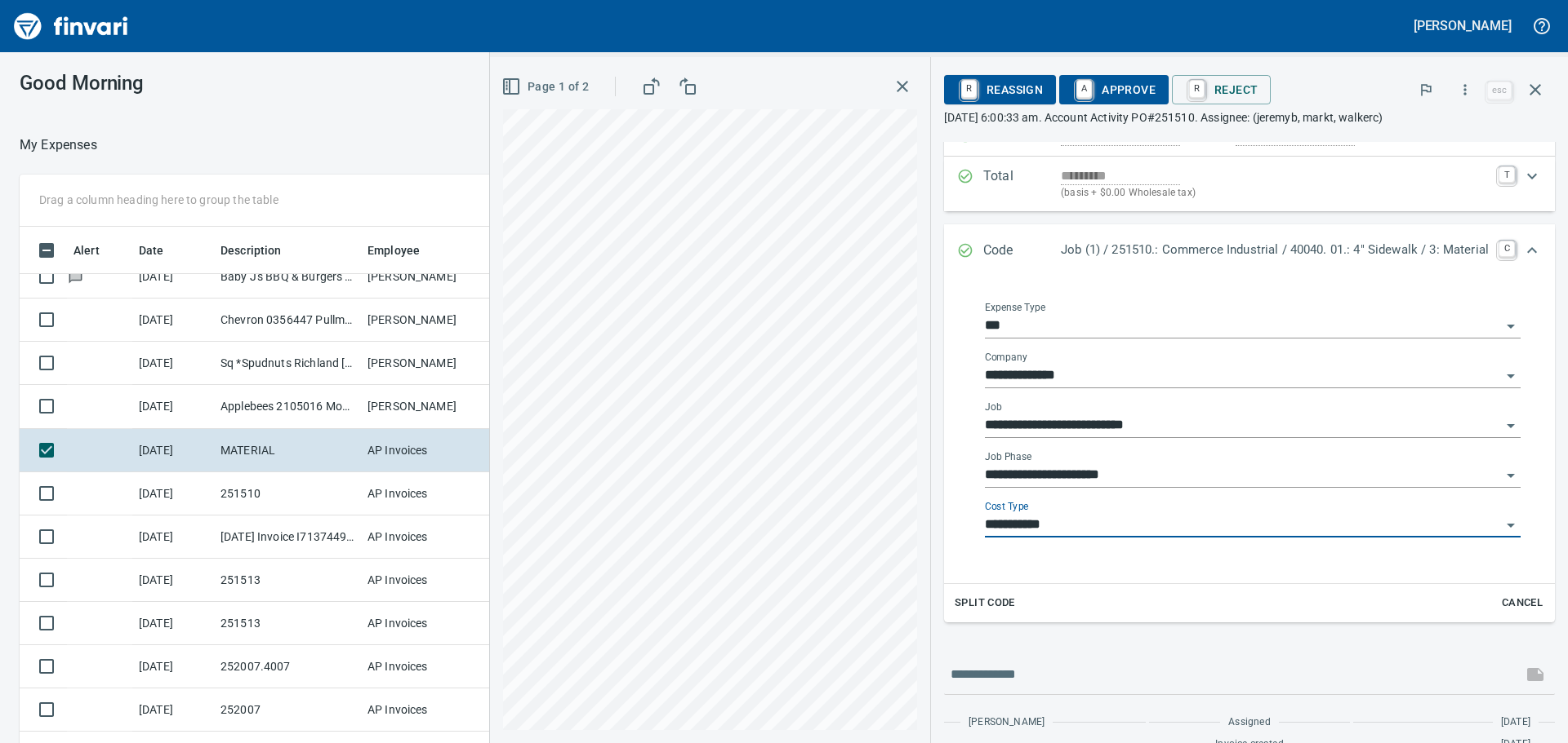
type input "**********"
click at [531, 81] on span "Page 1 of 2" at bounding box center [547, 86] width 84 height 21
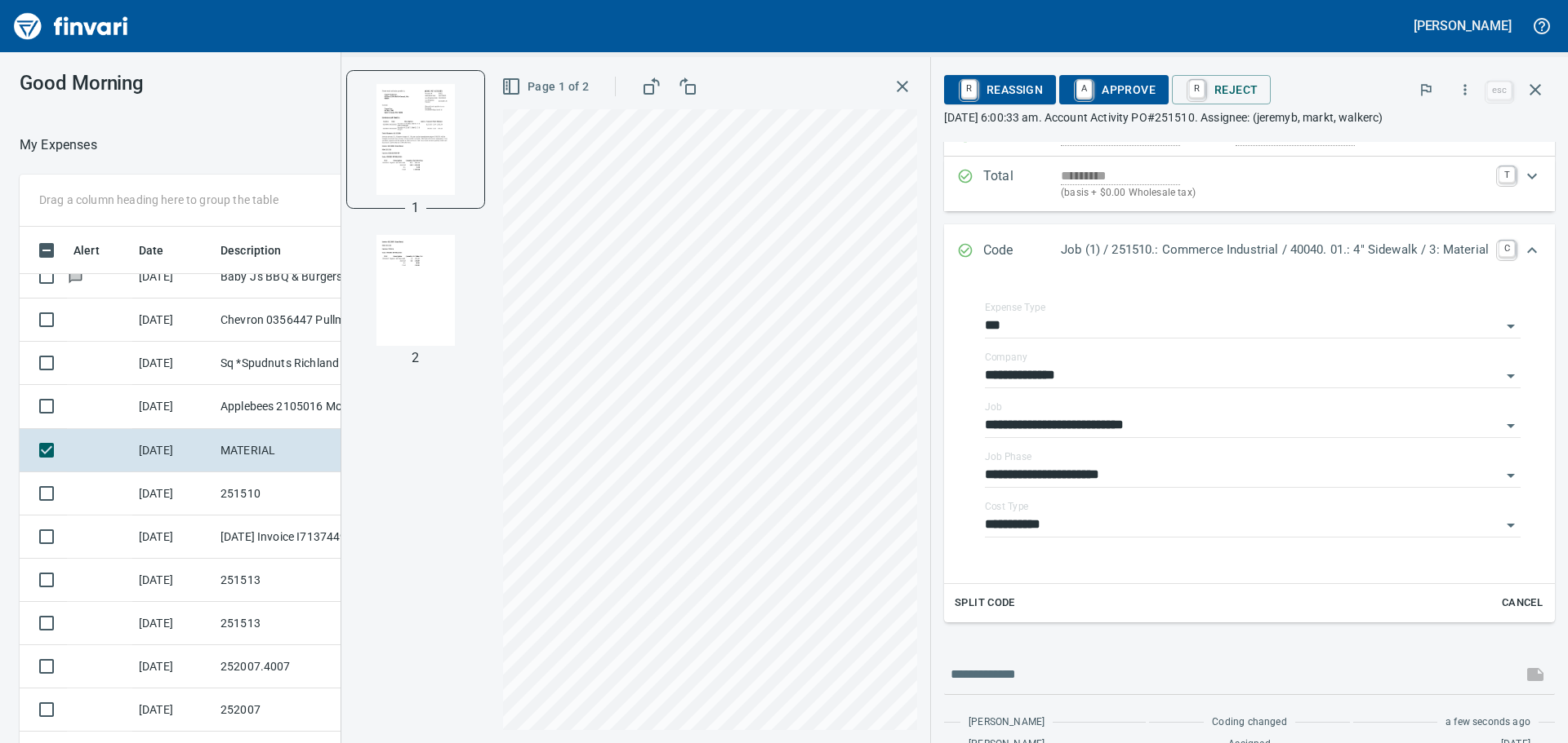
click at [407, 297] on img "button" at bounding box center [416, 290] width 112 height 111
click at [1191, 469] on input "**********" at bounding box center [1243, 475] width 516 height 22
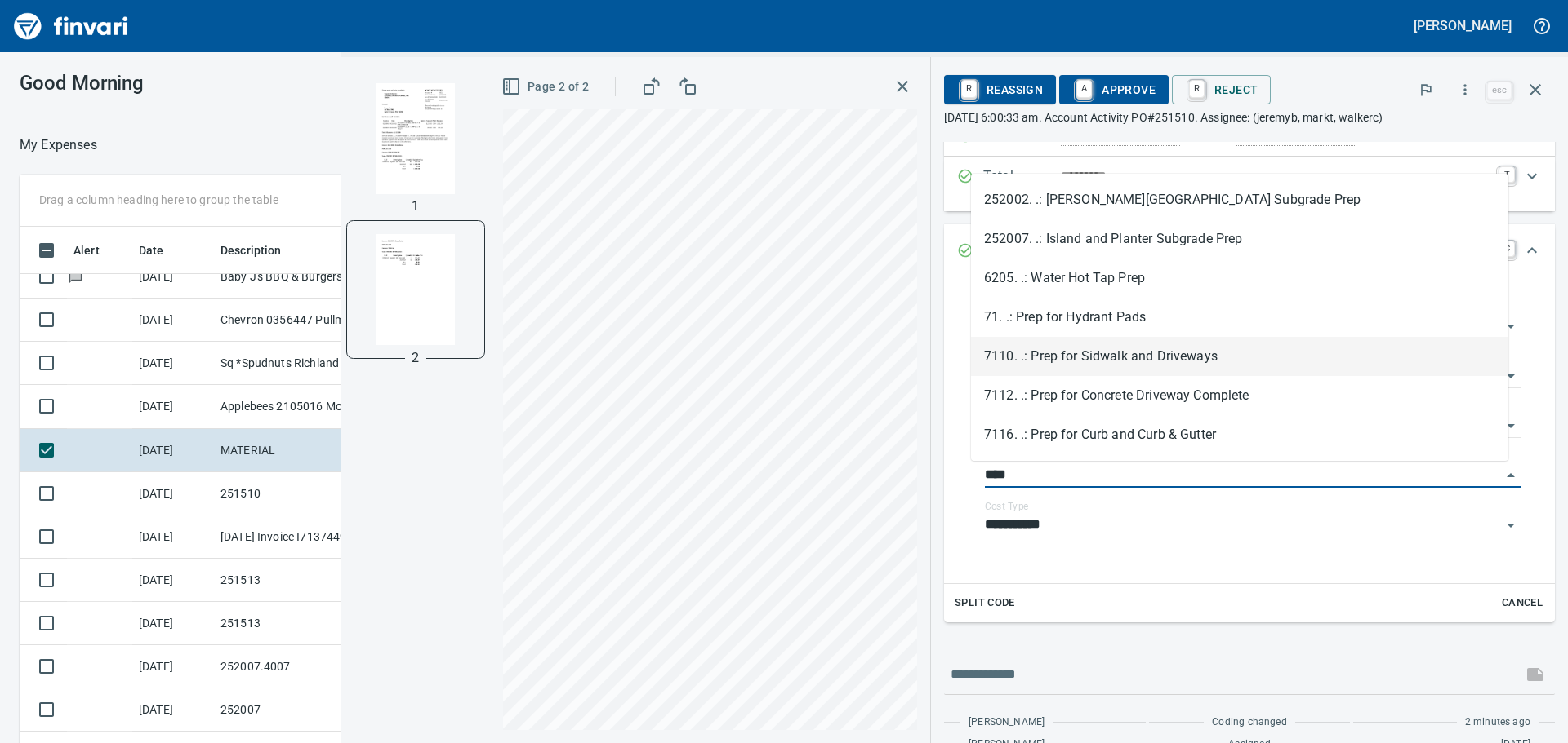
click at [1215, 362] on li "7110. .: Prep for Sidwalk and Driveways" at bounding box center [1239, 357] width 537 height 39
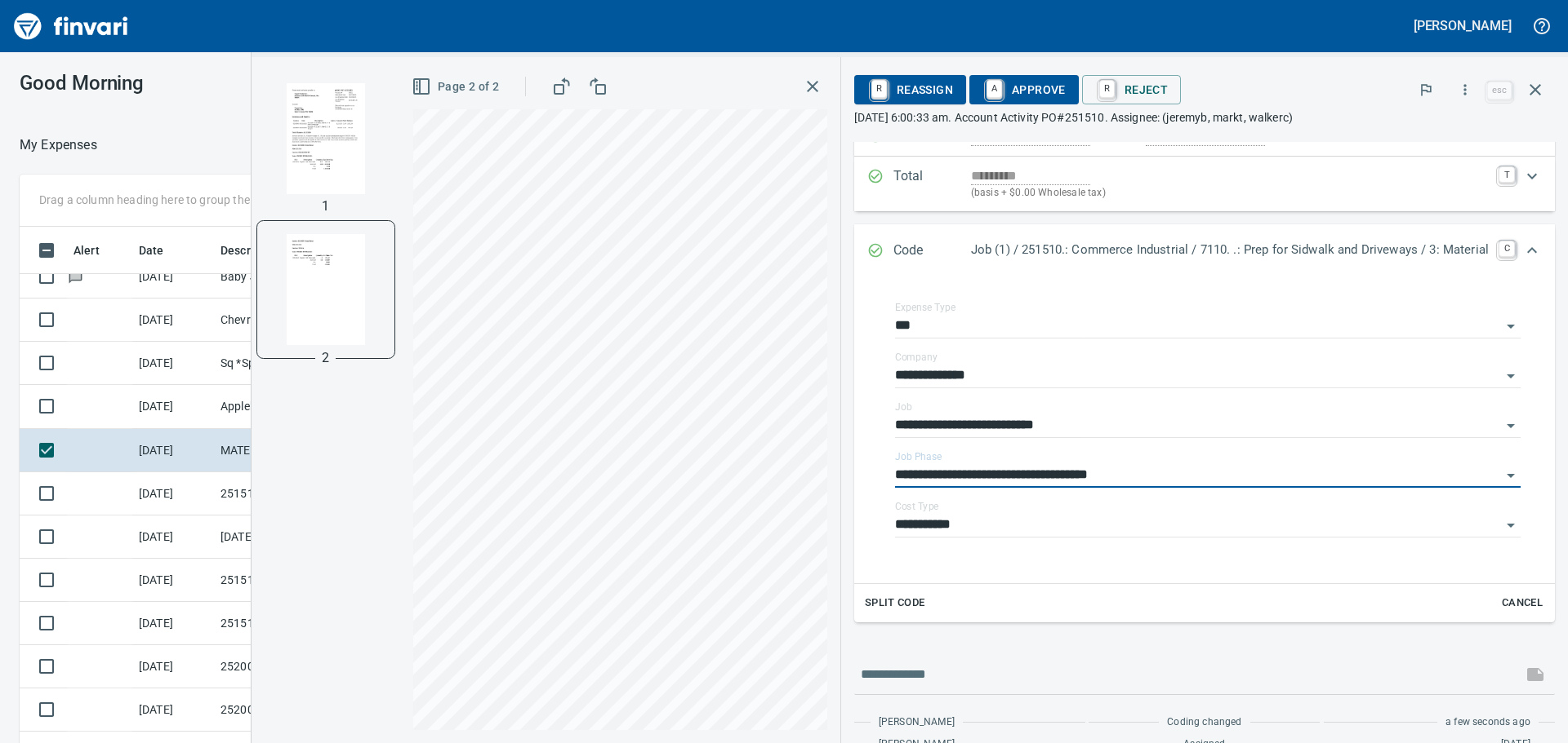
type input "**********"
click at [1021, 87] on span "A Approve" at bounding box center [1023, 90] width 83 height 27
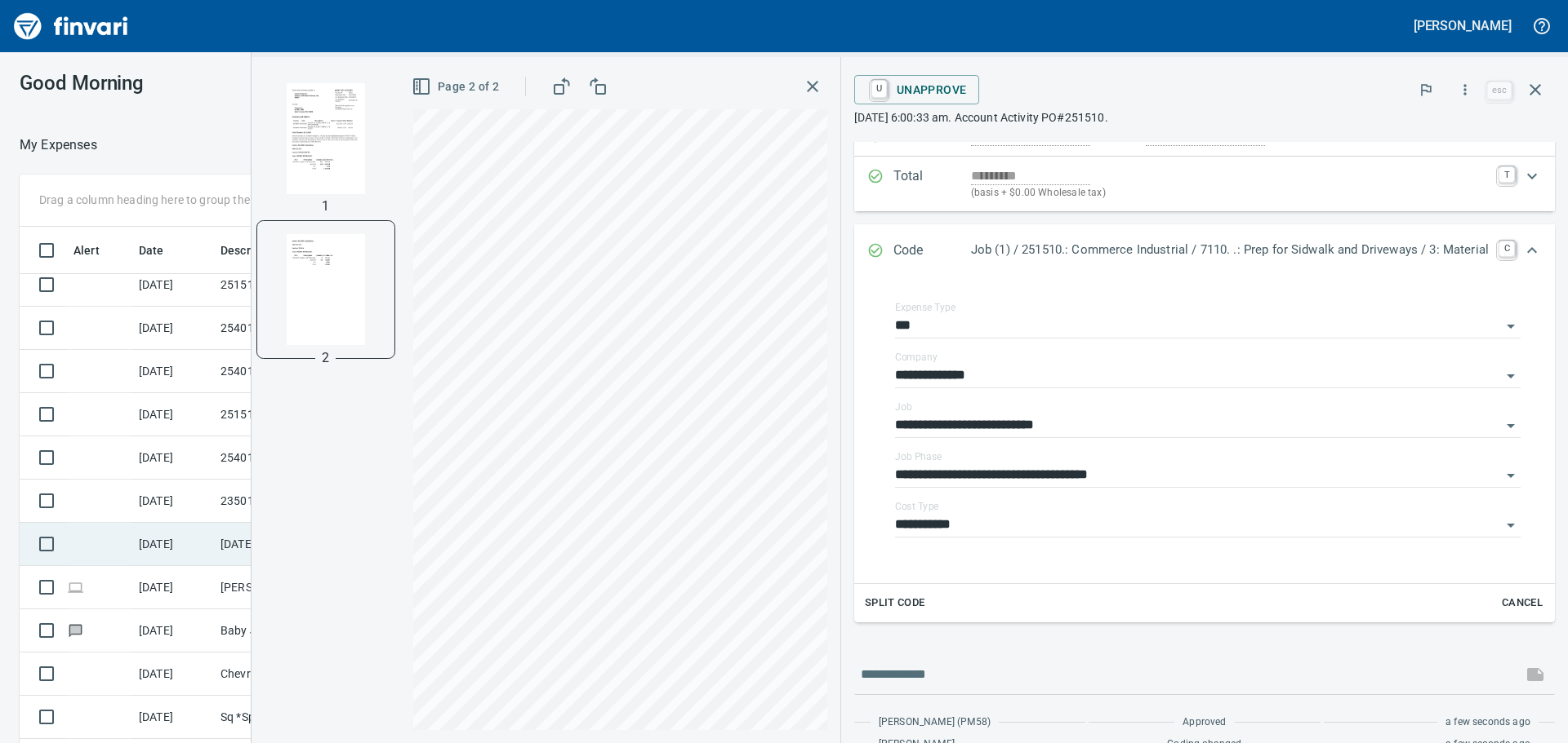
scroll to position [81, 0]
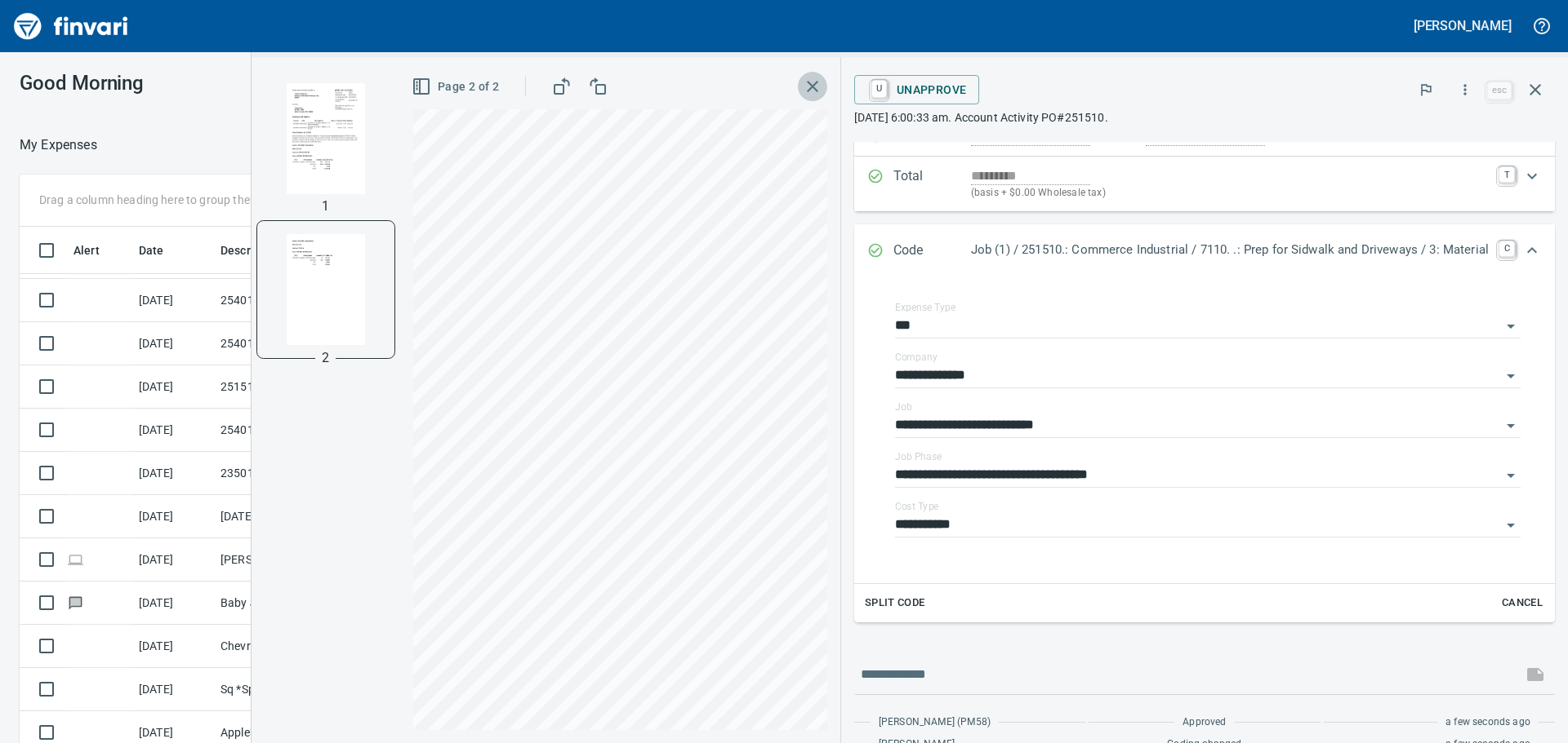
click at [807, 83] on icon "button" at bounding box center [813, 87] width 12 height 12
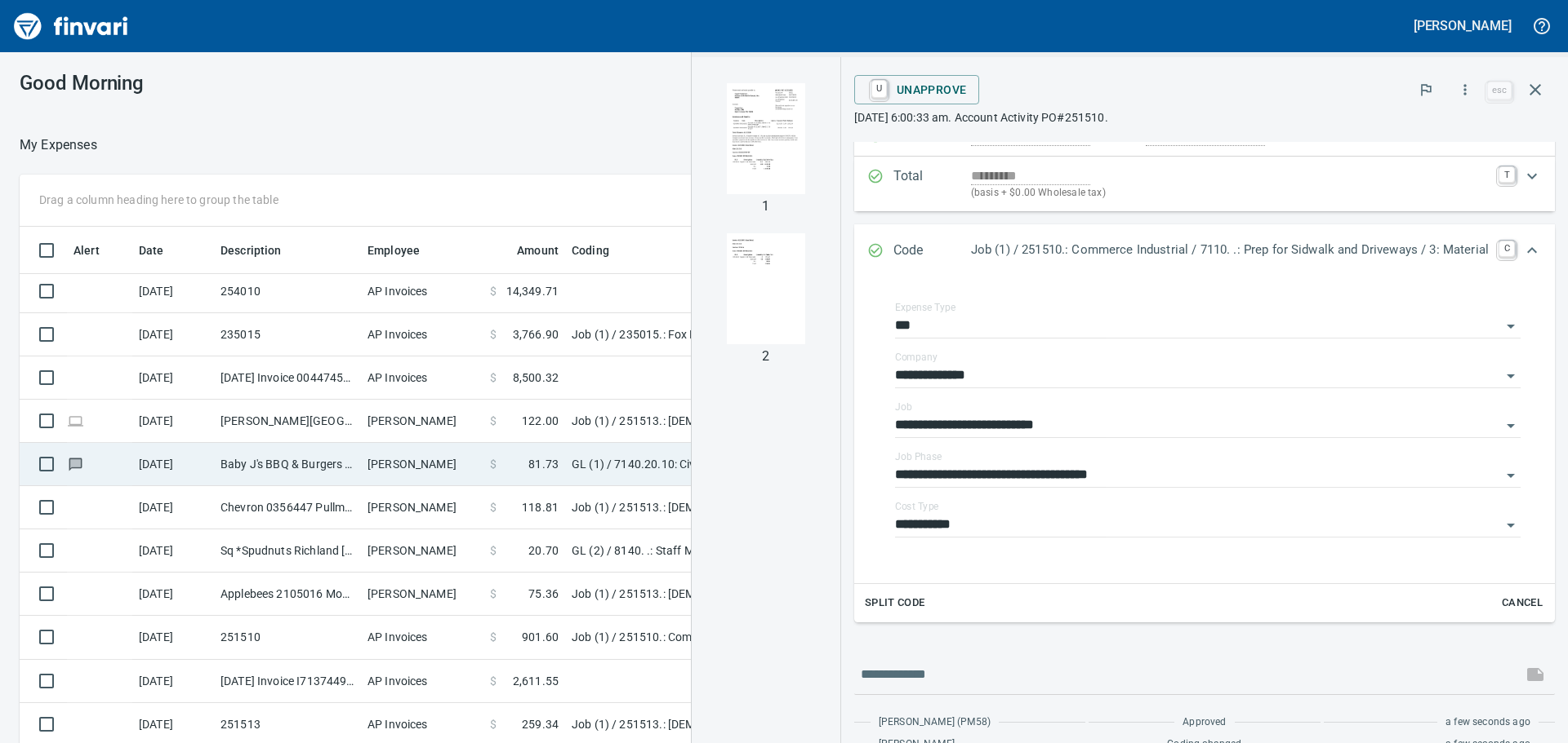
scroll to position [244, 0]
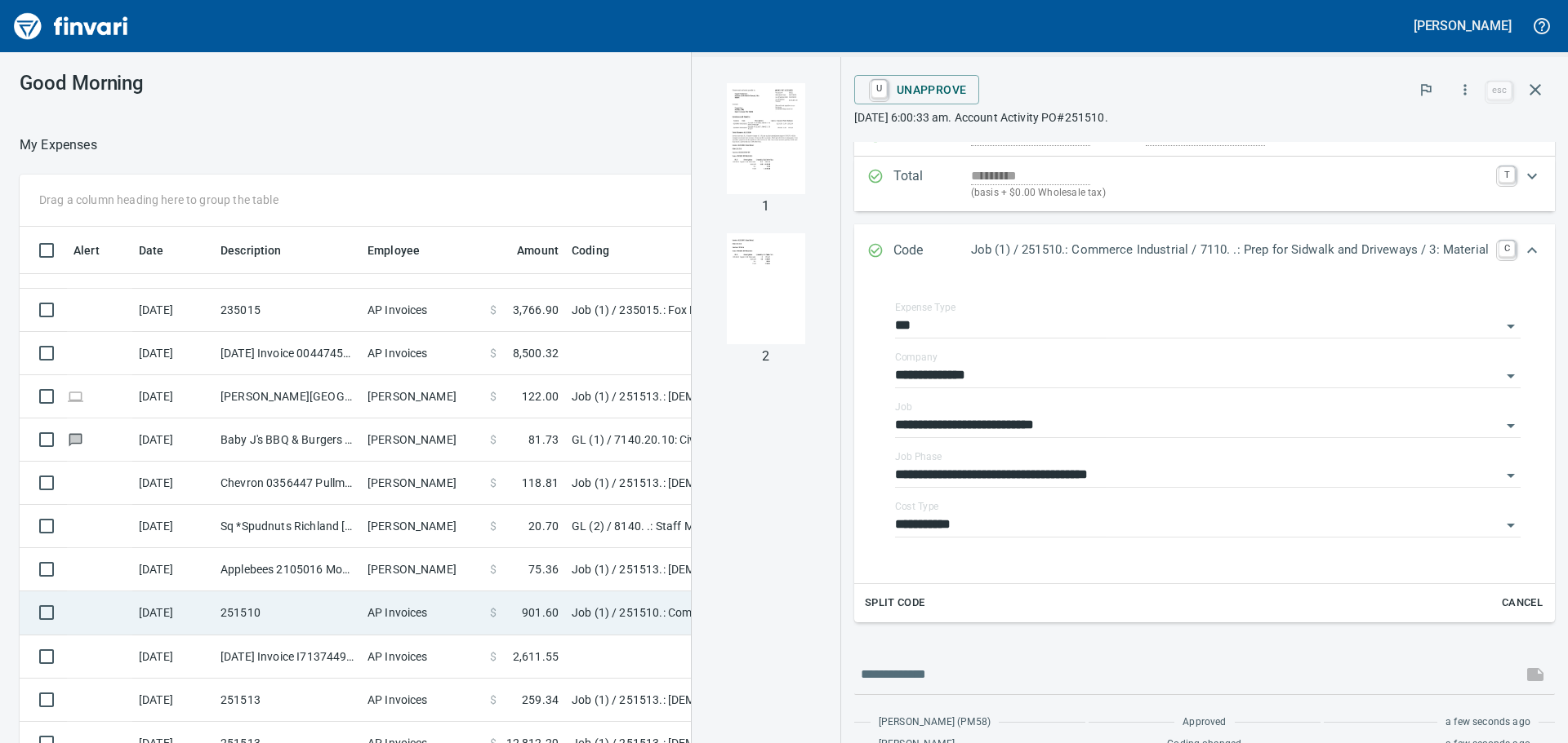
click at [269, 597] on td "251510" at bounding box center [288, 613] width 147 height 43
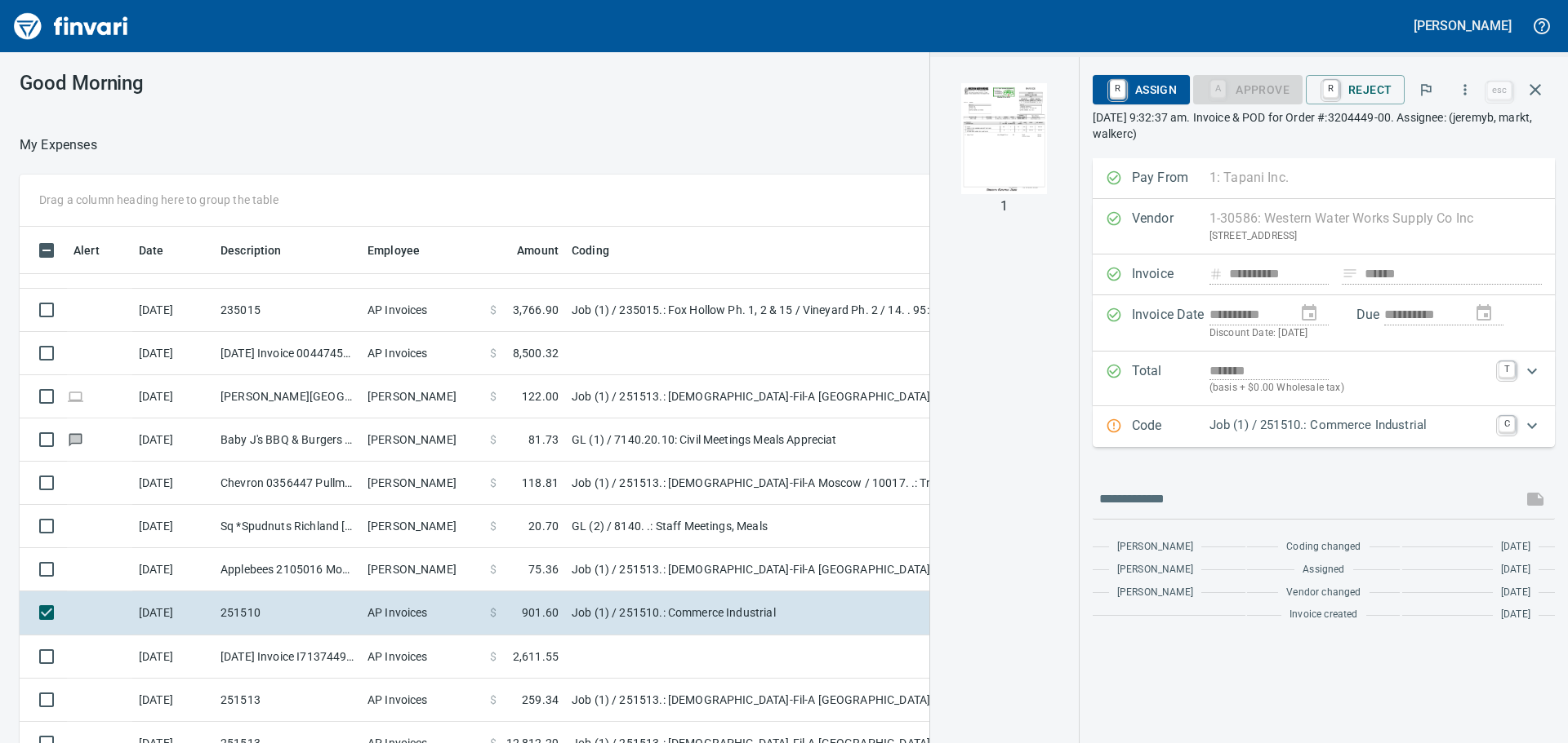
click at [981, 168] on img "button" at bounding box center [1005, 139] width 112 height 111
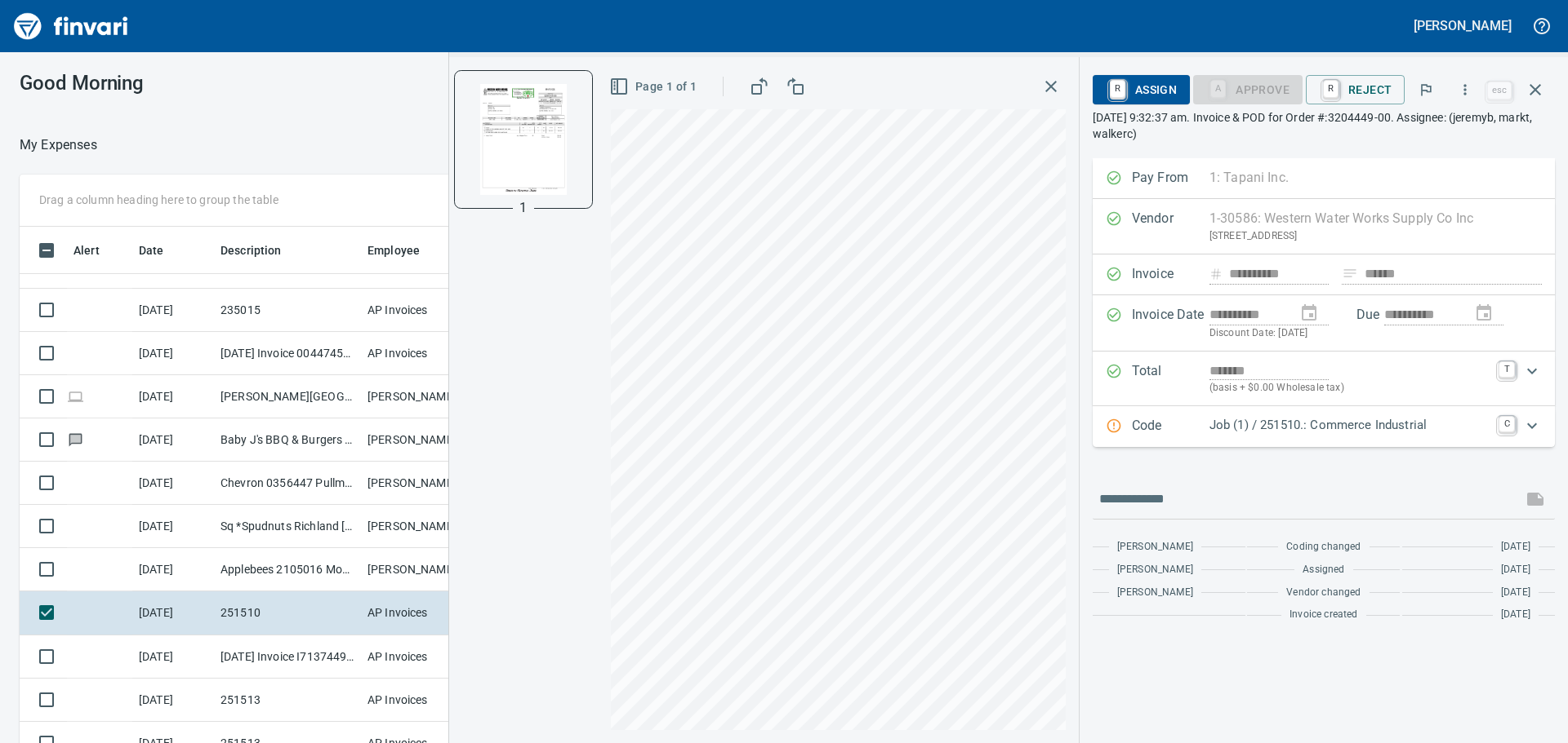
click at [1247, 562] on div "**********" at bounding box center [1008, 400] width 1119 height 686
click at [1296, 432] on p "Job (1) / 251510.: Commerce Industrial" at bounding box center [1349, 425] width 280 height 19
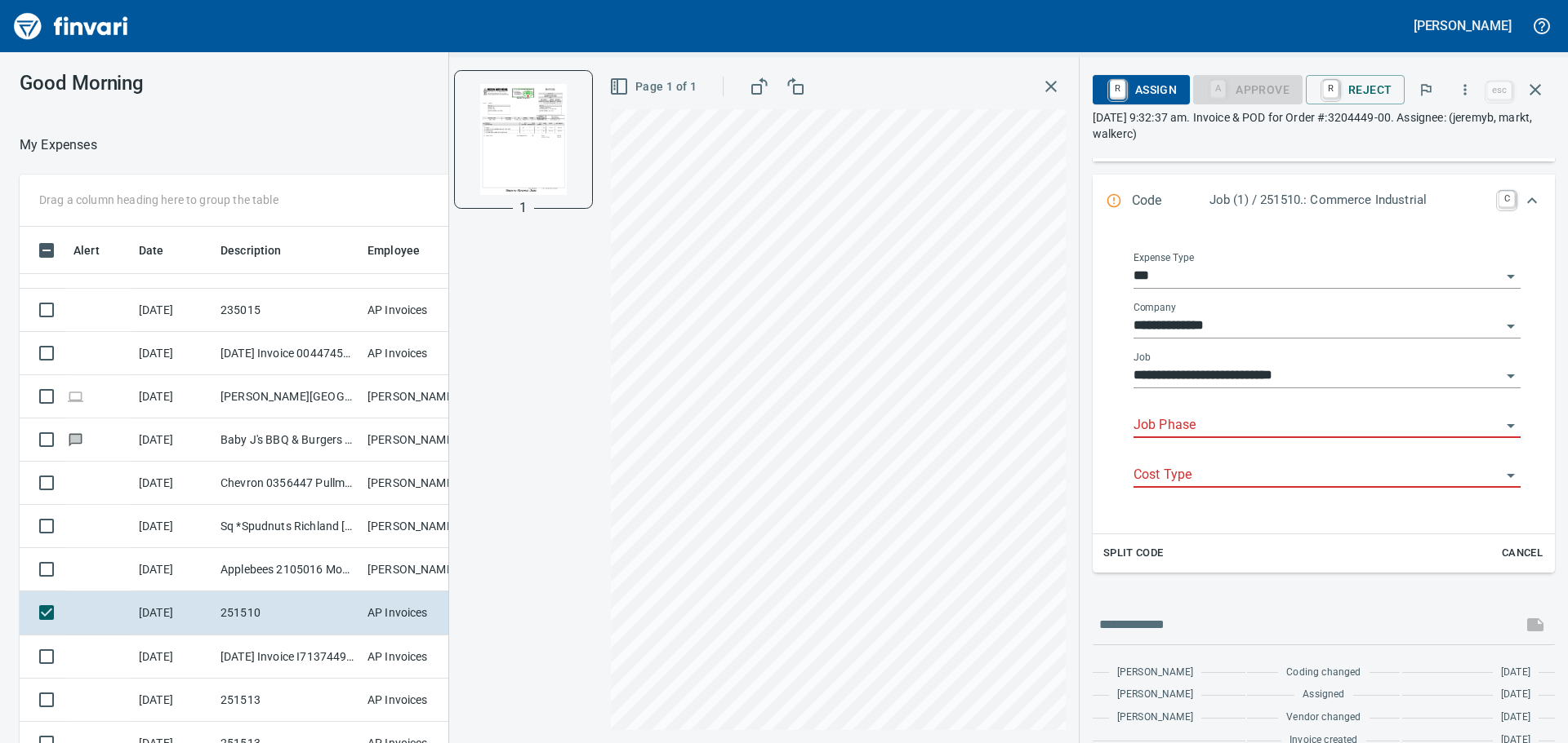
scroll to position [551, 1084]
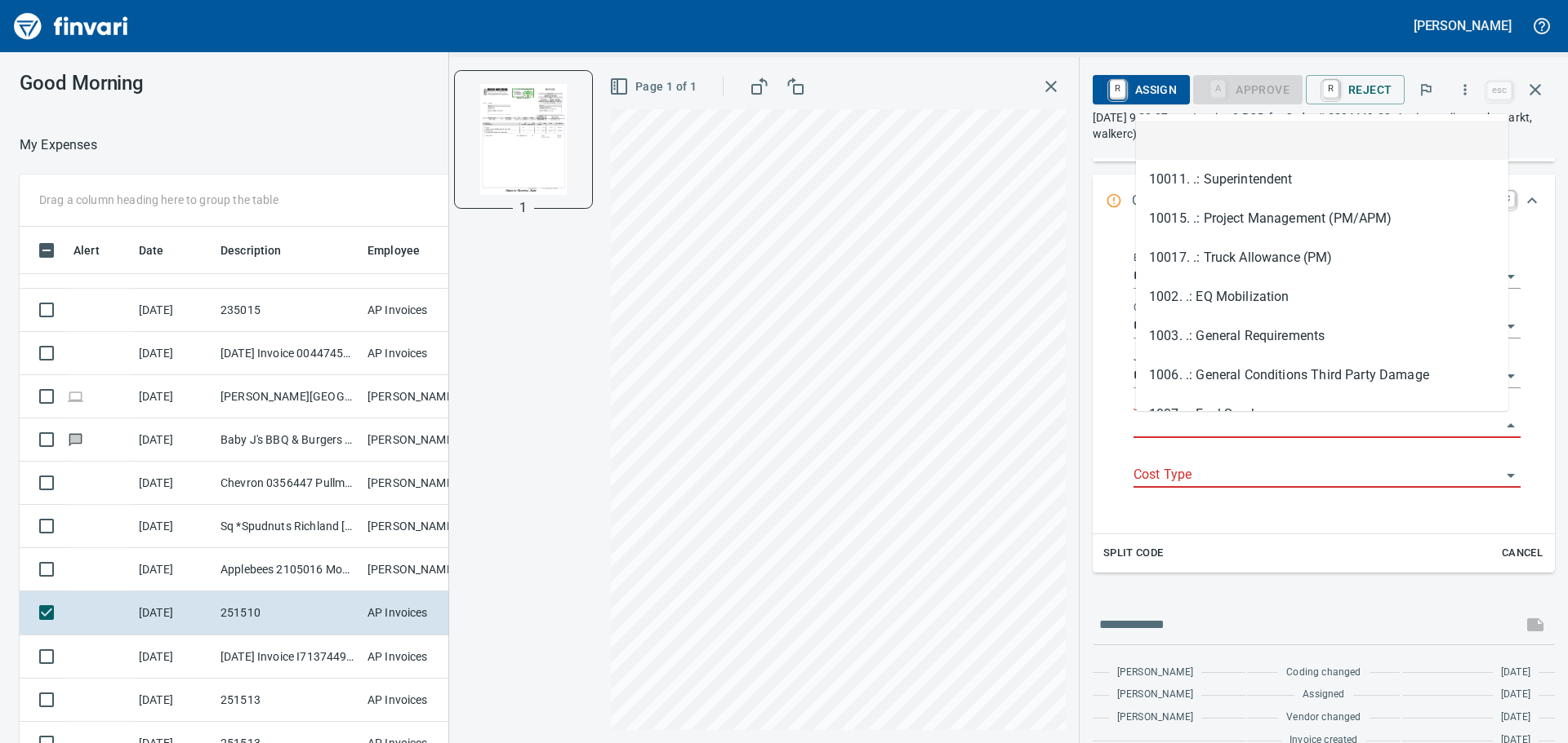
click at [1245, 420] on input "Job Phase" at bounding box center [1318, 425] width 368 height 22
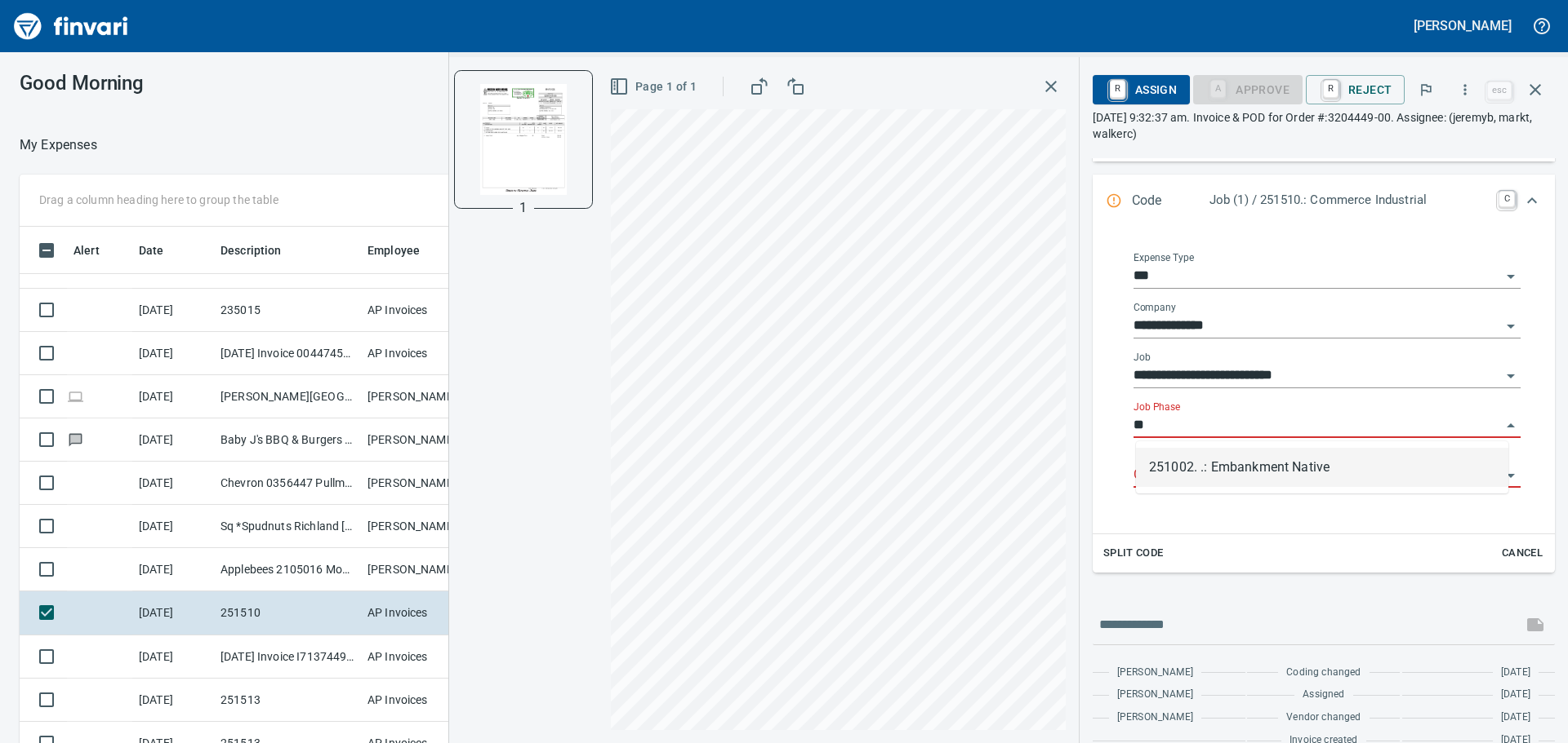
type input "*"
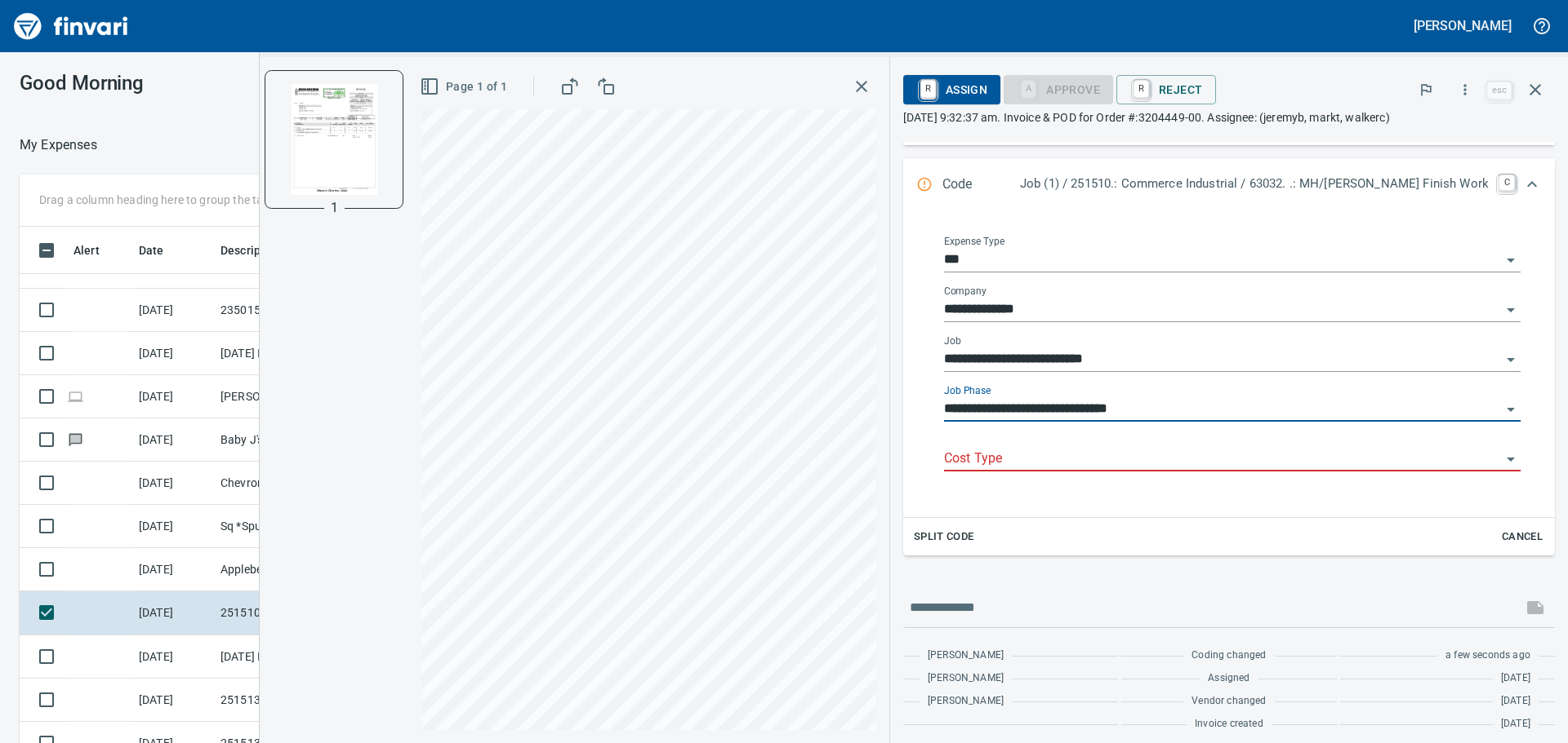
scroll to position [244, 0]
click at [1045, 388] on div "**********" at bounding box center [1232, 404] width 576 height 37
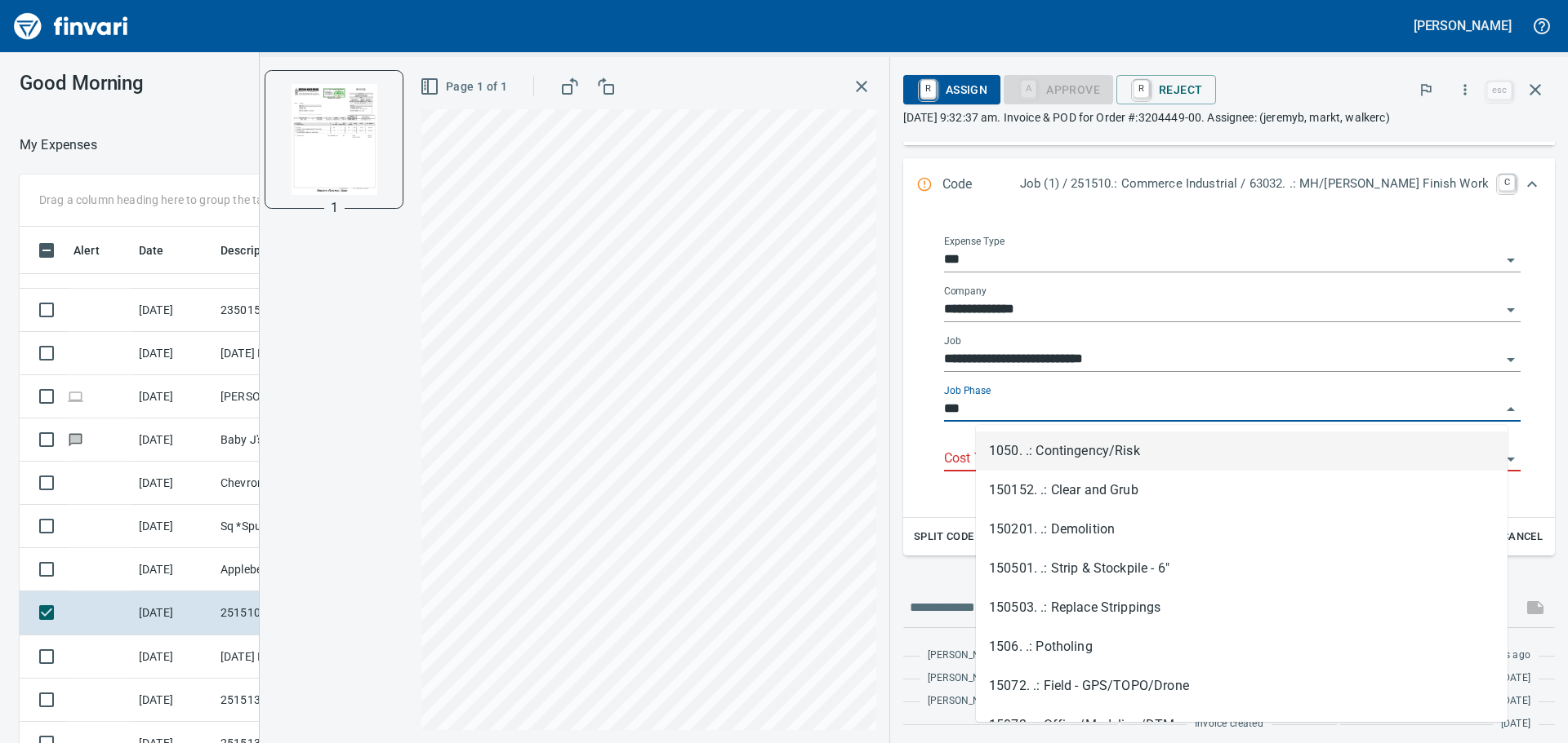
scroll to position [551, 1084]
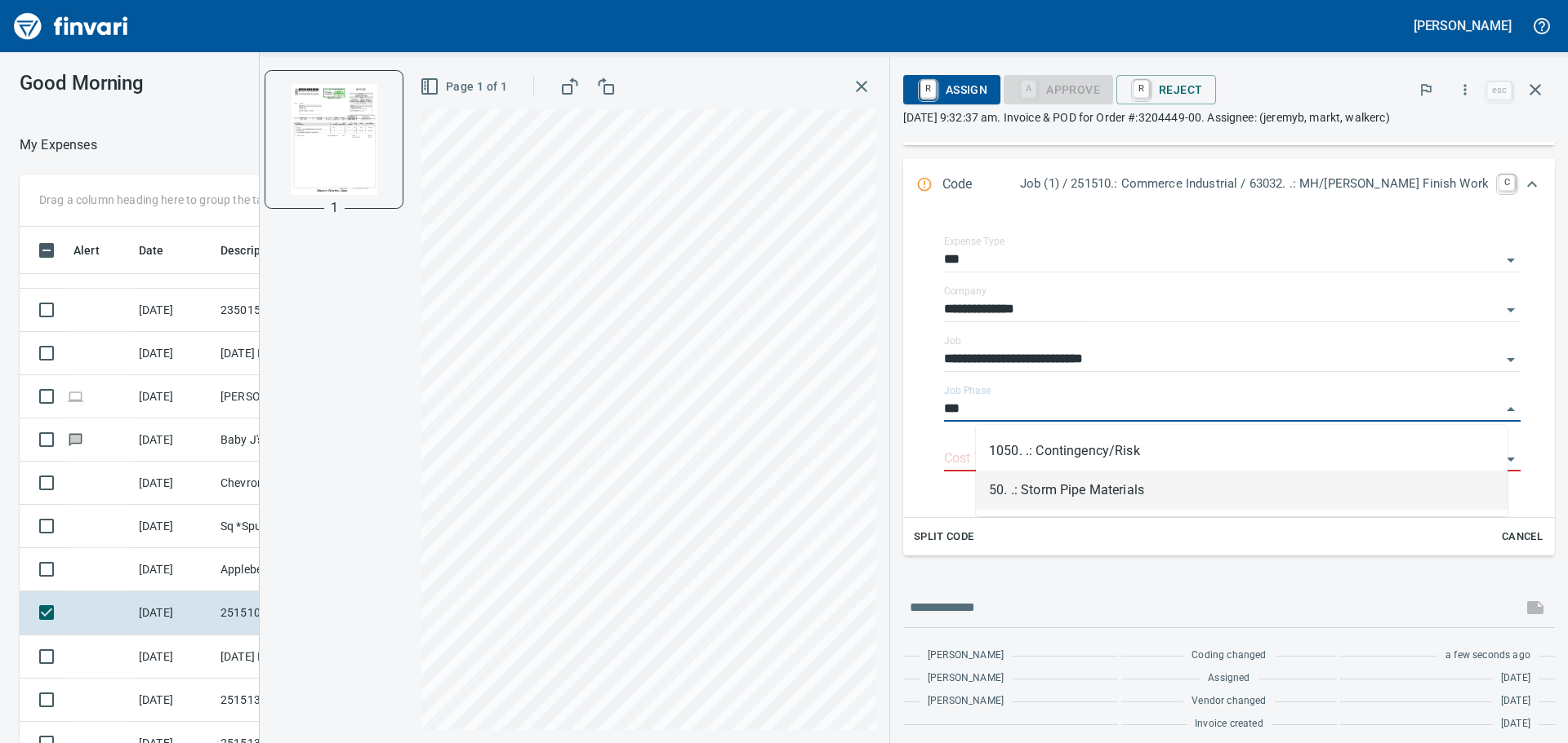
click at [1058, 485] on li "50. .: Storm Pipe Materials" at bounding box center [1241, 491] width 531 height 39
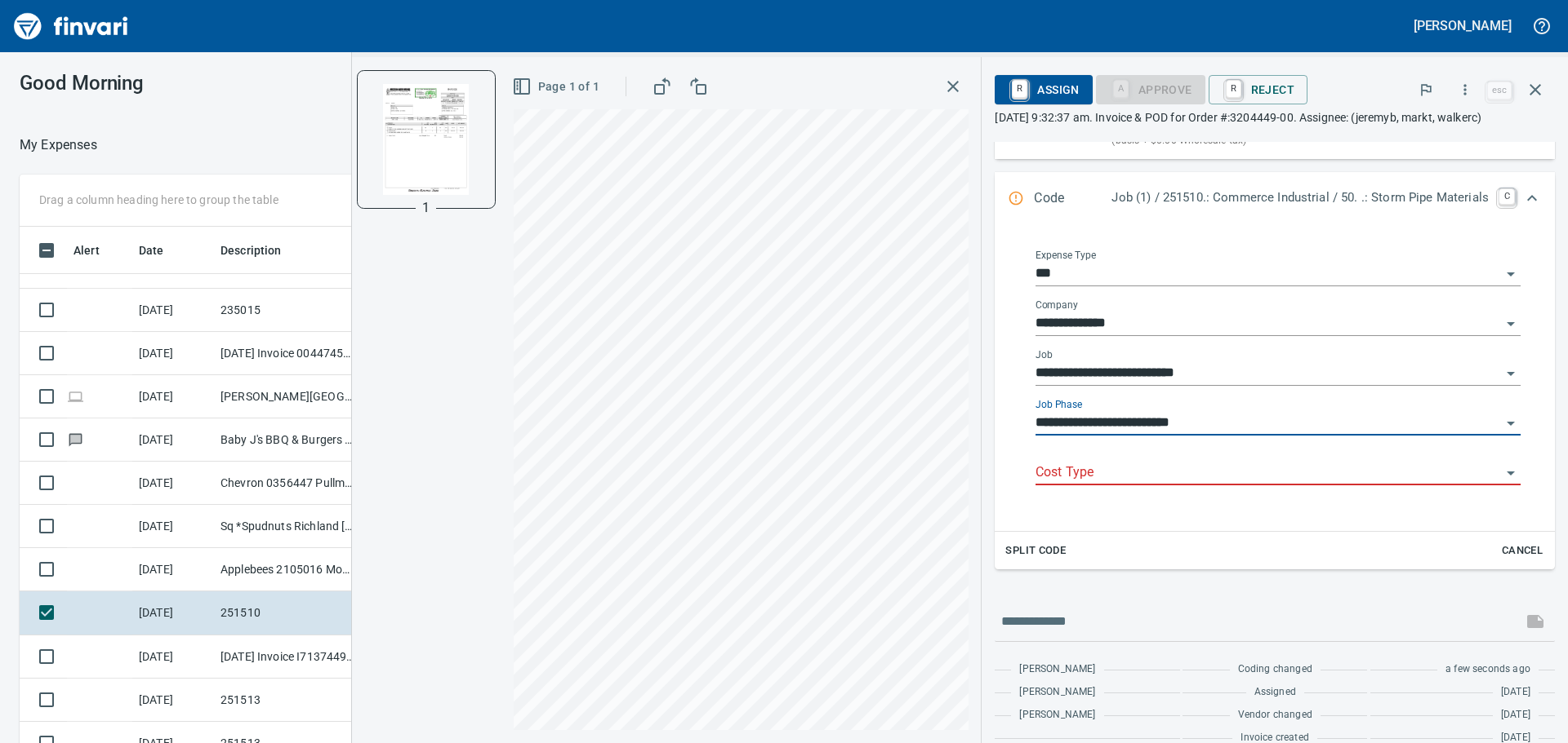
scroll to position [244, 0]
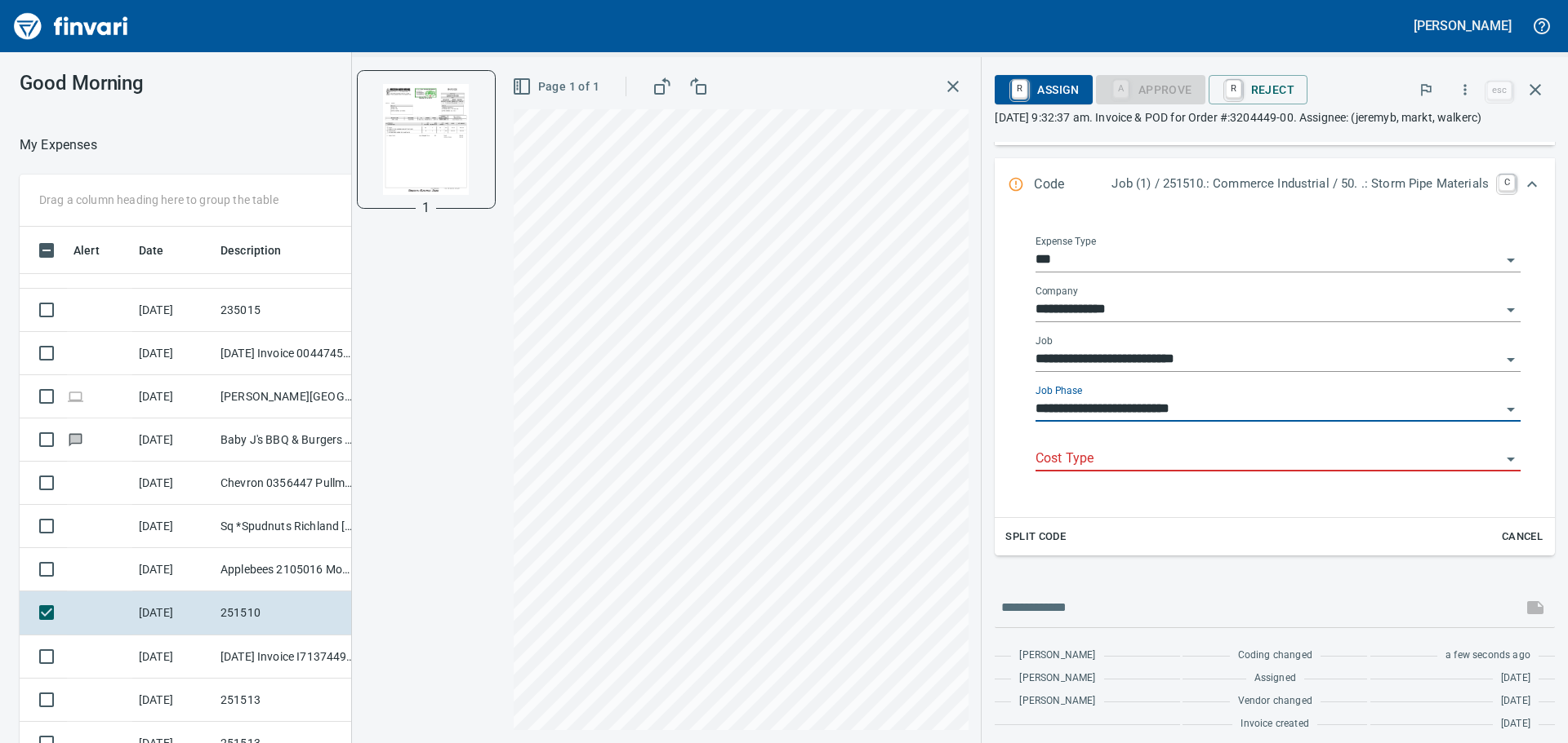
type input "**********"
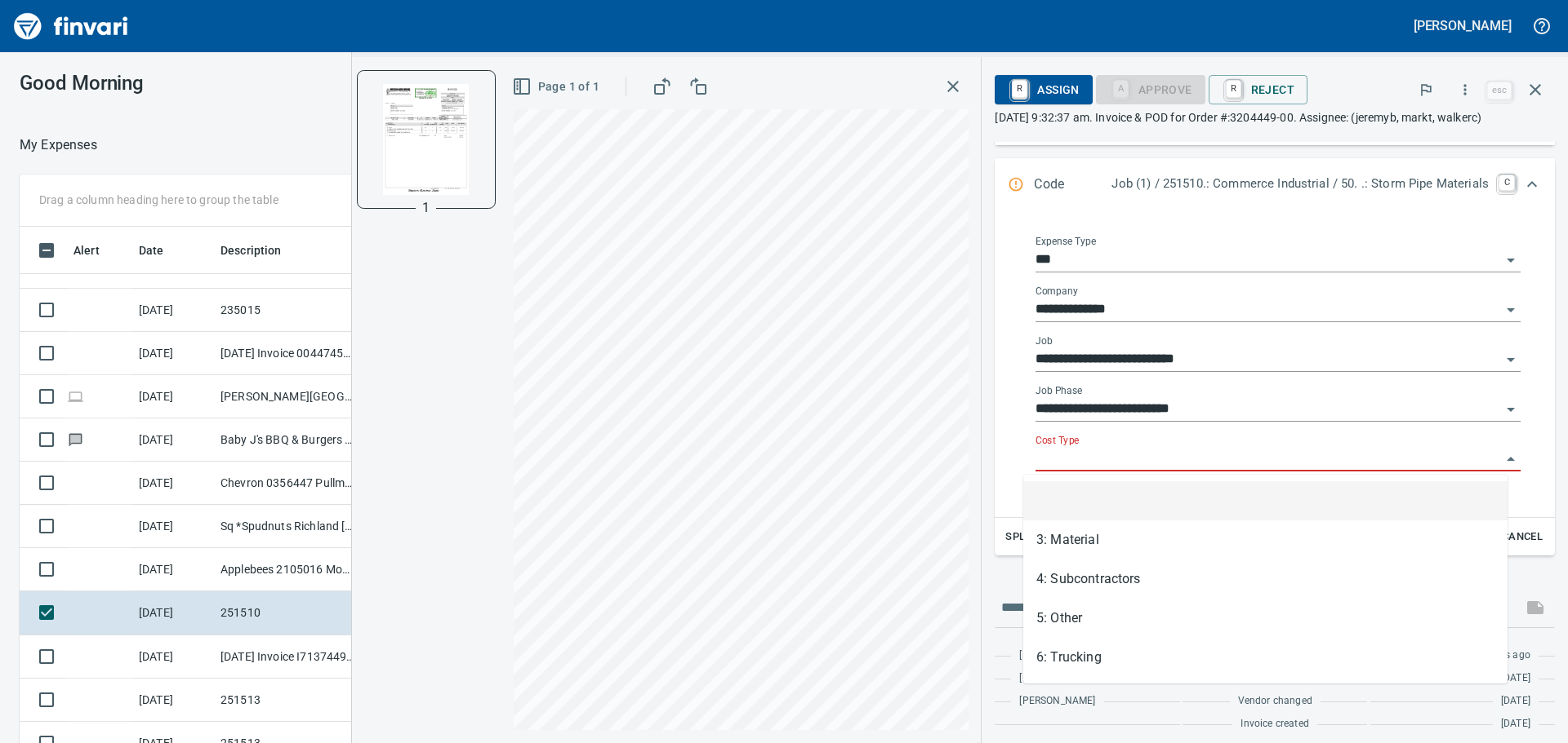
click at [1098, 457] on input "Cost Type" at bounding box center [1269, 459] width 466 height 22
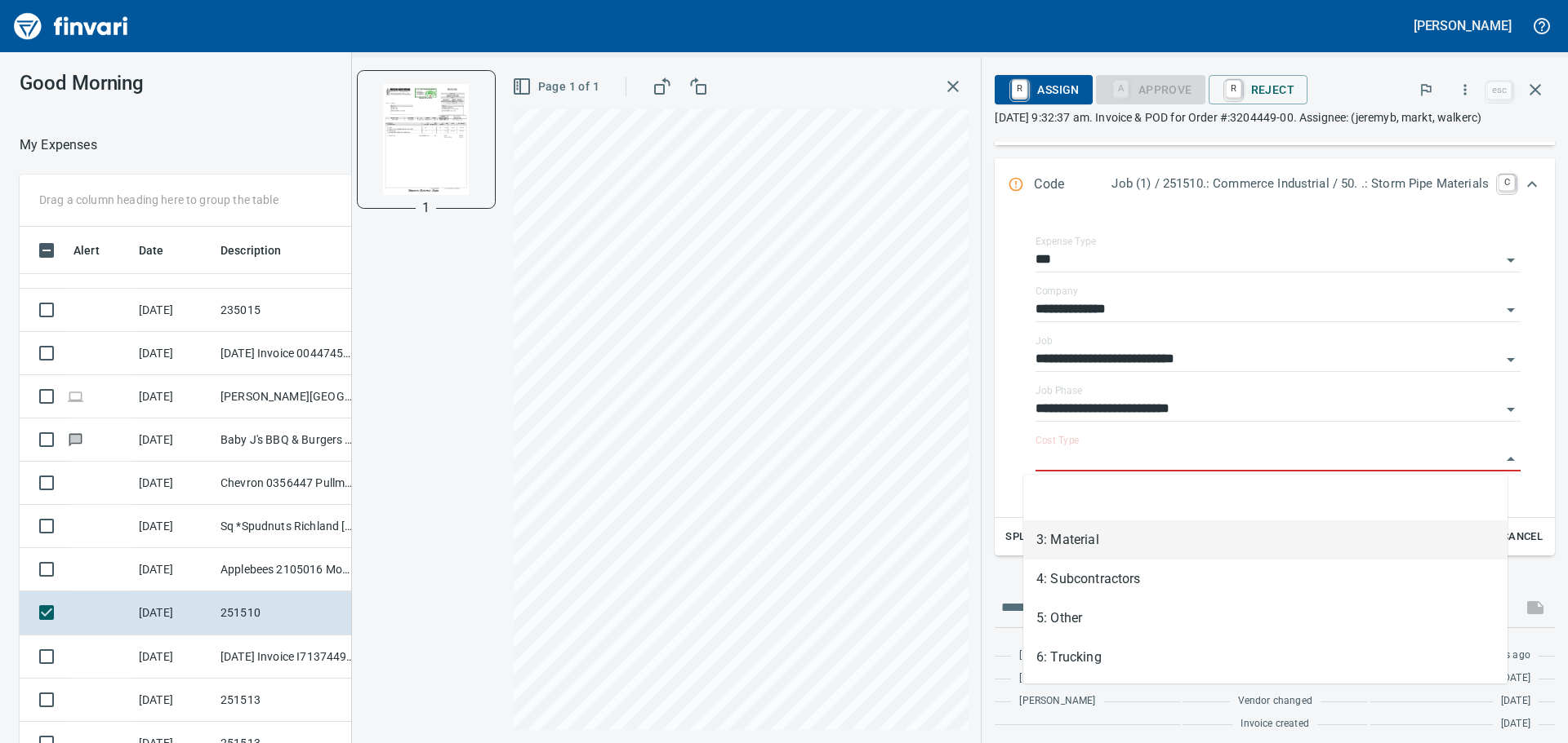
click at [1098, 536] on li "3: Material" at bounding box center [1265, 541] width 484 height 39
type input "**********"
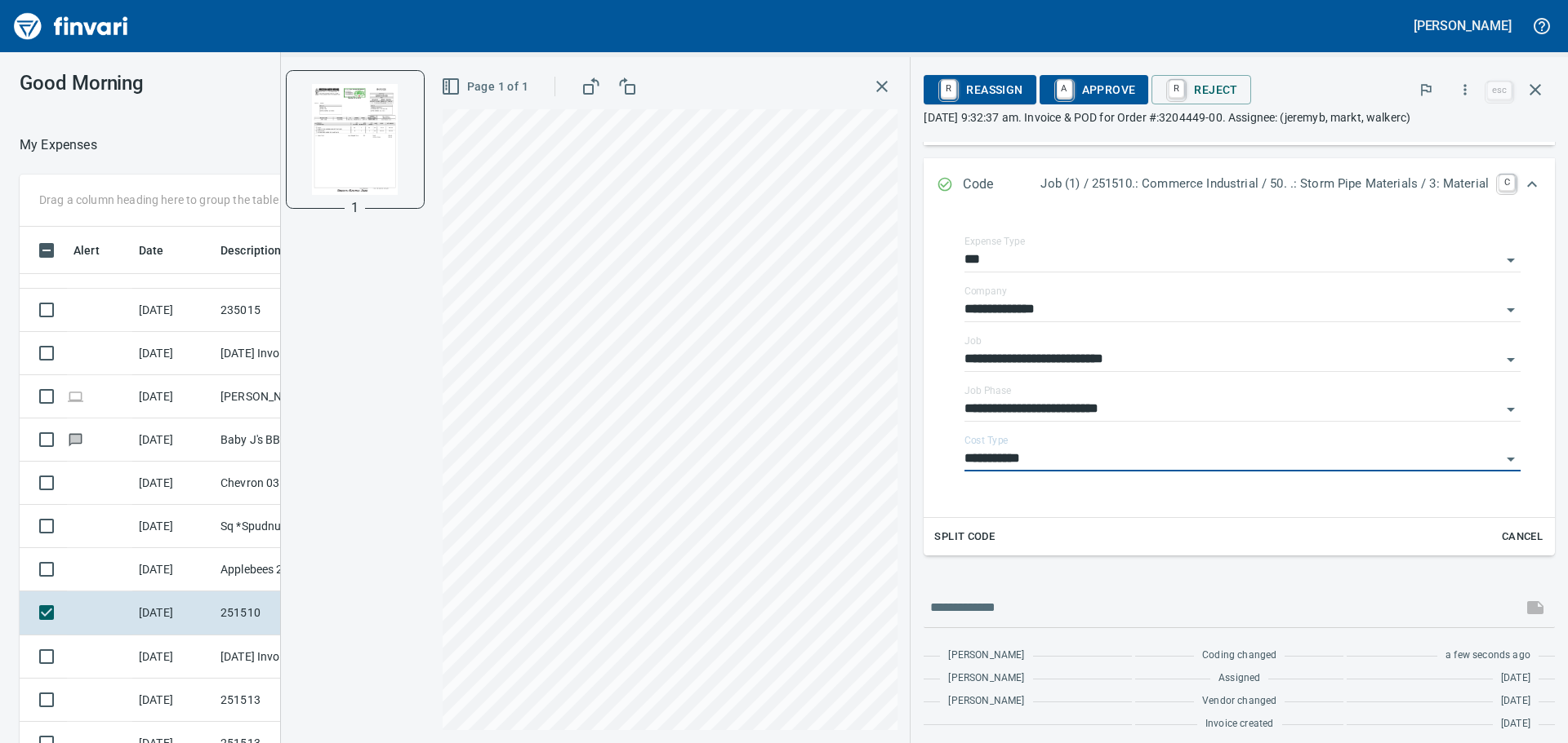
scroll to position [244, 0]
click at [897, 420] on div "Page 1 of 1" at bounding box center [670, 400] width 481 height 686
click at [1070, 403] on input "**********" at bounding box center [1232, 409] width 536 height 22
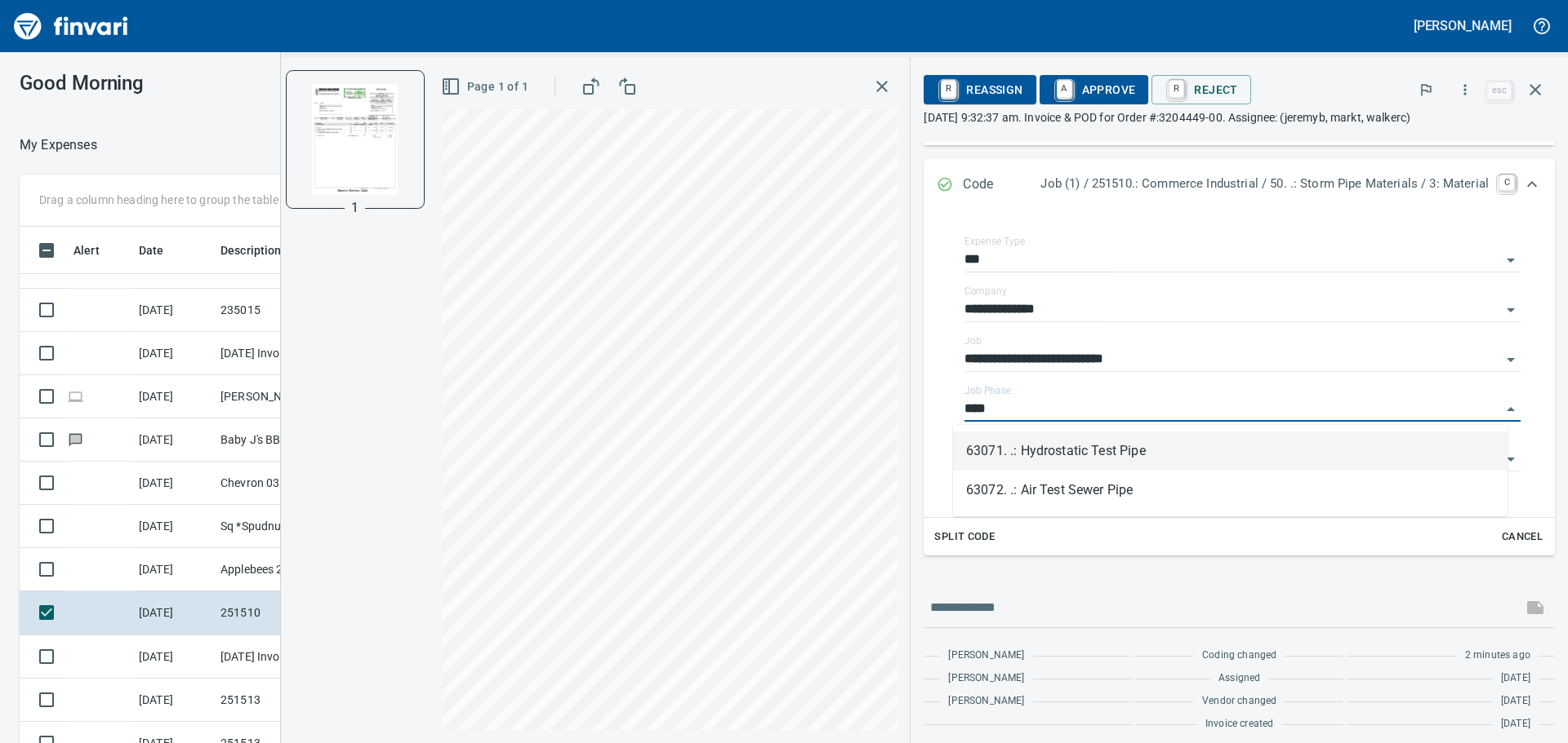
type input "**********"
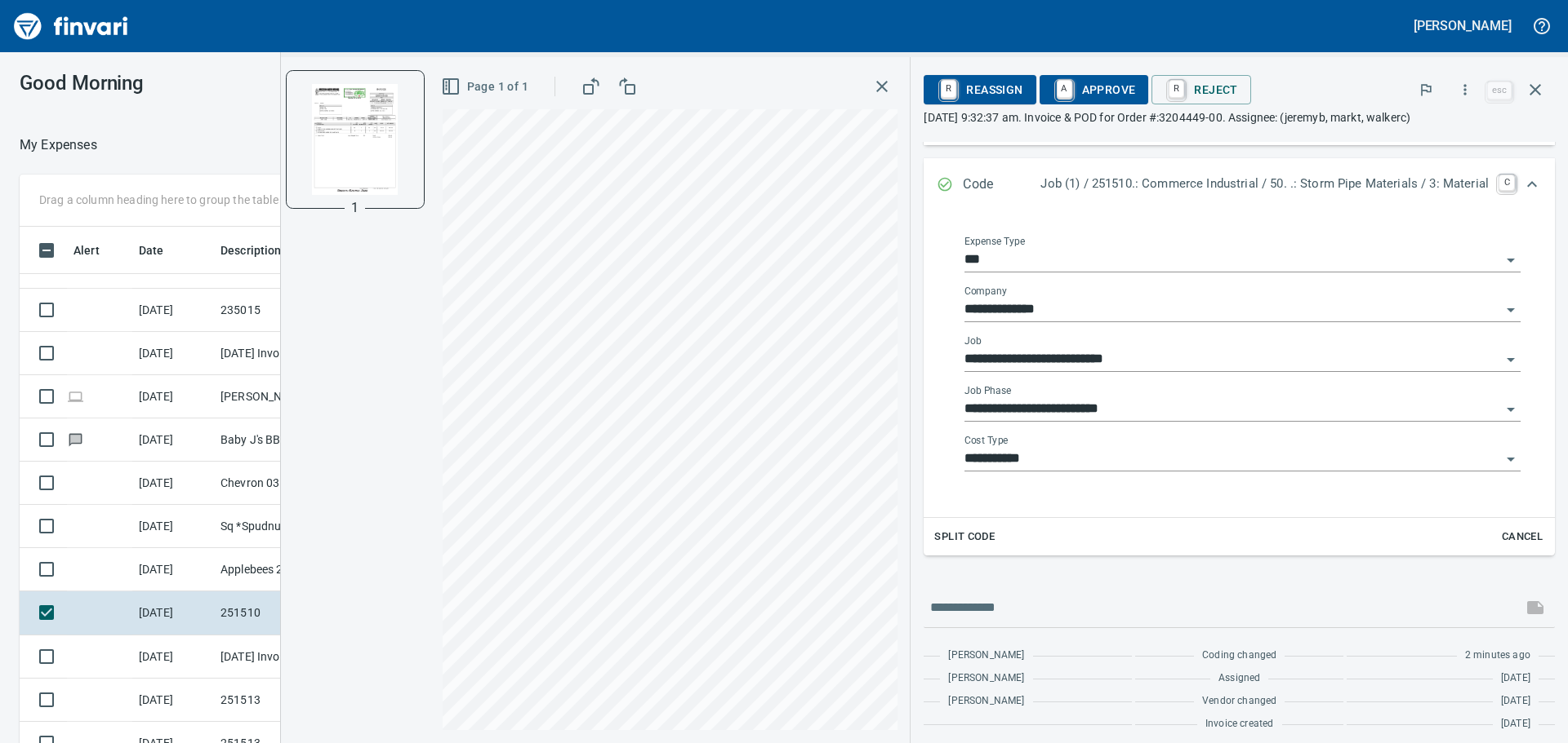
click at [1482, 410] on input "**********" at bounding box center [1232, 409] width 536 height 22
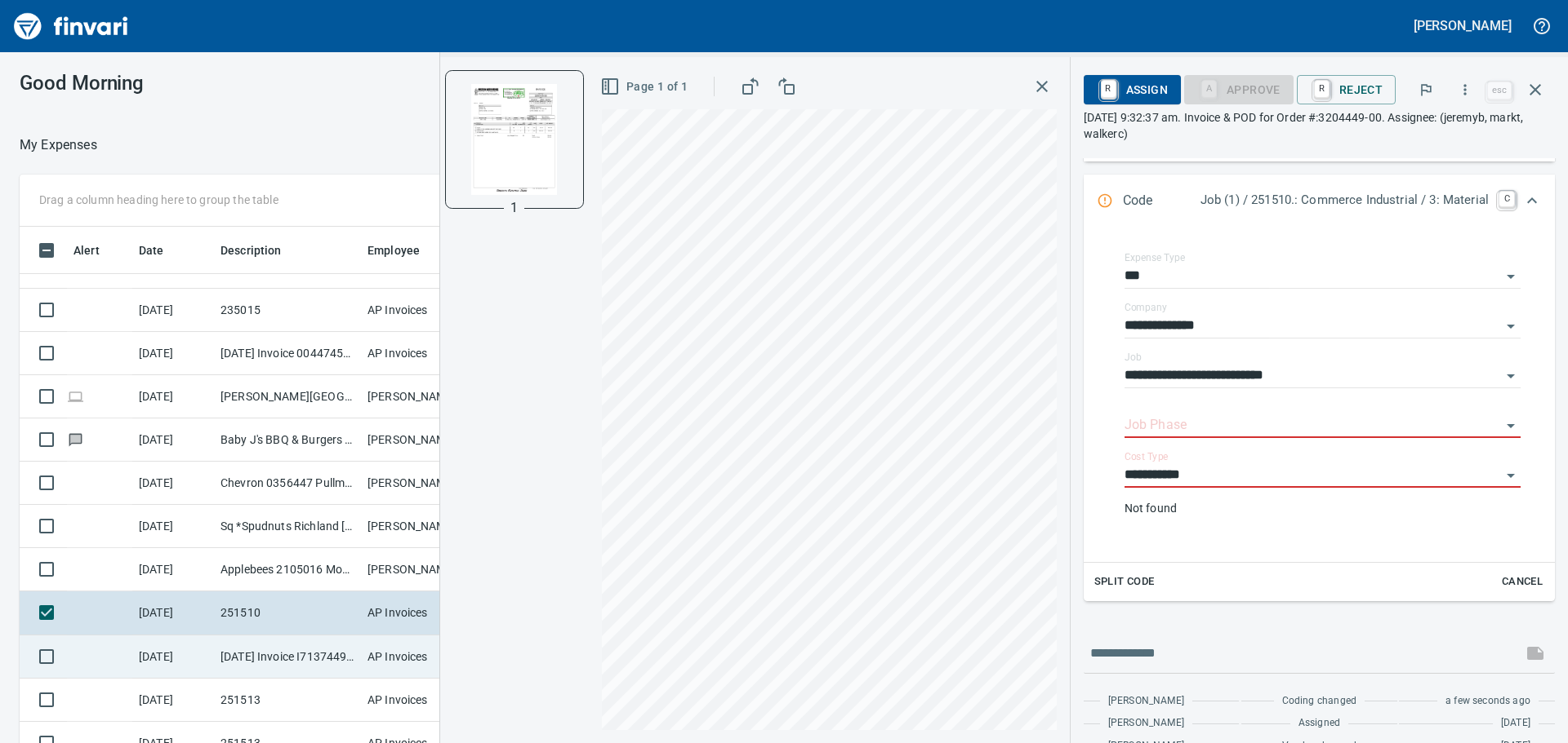
click at [298, 655] on td "9/24/2025 Invoice I7137449 from H.D. Fowler Company Inc. (1-10431)" at bounding box center [288, 657] width 147 height 43
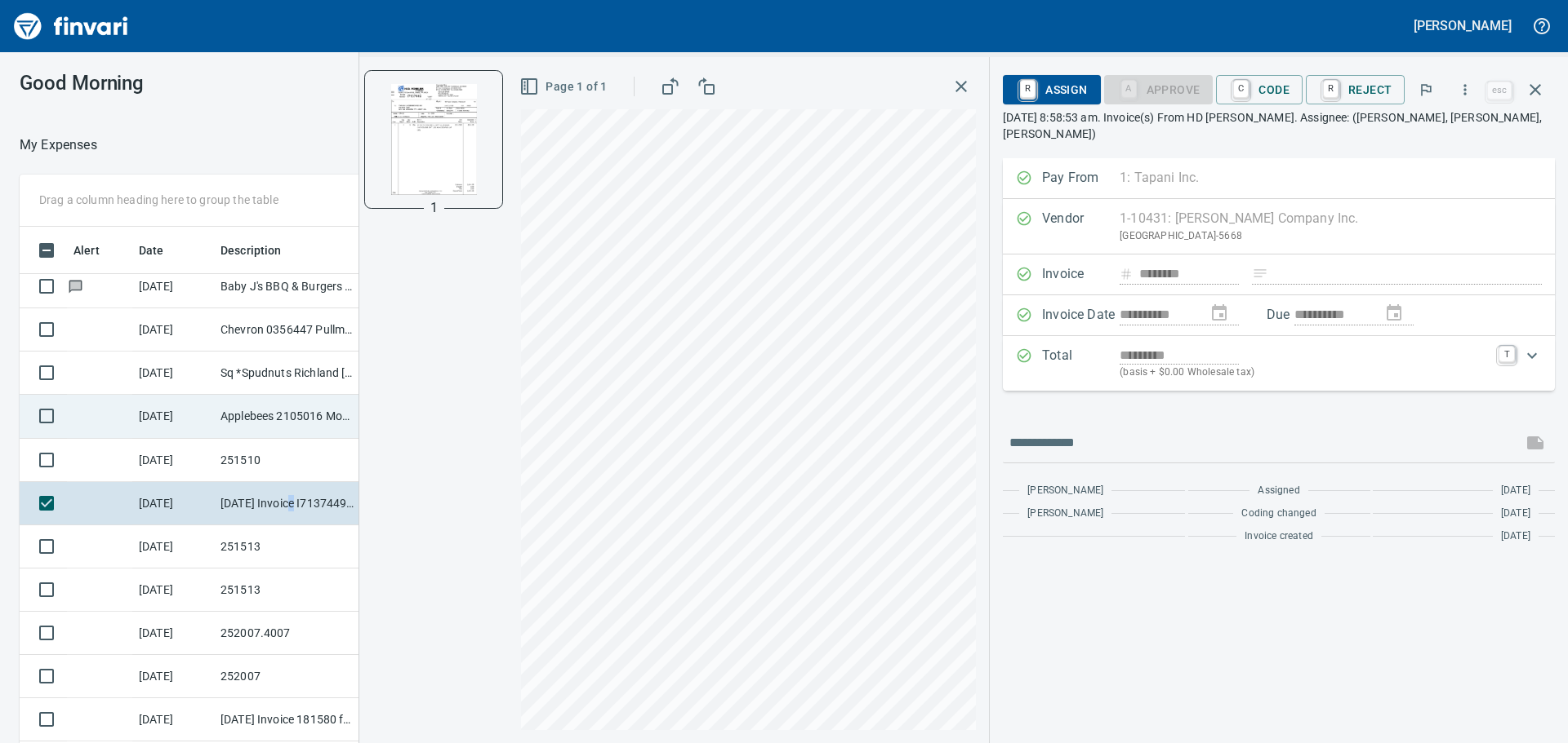
scroll to position [408, 0]
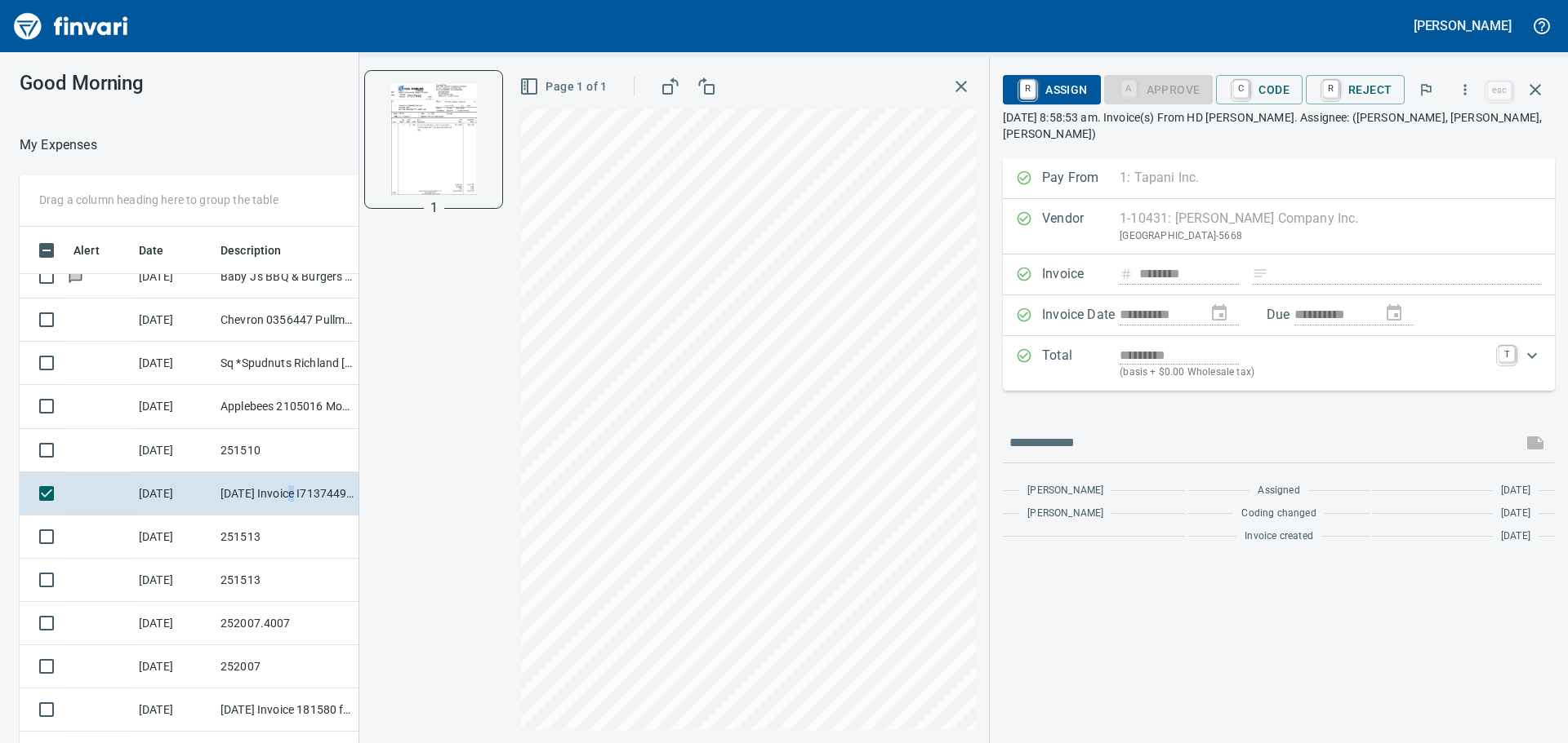
click at [1376, 346] on div "*********" at bounding box center [1304, 355] width 369 height 19
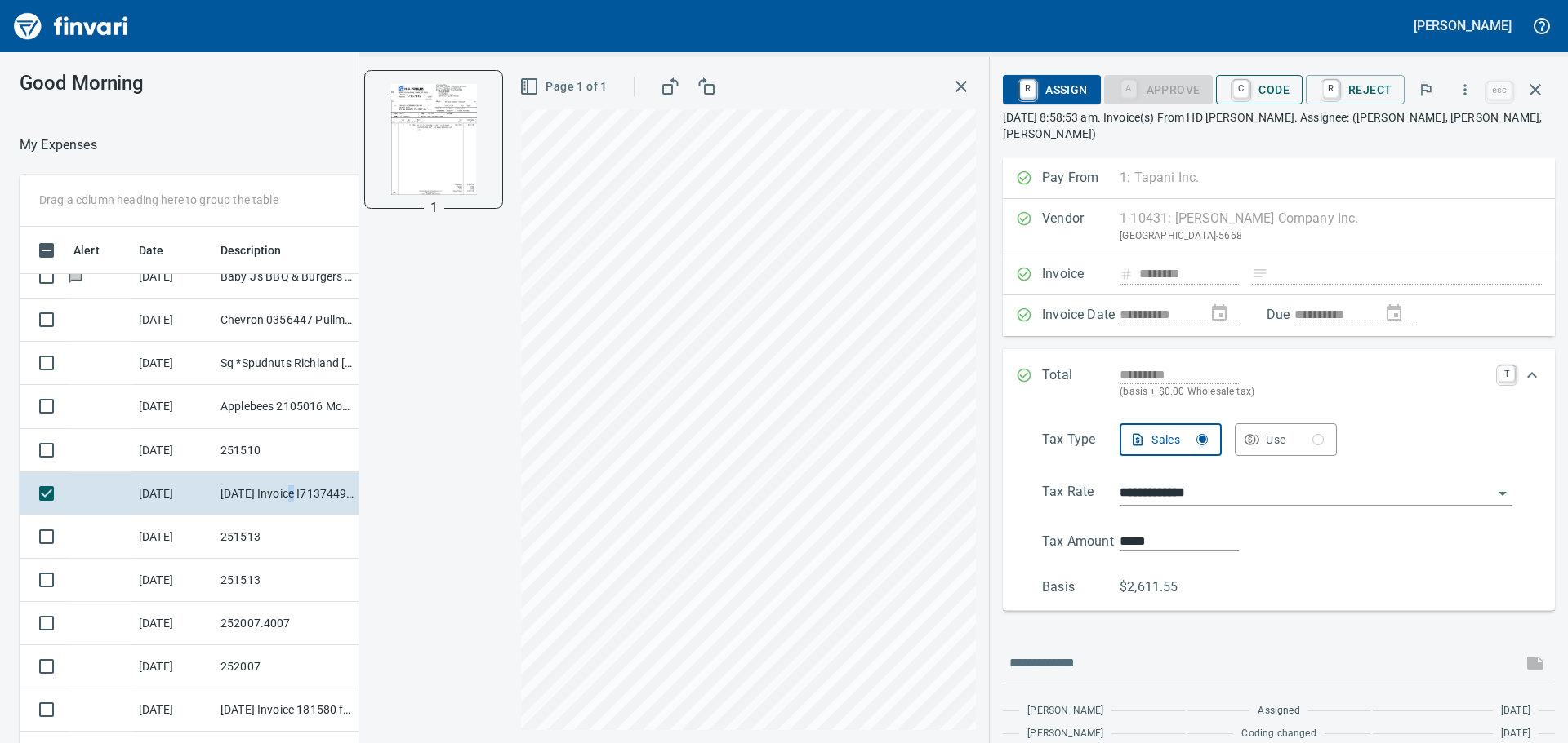
click at [1275, 90] on span "C Code" at bounding box center [1259, 90] width 61 height 27
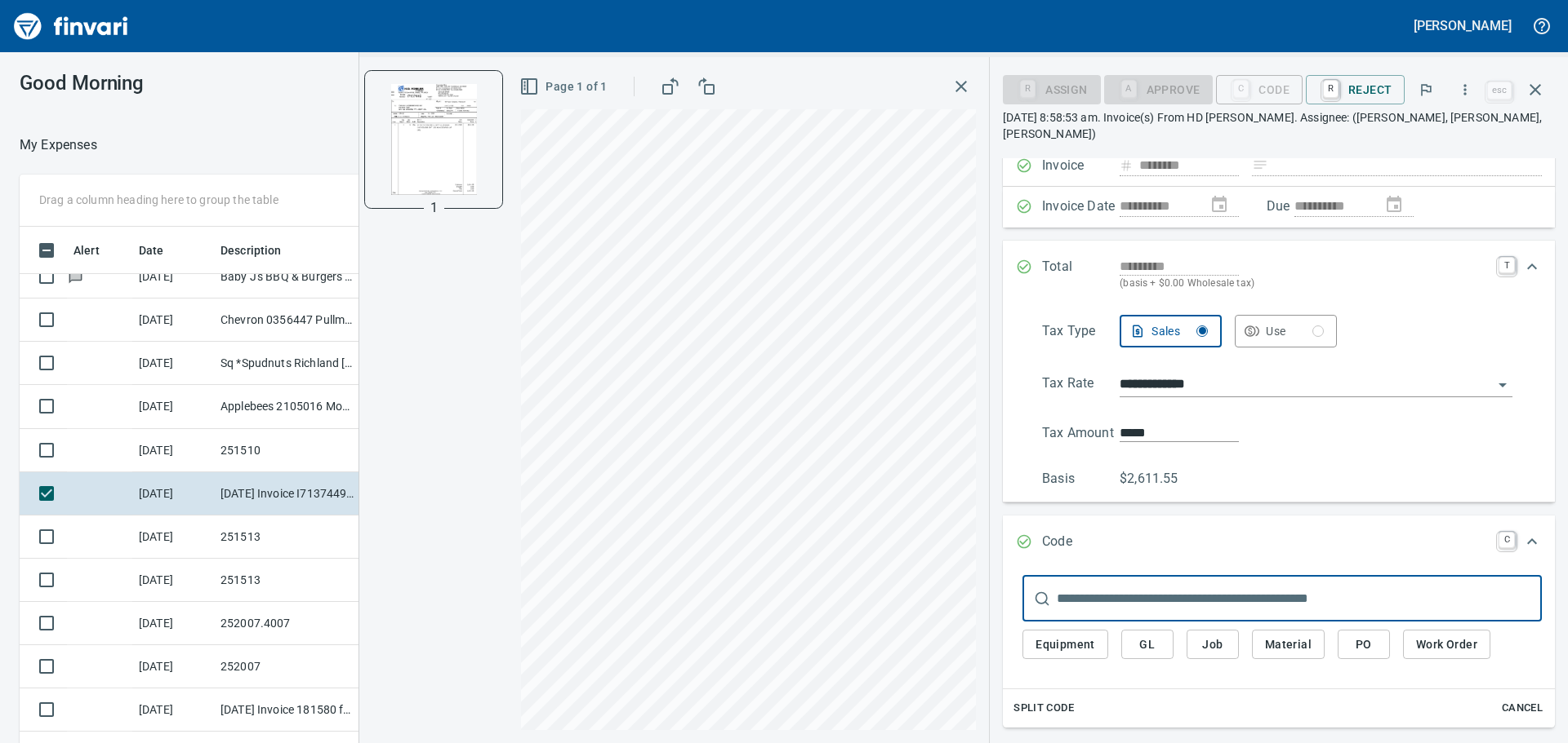
scroll to position [250, 0]
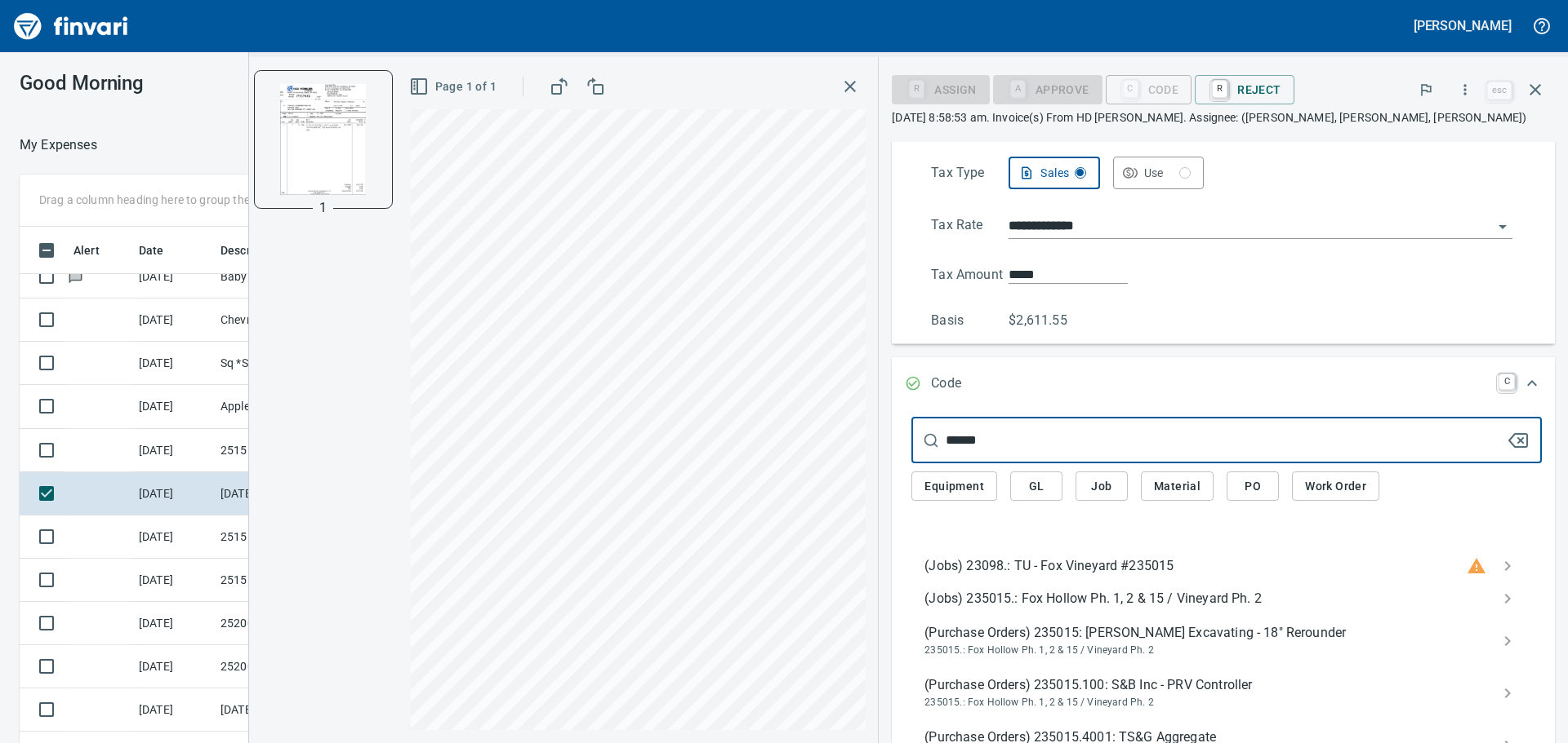
type input "******"
click at [1108, 606] on span "(Jobs) 235015.: Fox Hollow Ph. 1, 2 & 15 / Vineyard Ph. 2" at bounding box center [1213, 599] width 578 height 20
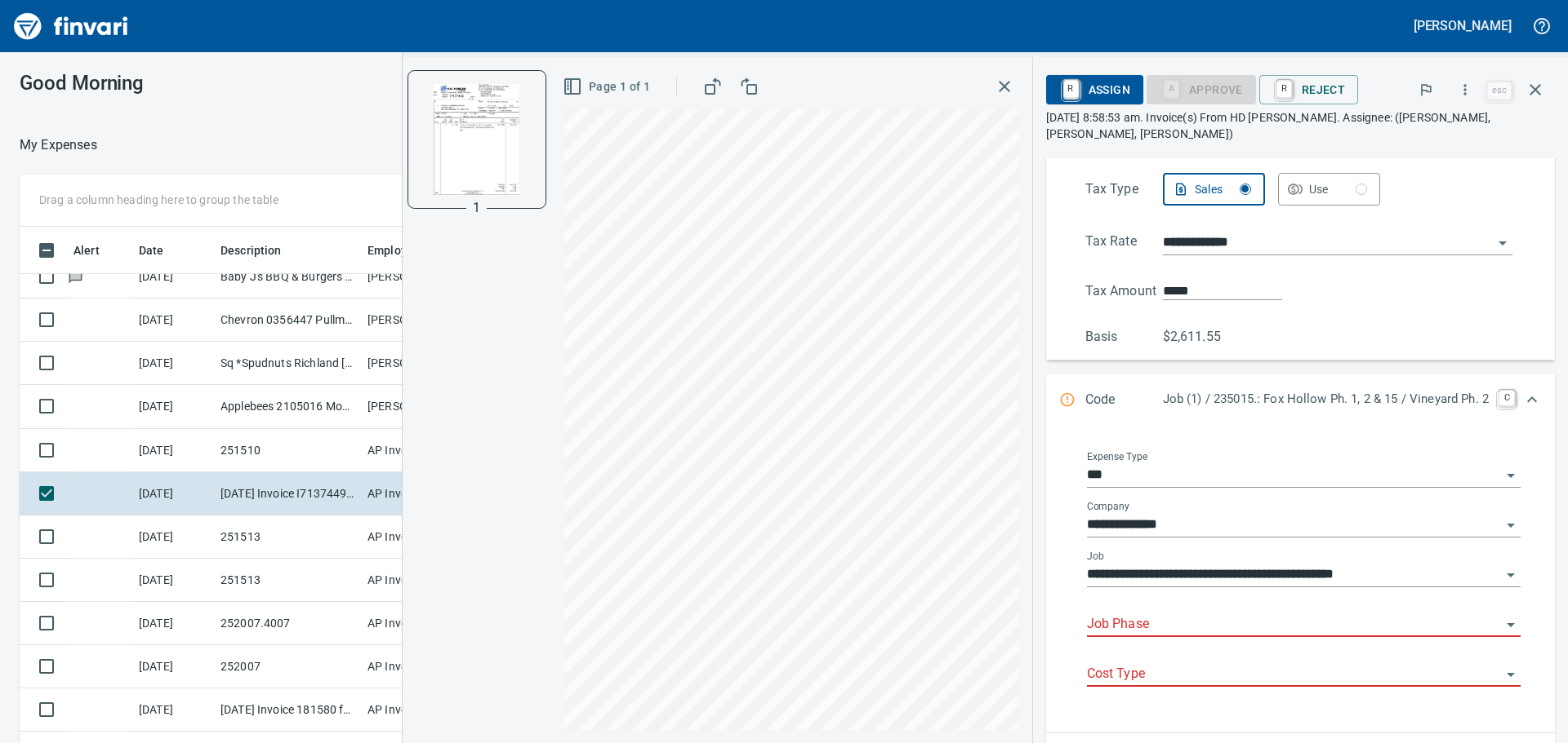
click at [1130, 614] on input "Job Phase" at bounding box center [1293, 625] width 414 height 22
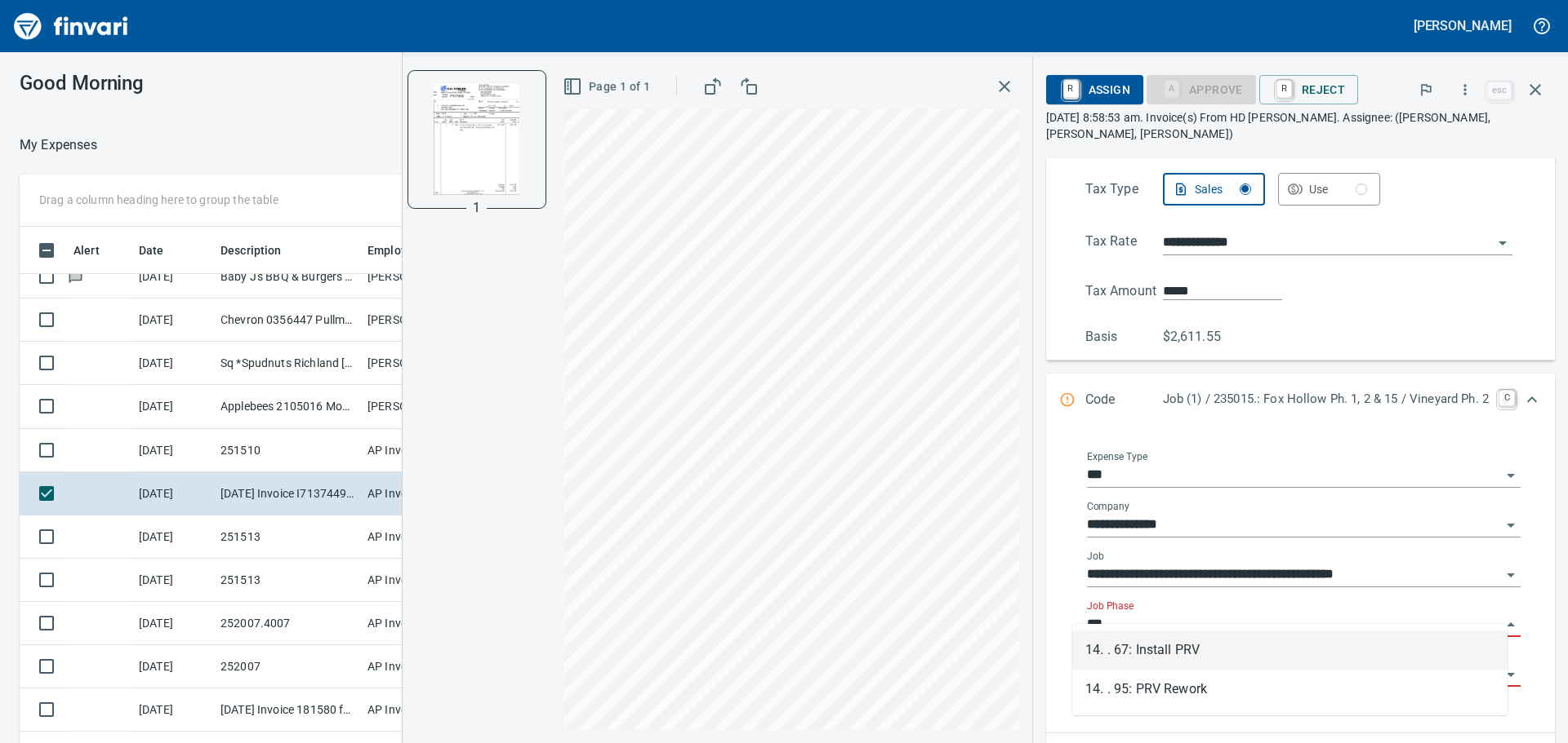
scroll to position [551, 1084]
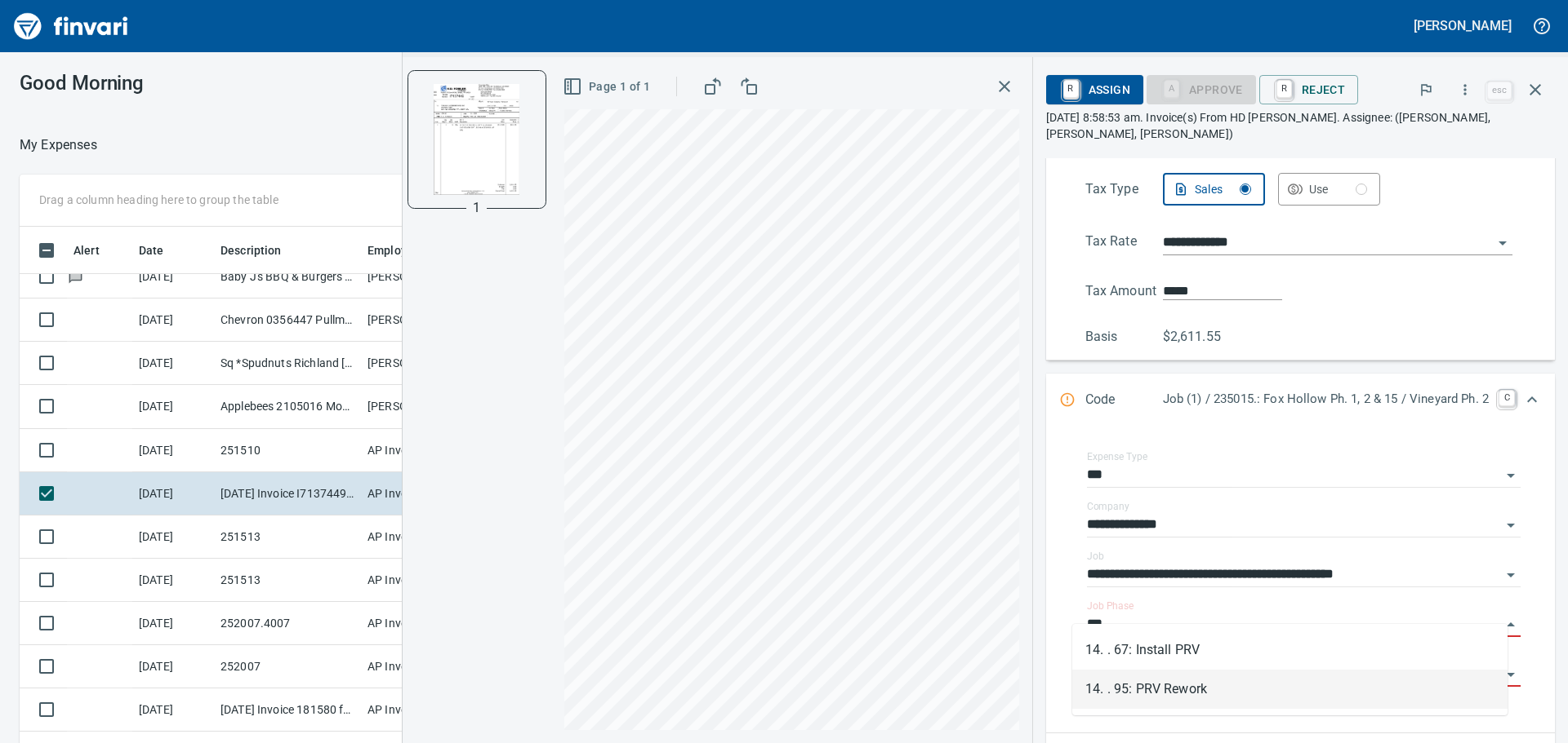
click at [1170, 693] on li "14. . 95: PRV Rework" at bounding box center [1289, 689] width 435 height 39
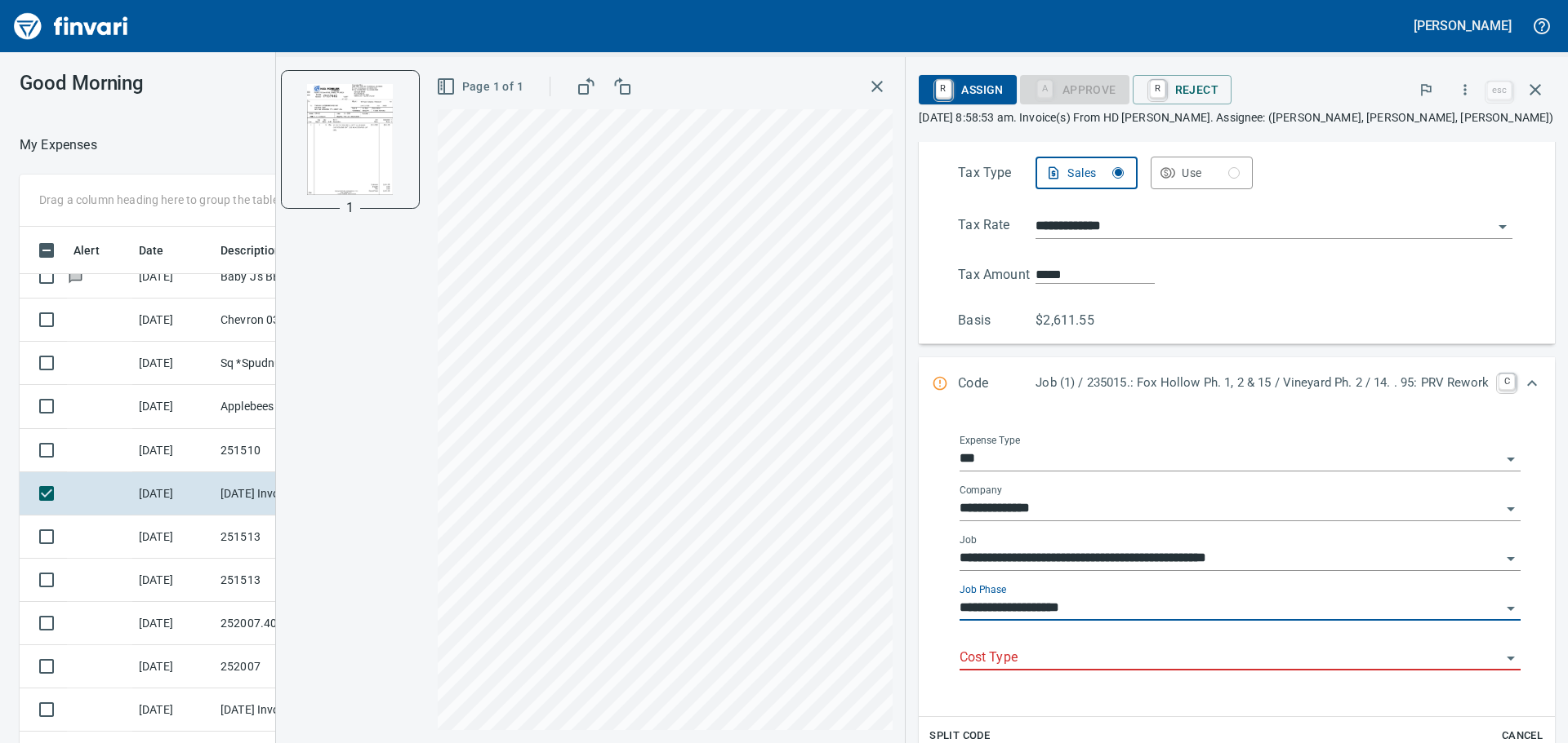
type input "**********"
click at [1135, 652] on input "Cost Type" at bounding box center [1230, 658] width 541 height 22
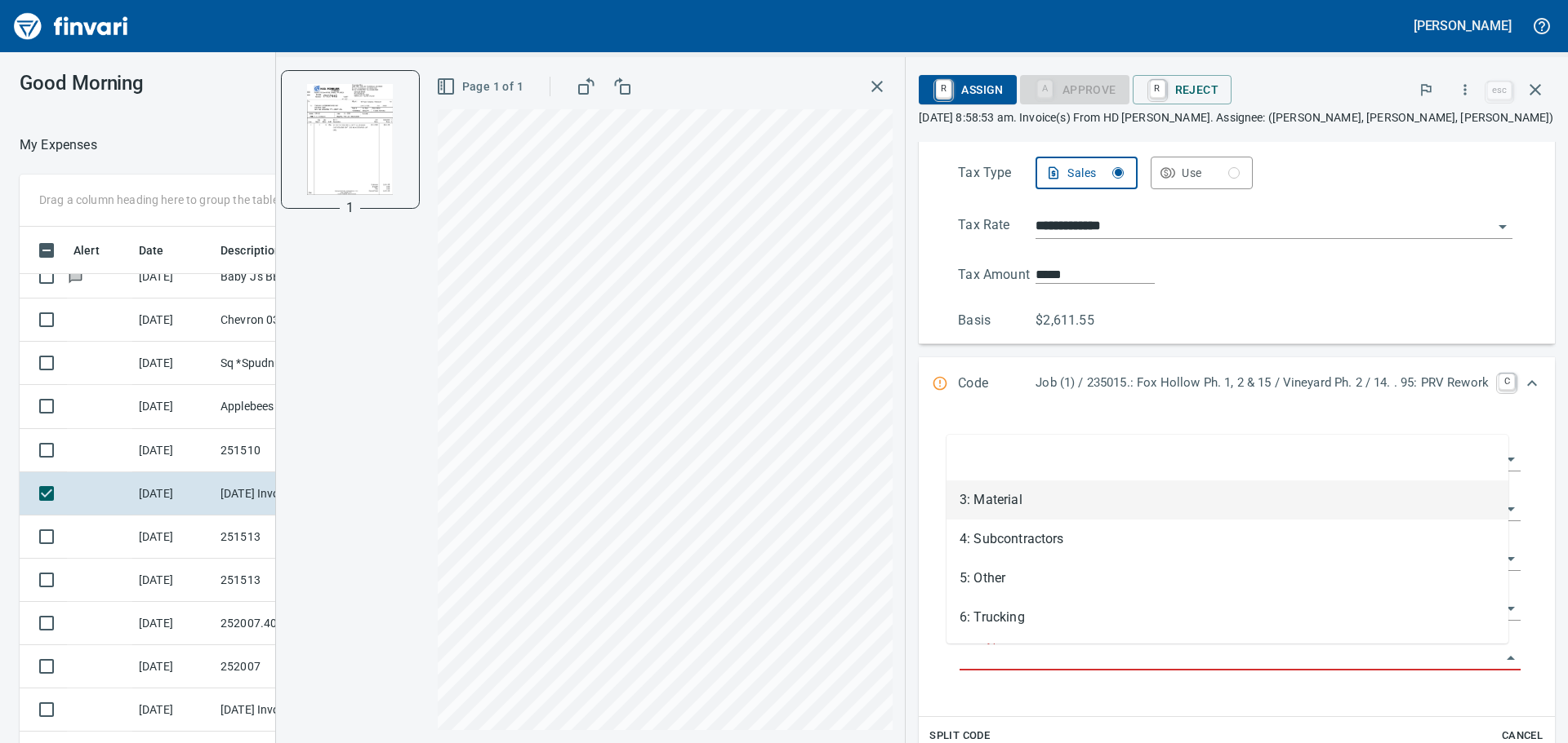
click at [1015, 502] on li "3: Material" at bounding box center [1228, 501] width 561 height 39
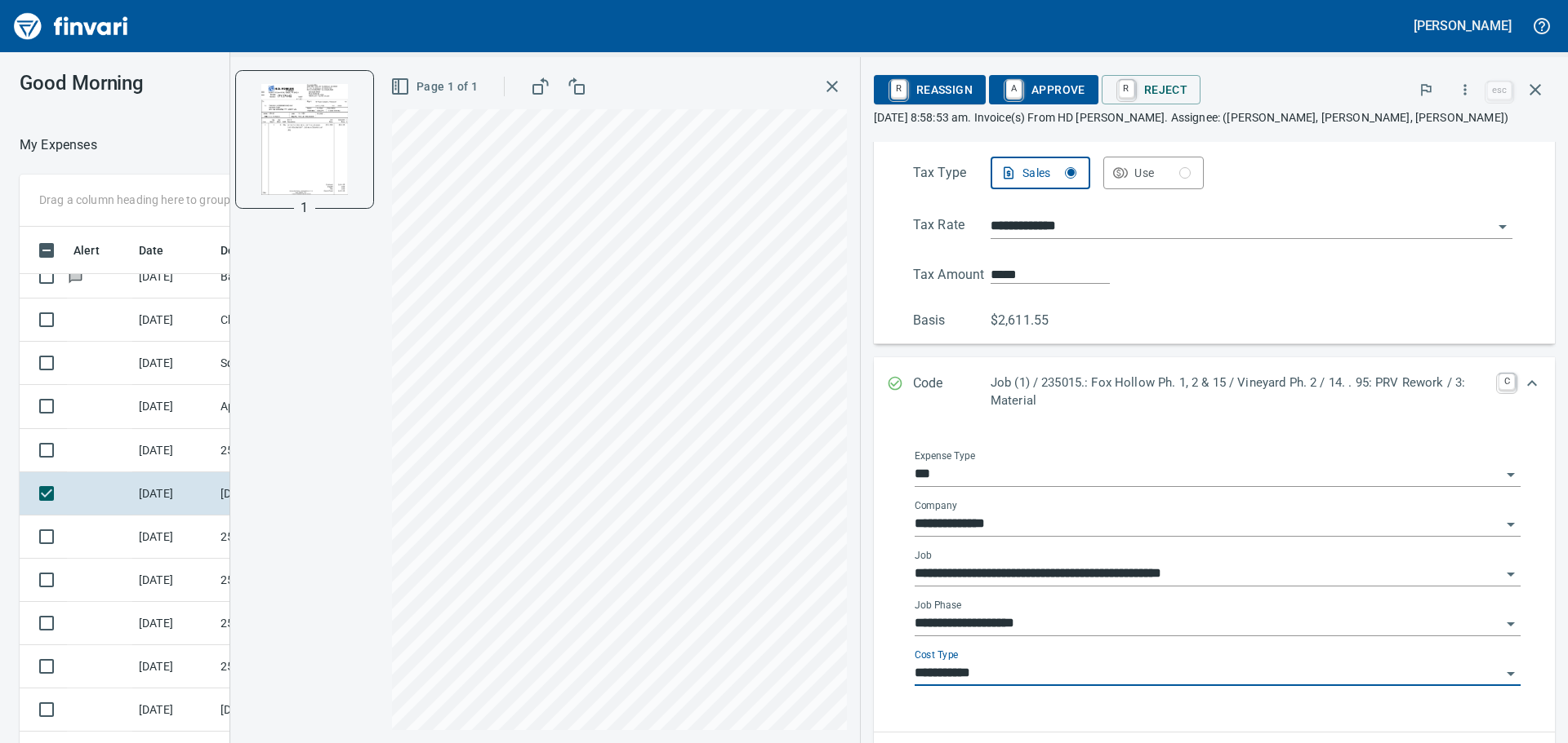
type input "**********"
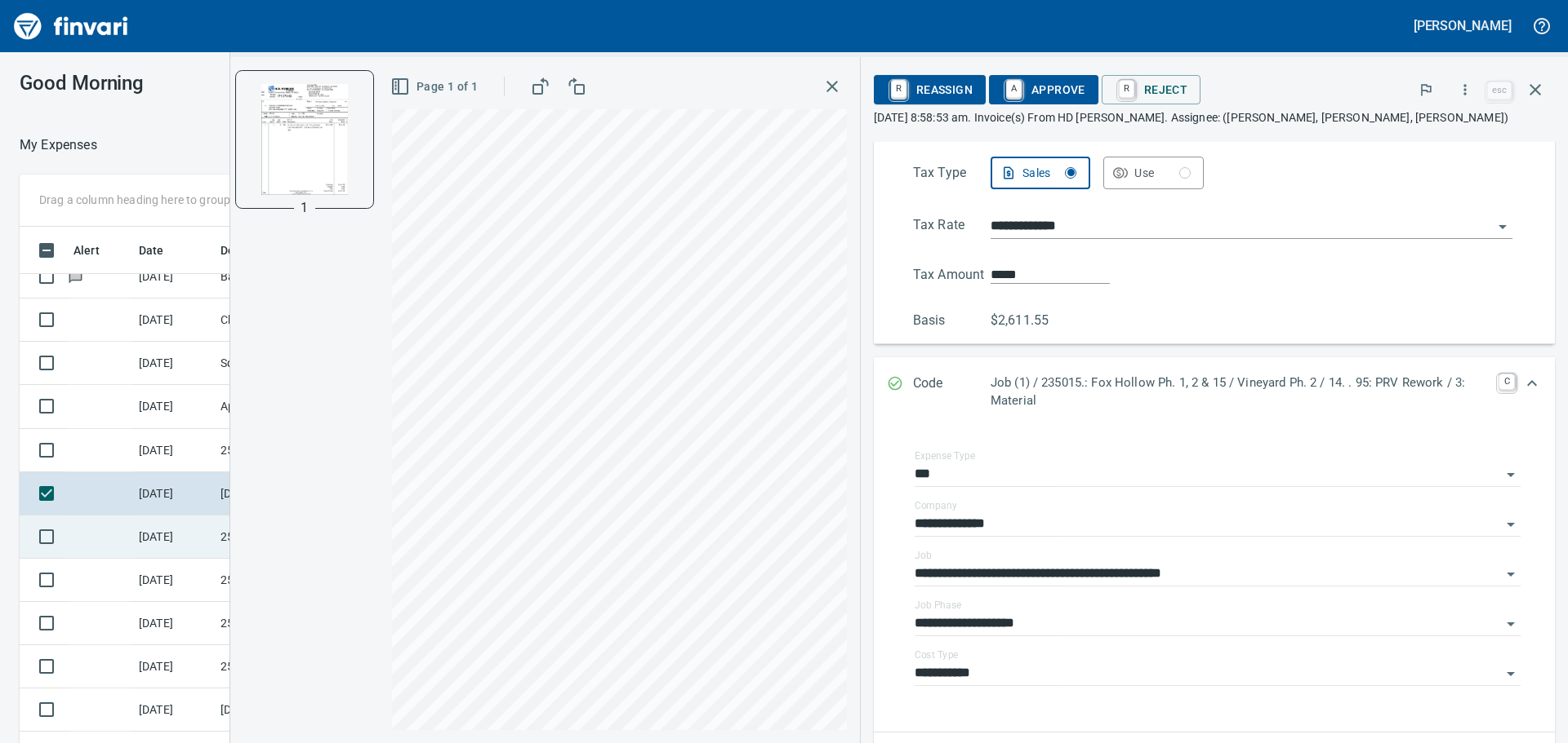
click at [151, 533] on td "[DATE]" at bounding box center [172, 538] width 81 height 43
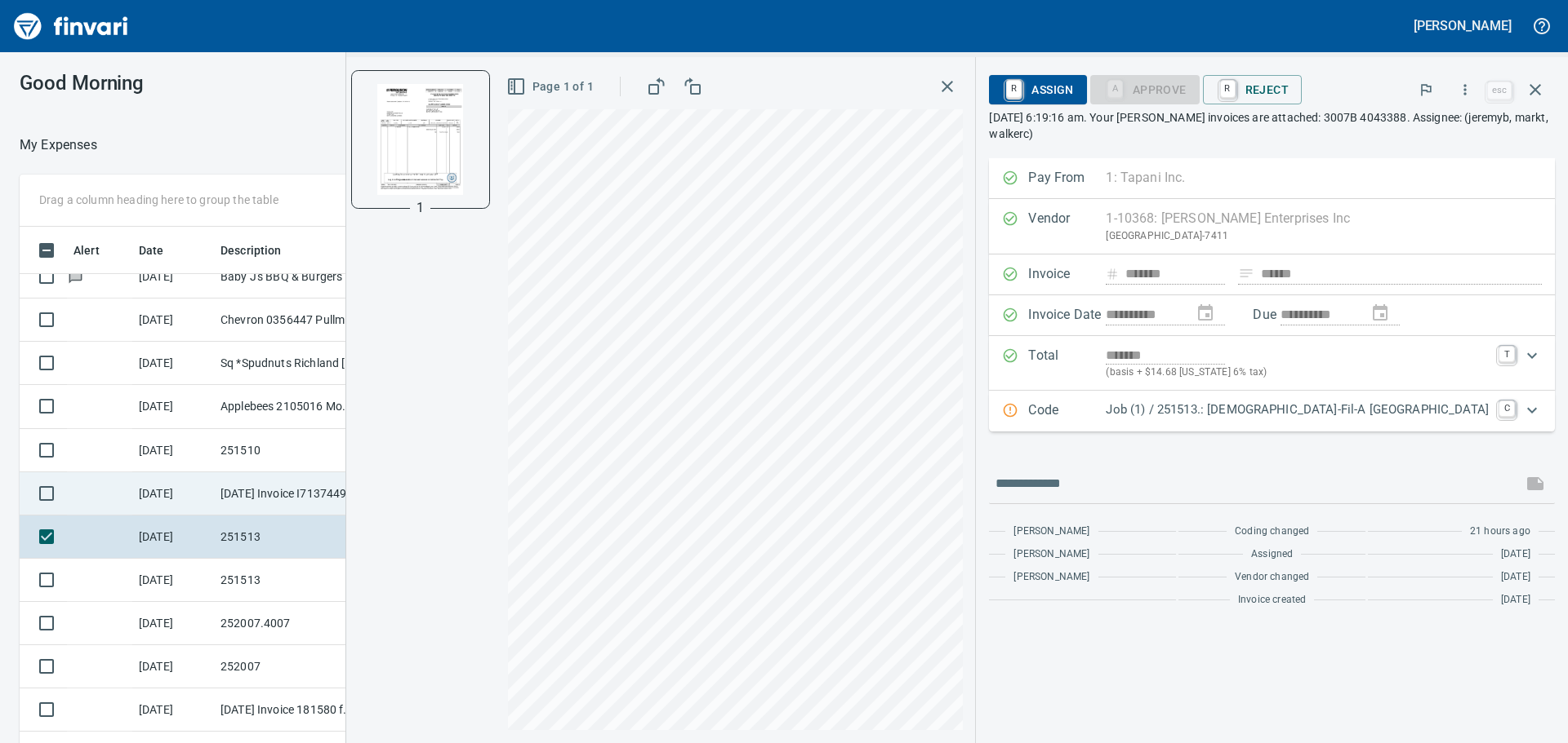
click at [271, 487] on td "9/24/2025 Invoice I7137449 from H.D. Fowler Company Inc. (1-10431)" at bounding box center [288, 494] width 147 height 43
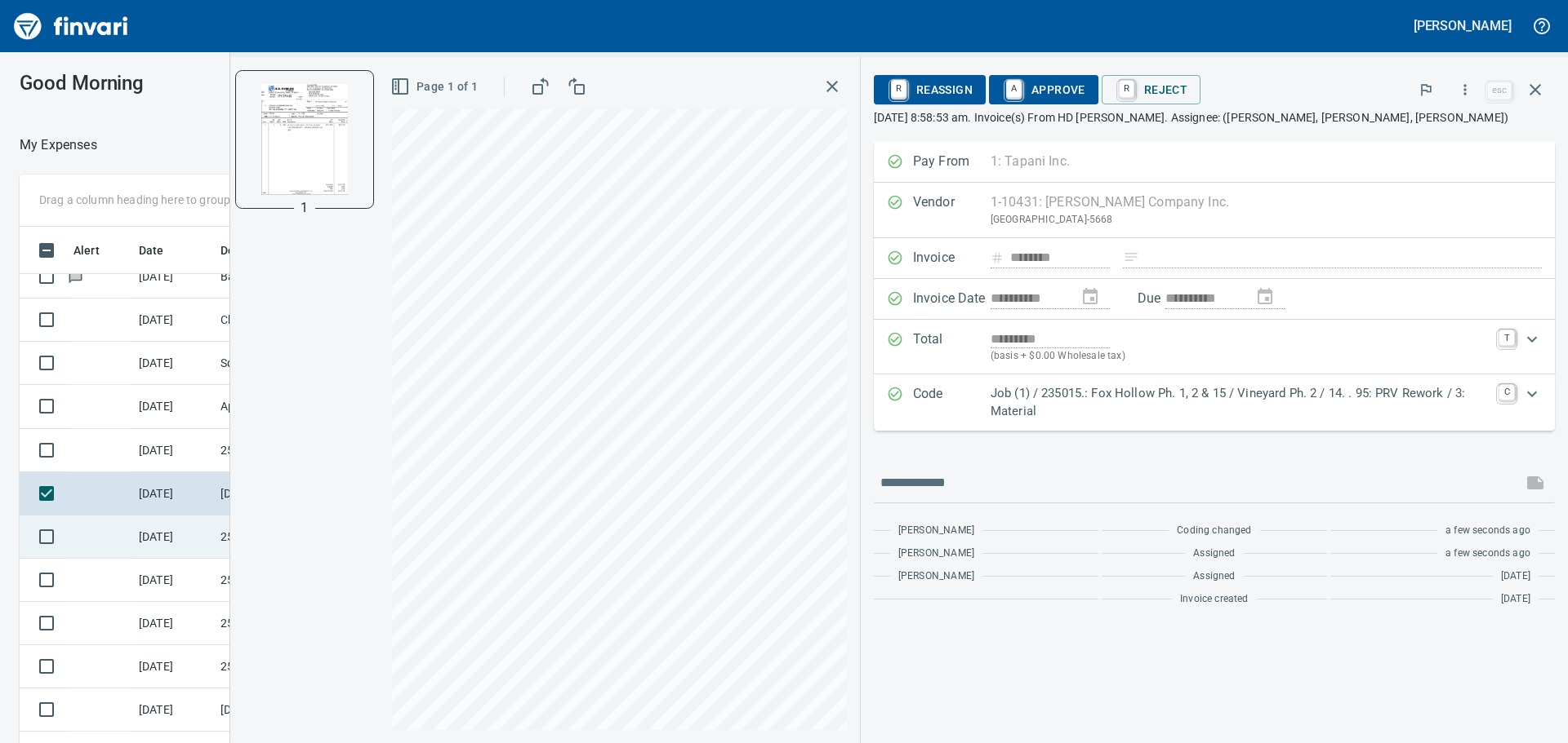
click at [122, 541] on td at bounding box center [99, 538] width 66 height 43
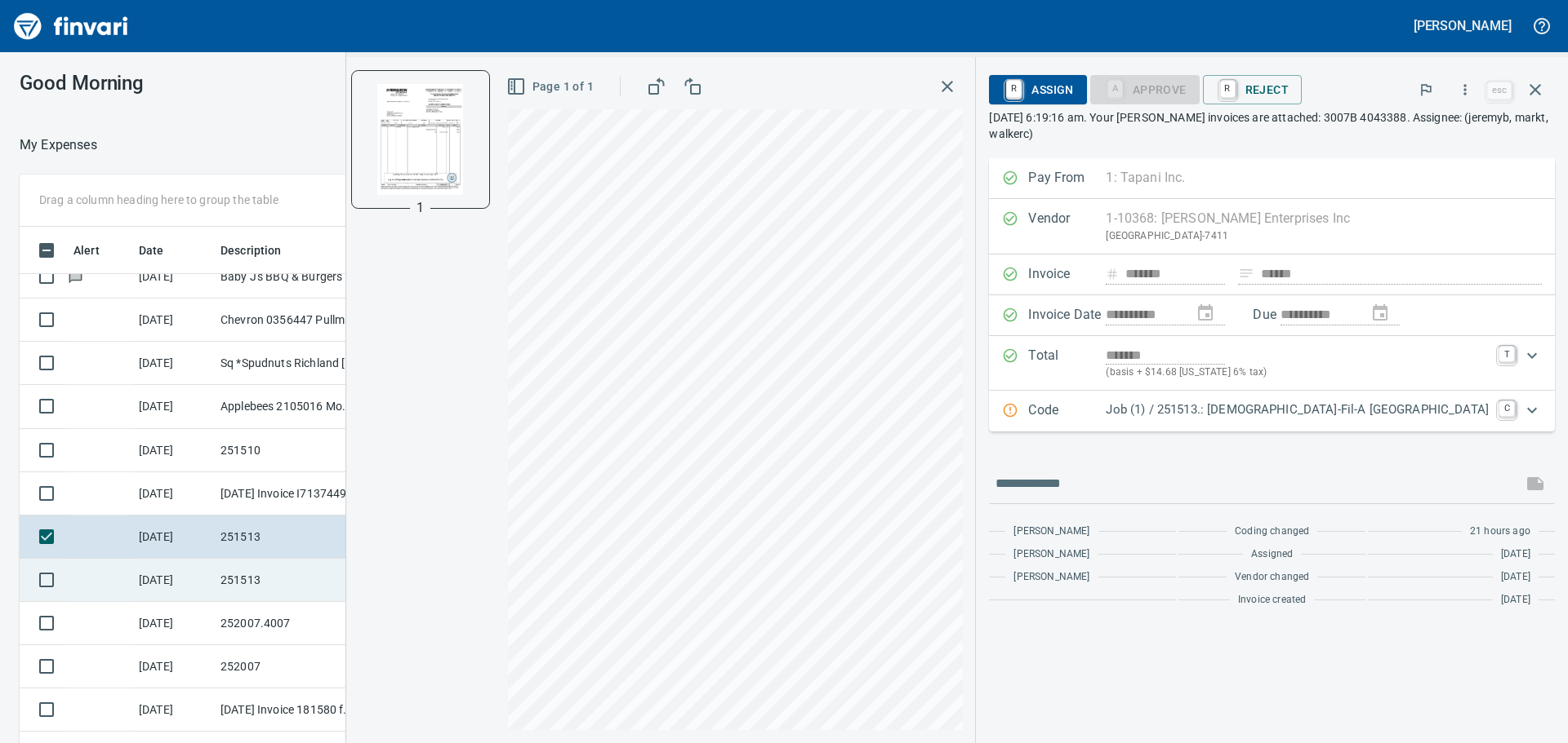
click at [234, 575] on td "251513" at bounding box center [288, 581] width 147 height 43
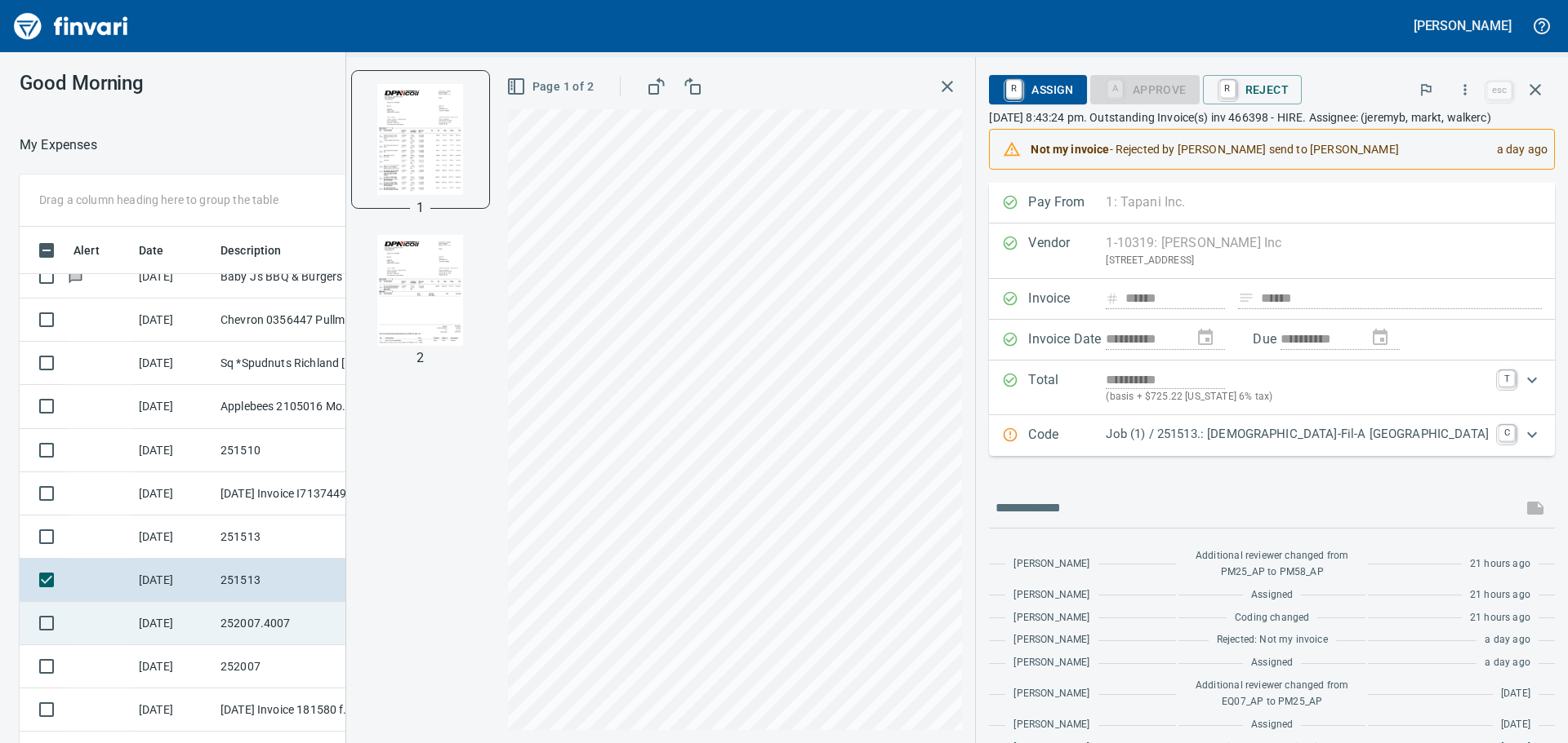
click at [299, 617] on td "252007.4007" at bounding box center [288, 624] width 147 height 43
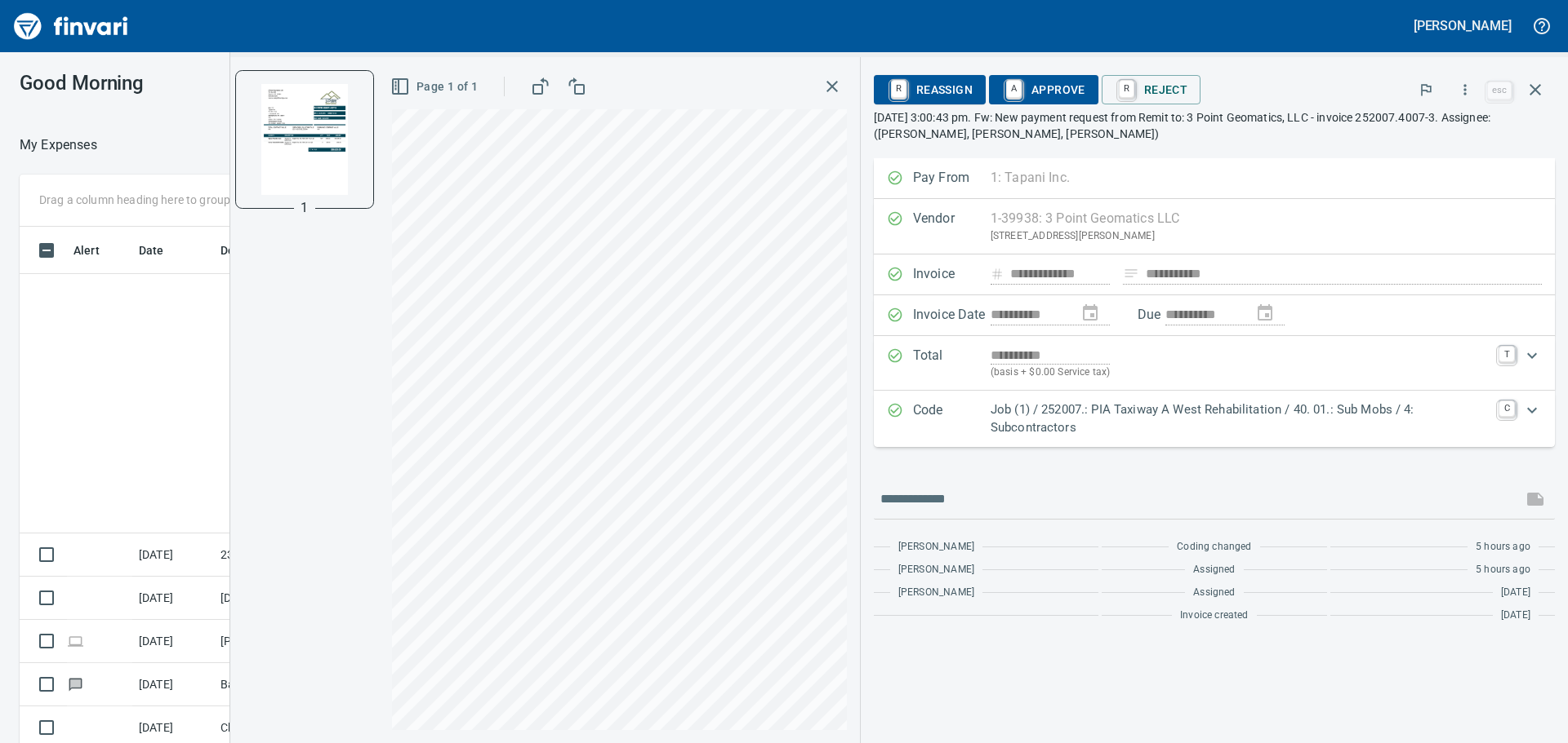
scroll to position [551, 1084]
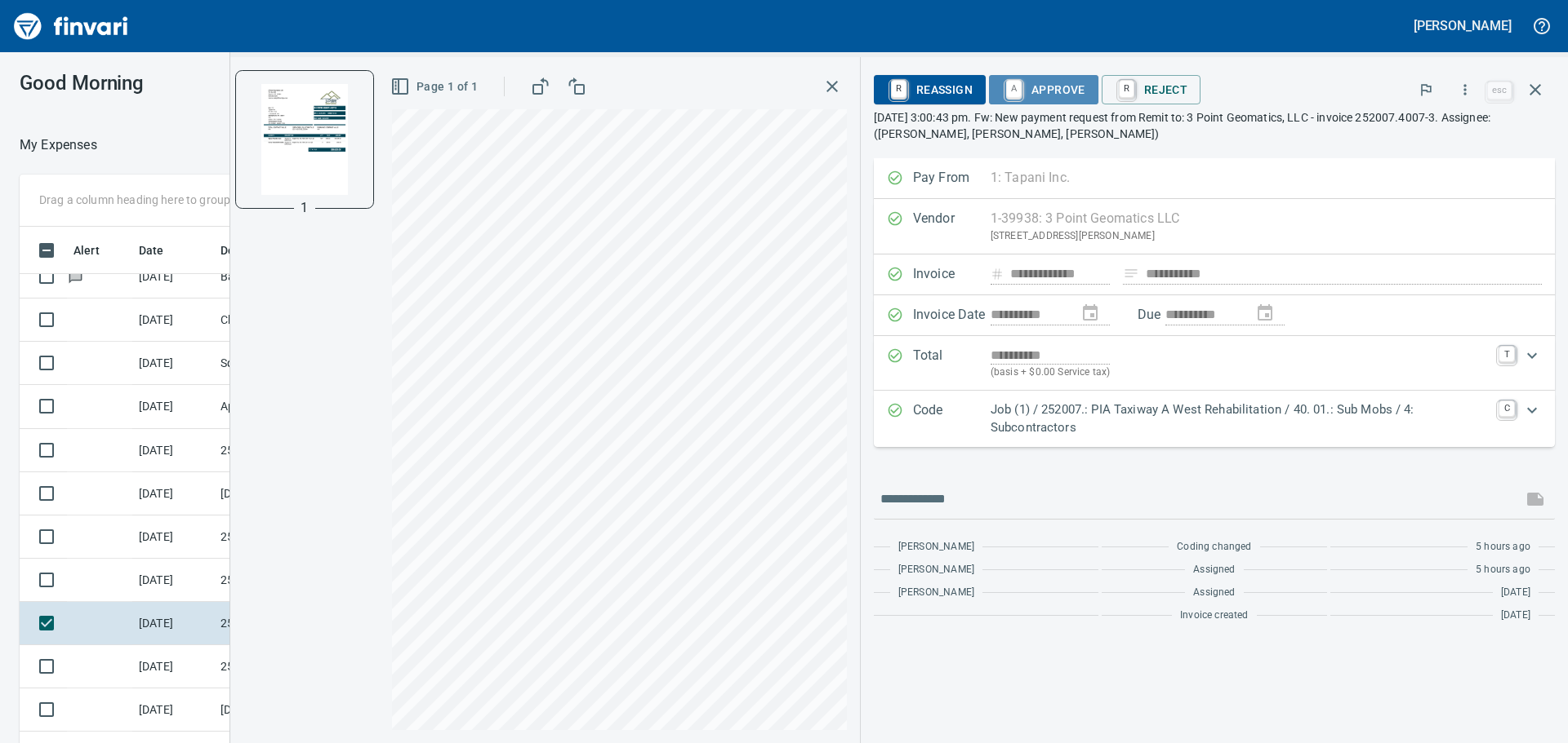
drag, startPoint x: 1053, startPoint y: 91, endPoint x: 996, endPoint y: 141, distance: 75.8
click at [1054, 91] on span "A Approve" at bounding box center [1043, 90] width 83 height 27
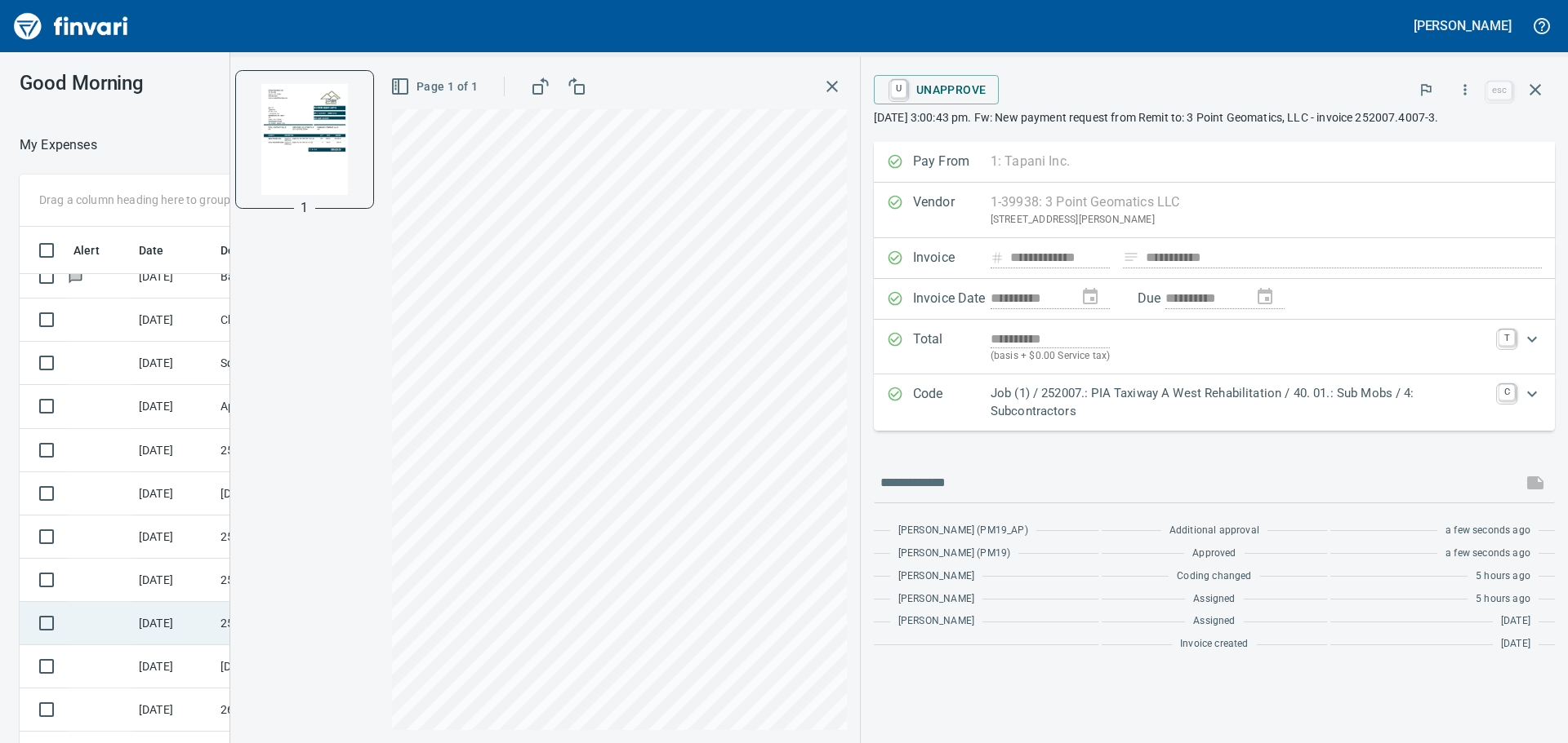
click at [170, 634] on td "9/25/2025" at bounding box center [172, 624] width 81 height 43
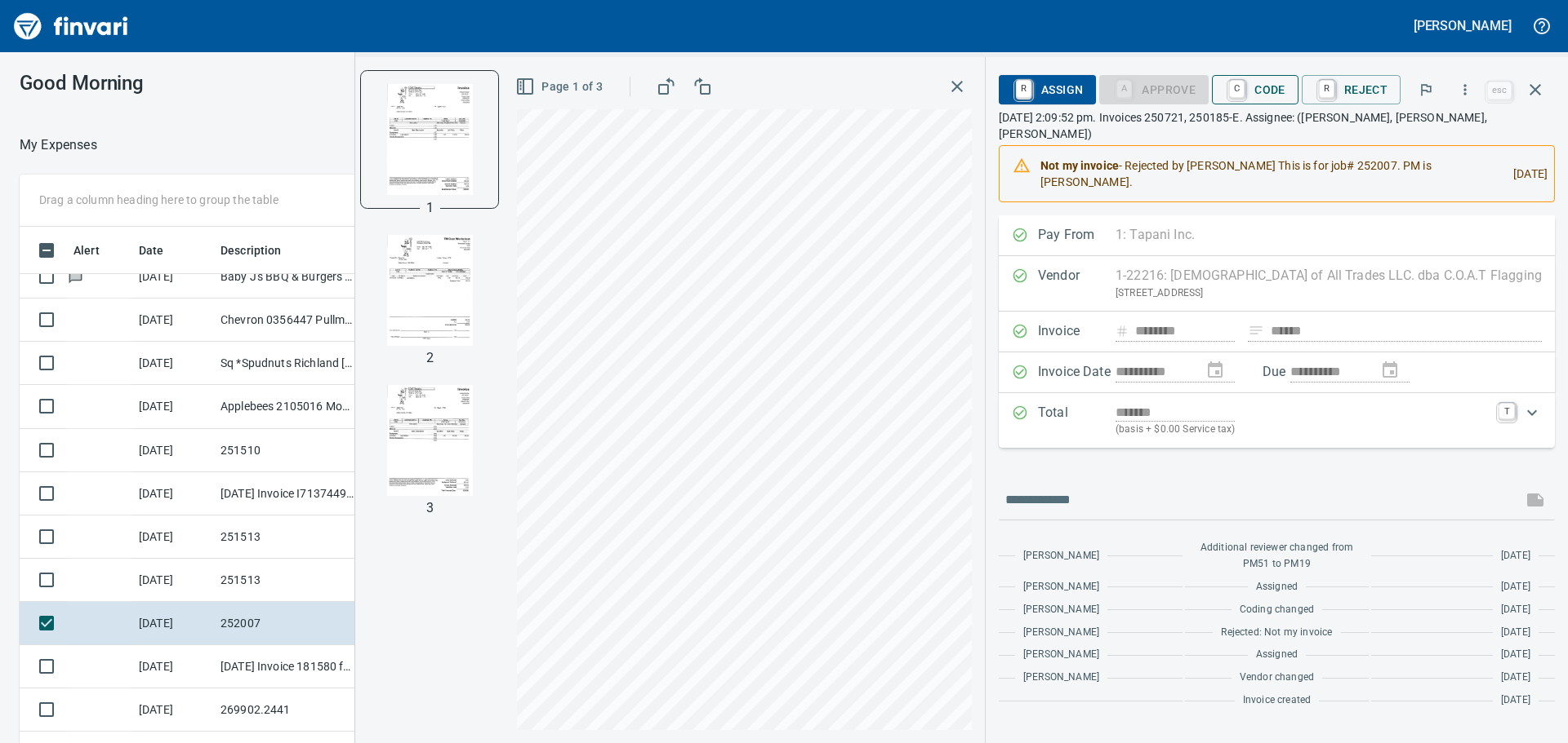
click at [1273, 86] on span "C Code" at bounding box center [1255, 90] width 61 height 27
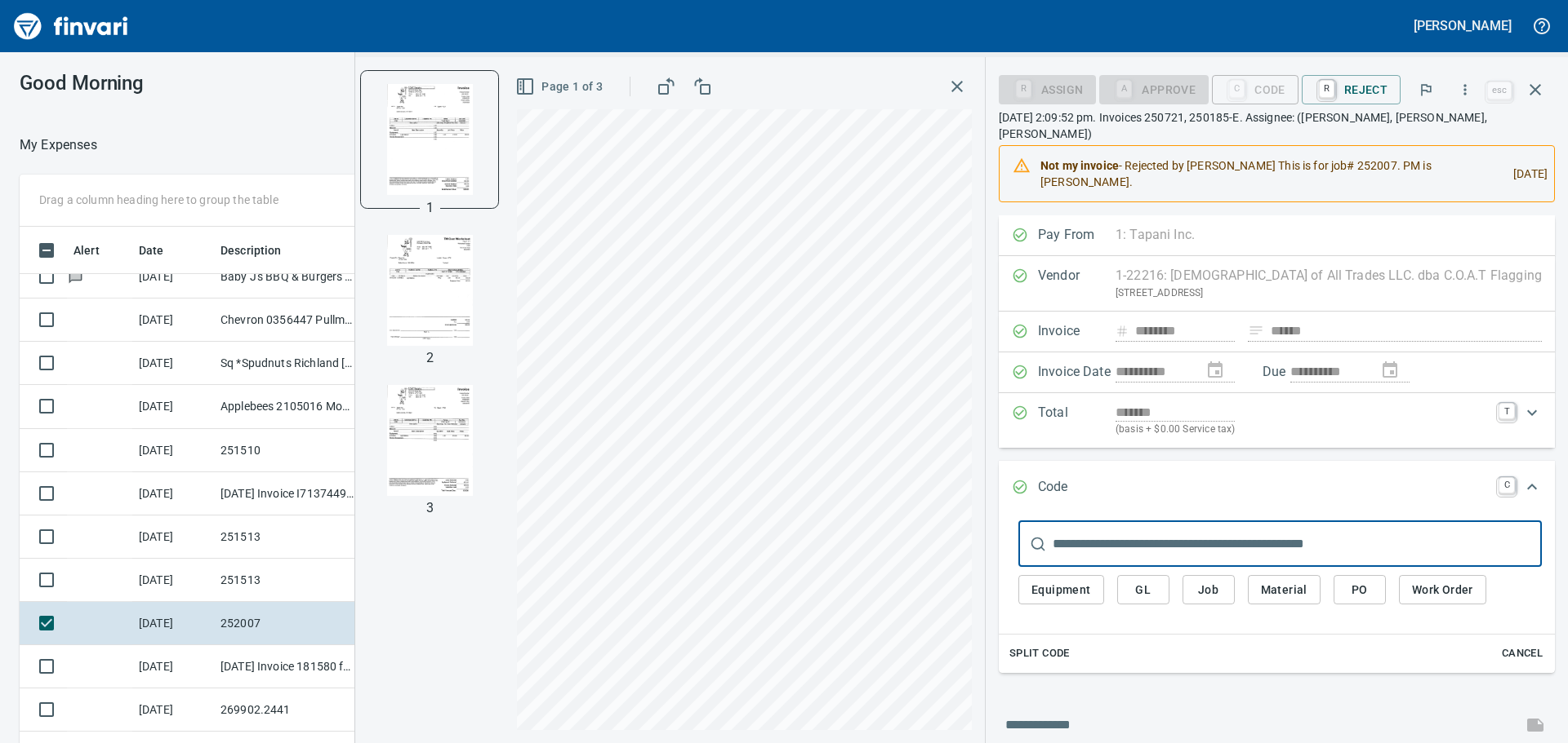
scroll to position [551, 1084]
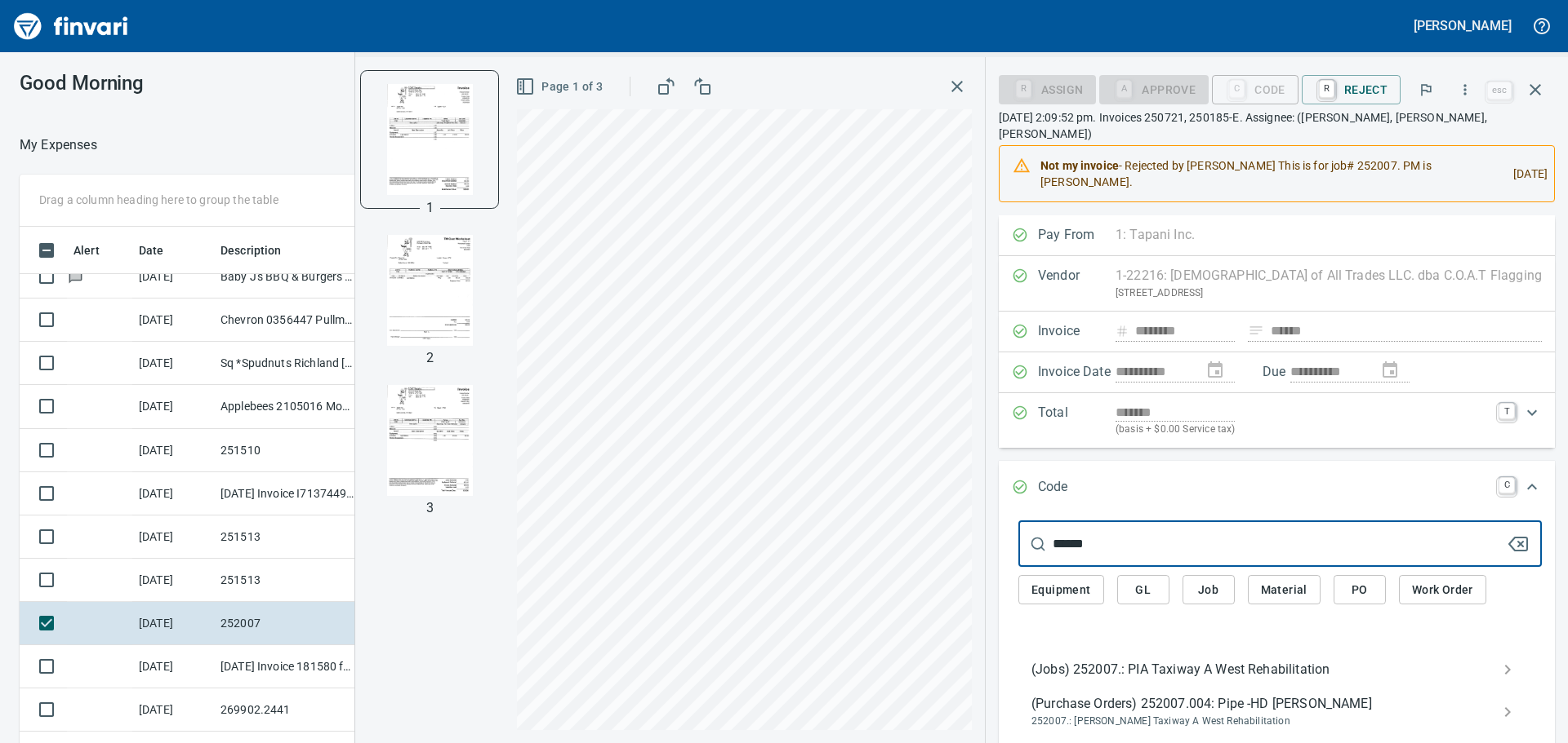
type input "******"
click at [1250, 660] on span "(Jobs) 252007.: PIA Taxiway A West Rehabilitation" at bounding box center [1267, 670] width 471 height 20
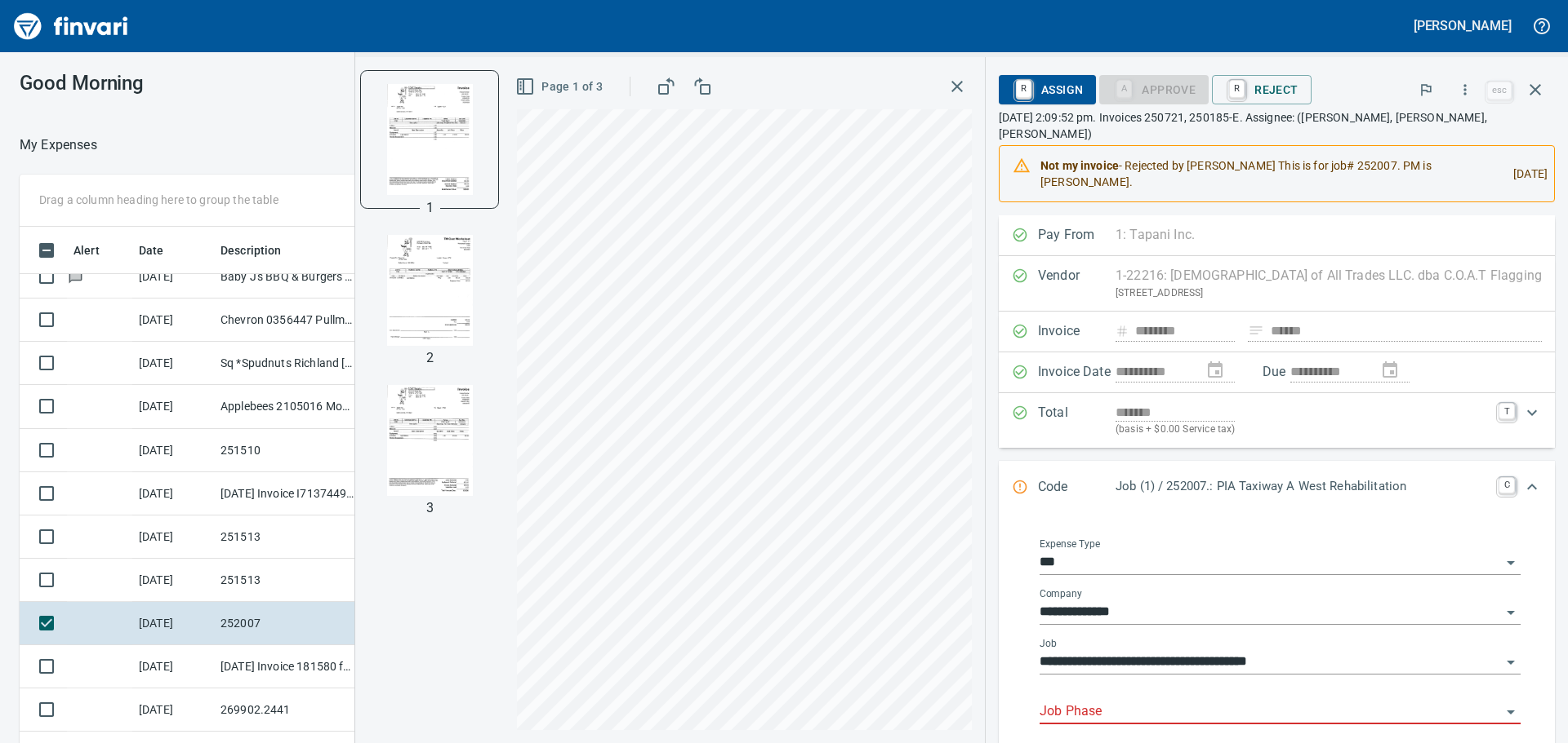
click at [1216, 708] on input "Job Phase" at bounding box center [1271, 712] width 462 height 22
click at [1205, 662] on li "14. . 17: 3rd Flagger for WAs 3-4" at bounding box center [1308, 672] width 399 height 39
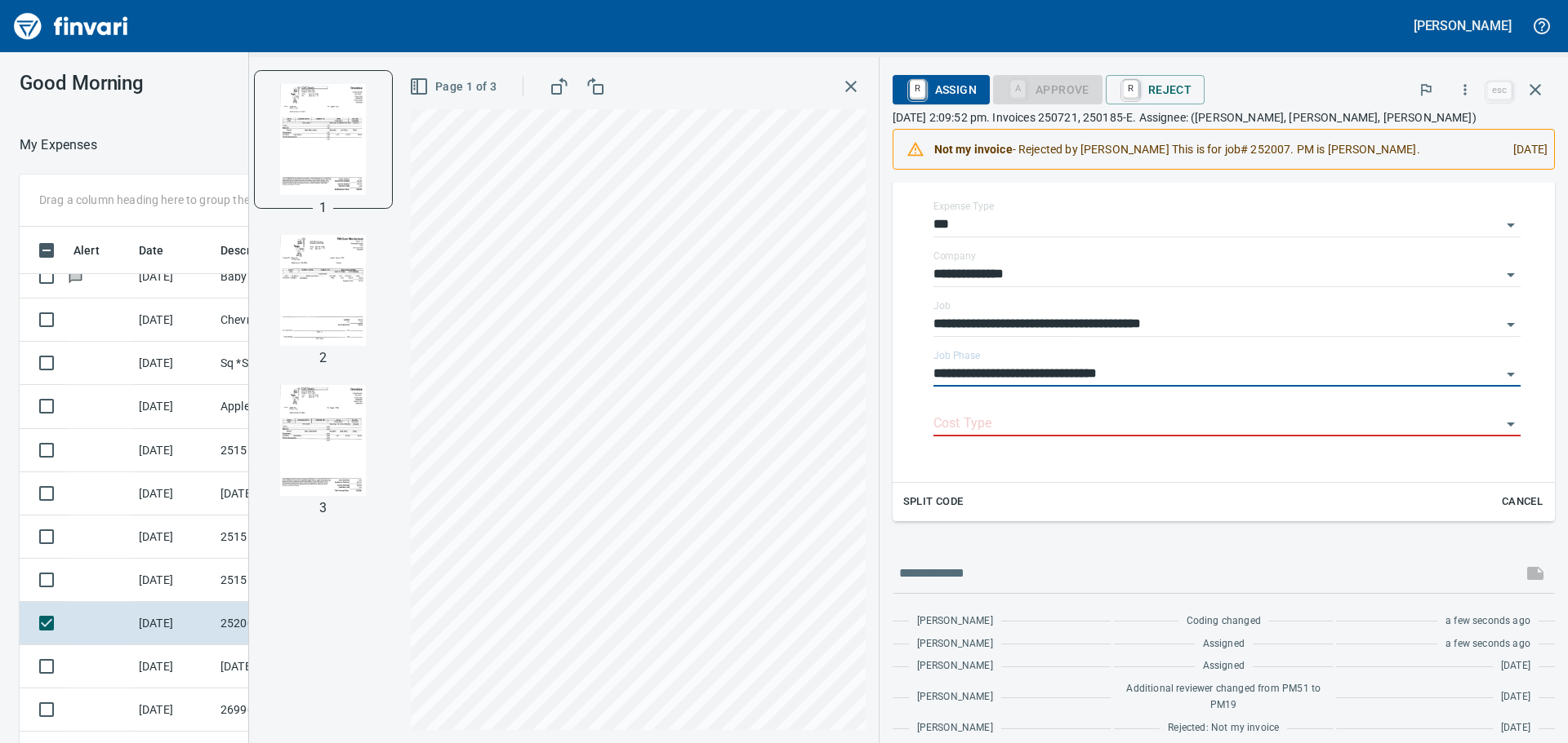
scroll to position [327, 0]
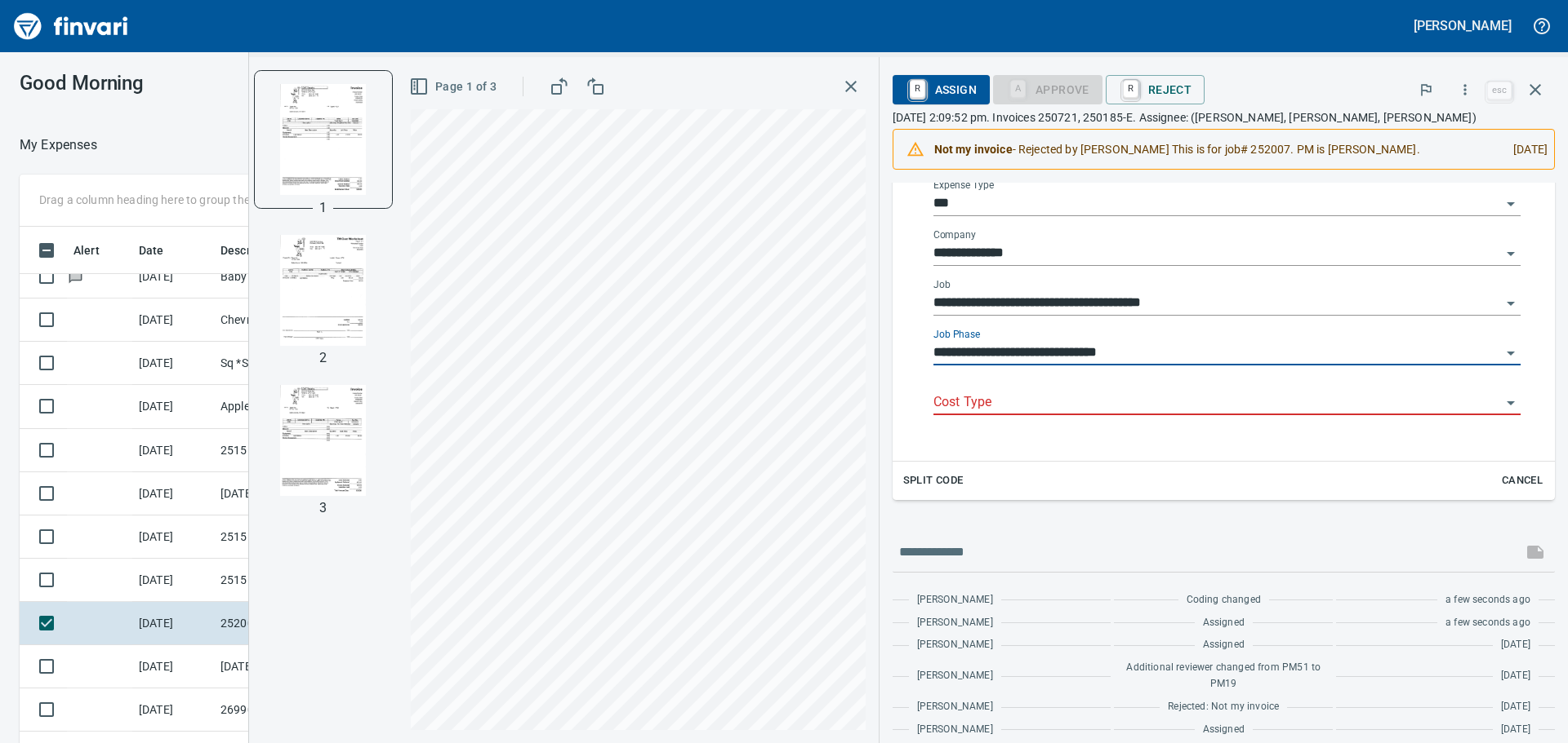
click at [1003, 390] on div "Cost Type" at bounding box center [1227, 397] width 587 height 37
type input "**********"
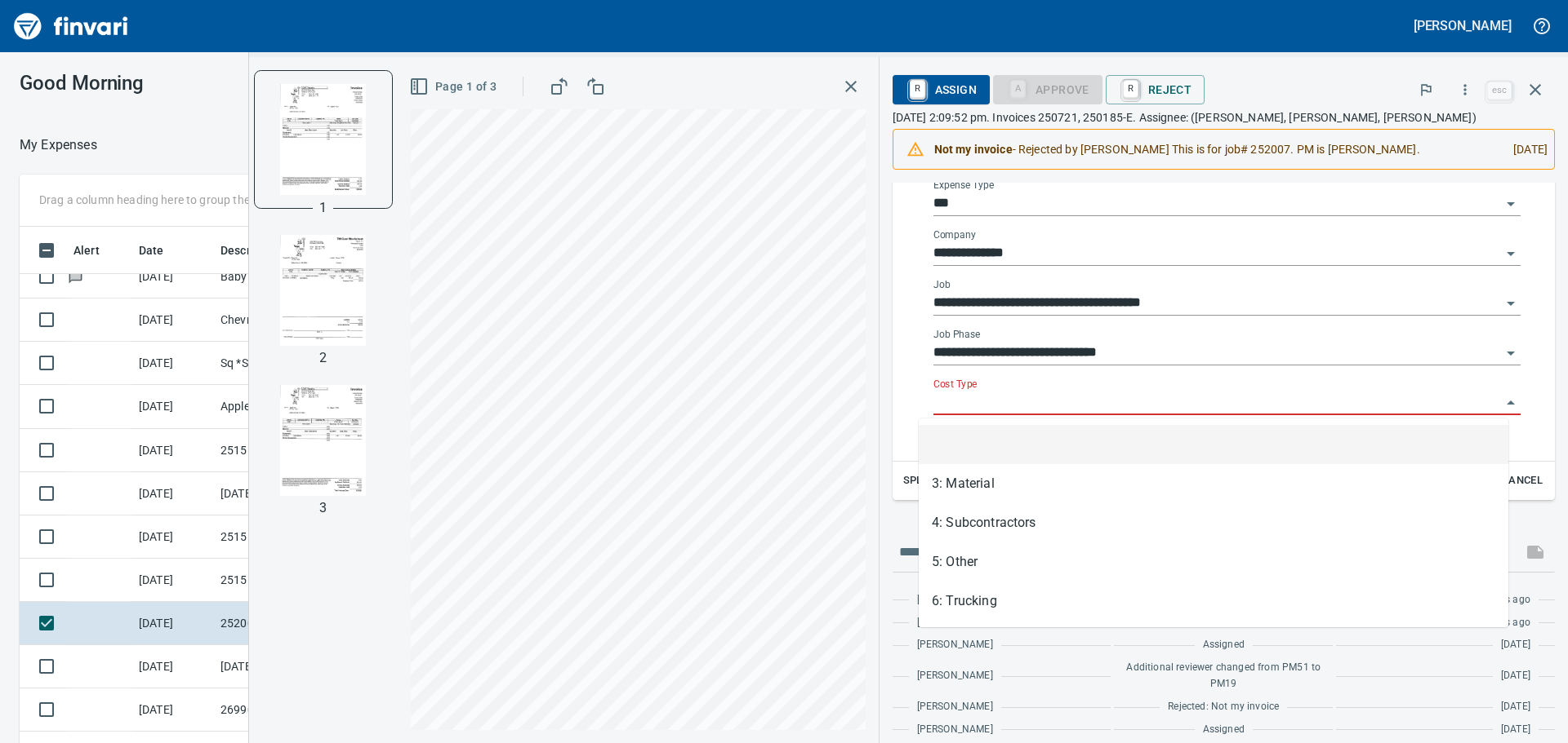
click at [1000, 403] on input "Cost Type" at bounding box center [1217, 403] width 567 height 22
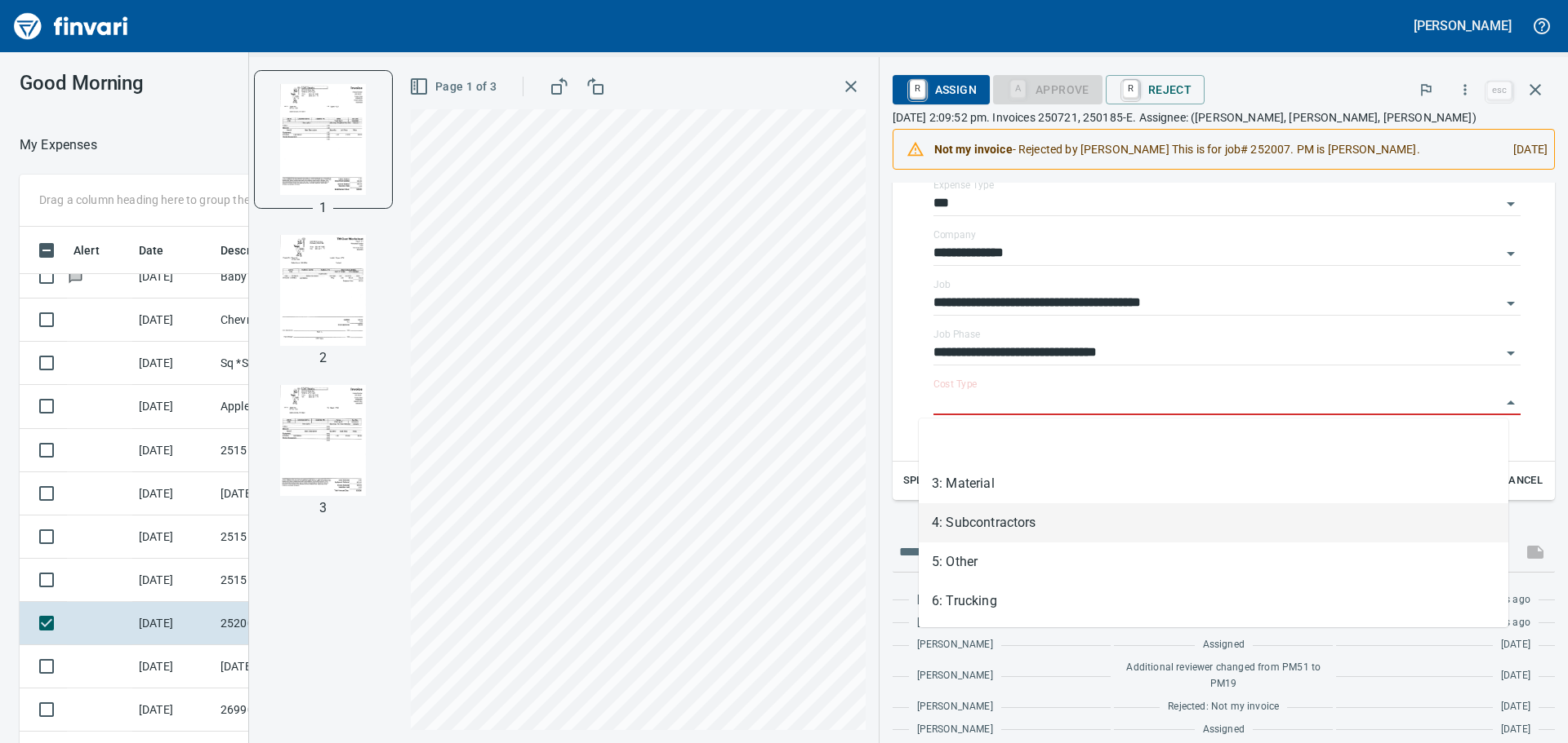
click at [999, 521] on li "4: Subcontractors" at bounding box center [1213, 523] width 590 height 39
type input "**********"
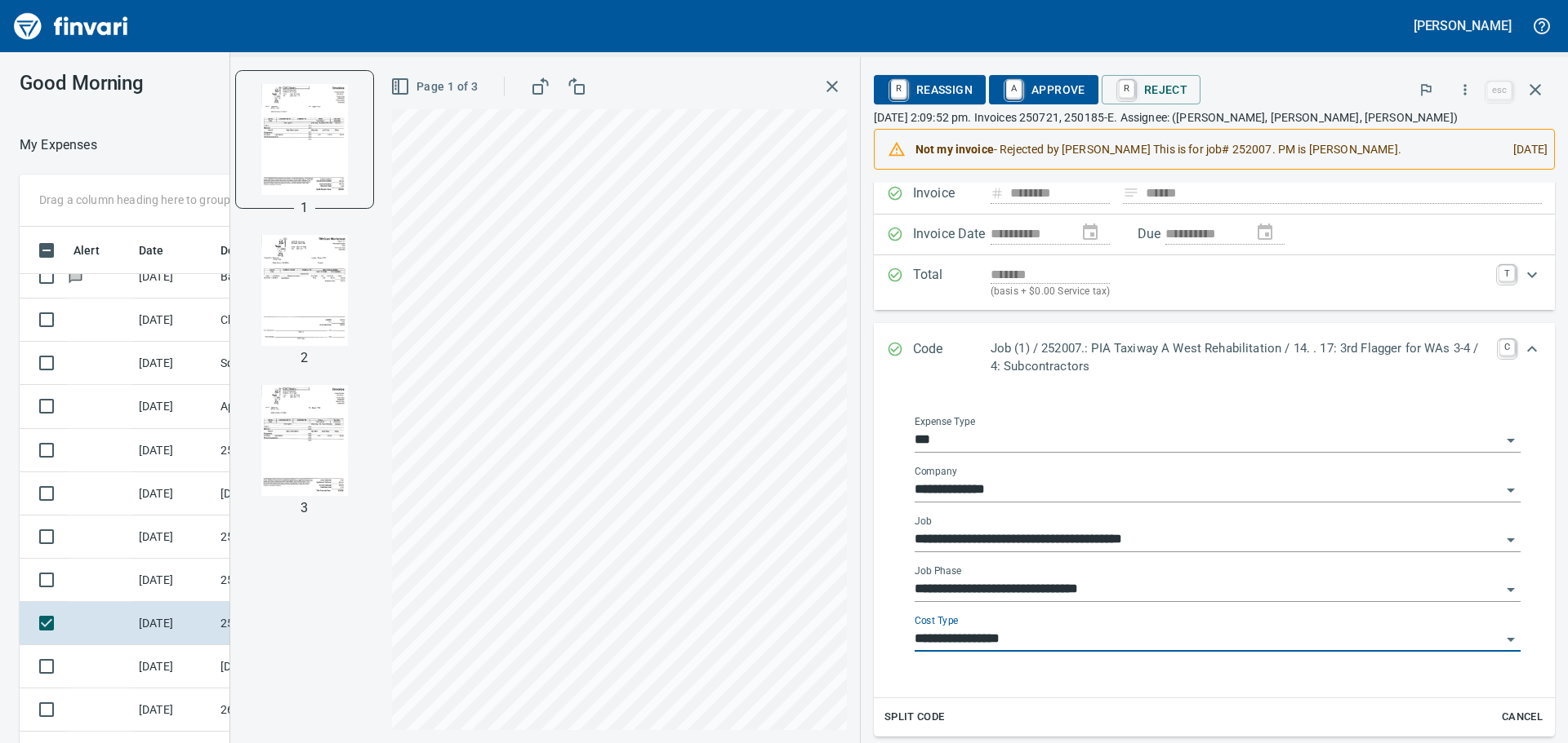
scroll to position [97, 0]
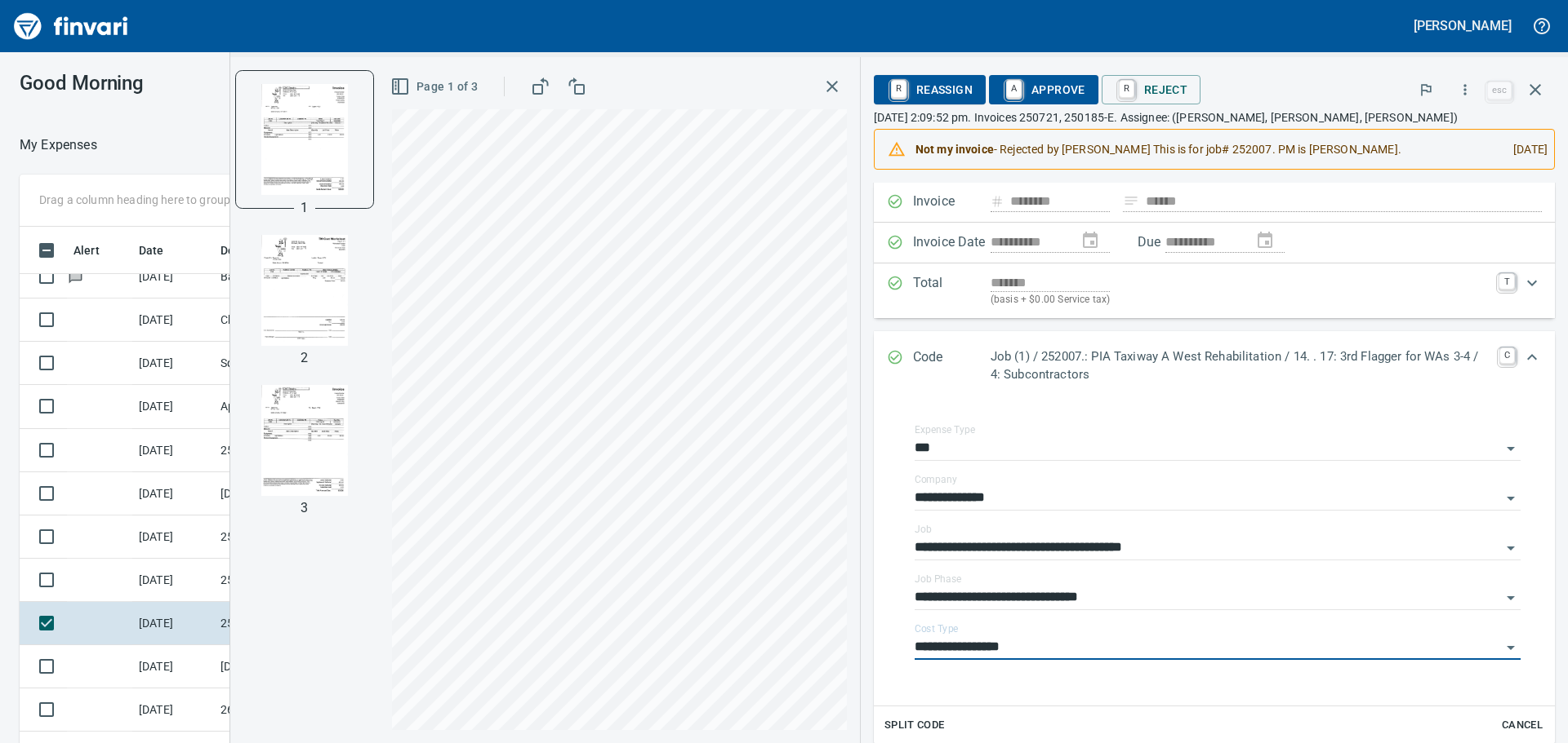
click at [1060, 87] on span "A Approve" at bounding box center [1043, 90] width 83 height 27
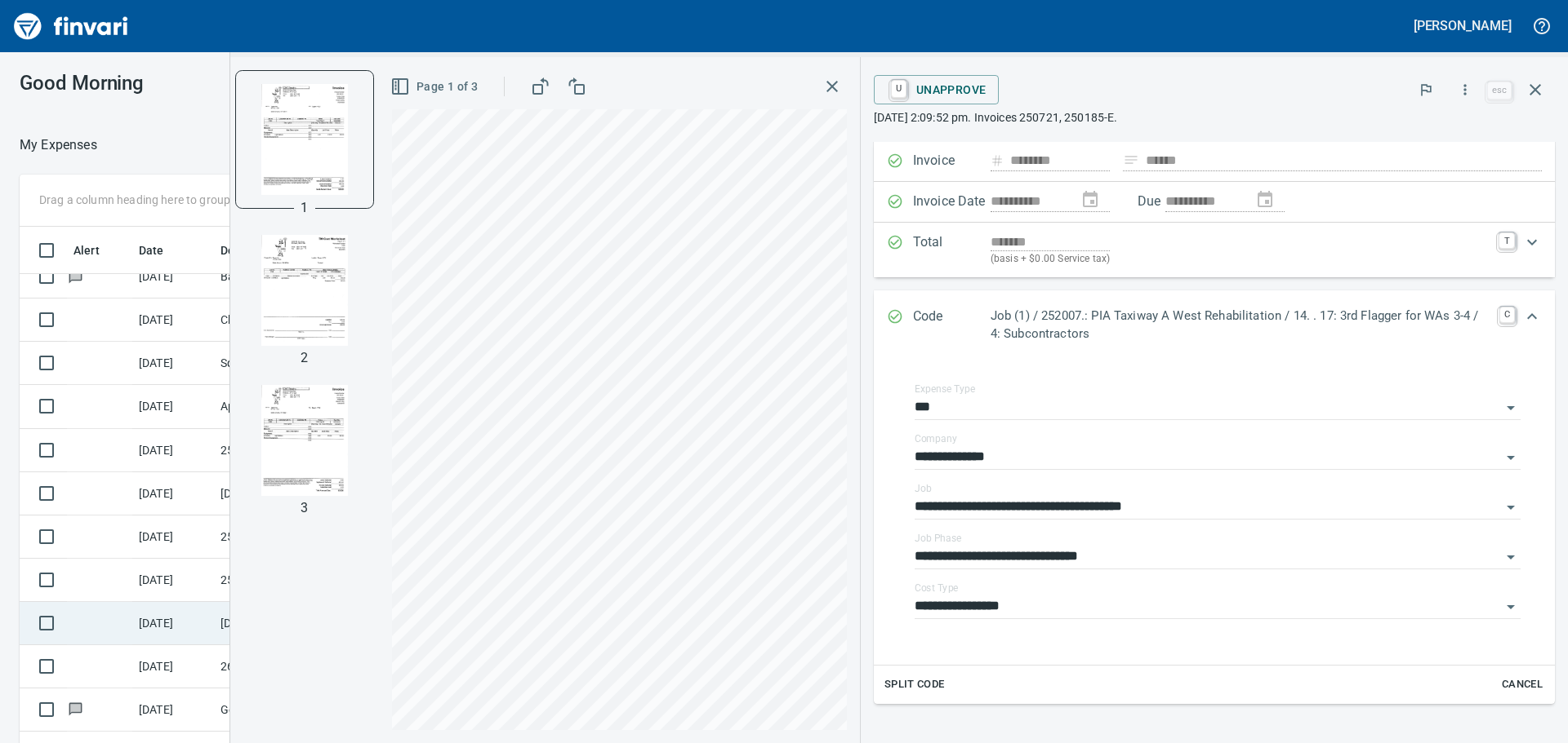
click at [134, 628] on td "9/25/2025" at bounding box center [172, 624] width 81 height 43
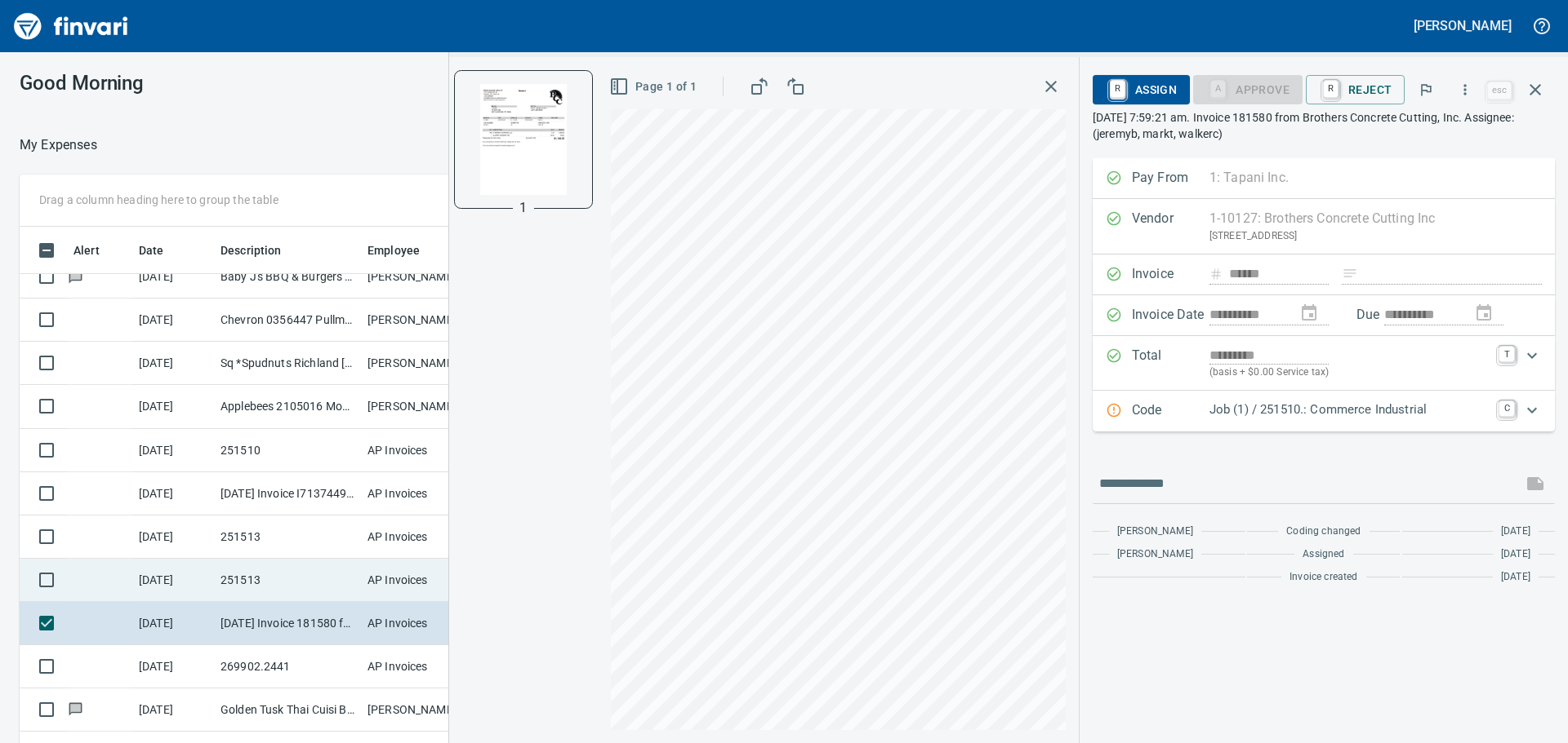
click at [169, 560] on td "9/25/2025" at bounding box center [172, 581] width 81 height 43
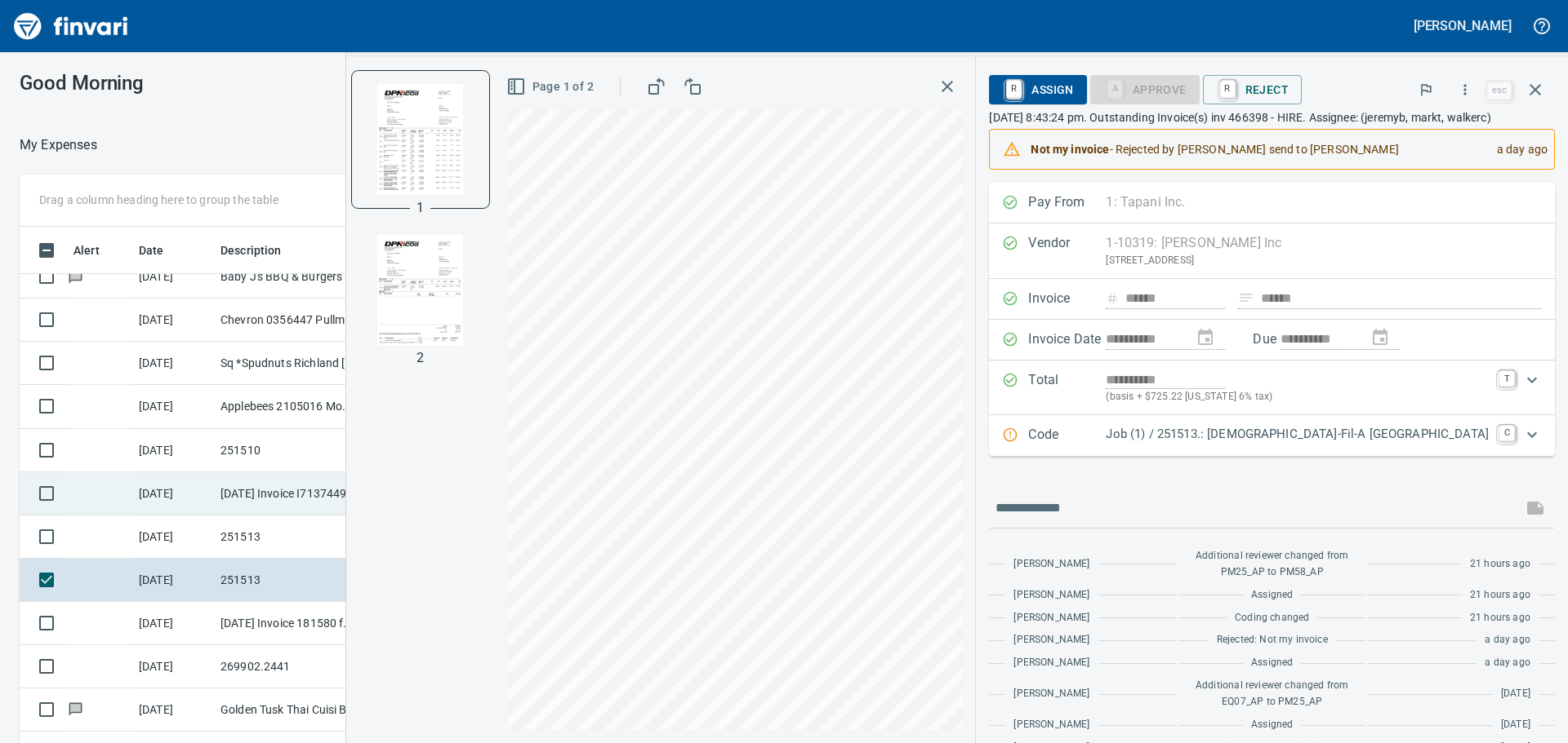
click at [173, 511] on td "[DATE]" at bounding box center [172, 494] width 81 height 43
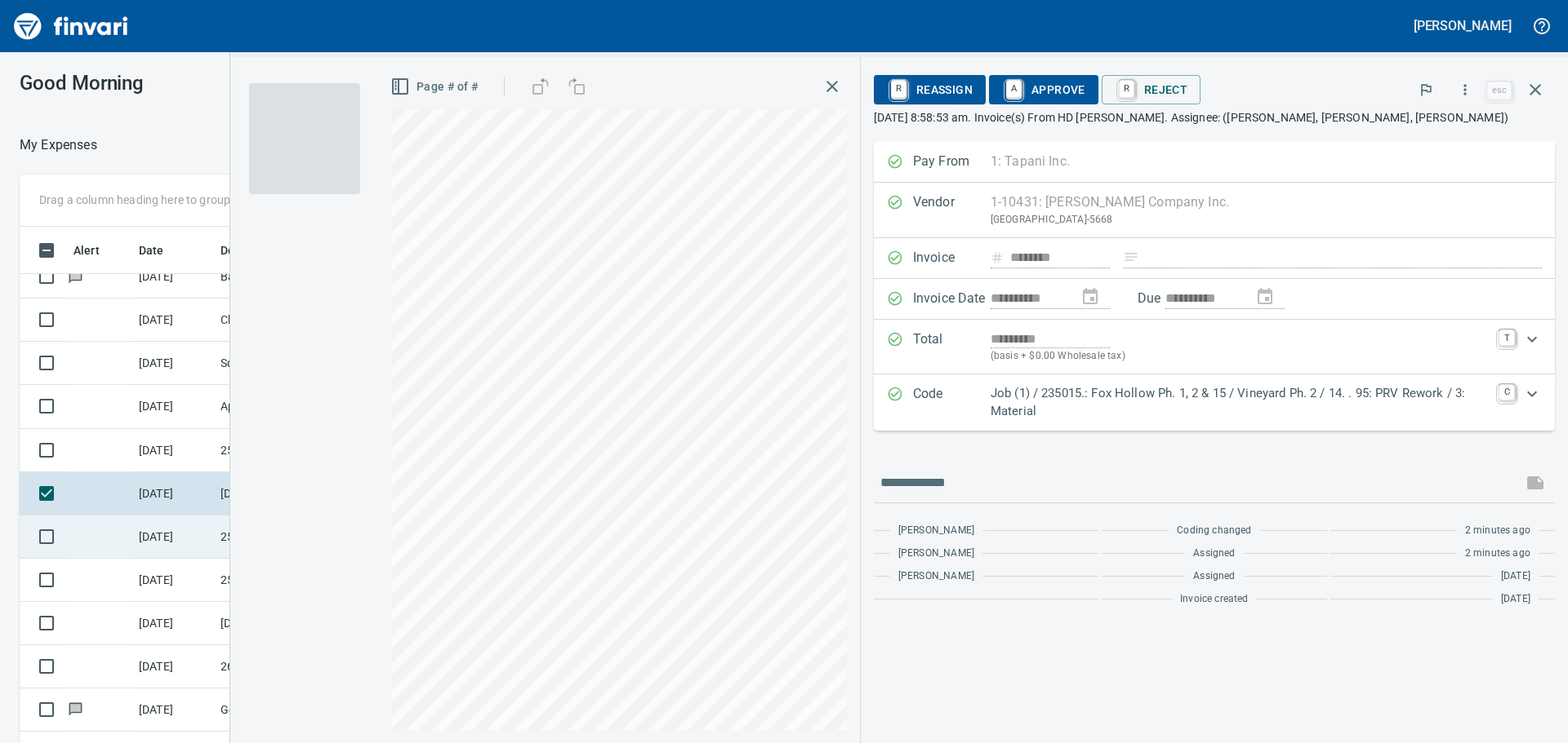
click at [172, 538] on td "[DATE]" at bounding box center [172, 538] width 81 height 43
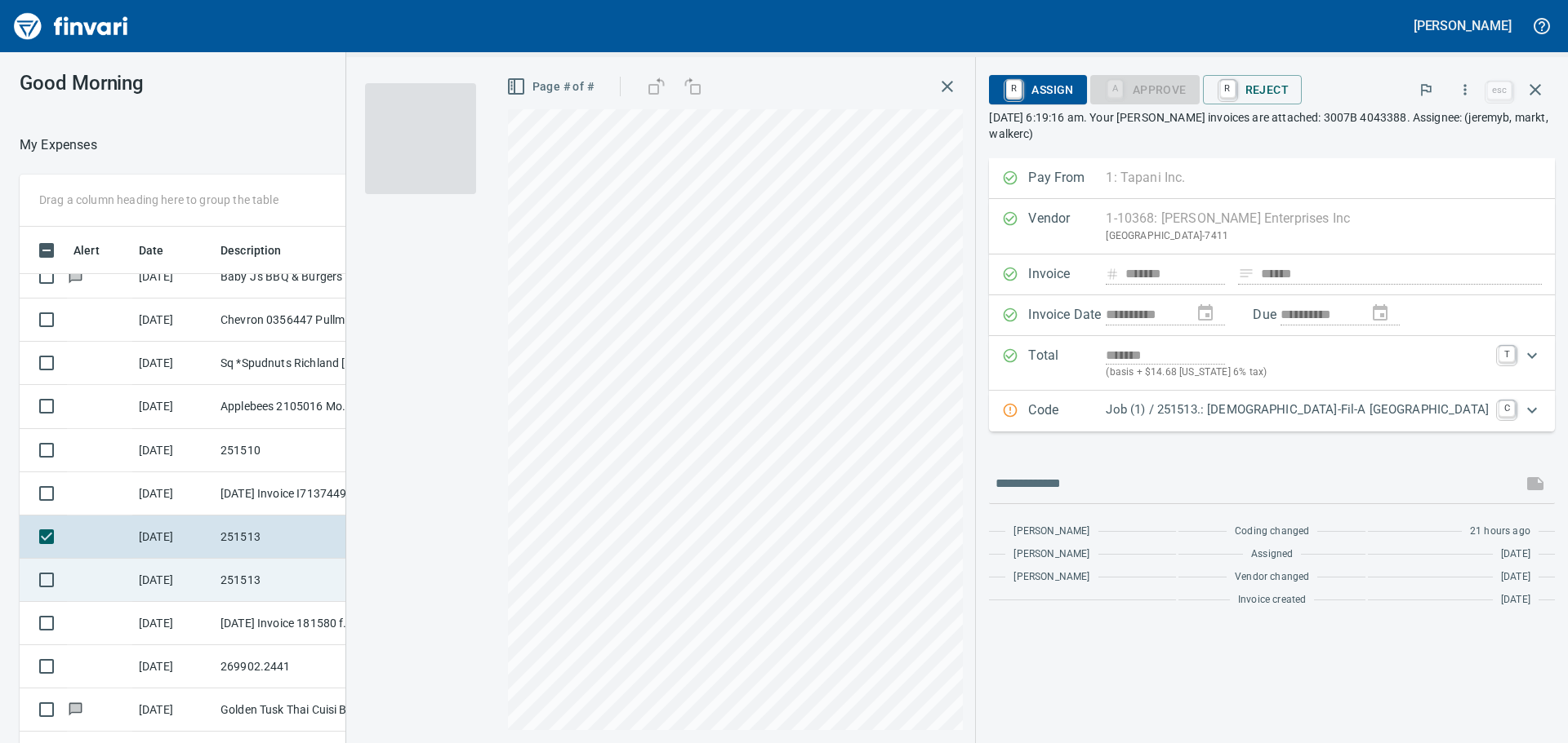
click at [172, 570] on td "9/25/2025" at bounding box center [172, 581] width 81 height 43
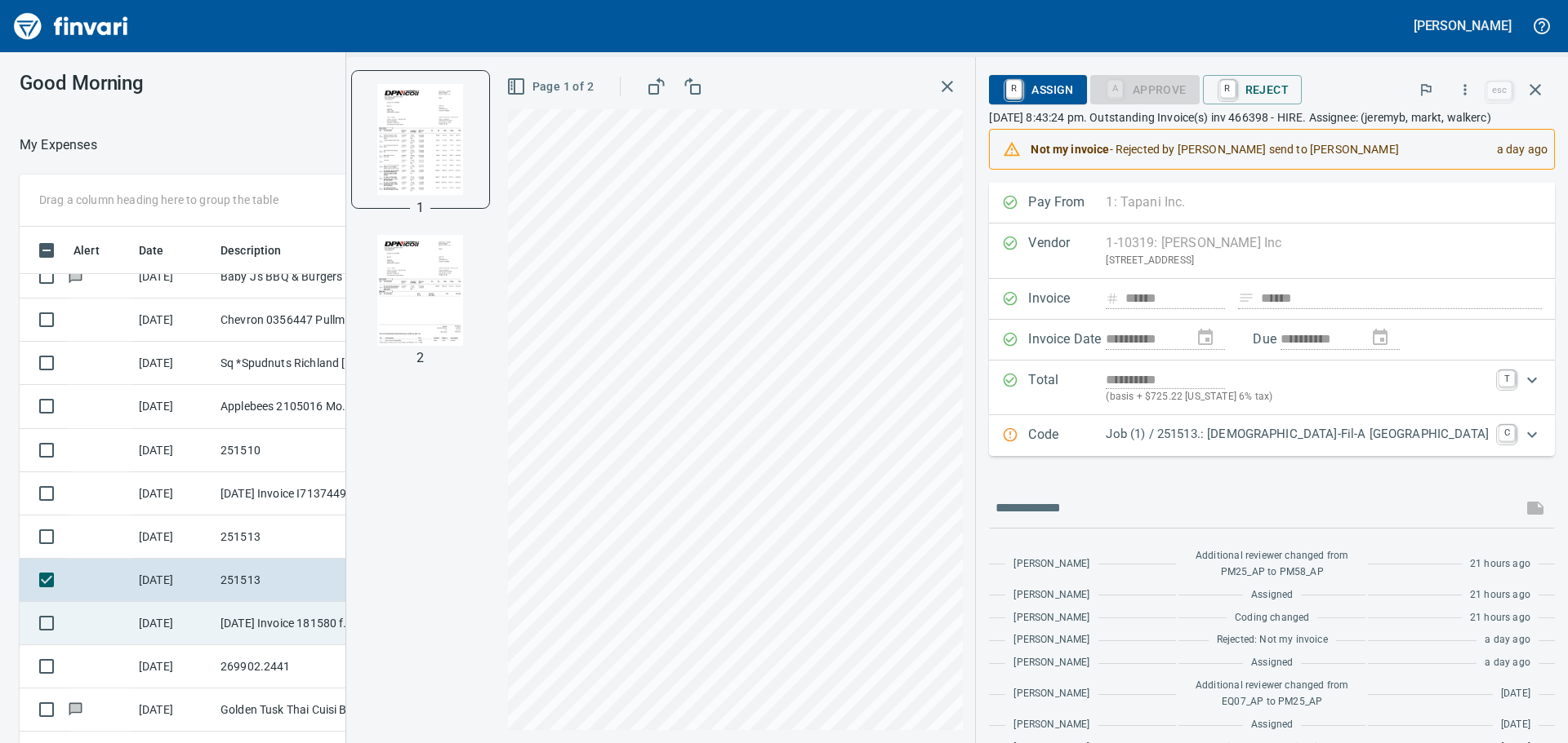
click at [196, 610] on td "9/25/2025" at bounding box center [172, 624] width 81 height 43
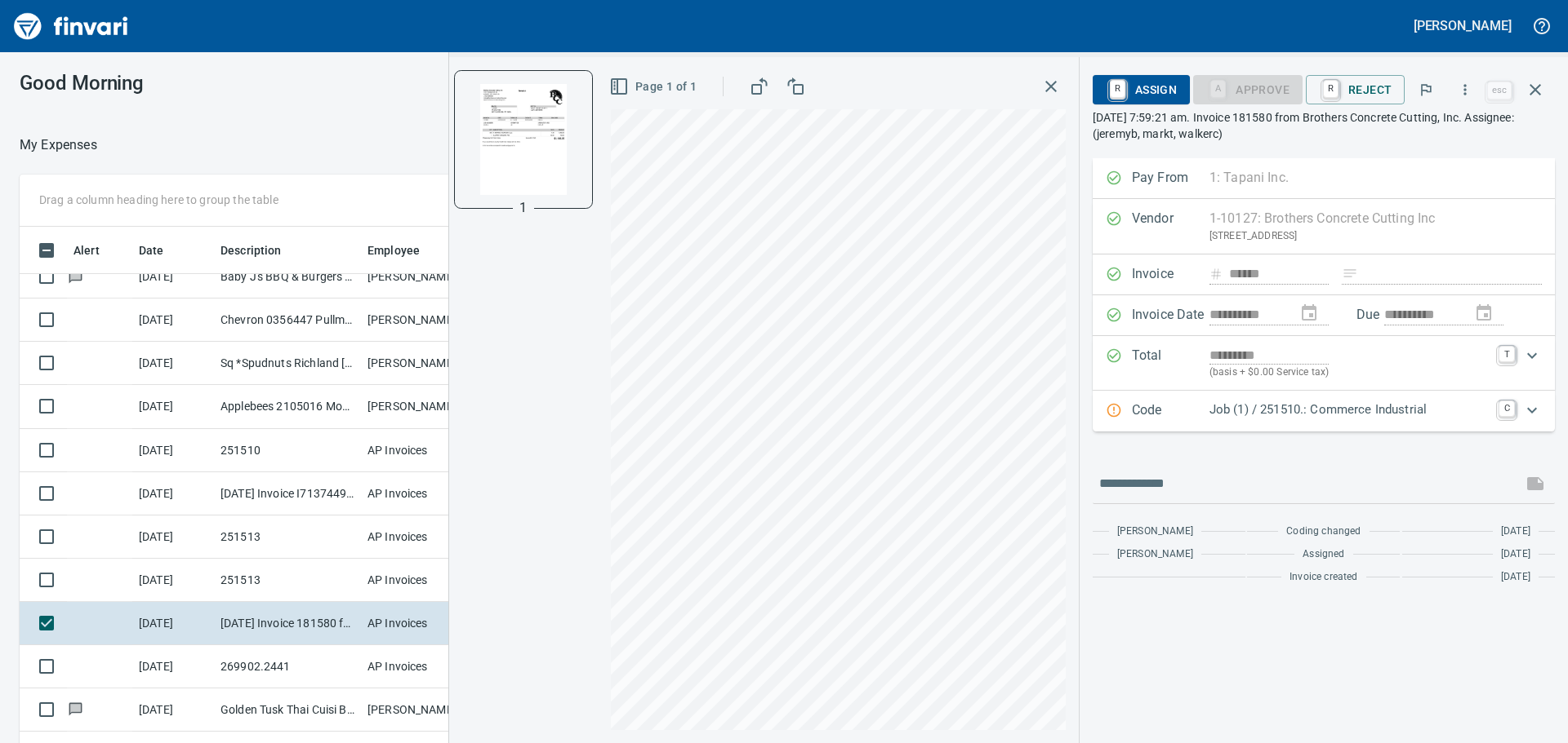
click at [1282, 415] on p "Job (1) / 251510.: Commerce Industrial" at bounding box center [1349, 410] width 280 height 19
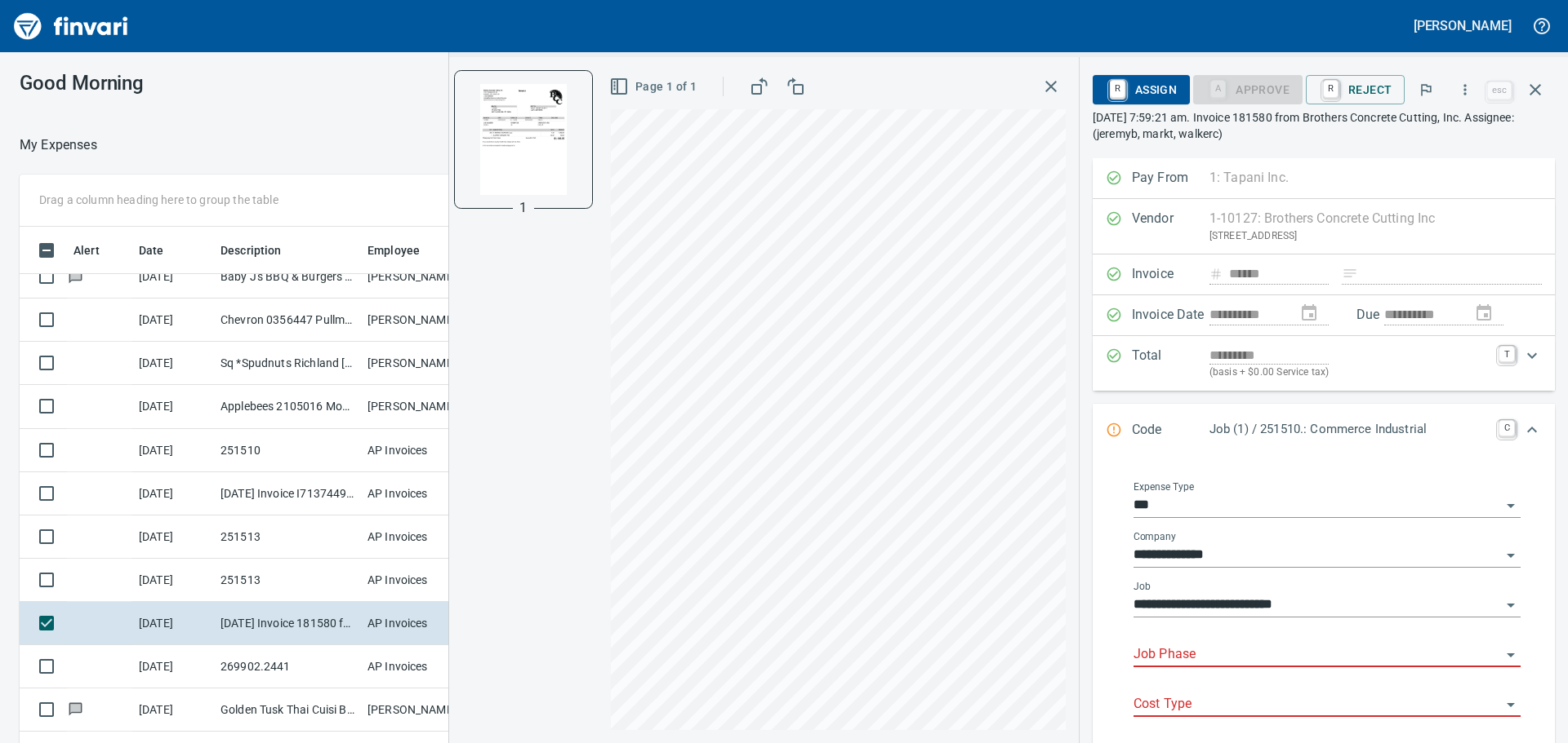
click at [1211, 651] on input "Job Phase" at bounding box center [1318, 655] width 368 height 22
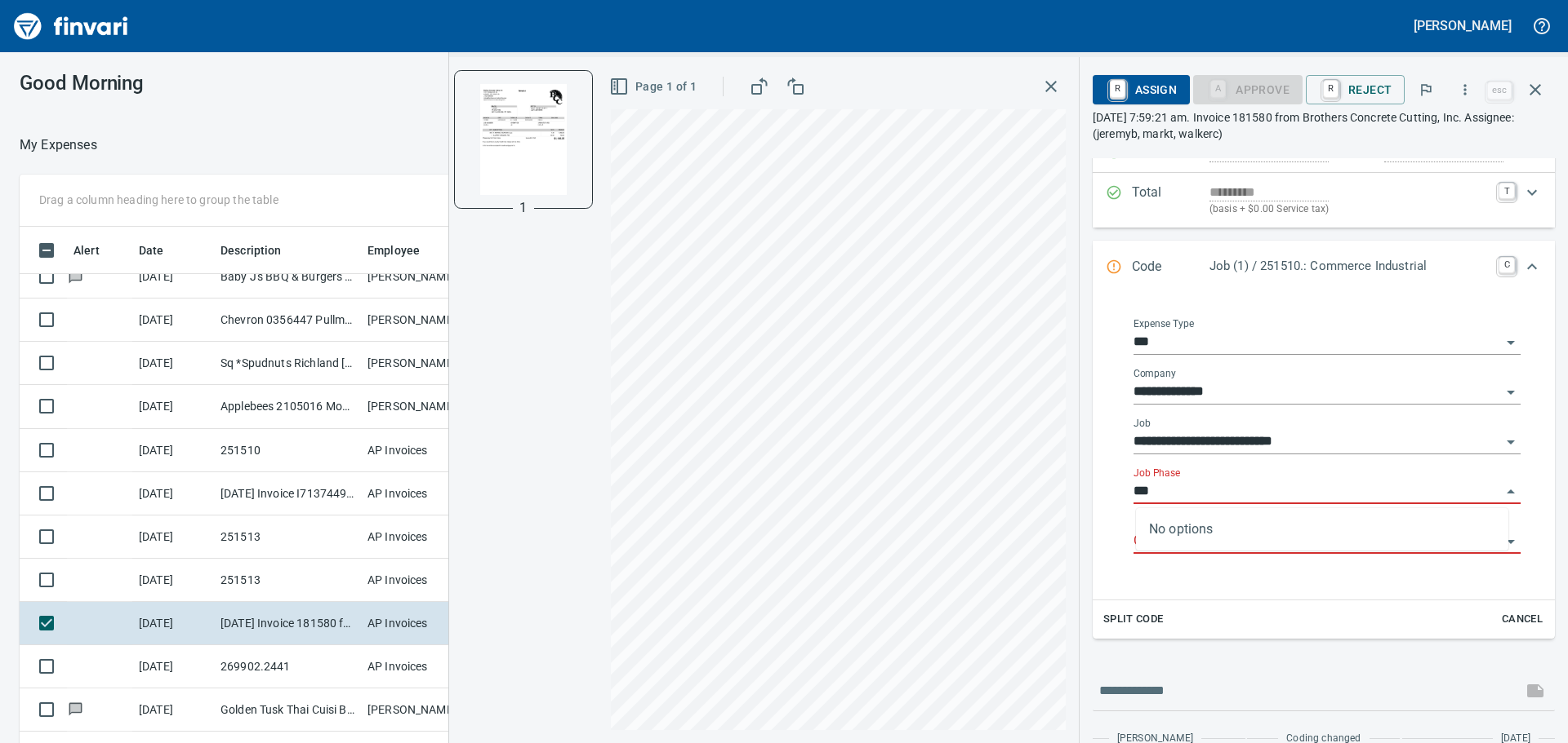
scroll to position [551, 1084]
type input "***"
click at [1218, 490] on input "Job Phase" at bounding box center [1318, 492] width 368 height 22
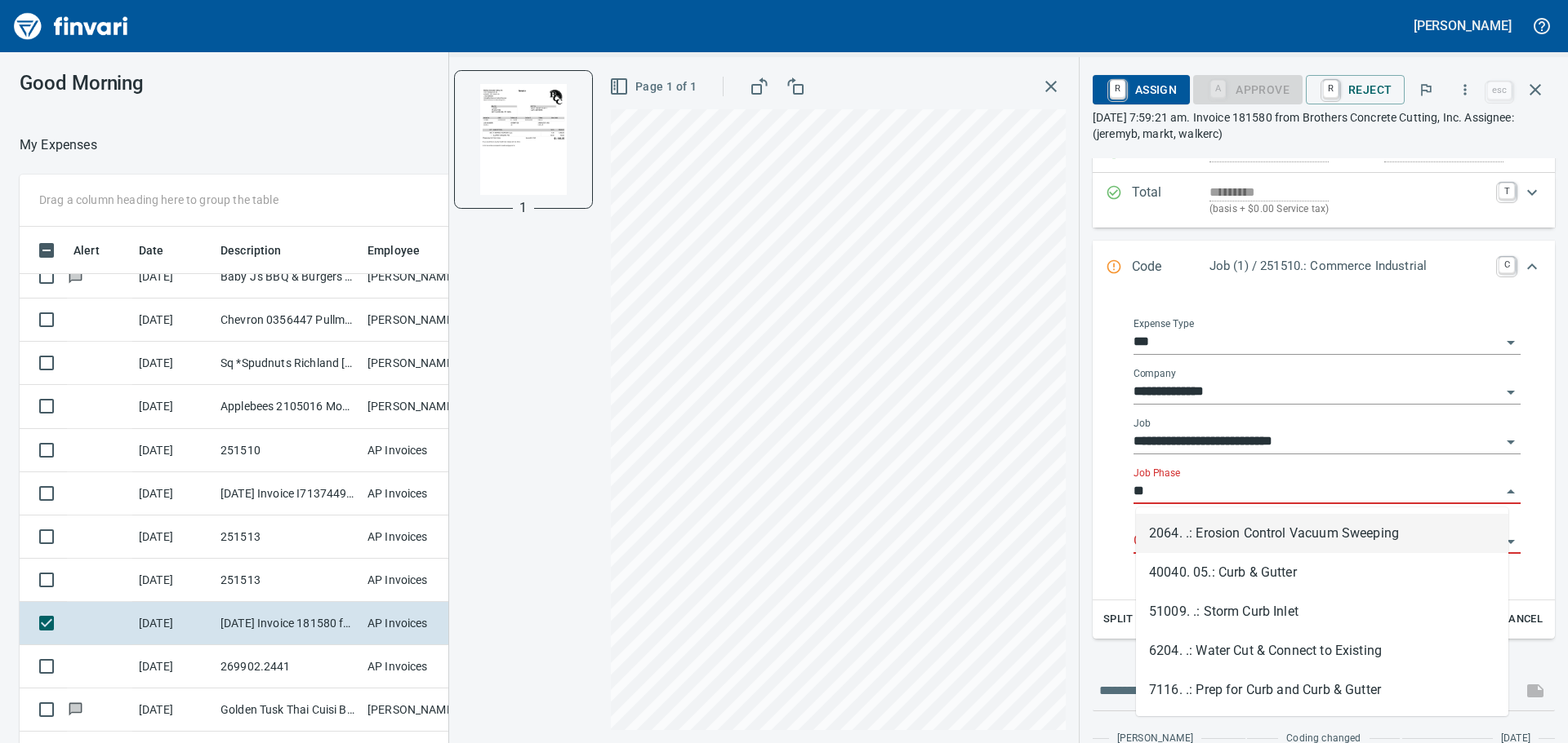
type input "*"
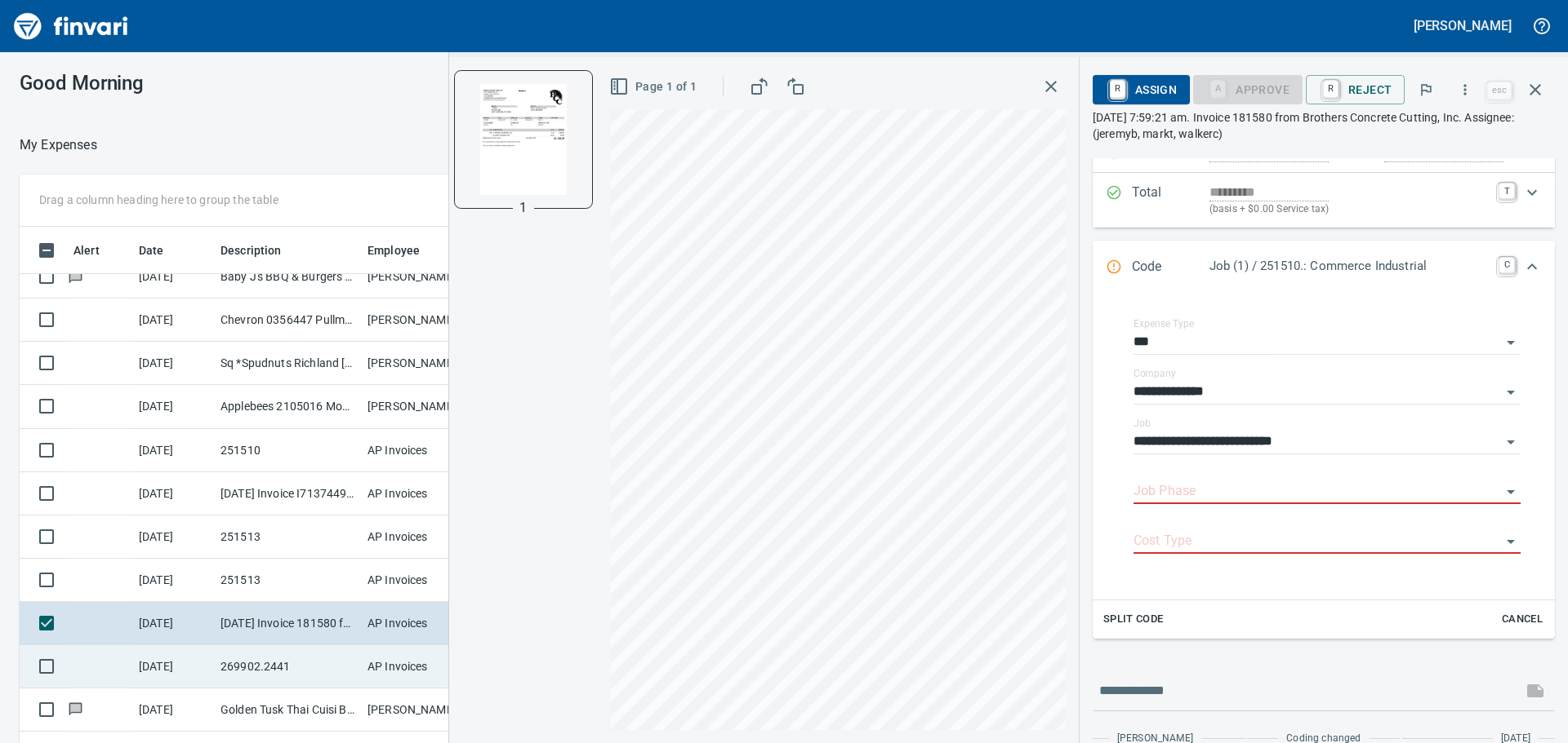
click at [240, 665] on td "269902.2441" at bounding box center [288, 667] width 147 height 43
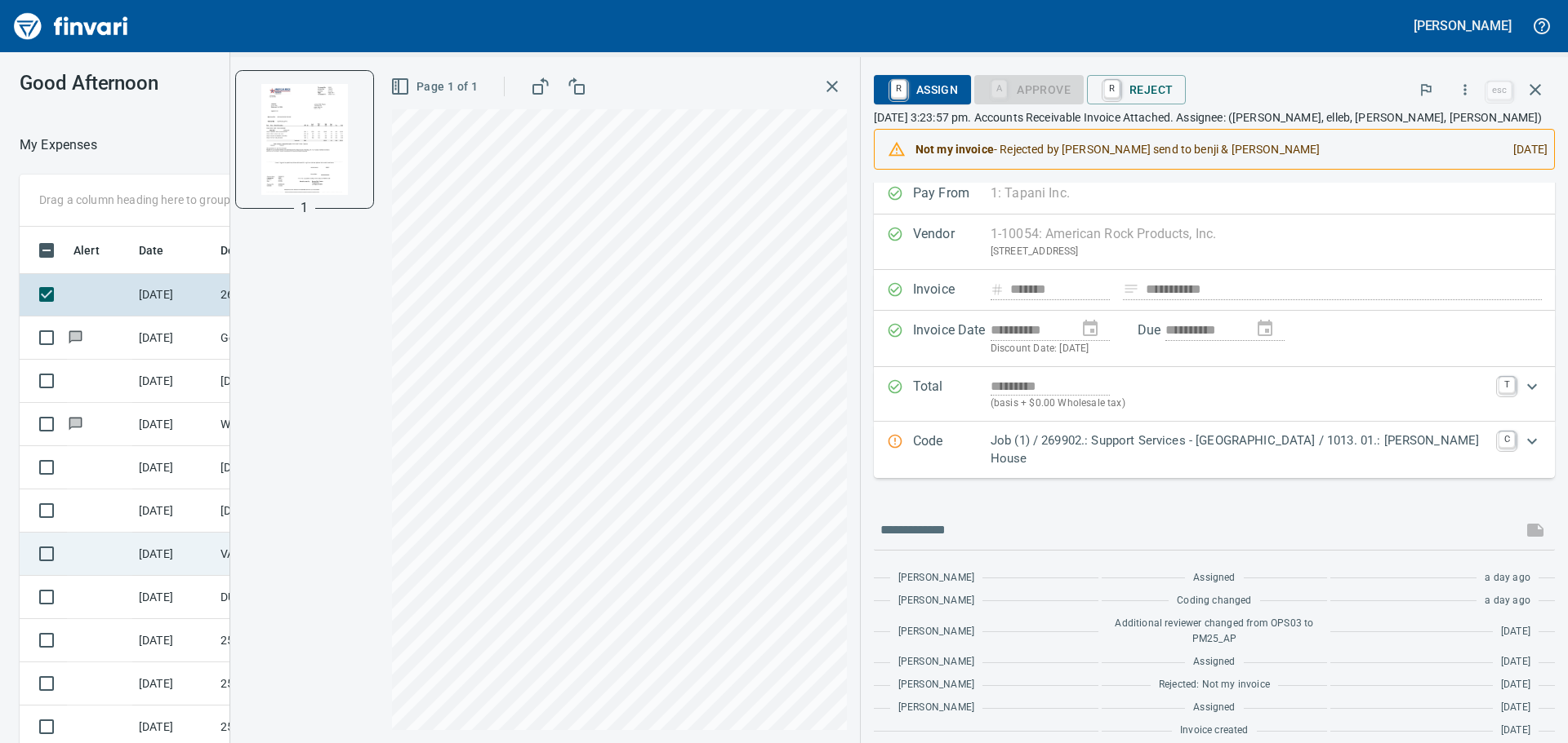
scroll to position [816, 0]
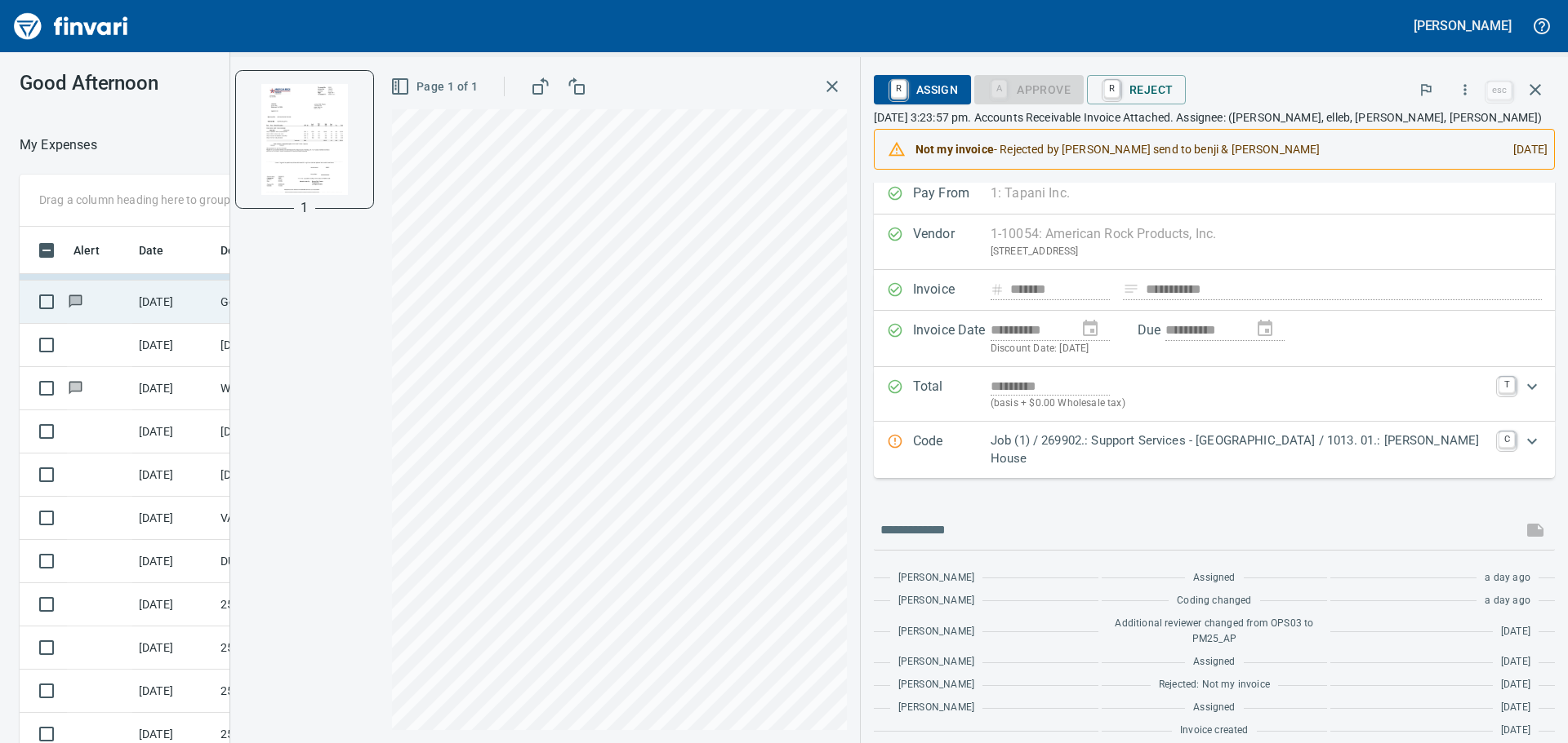
click at [165, 304] on td "9/24/2025" at bounding box center [172, 302] width 81 height 43
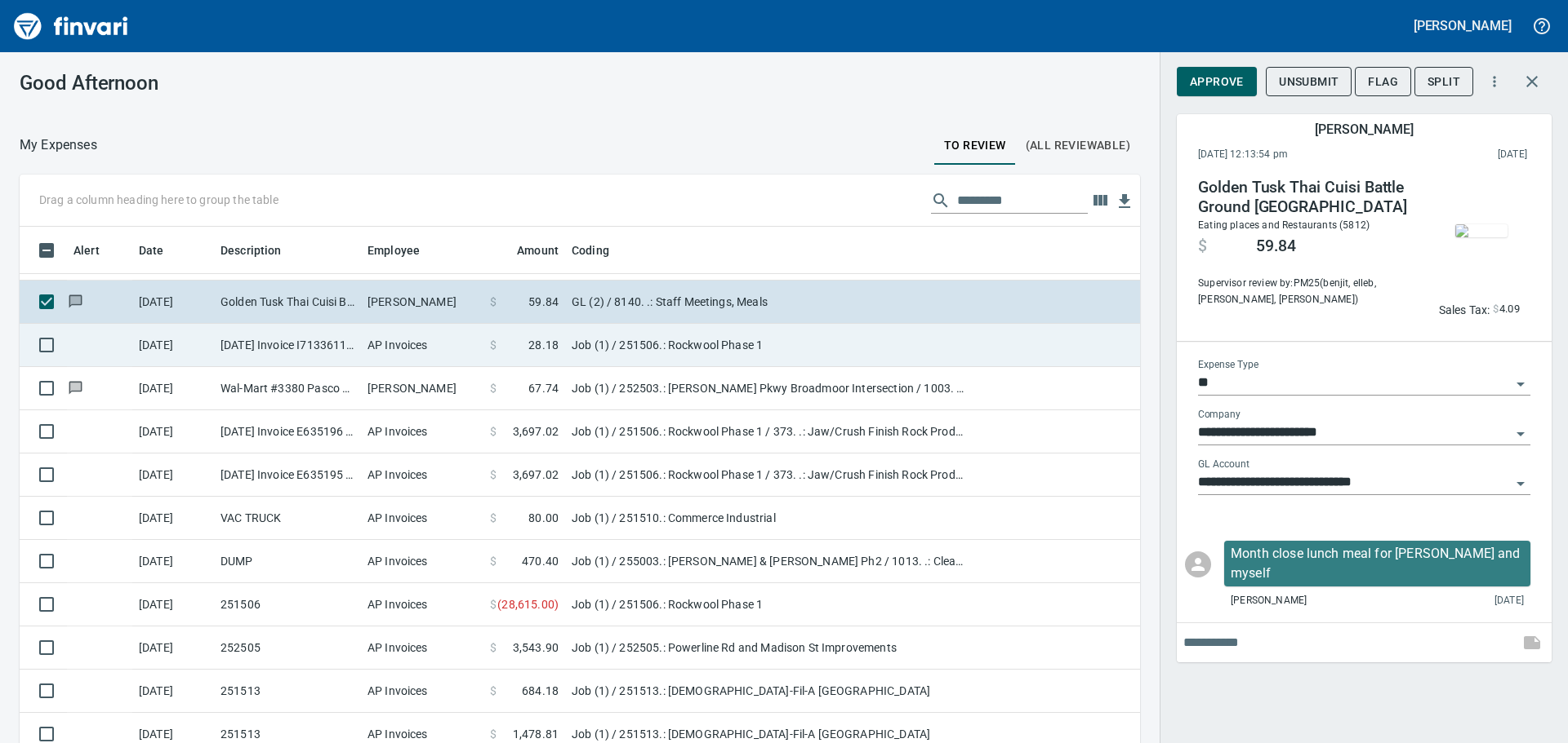
click at [176, 333] on td "9/24/2025" at bounding box center [172, 345] width 81 height 43
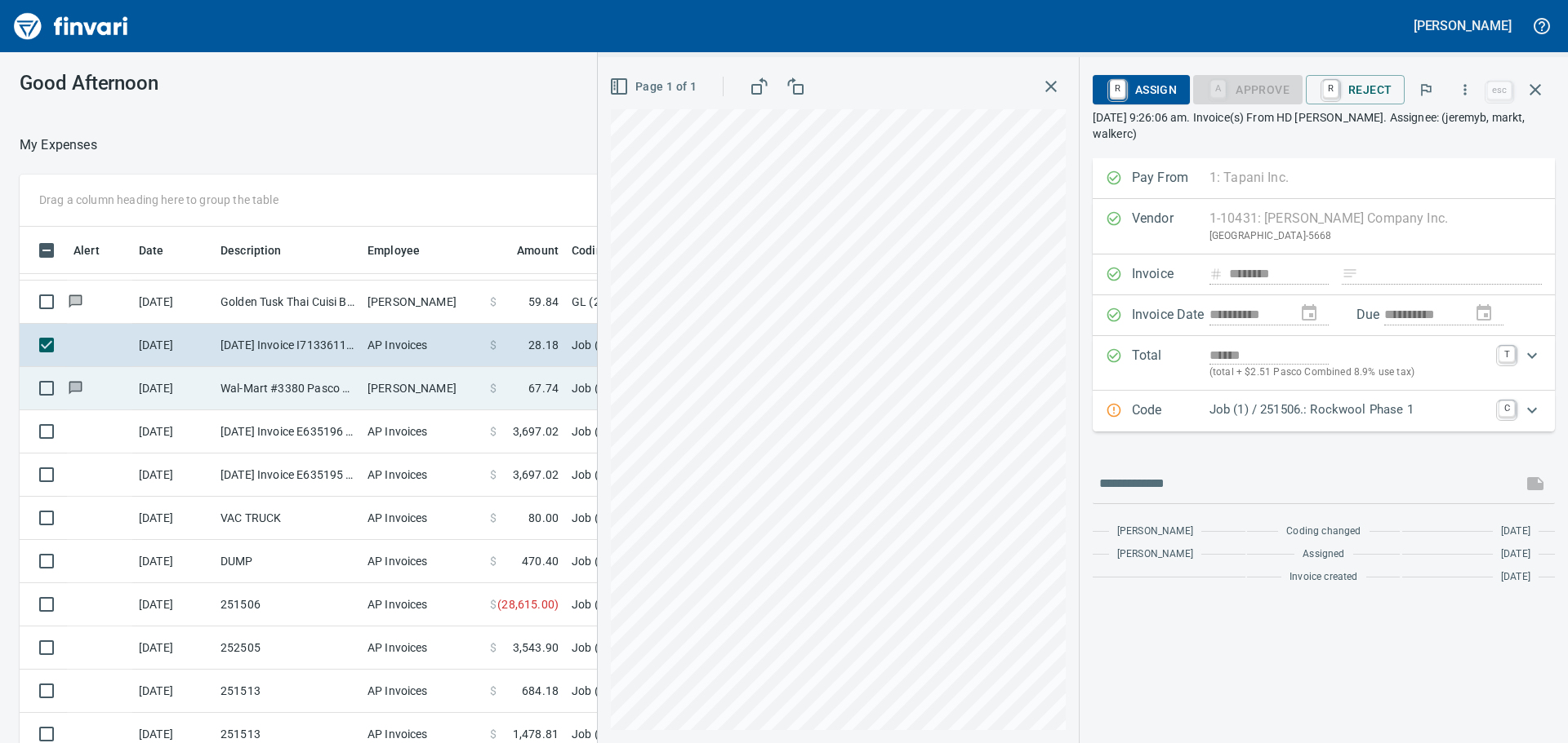
click at [185, 389] on td "9/24/2025" at bounding box center [172, 389] width 81 height 43
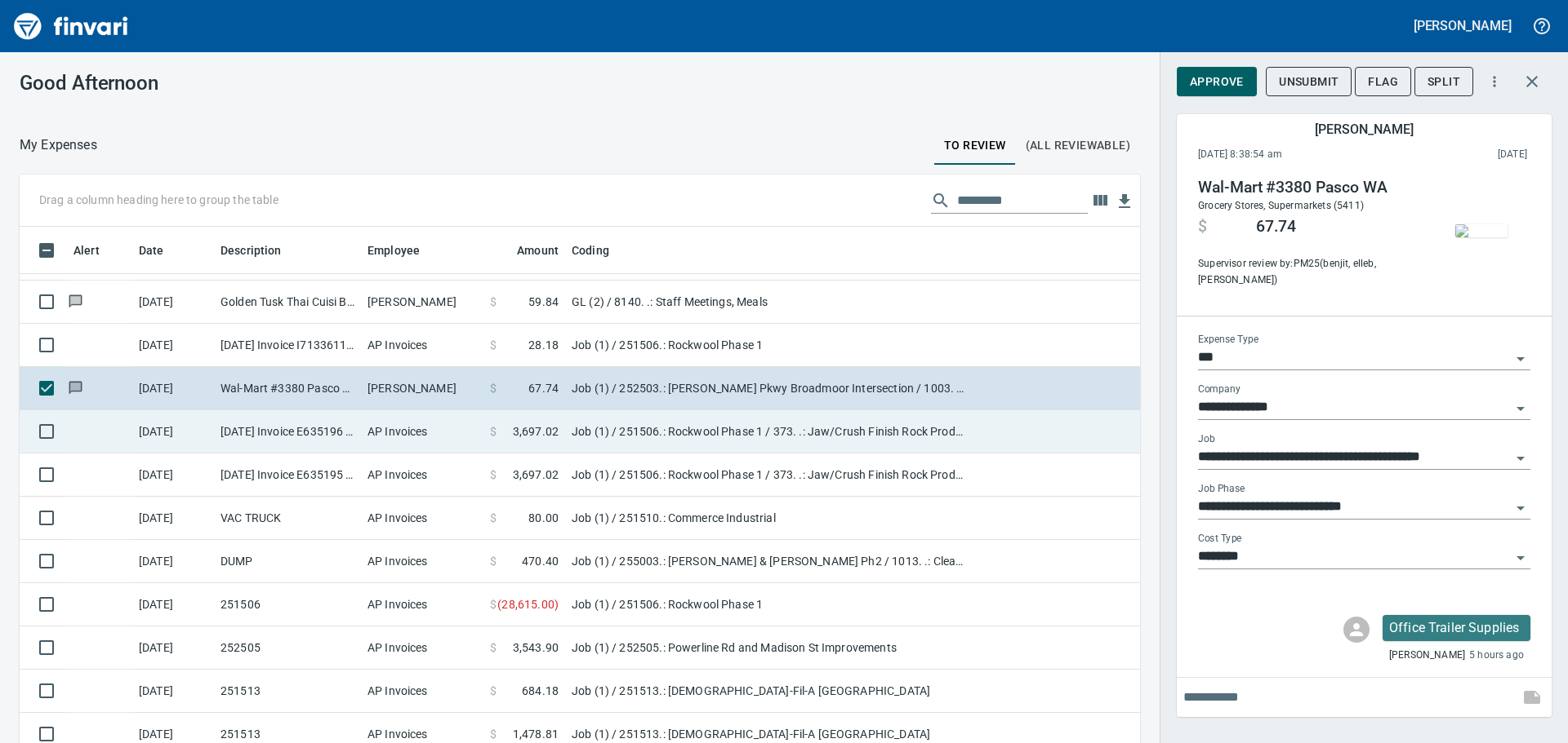
click at [274, 436] on td "9/22/2025 Invoice E635196 from Tyler Rental Inc (1-11048)" at bounding box center [288, 432] width 147 height 43
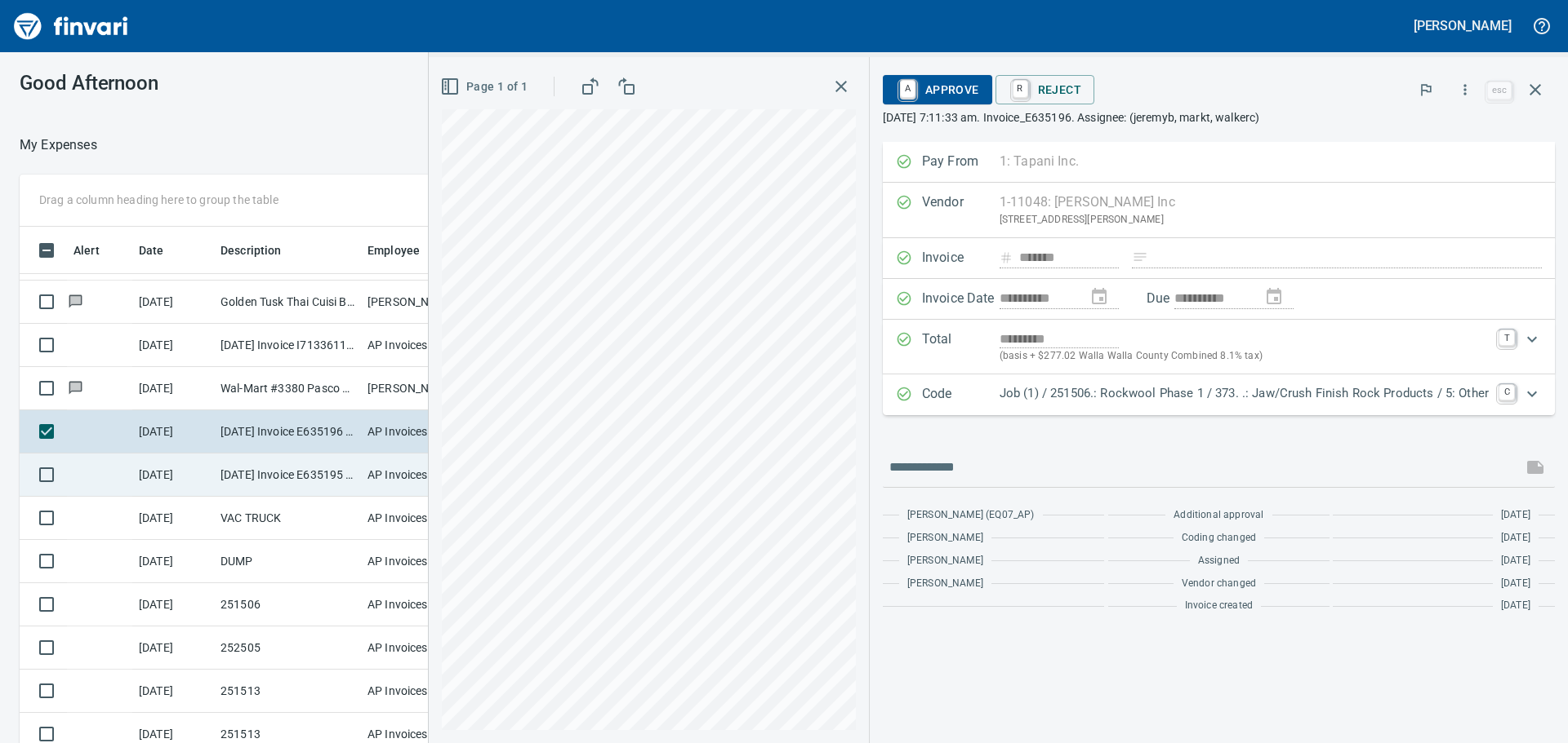
click at [279, 468] on td "9/22/2025 Invoice E635195 from Tyler Rental Inc (1-11048)" at bounding box center [288, 475] width 147 height 43
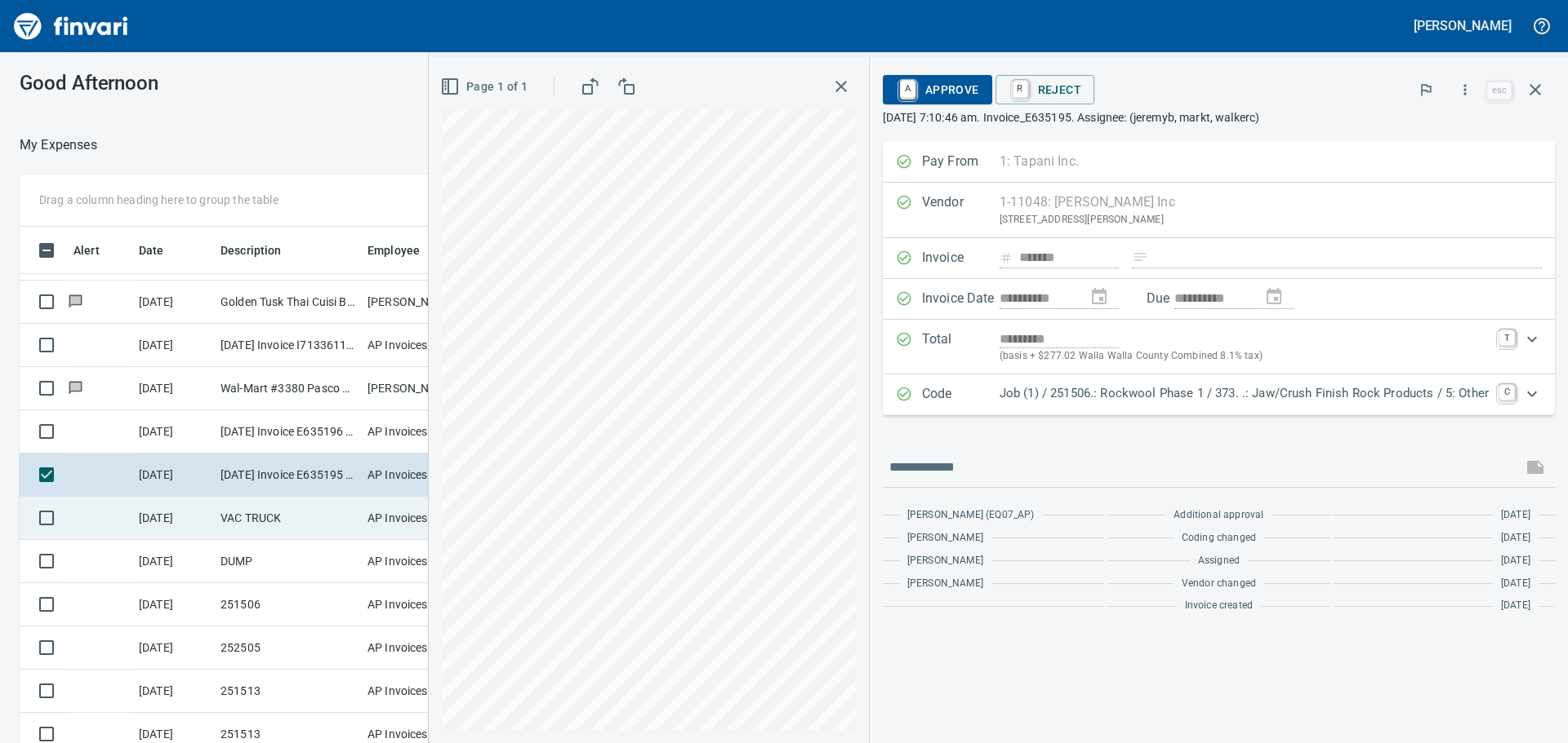
click at [286, 515] on td "VAC TRUCK" at bounding box center [288, 518] width 147 height 43
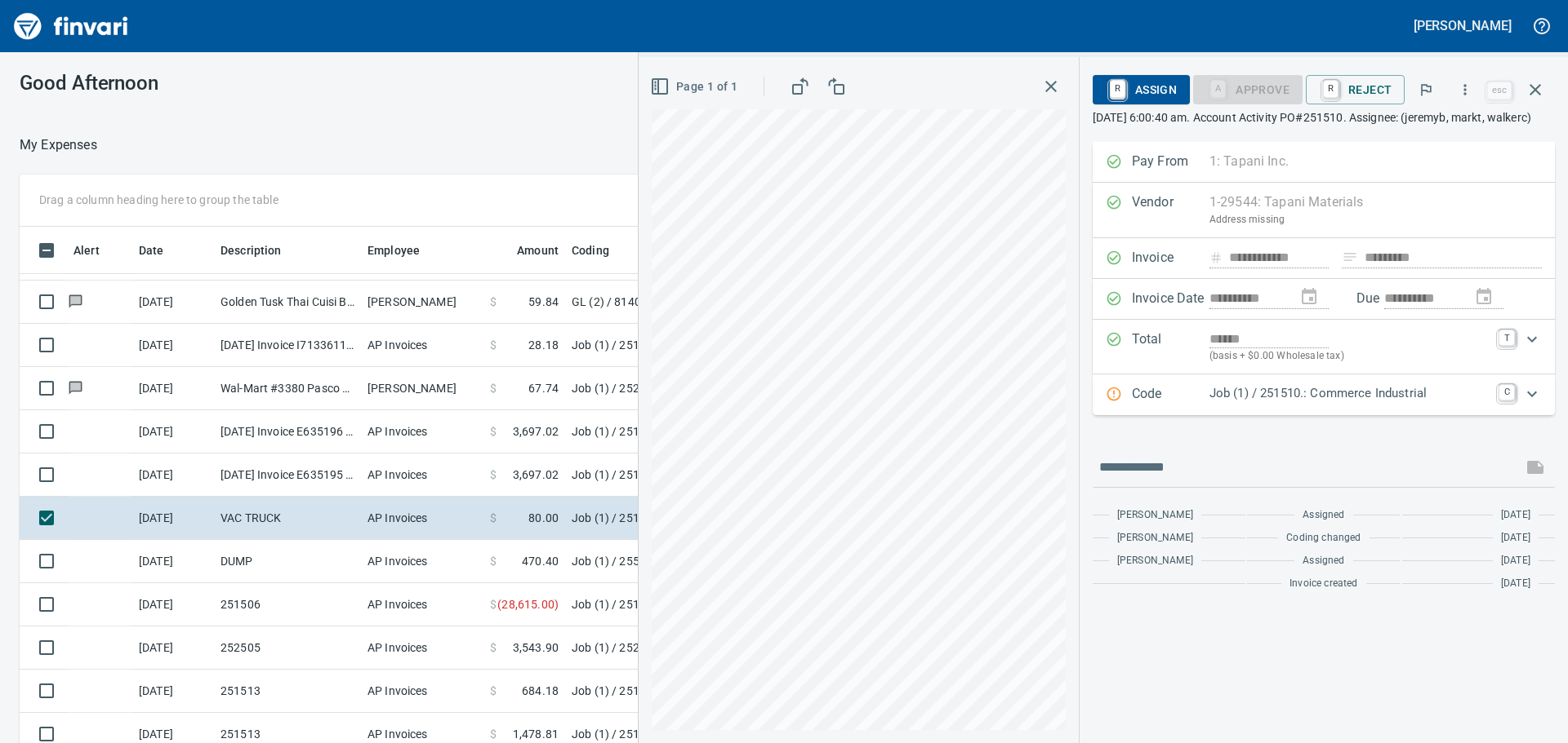
click at [1248, 403] on p "Job (1) / 251510.: Commerce Industrial" at bounding box center [1349, 393] width 280 height 19
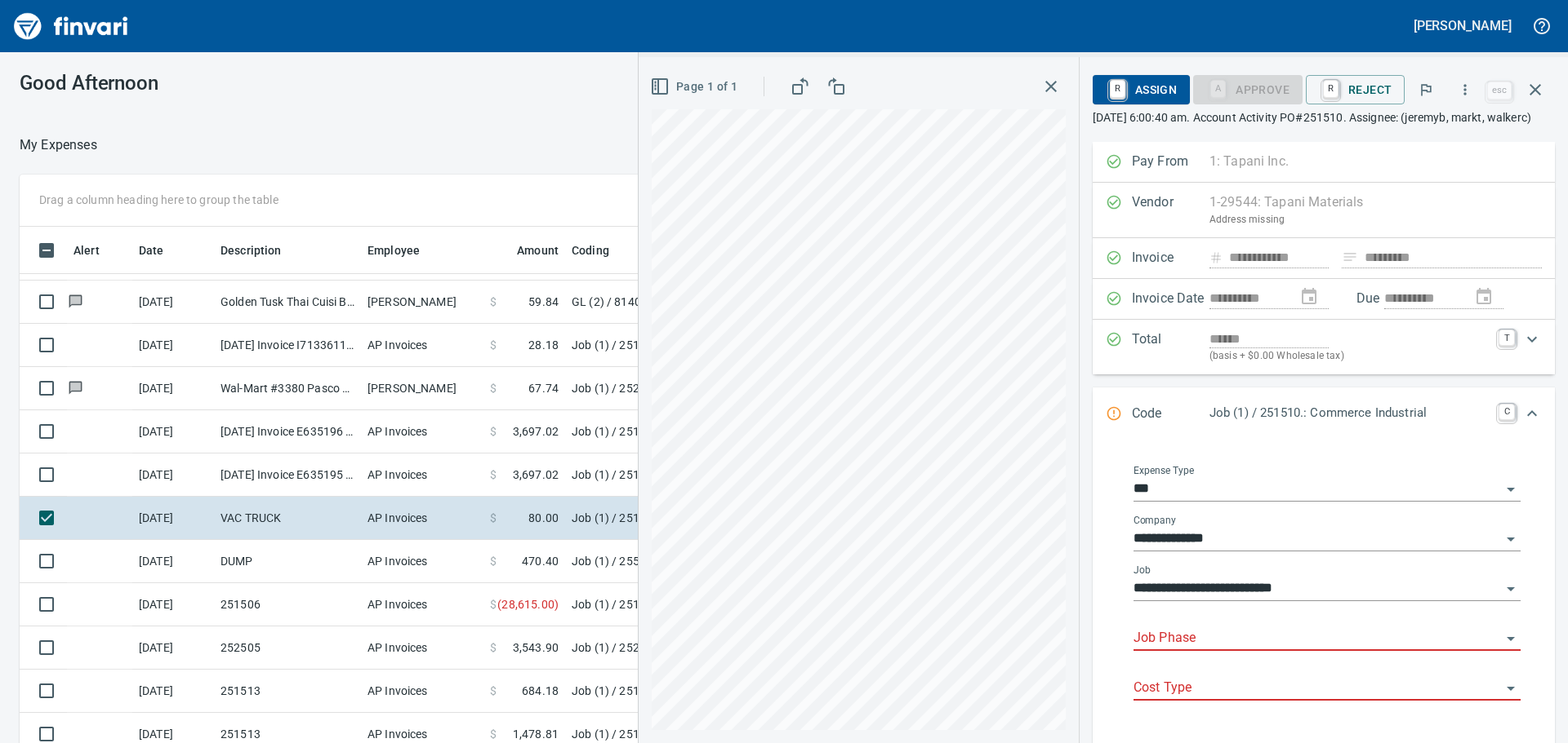
click at [1240, 650] on input "Job Phase" at bounding box center [1318, 638] width 368 height 22
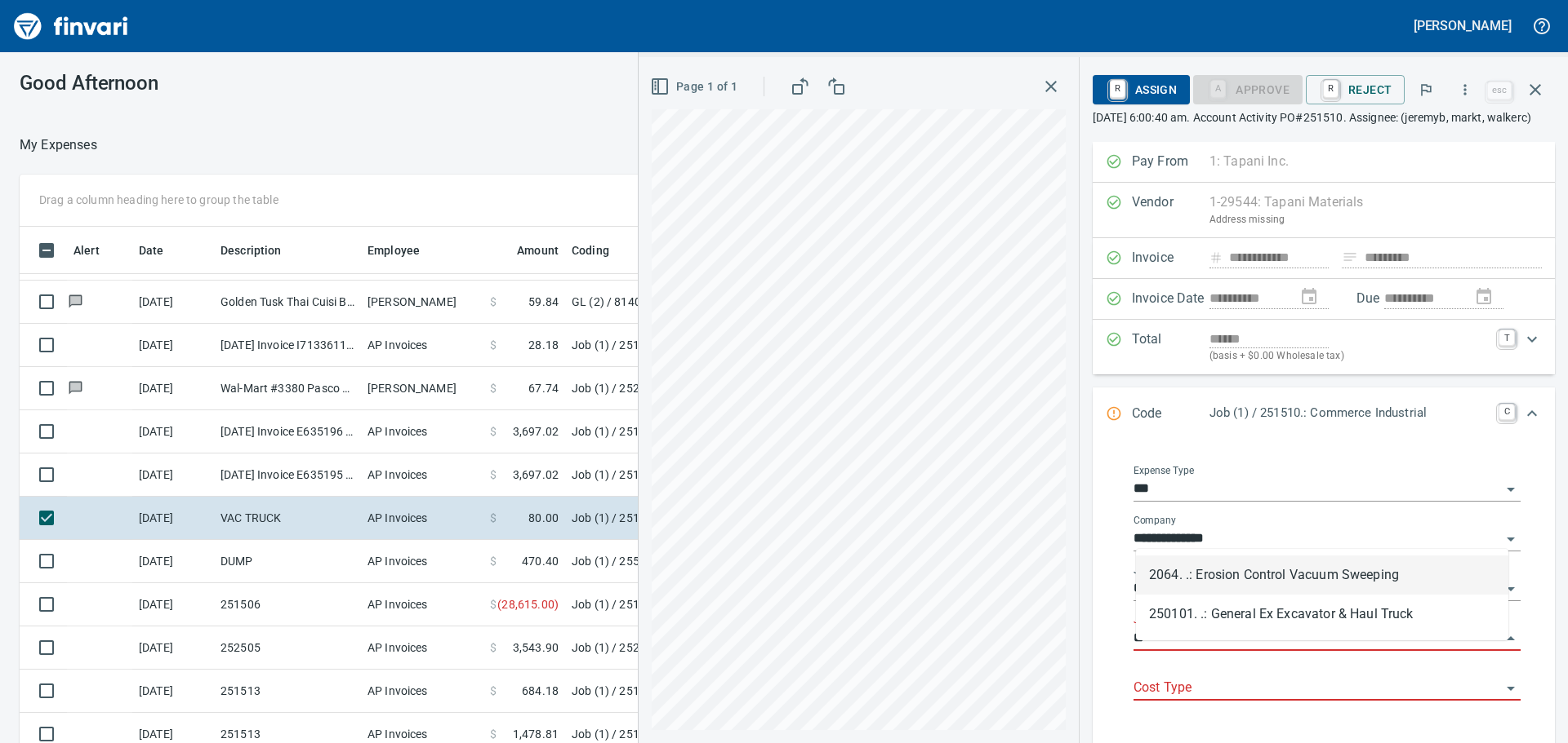
type input "*"
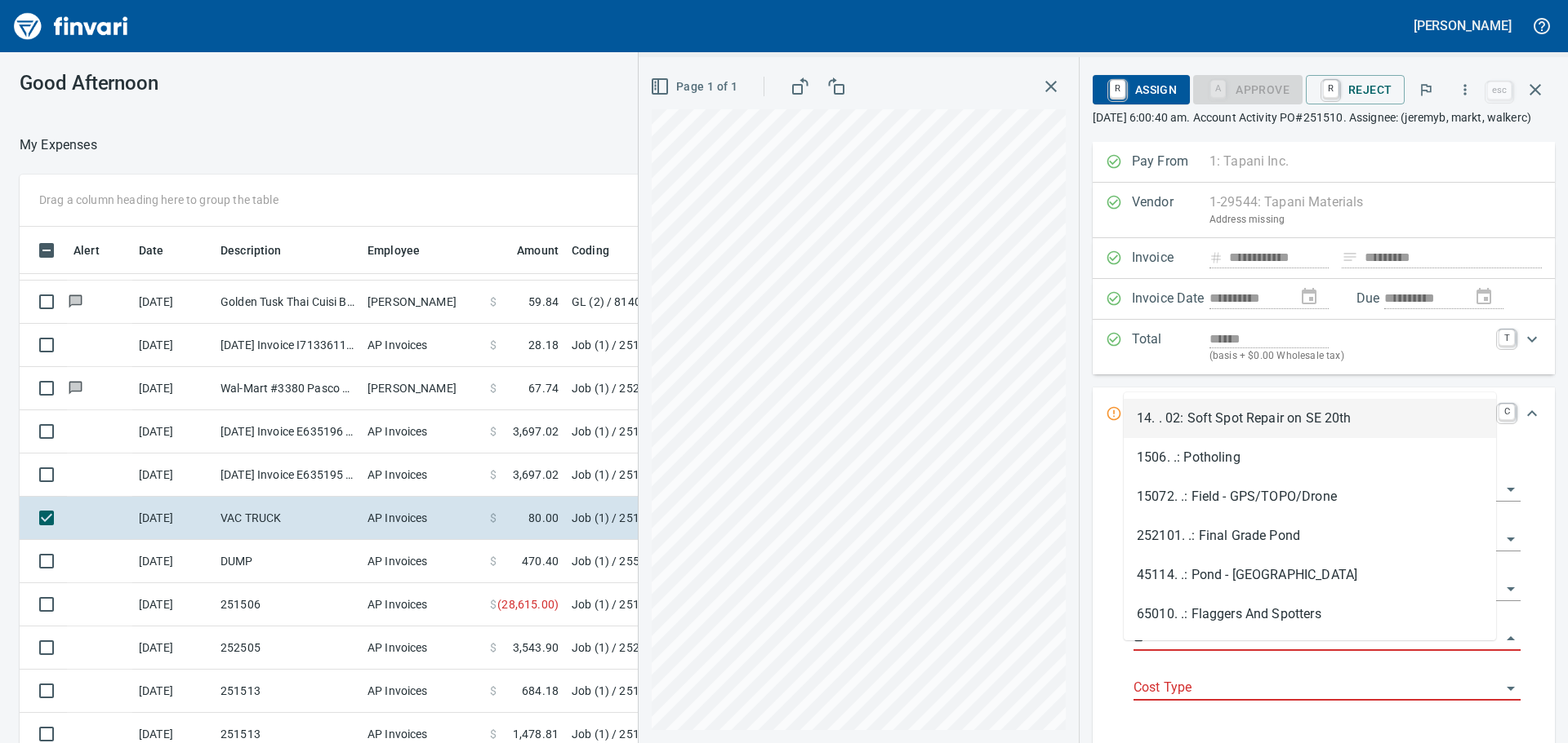
type input "*"
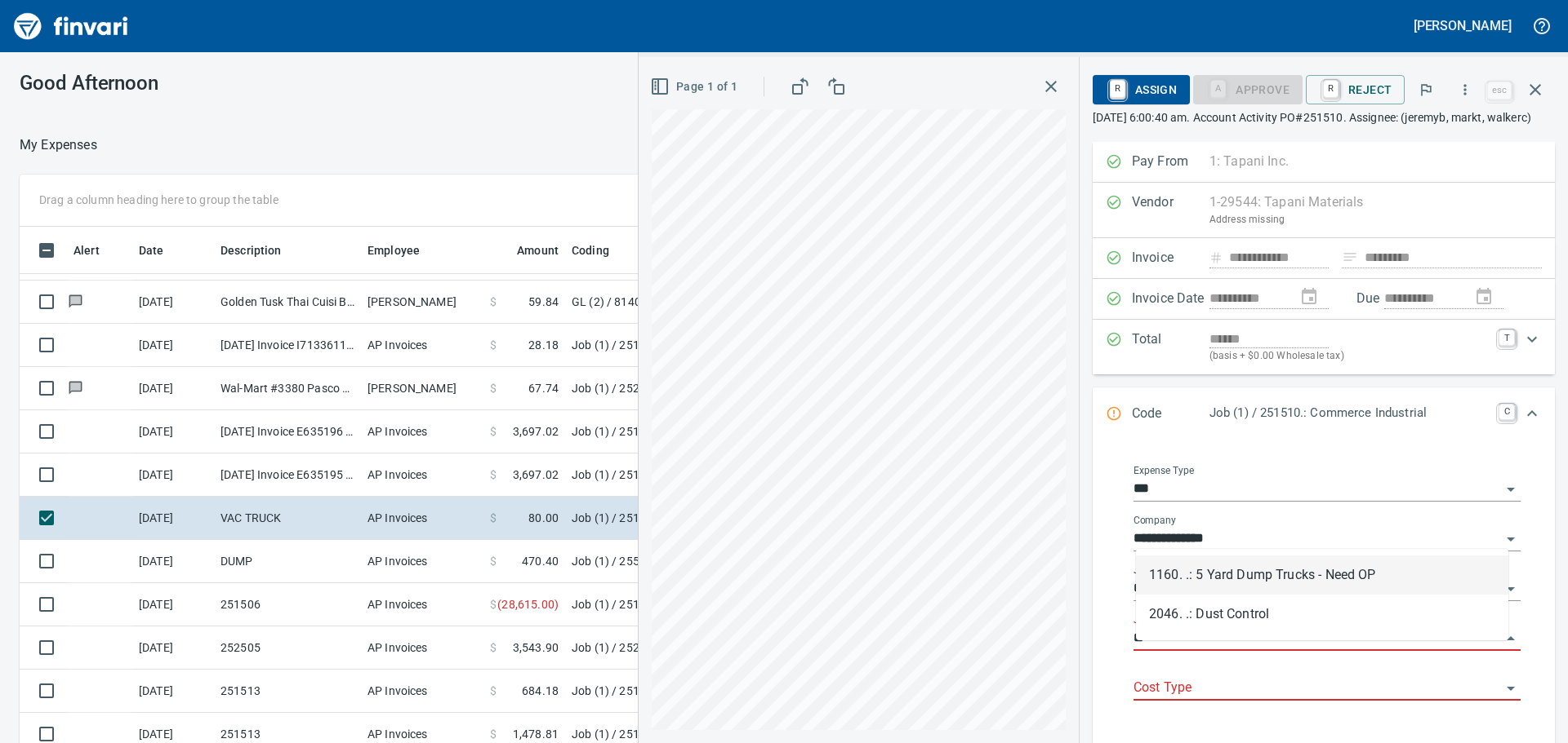
type input "*"
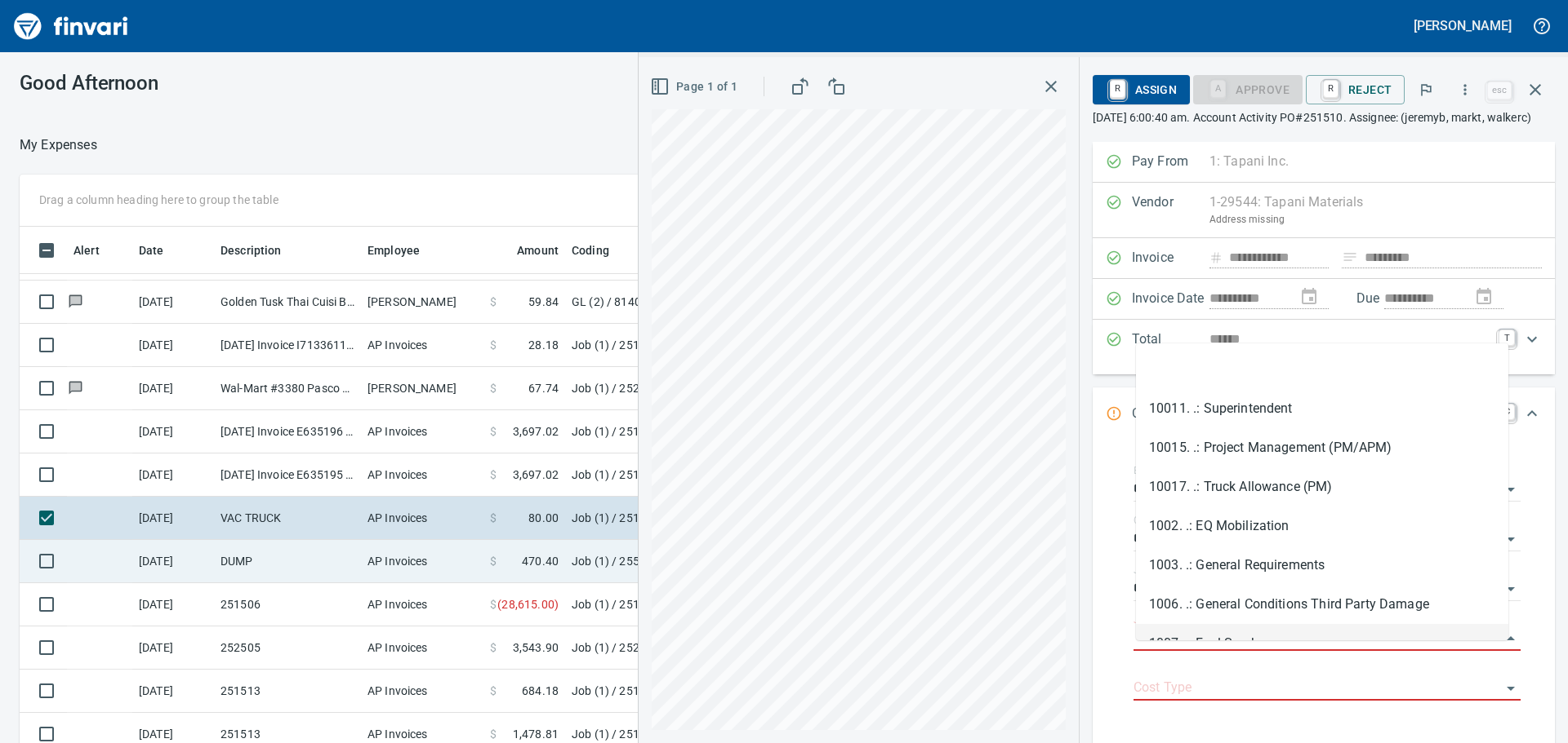
click at [265, 573] on td "DUMP" at bounding box center [288, 562] width 147 height 43
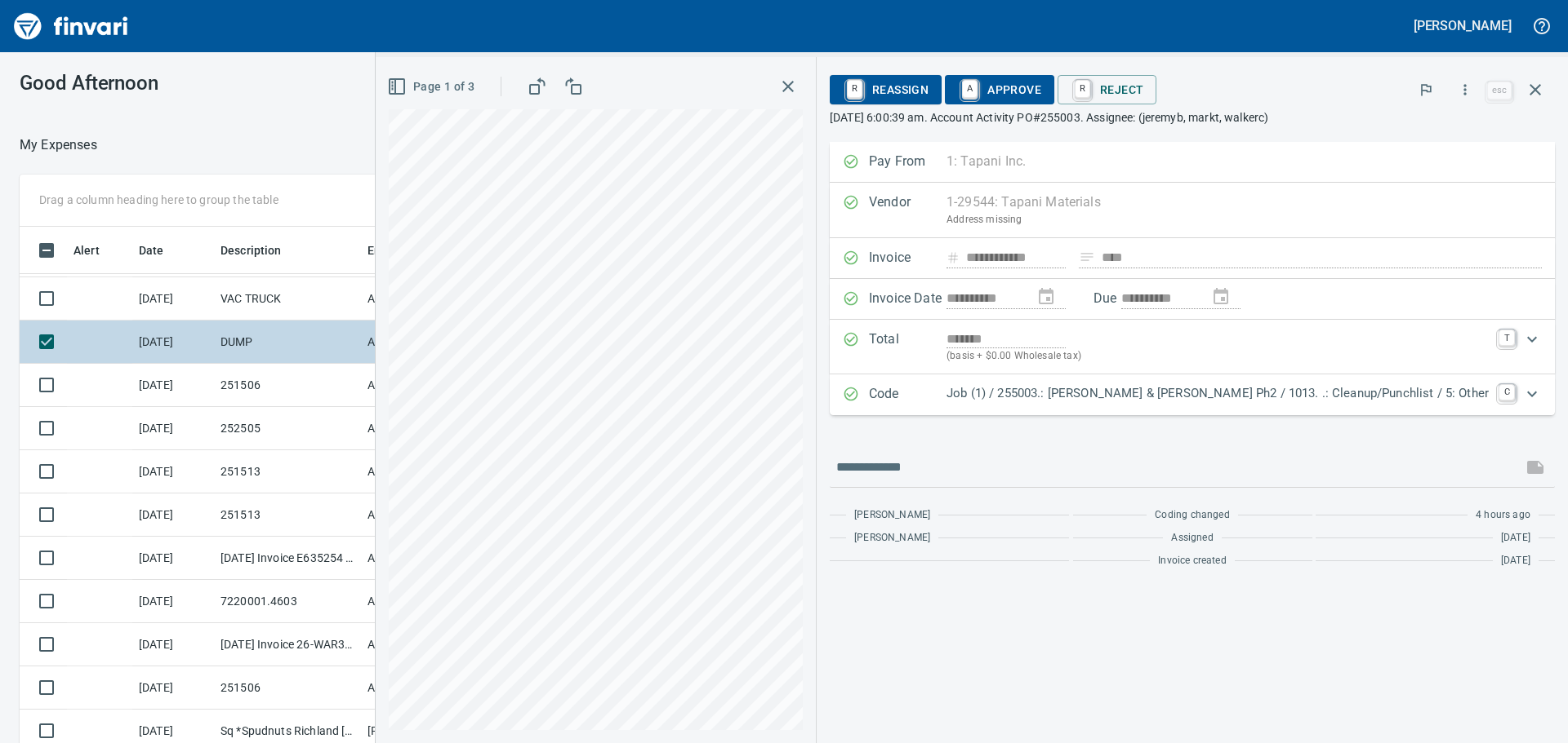
scroll to position [1061, 0]
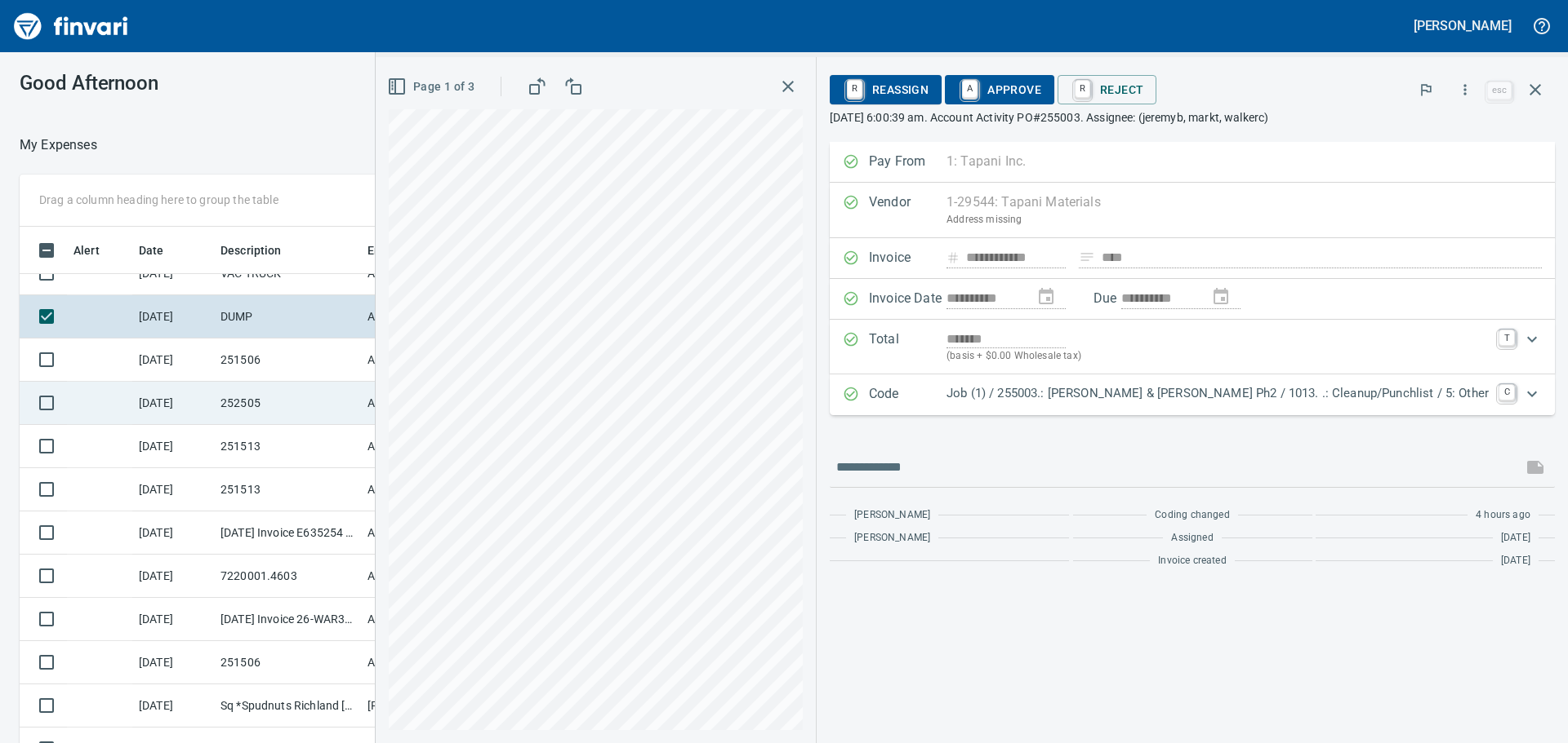
click at [324, 413] on td "252505" at bounding box center [288, 404] width 147 height 43
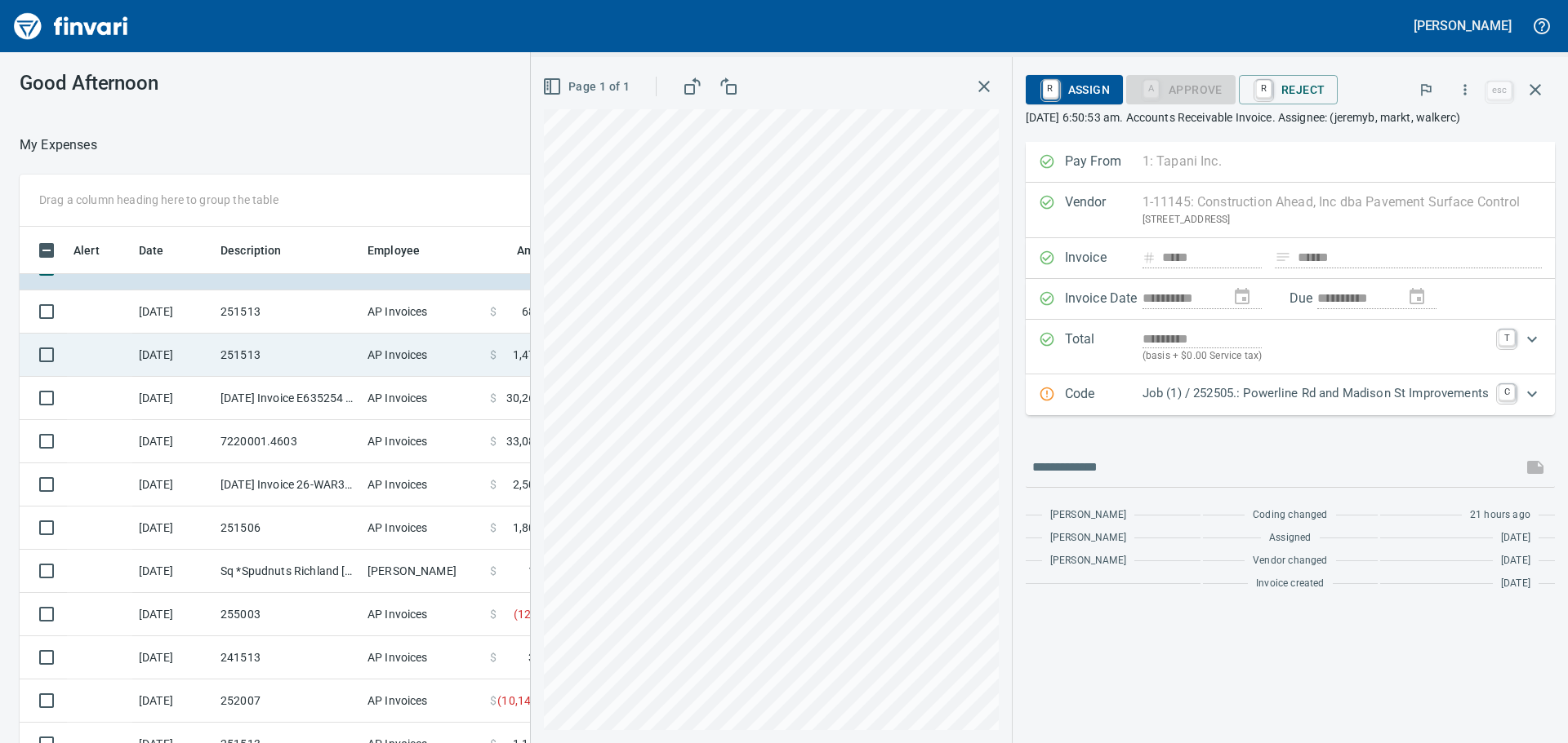
scroll to position [1224, 0]
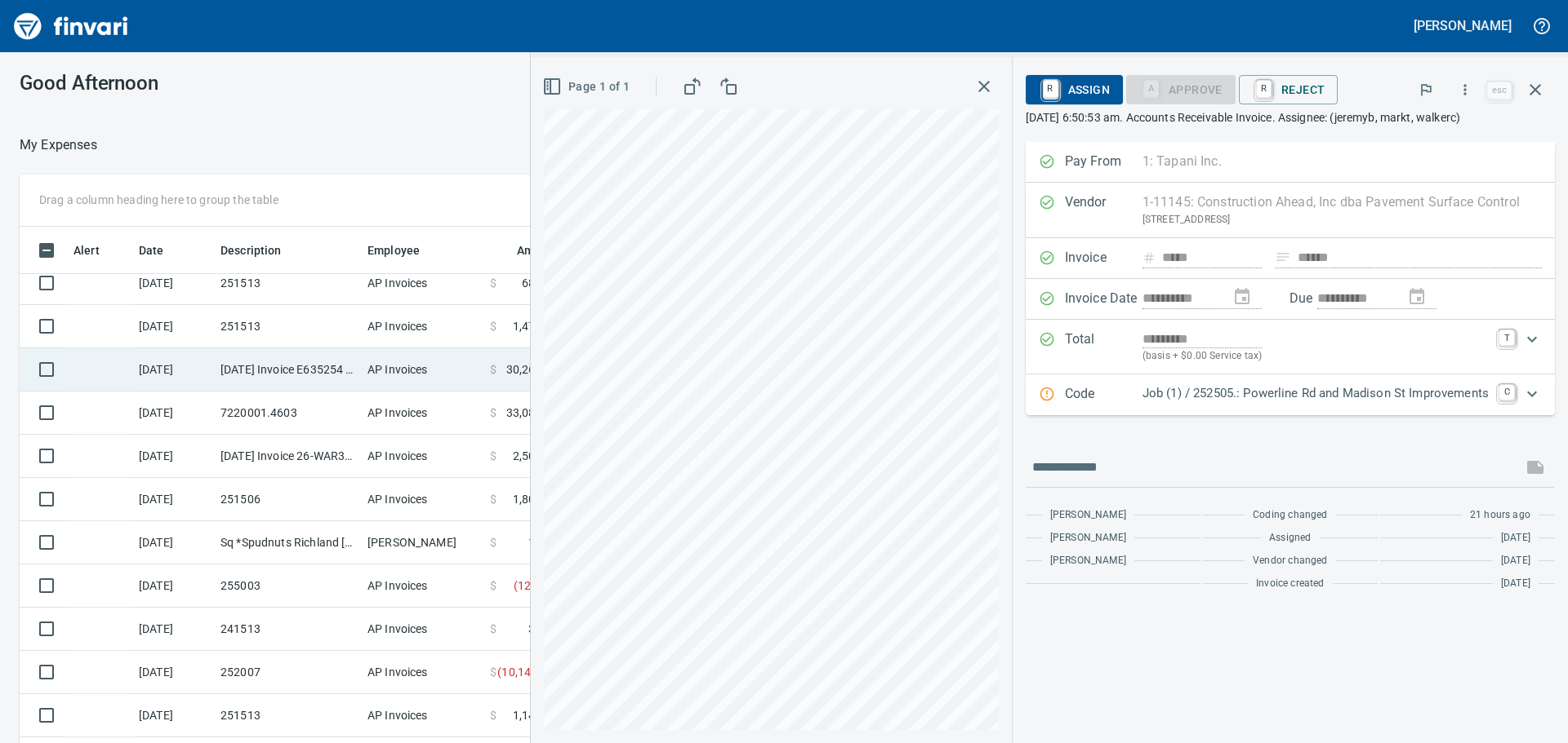
click at [319, 378] on td "9/22/2025 Invoice E635254 from Tyler Rental Inc (1-11048)" at bounding box center [288, 370] width 147 height 43
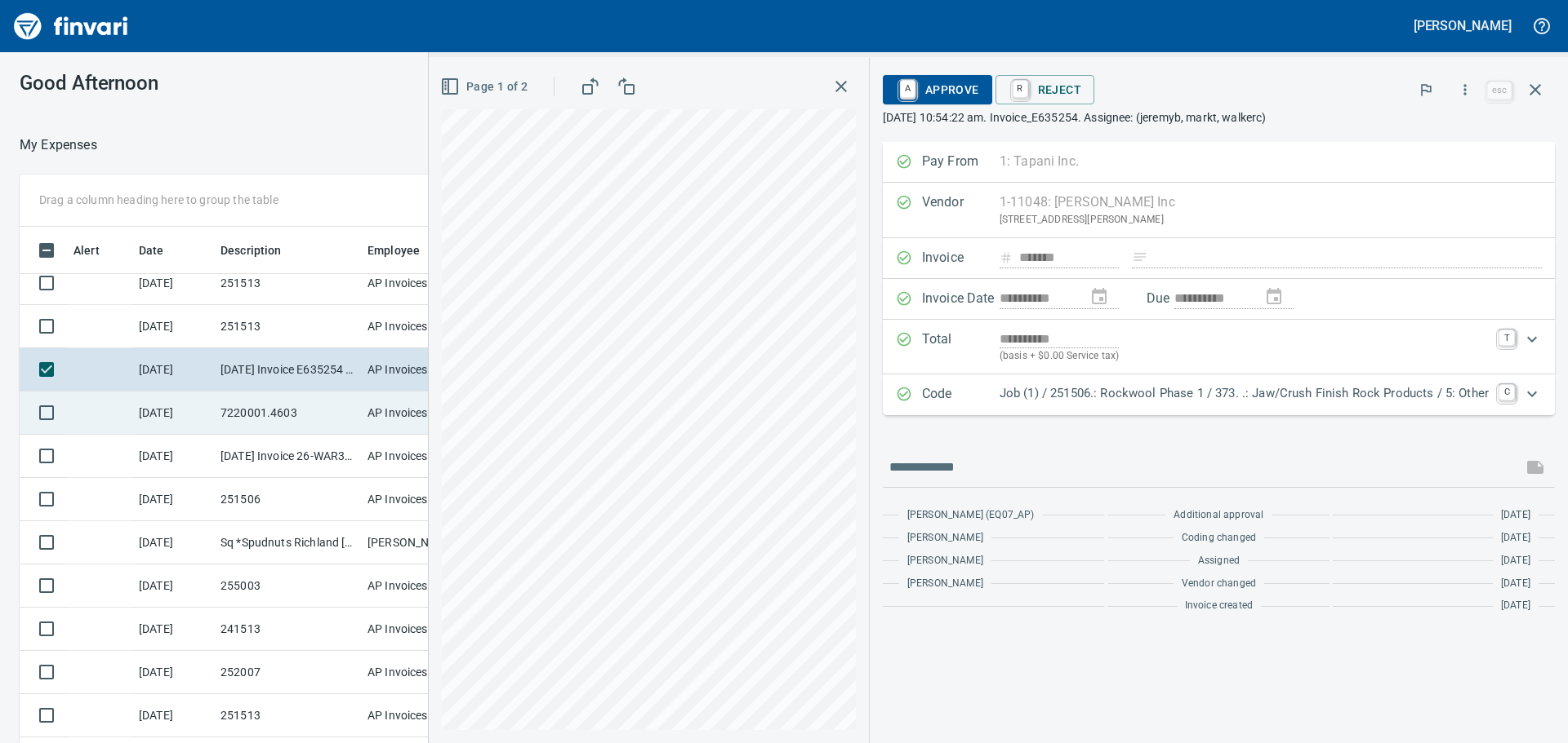
click at [318, 409] on td "7220001.4603" at bounding box center [288, 414] width 147 height 43
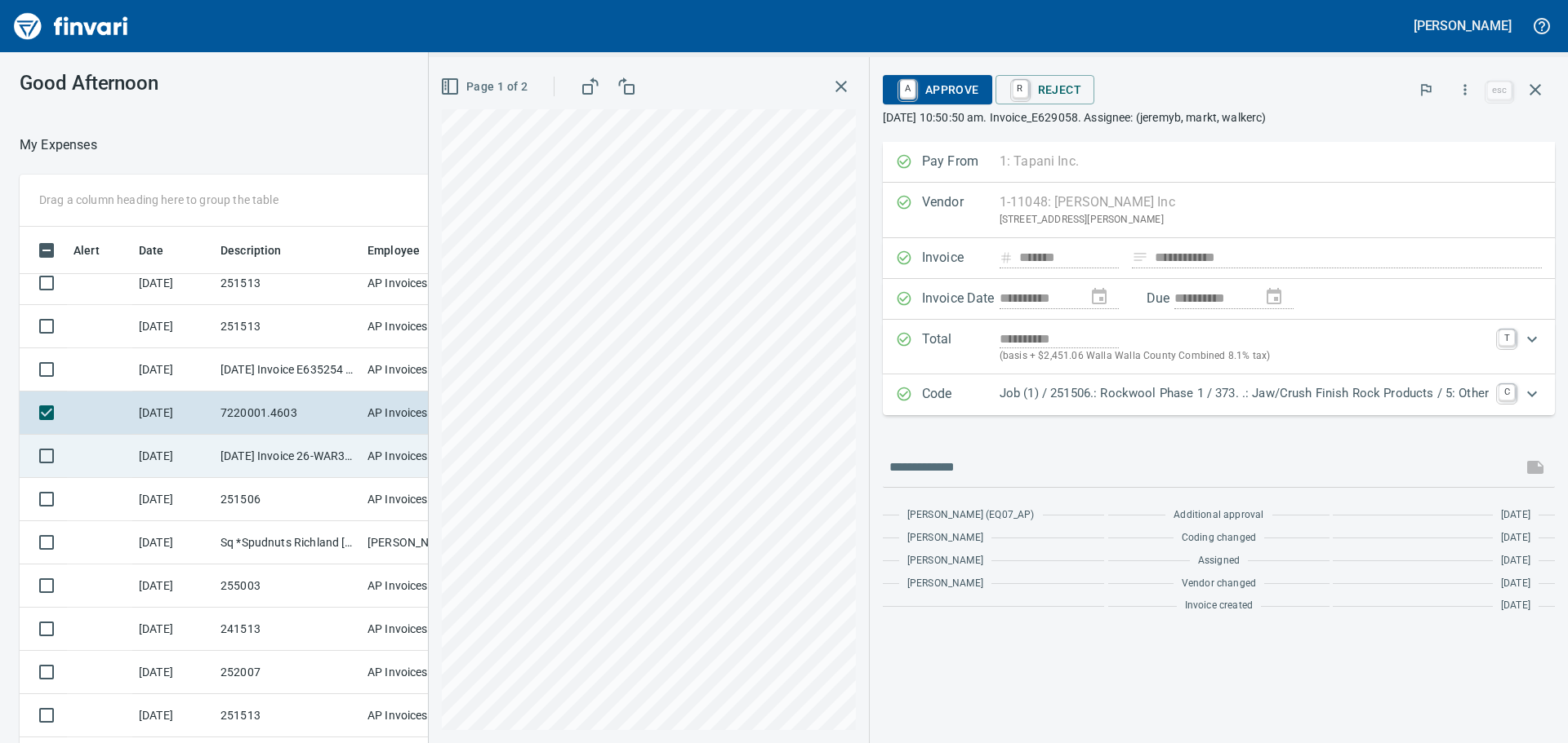
click at [337, 462] on td "9/15/2025 Invoice 26-WAR312664-1 from Department Of Ecology (1-10294)" at bounding box center [288, 457] width 147 height 43
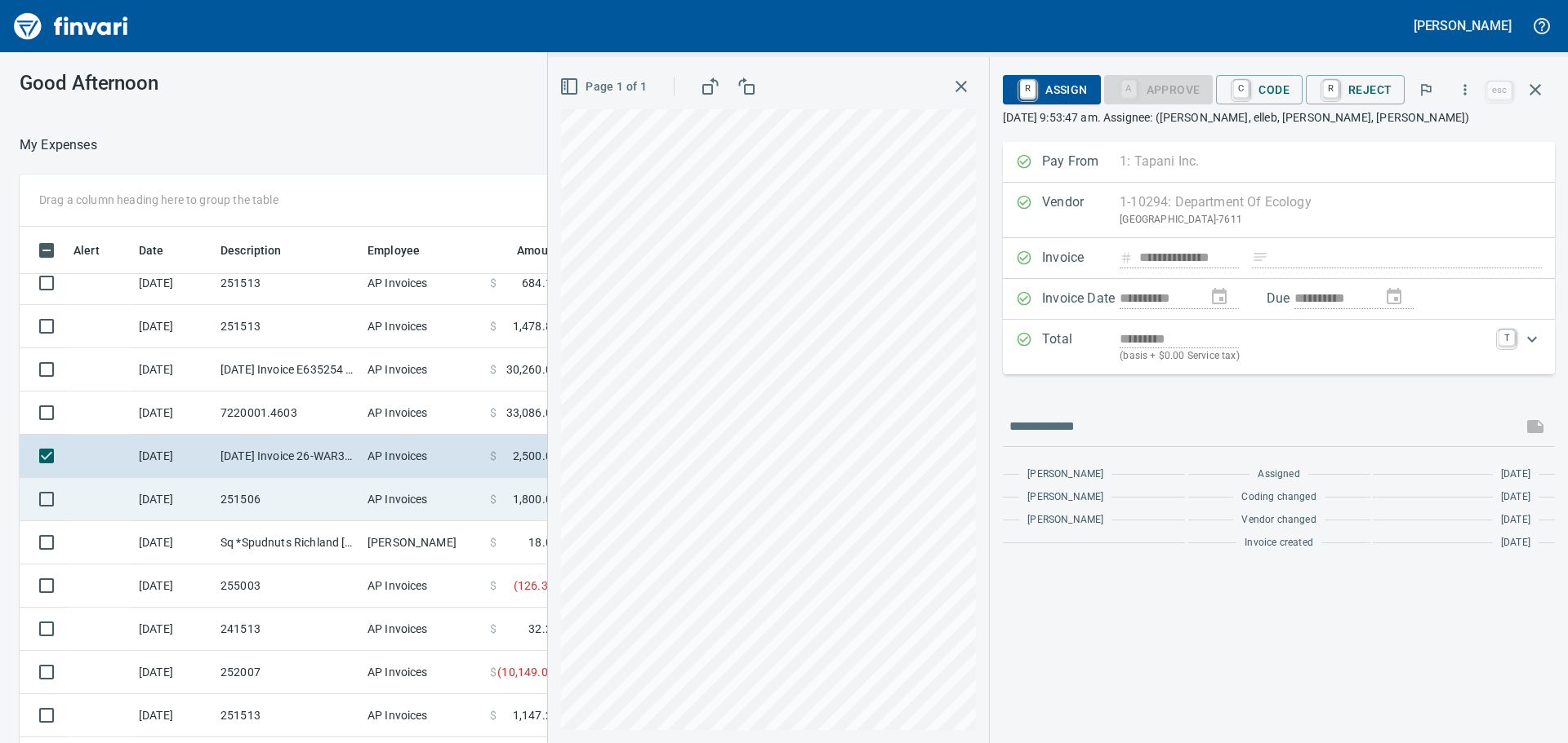
click at [326, 493] on td "251506" at bounding box center [288, 500] width 147 height 43
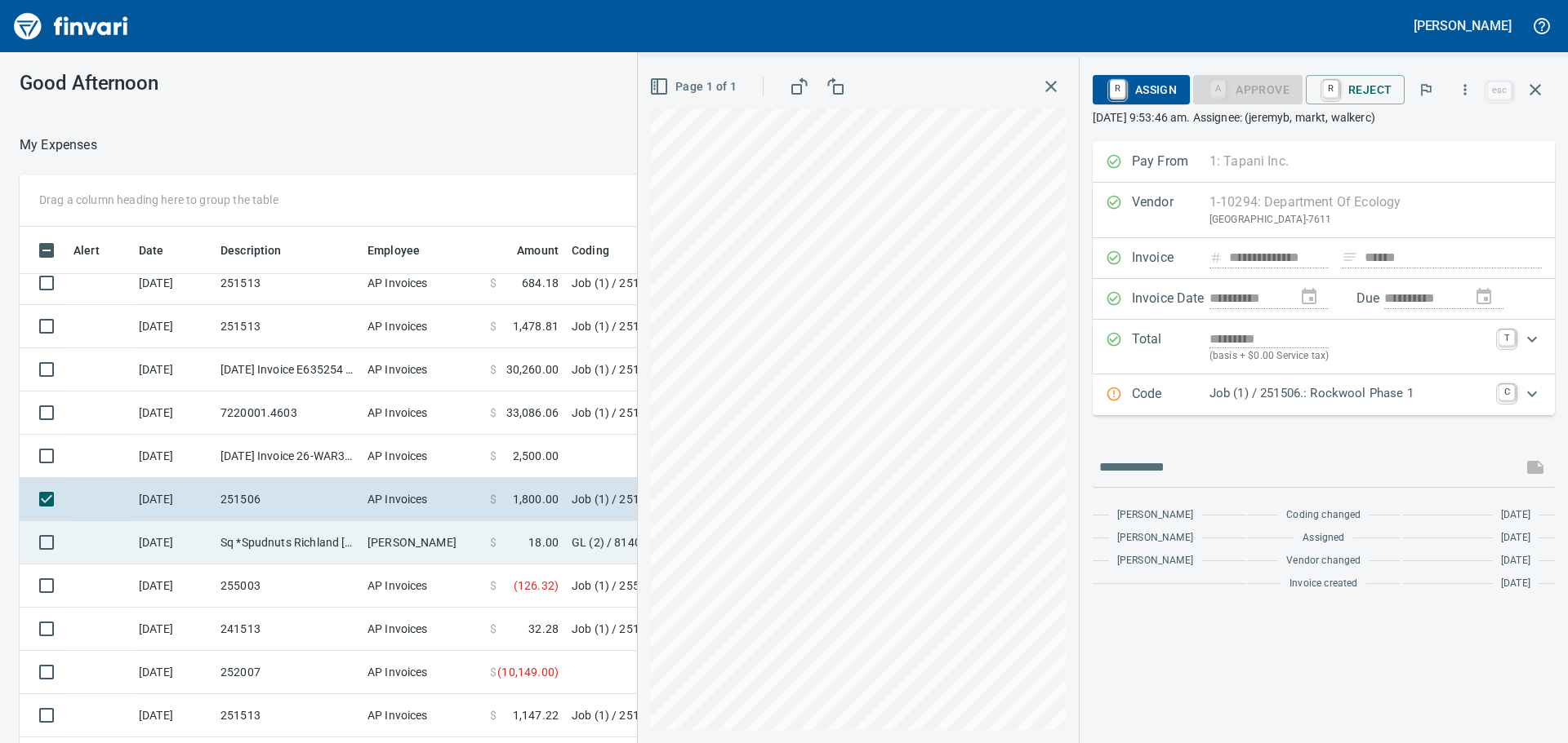
click at [309, 540] on td "Sq *Spudnuts Richland [GEOGRAPHIC_DATA]" at bounding box center [288, 543] width 147 height 43
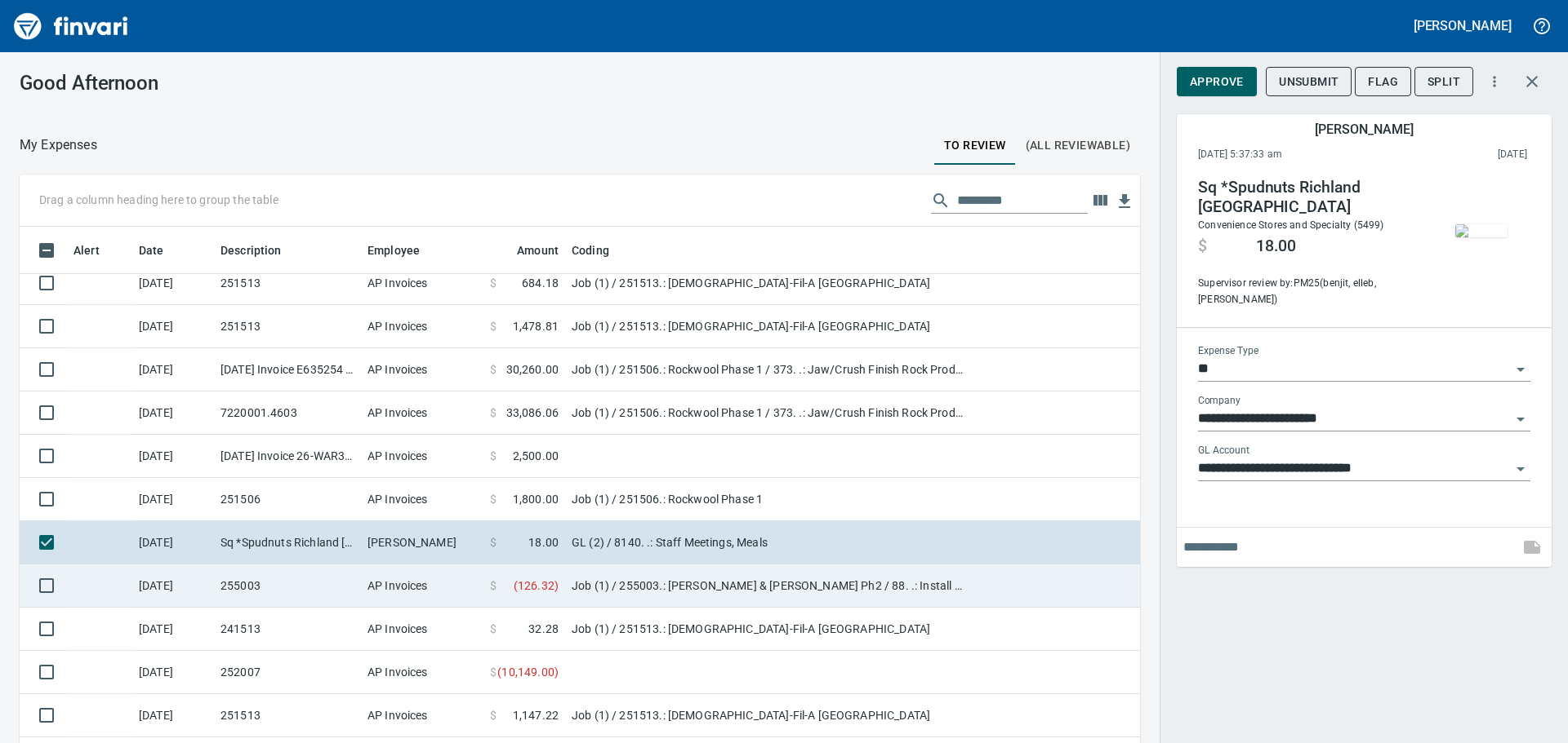
click at [313, 567] on td "255003" at bounding box center [288, 587] width 147 height 43
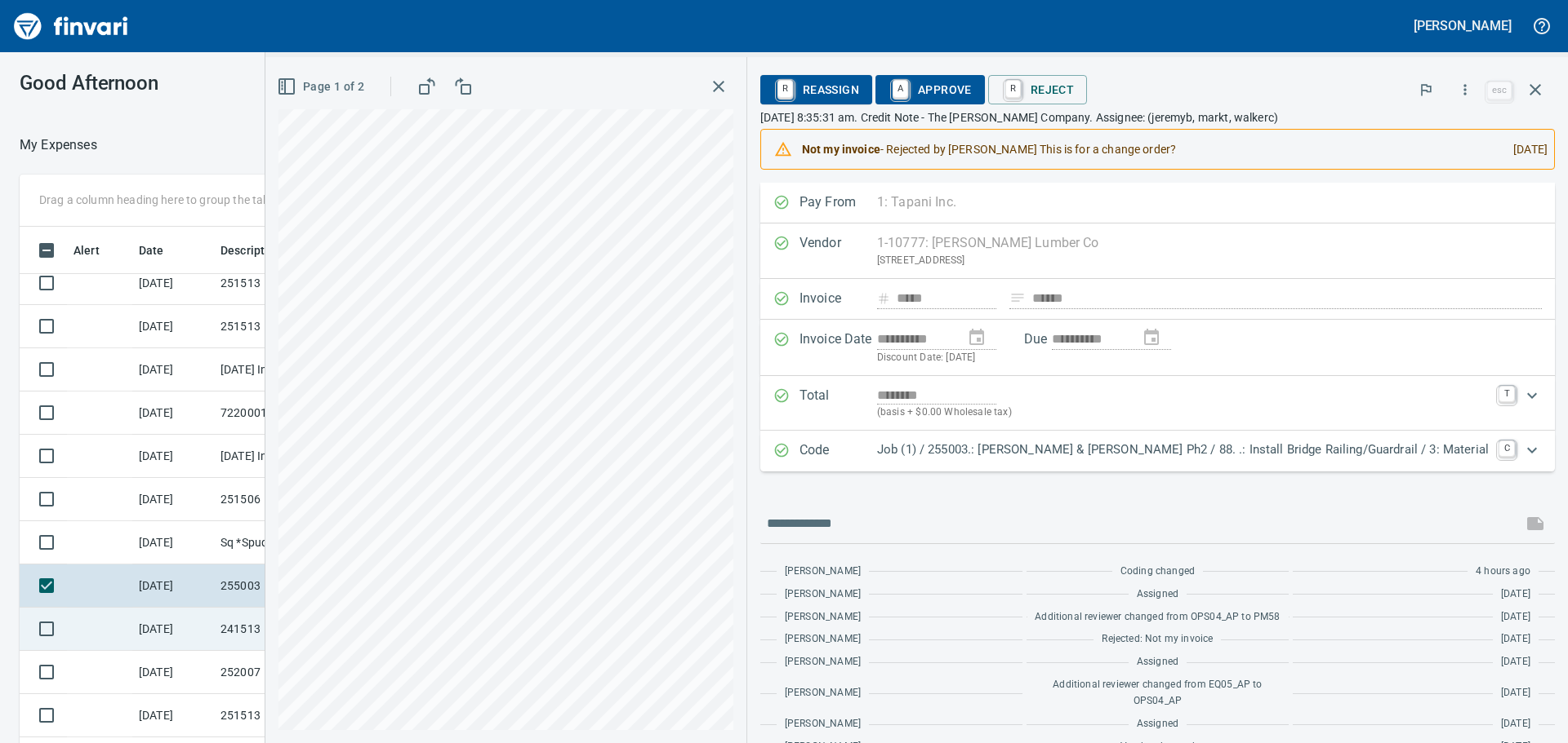
click at [221, 630] on td "241513" at bounding box center [288, 630] width 147 height 43
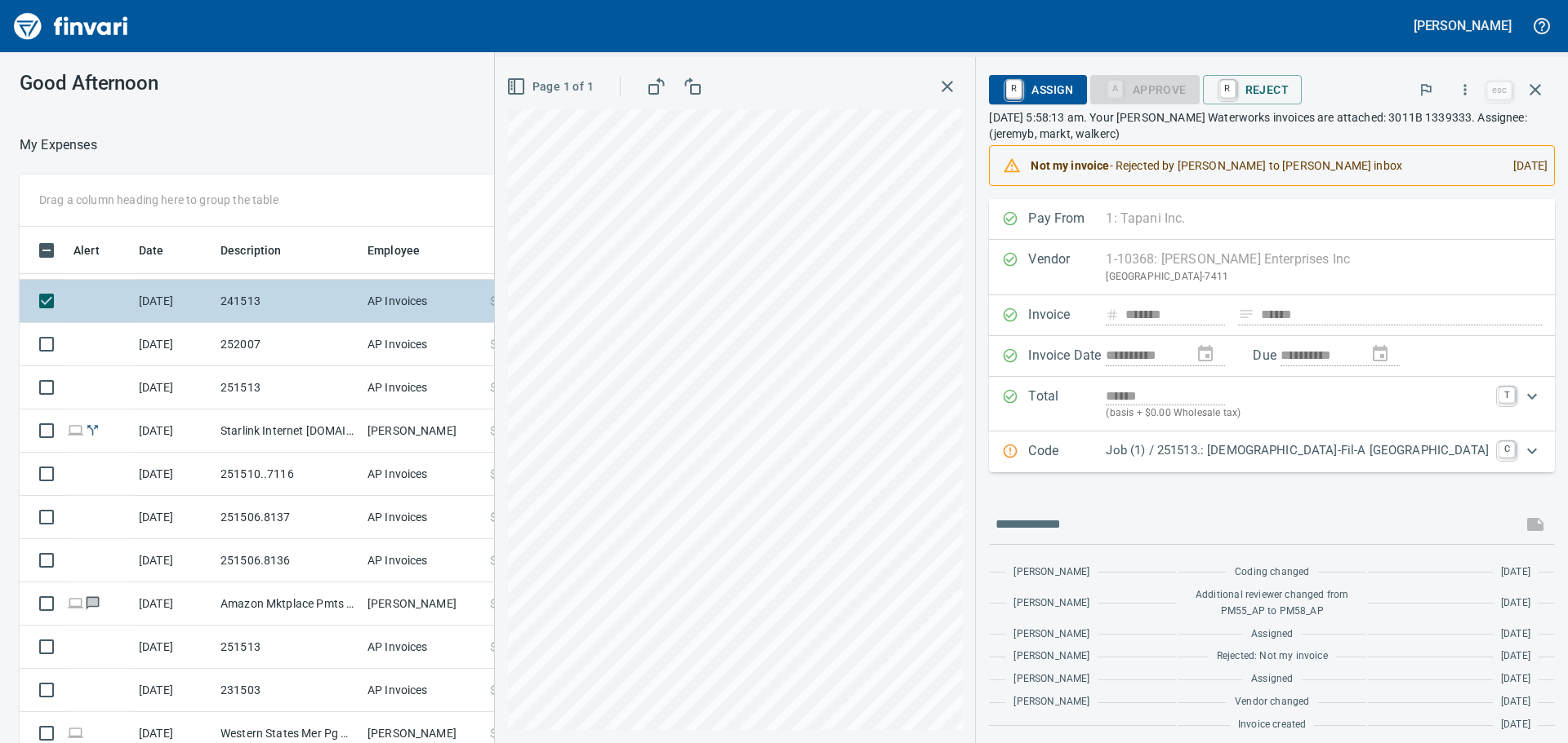
scroll to position [1523, 0]
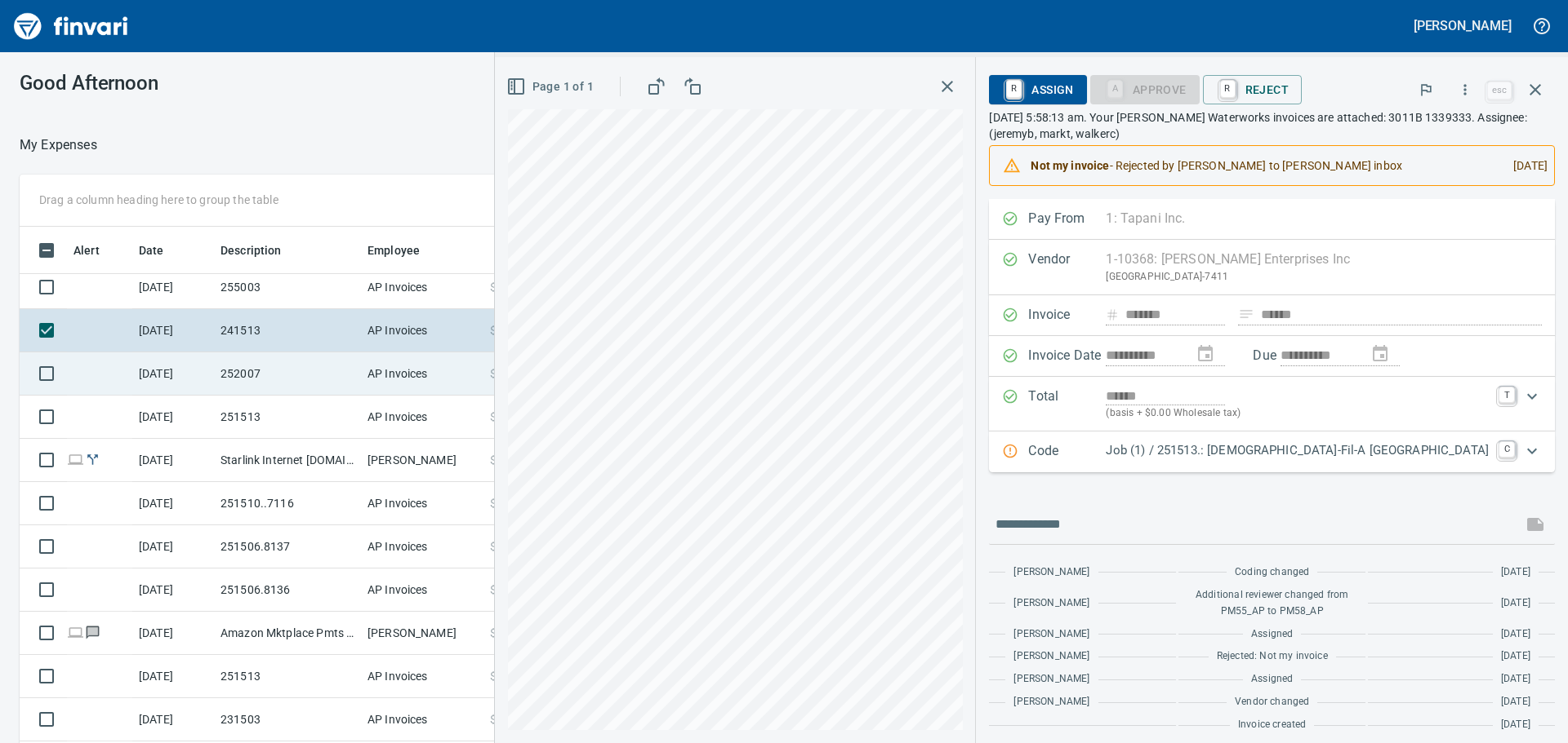
click at [313, 379] on td "252007" at bounding box center [288, 374] width 147 height 43
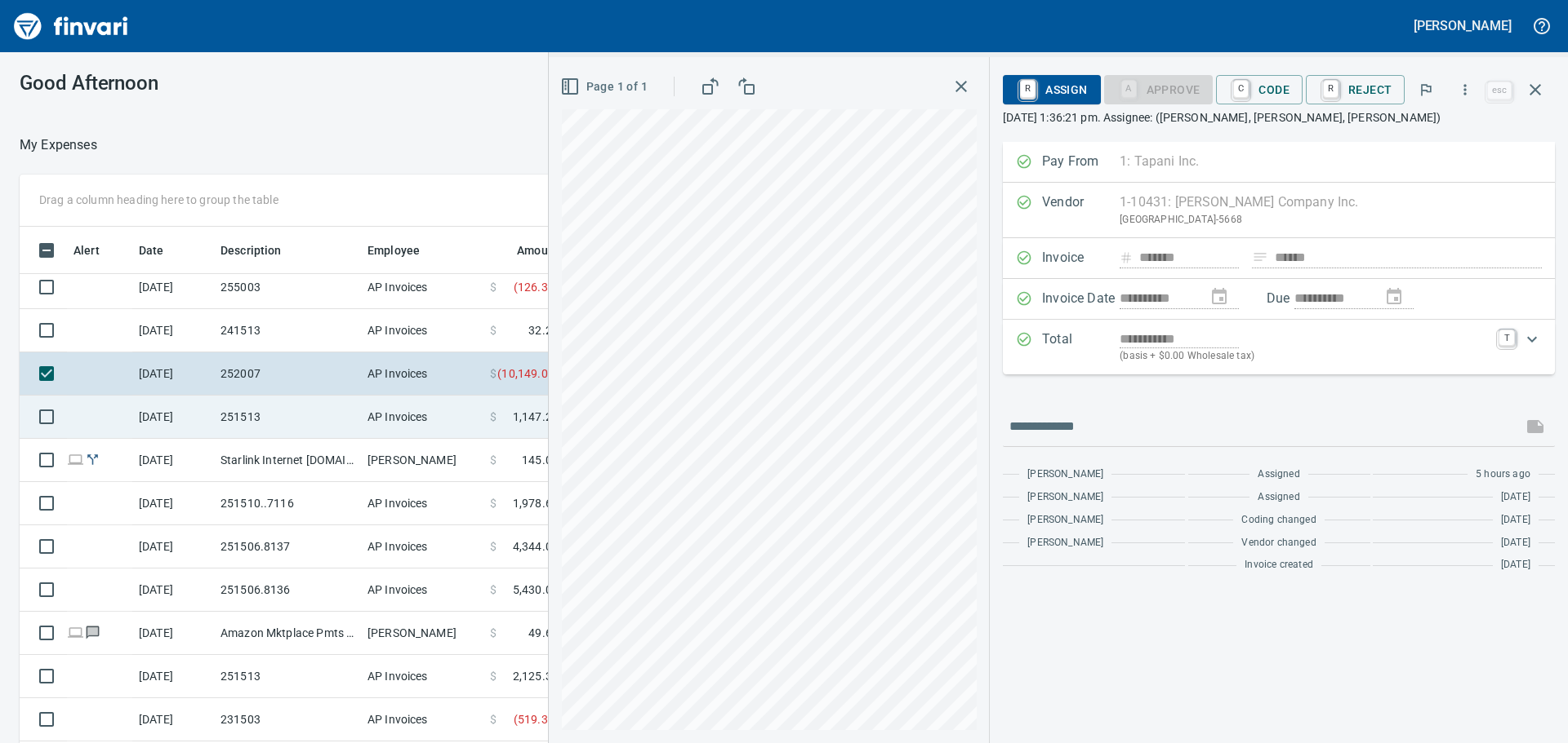
click at [305, 427] on td "251513" at bounding box center [288, 417] width 147 height 43
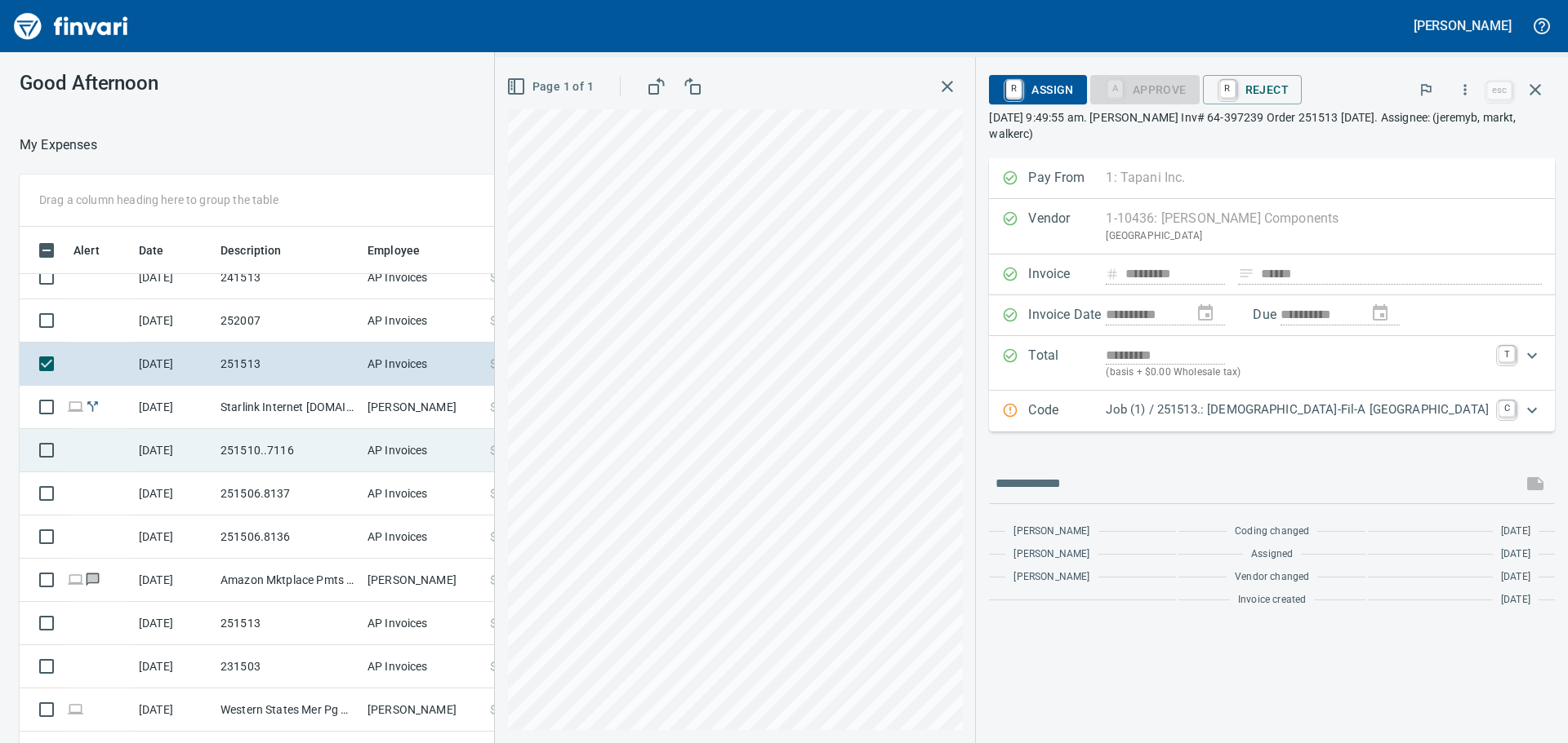
scroll to position [1604, 0]
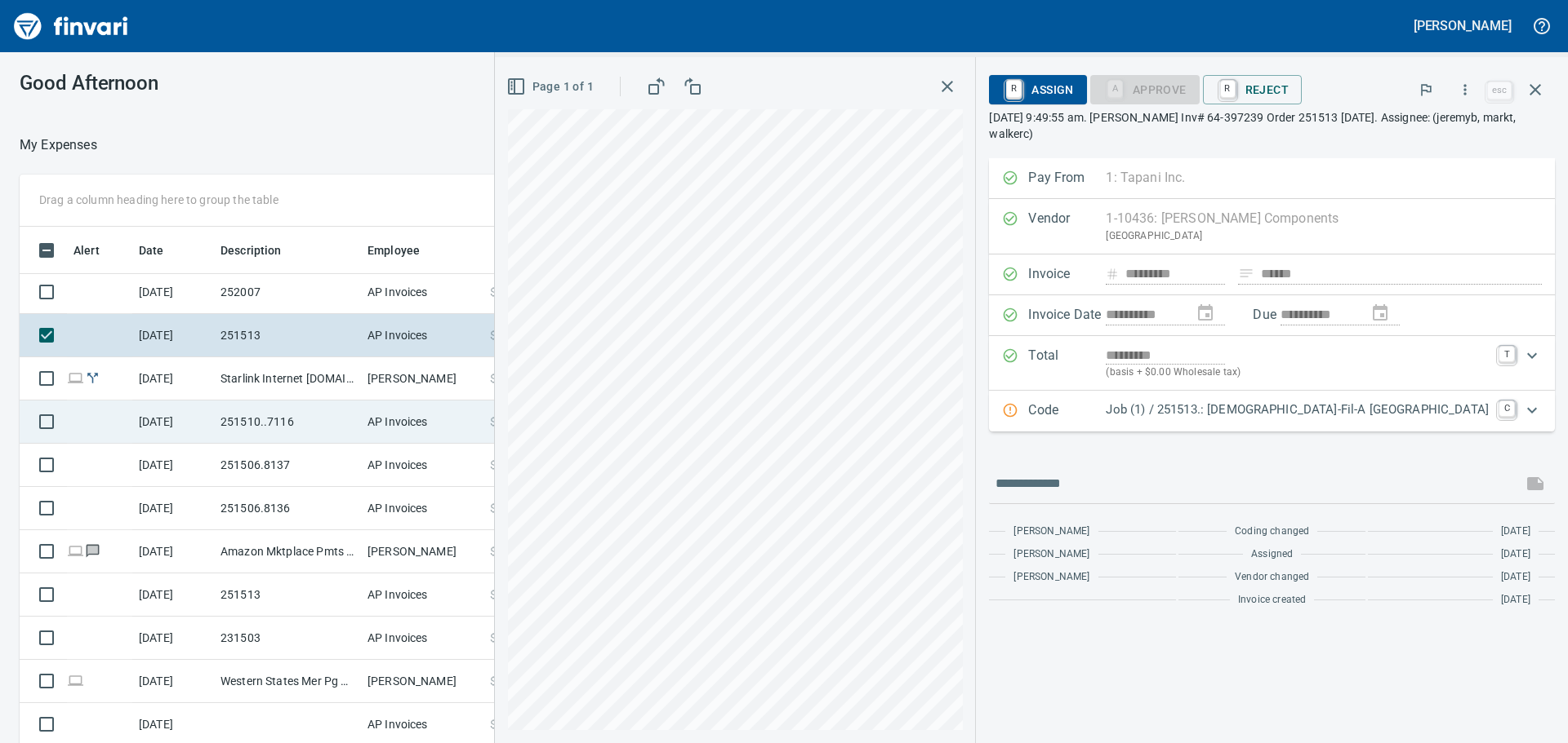
click at [334, 419] on td "251510..7116" at bounding box center [288, 422] width 147 height 43
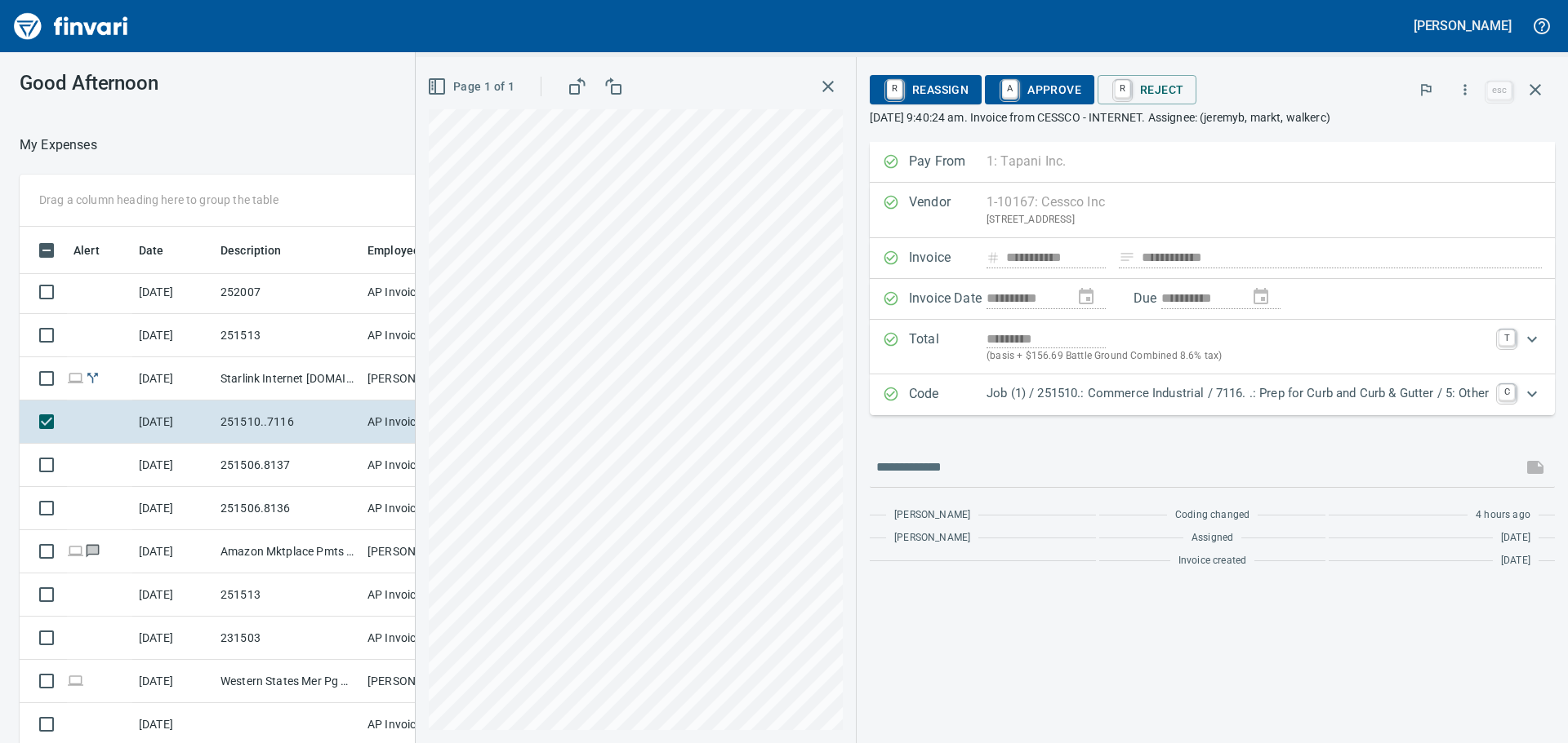
click at [1089, 403] on p "Job (1) / 251510.: Commerce Industrial / 7116. .: Prep for Curb and Curb & Gutt…" at bounding box center [1236, 393] width 502 height 19
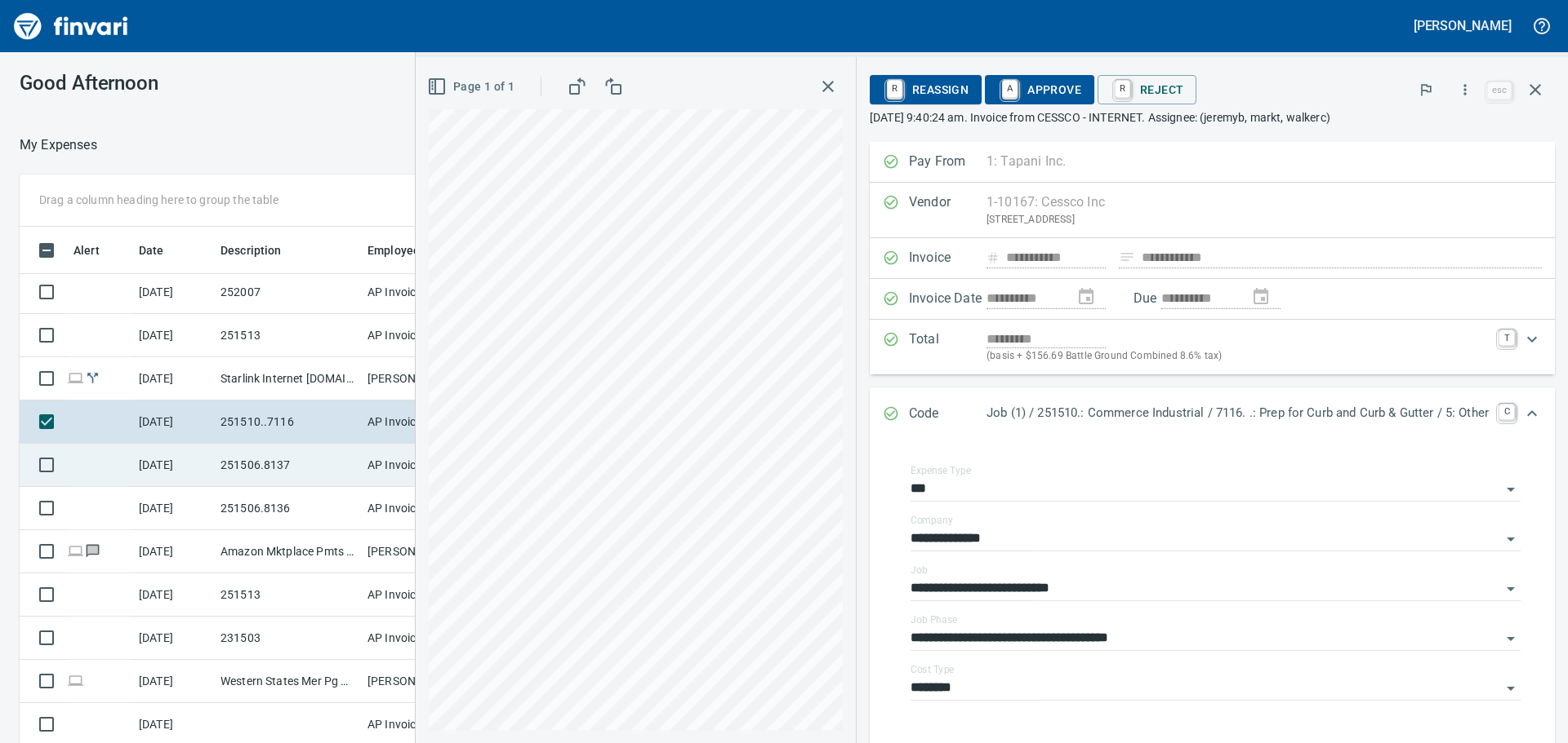
click at [325, 461] on td "251506.8137" at bounding box center [288, 465] width 147 height 43
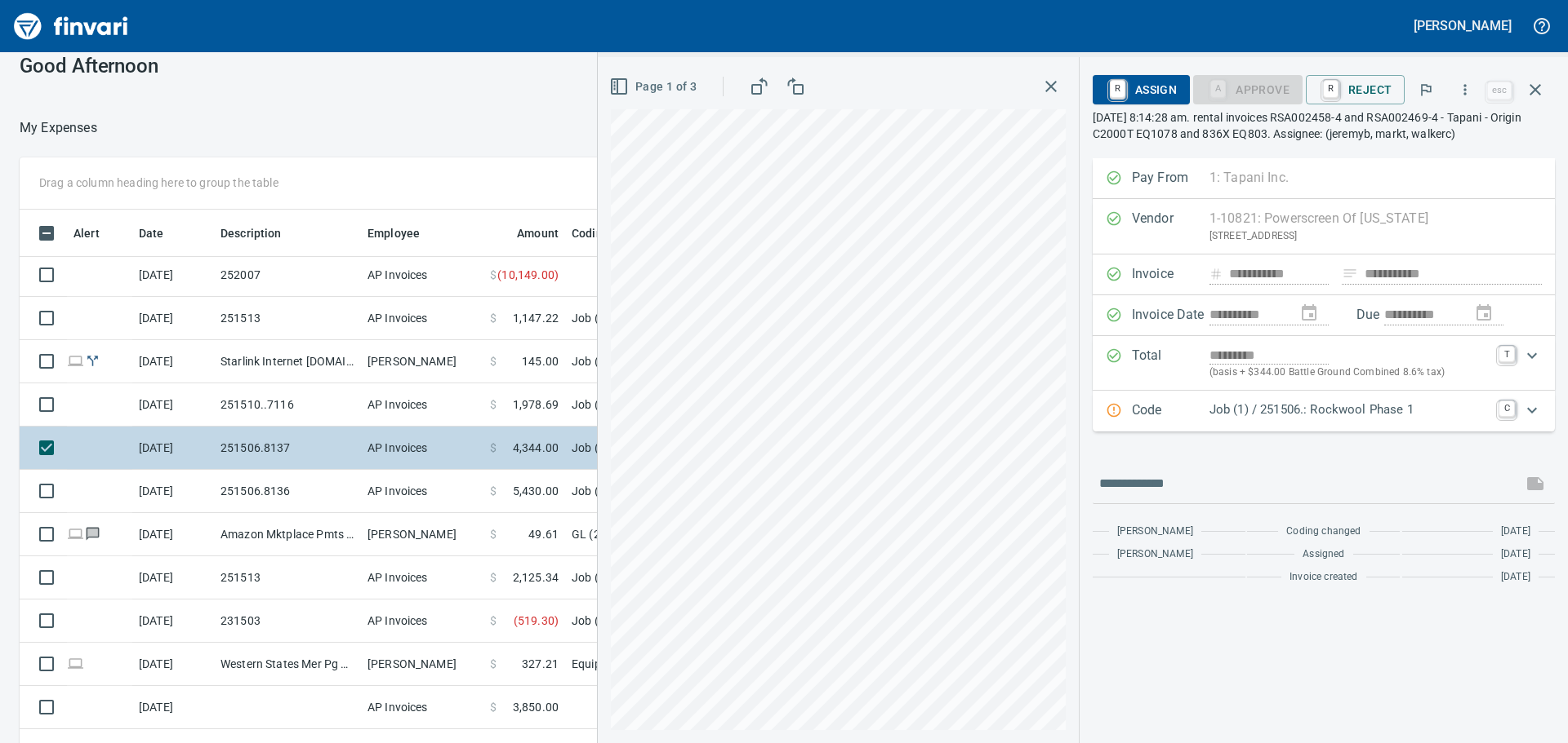
scroll to position [47, 0]
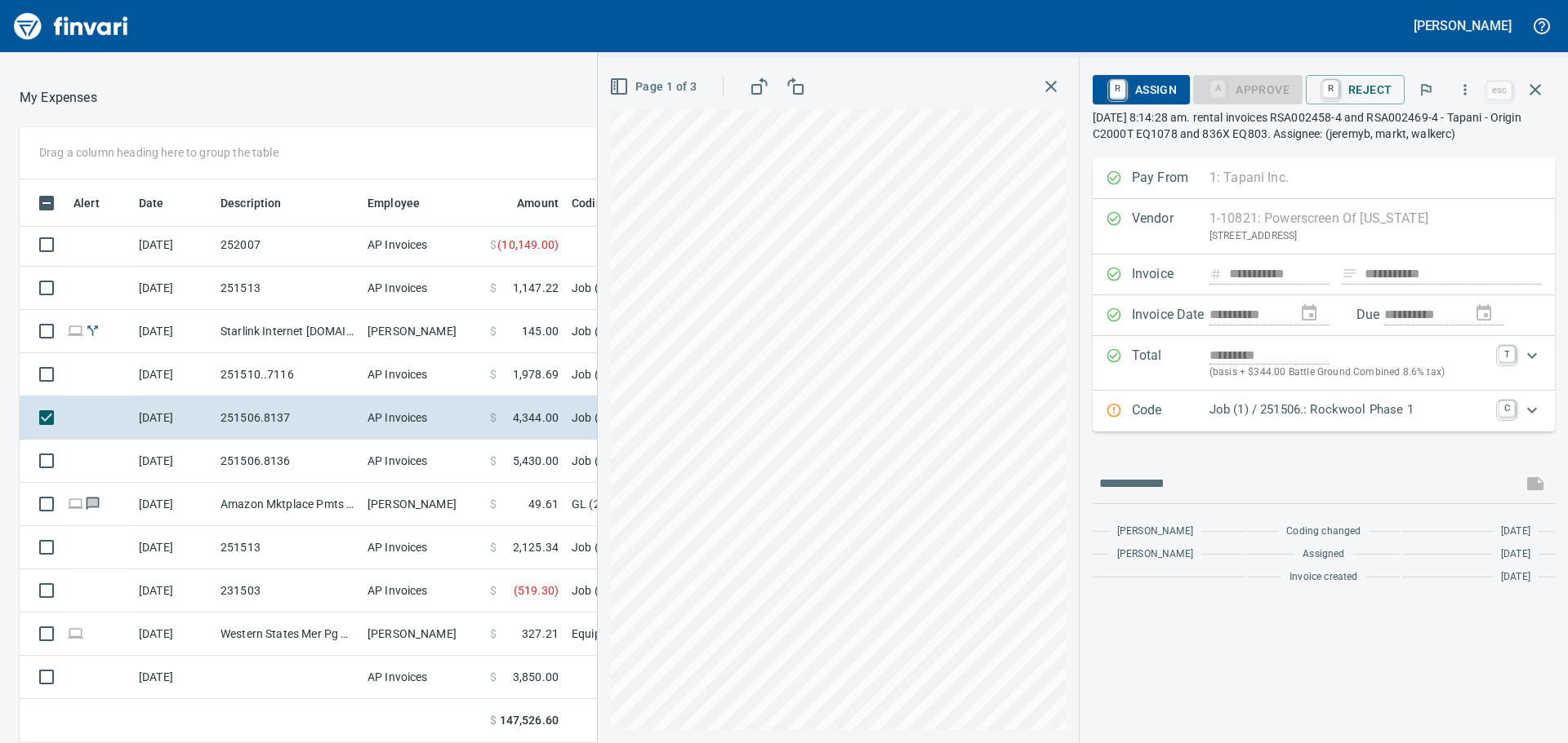
click at [1050, 81] on icon "button" at bounding box center [1052, 87] width 12 height 12
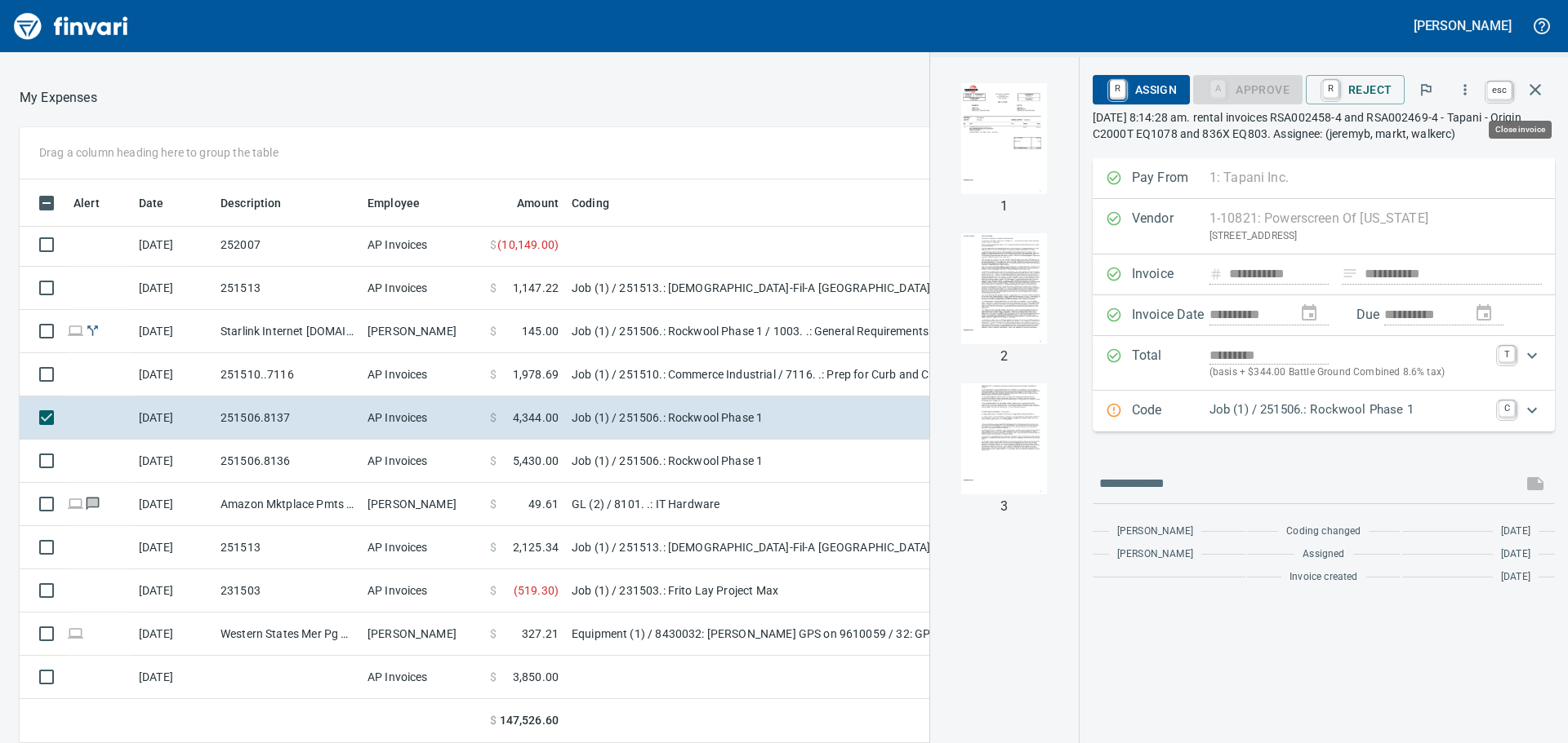
scroll to position [551, 1084]
click at [1527, 89] on icon "button" at bounding box center [1535, 90] width 20 height 20
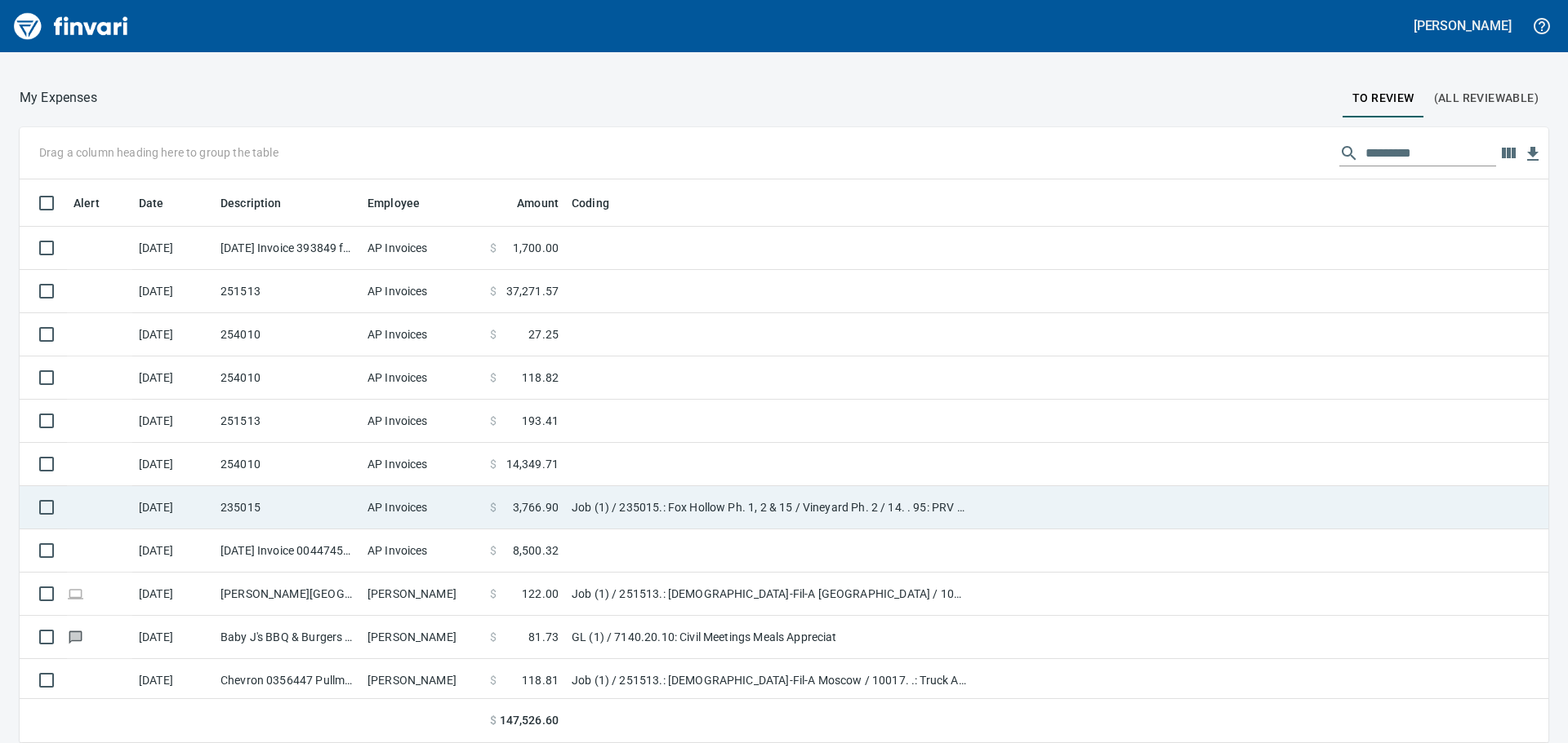
click at [293, 506] on td "235015" at bounding box center [288, 508] width 147 height 43
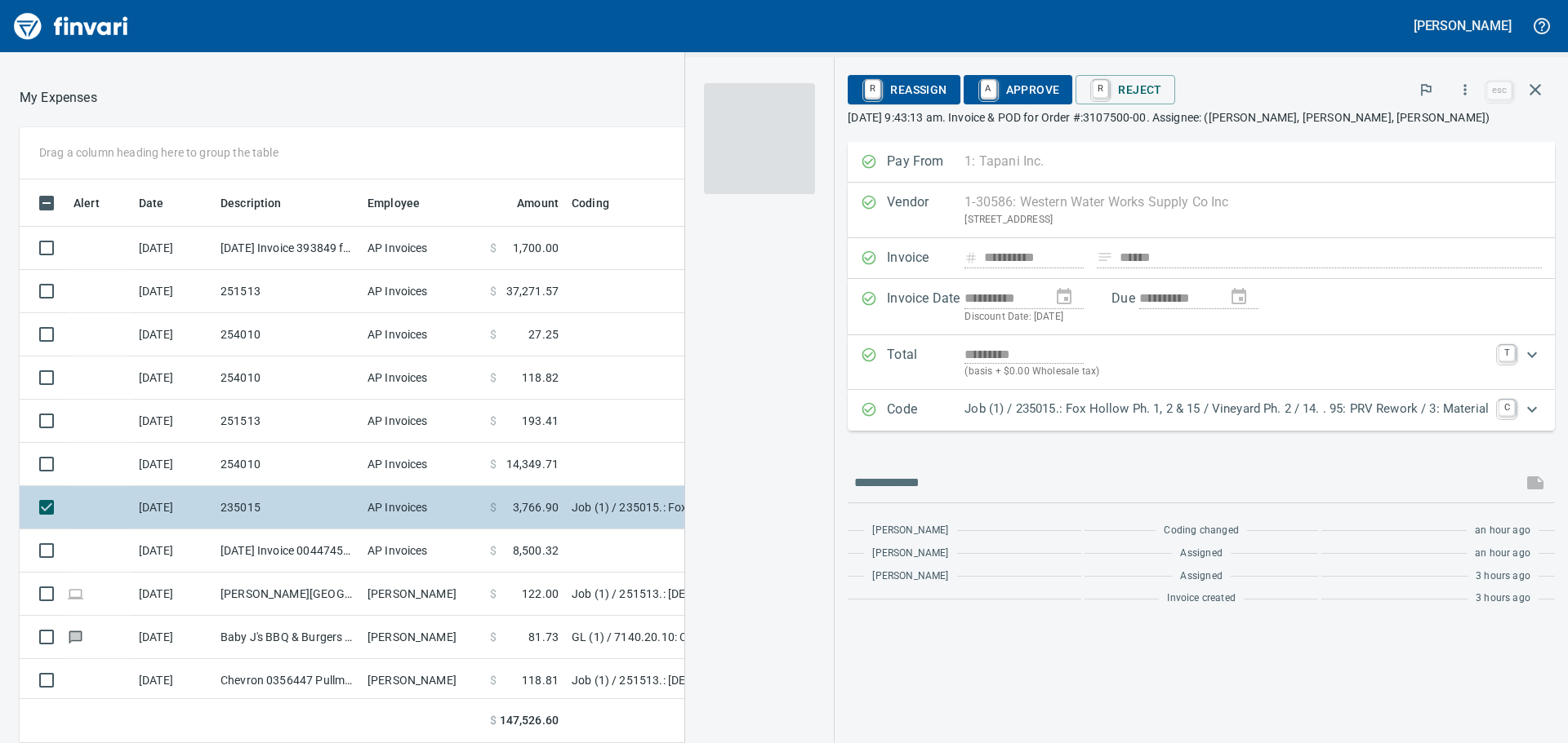
scroll to position [551, 1084]
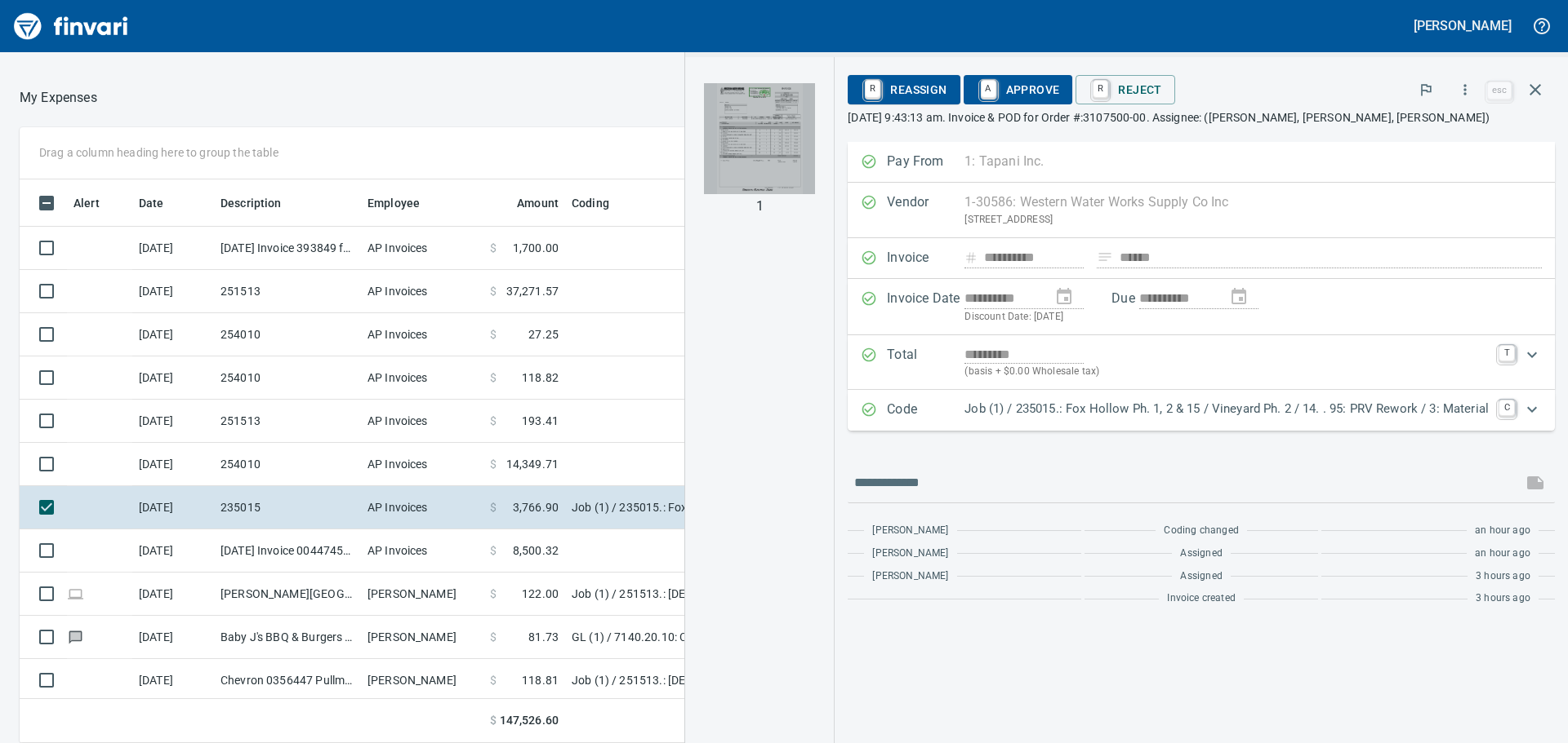
click at [747, 143] on img "button" at bounding box center [760, 139] width 112 height 111
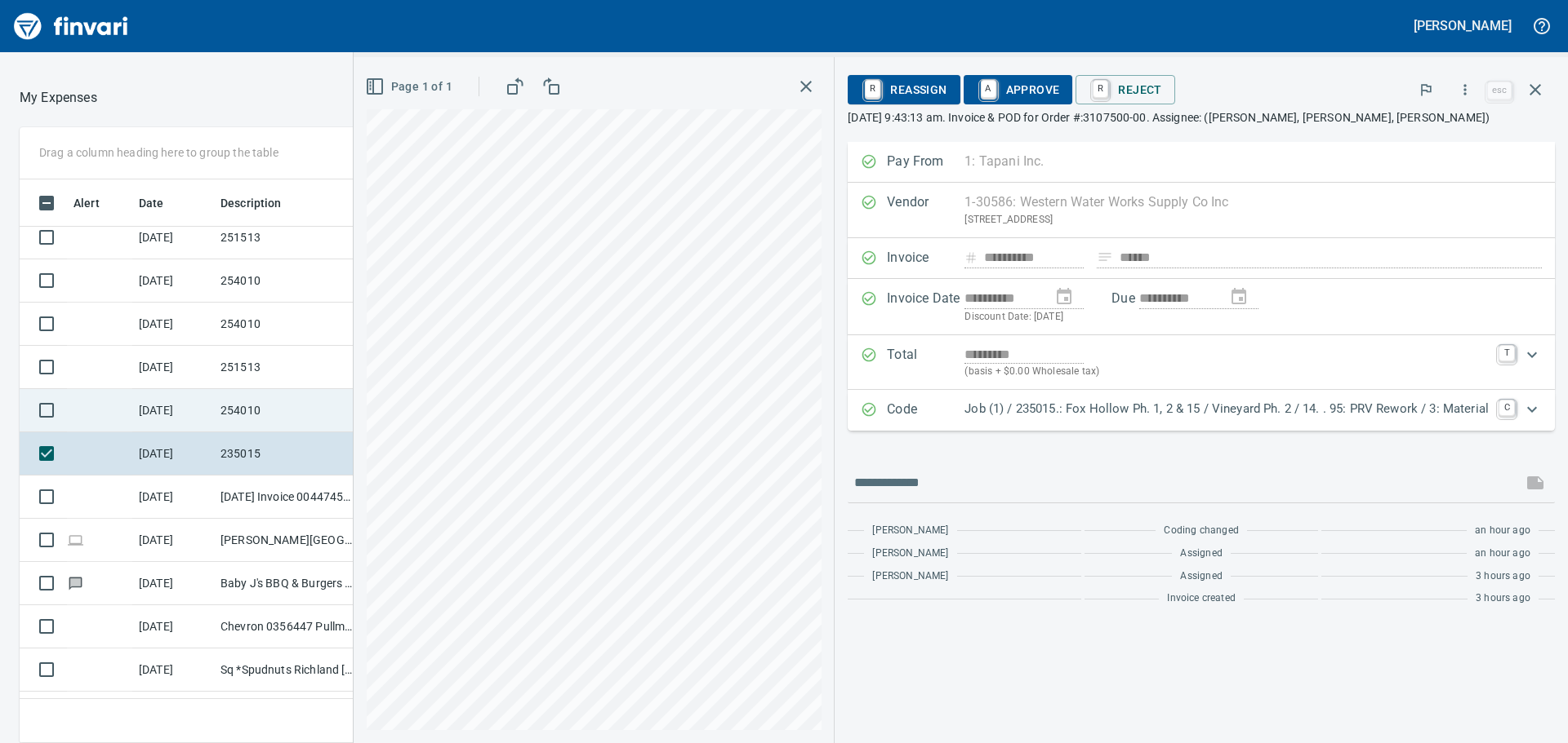
scroll to position [81, 0]
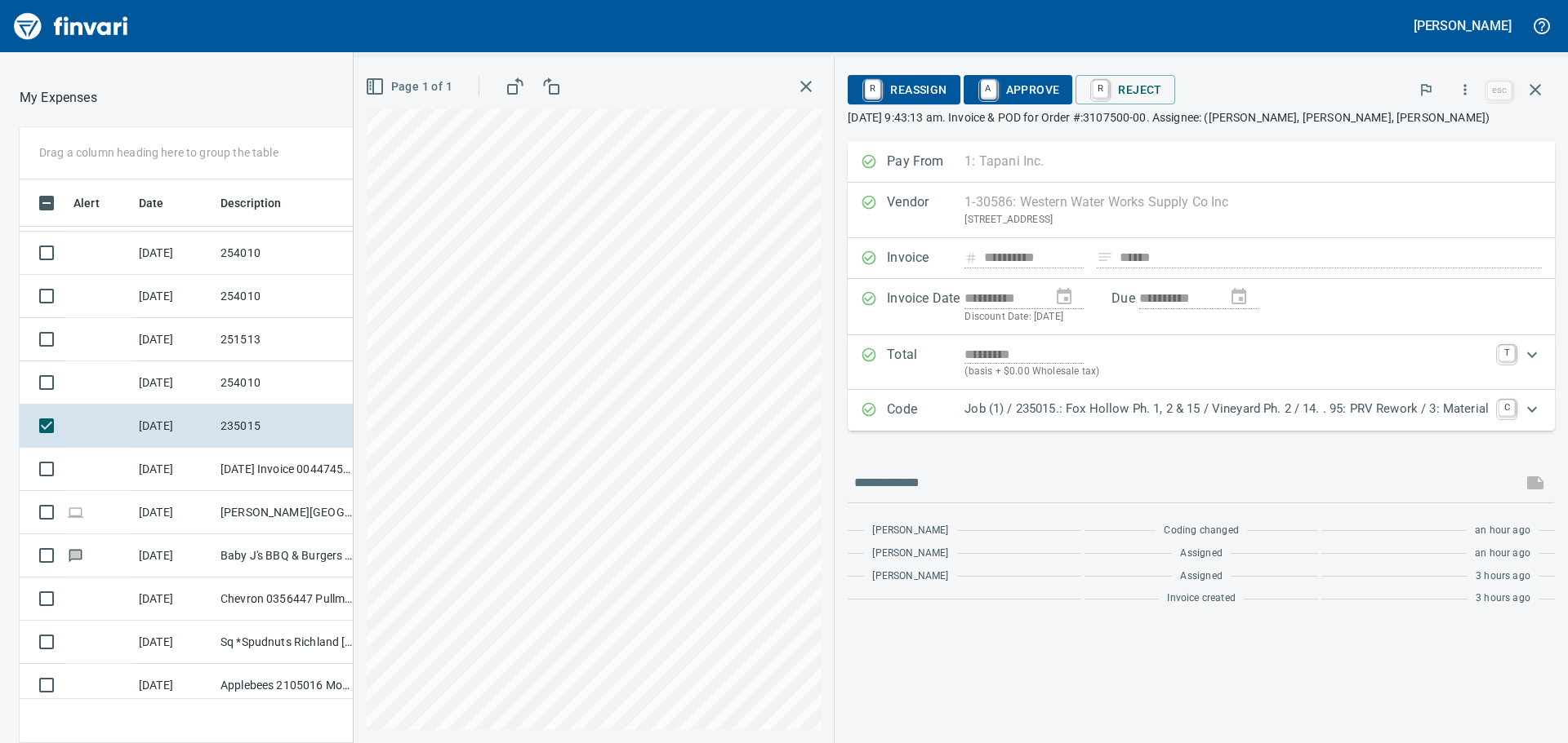
click at [805, 86] on icon "button" at bounding box center [806, 87] width 12 height 12
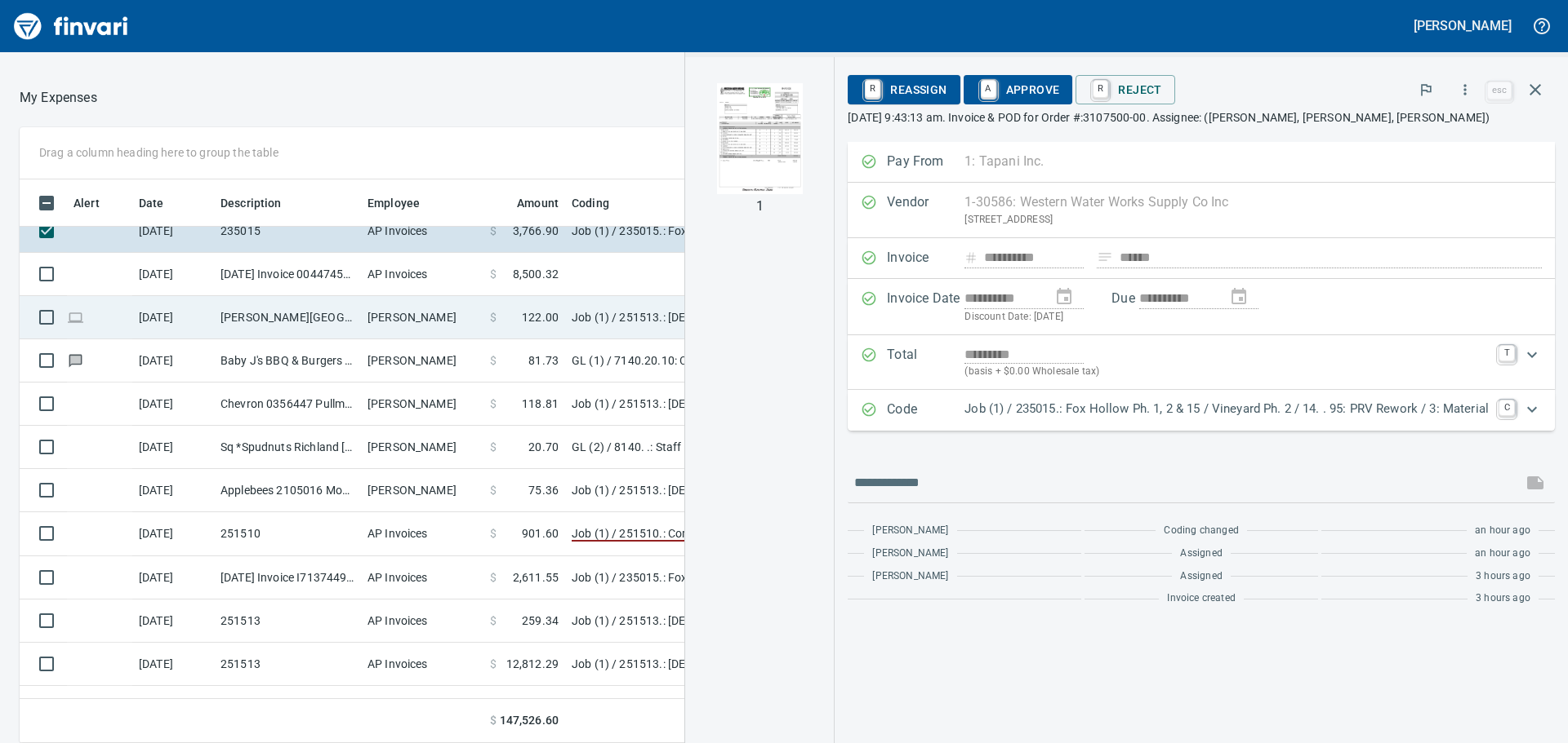
scroll to position [327, 0]
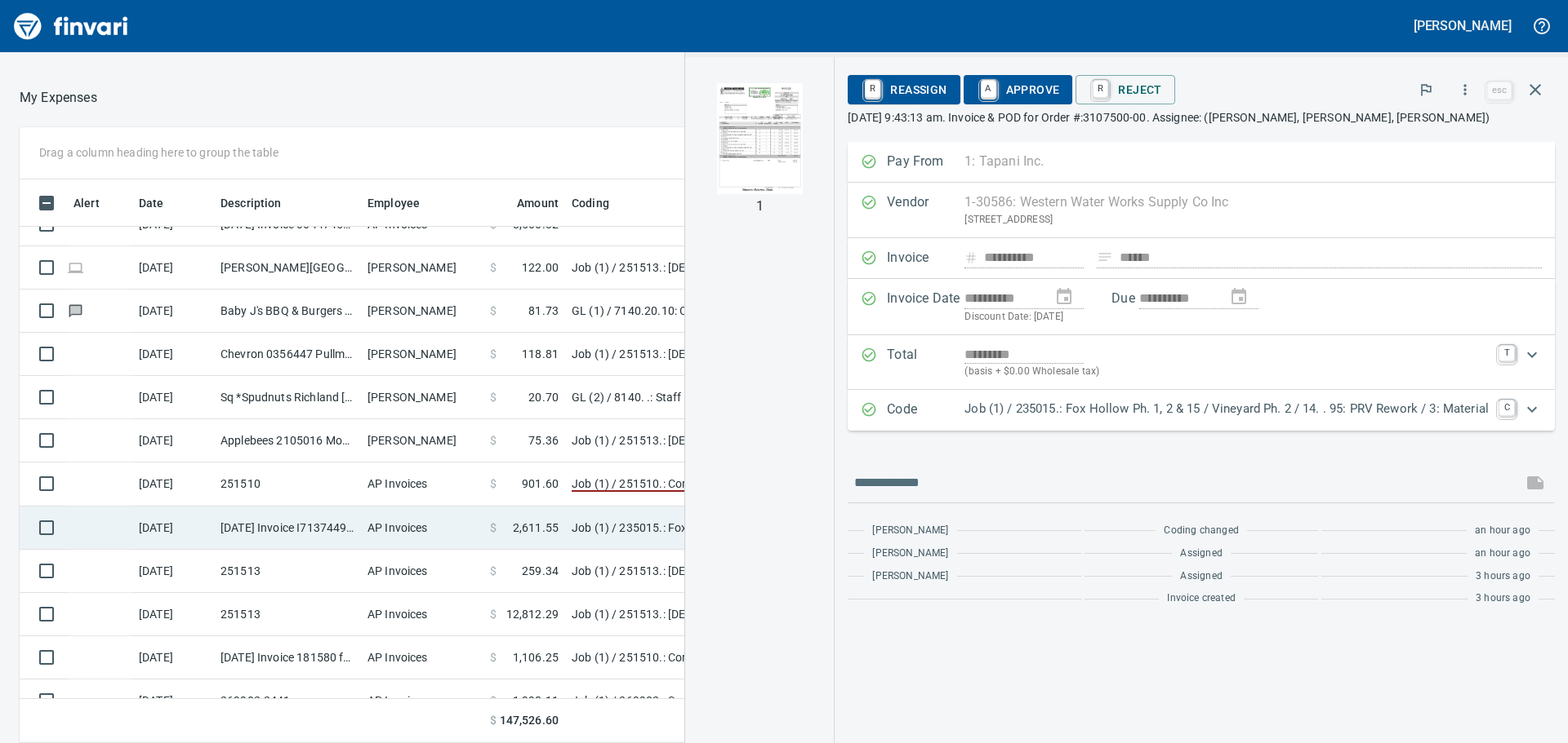
click at [398, 536] on td "AP Invoices" at bounding box center [422, 528] width 122 height 43
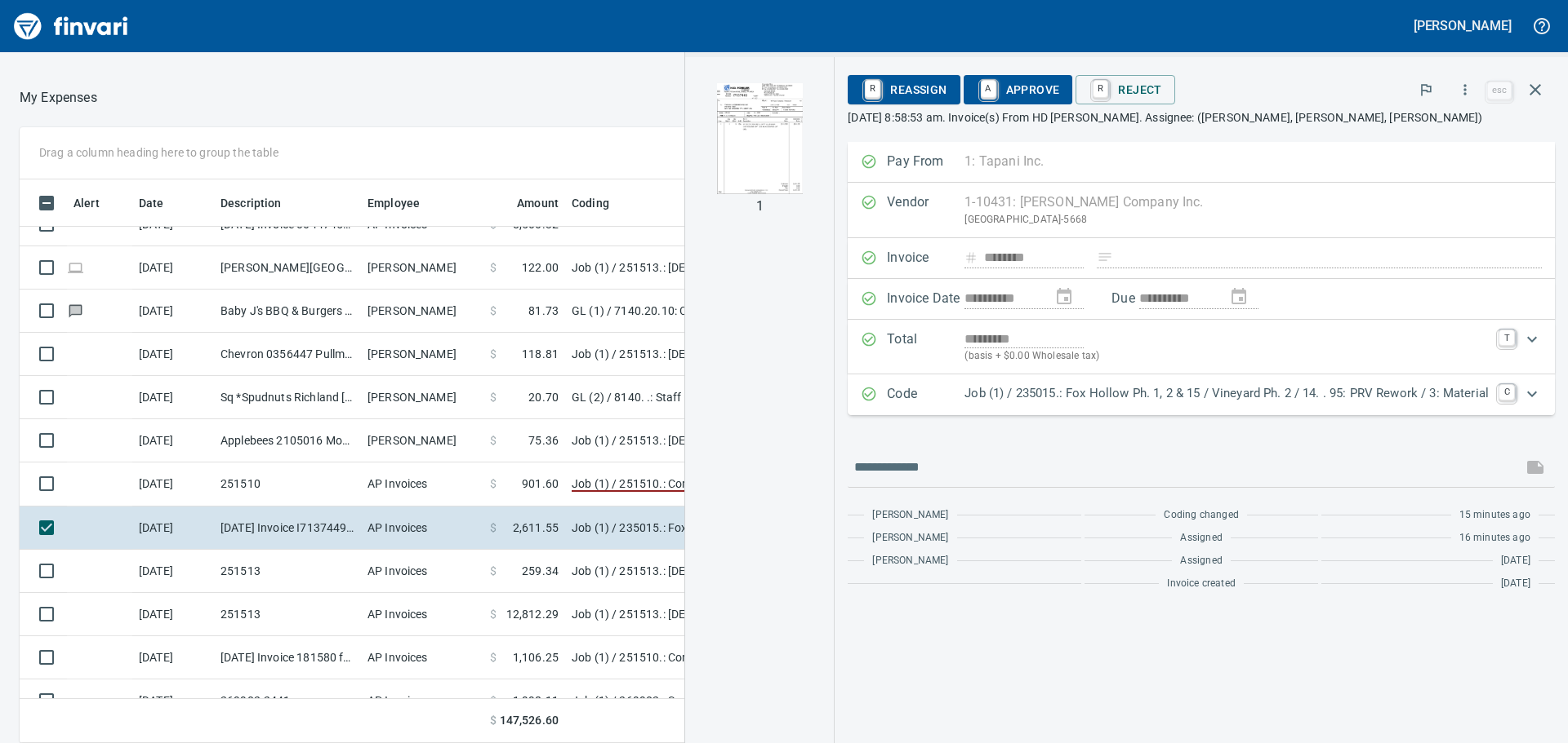
click at [785, 134] on img "button" at bounding box center [760, 139] width 112 height 111
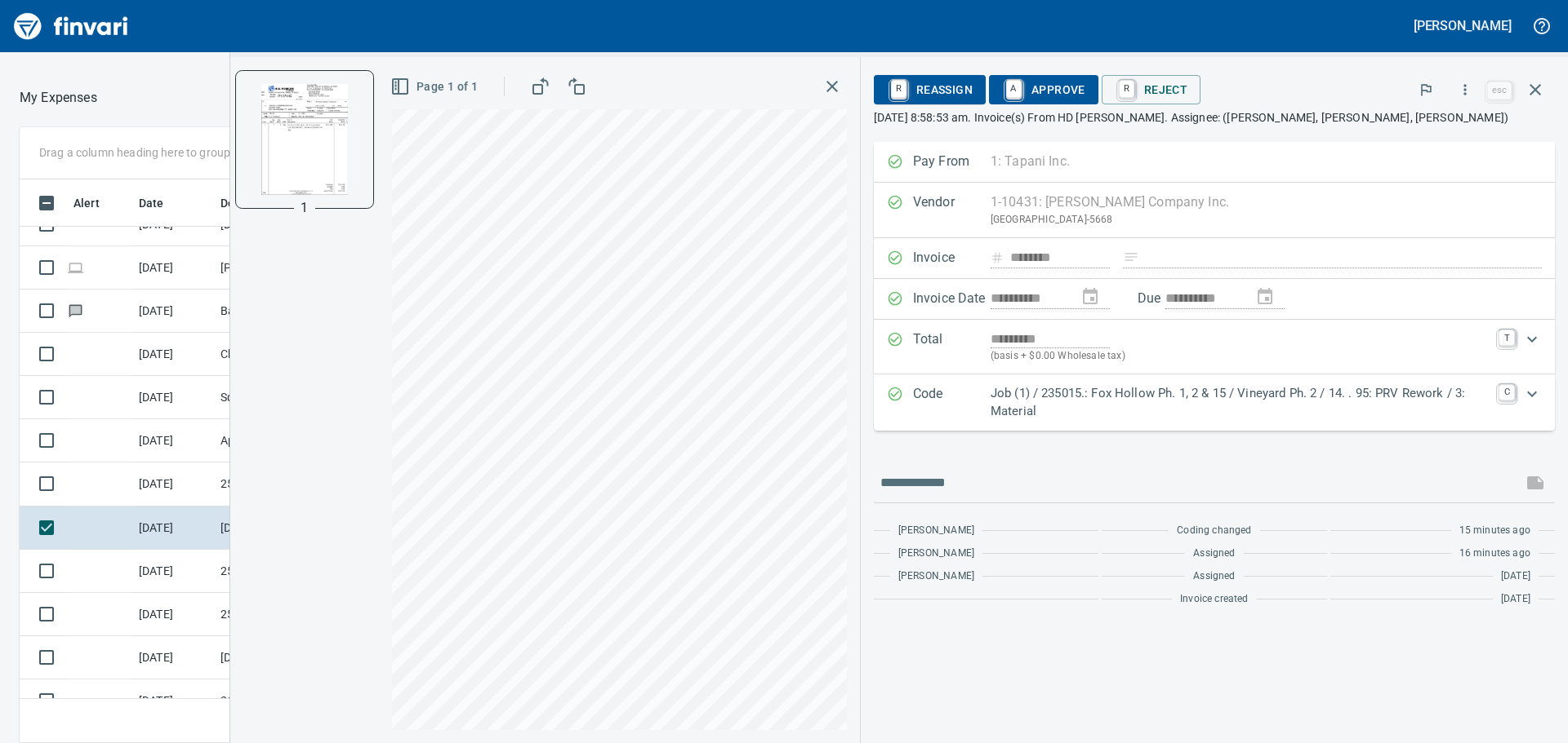
click at [1059, 87] on span "A Approve" at bounding box center [1043, 90] width 83 height 27
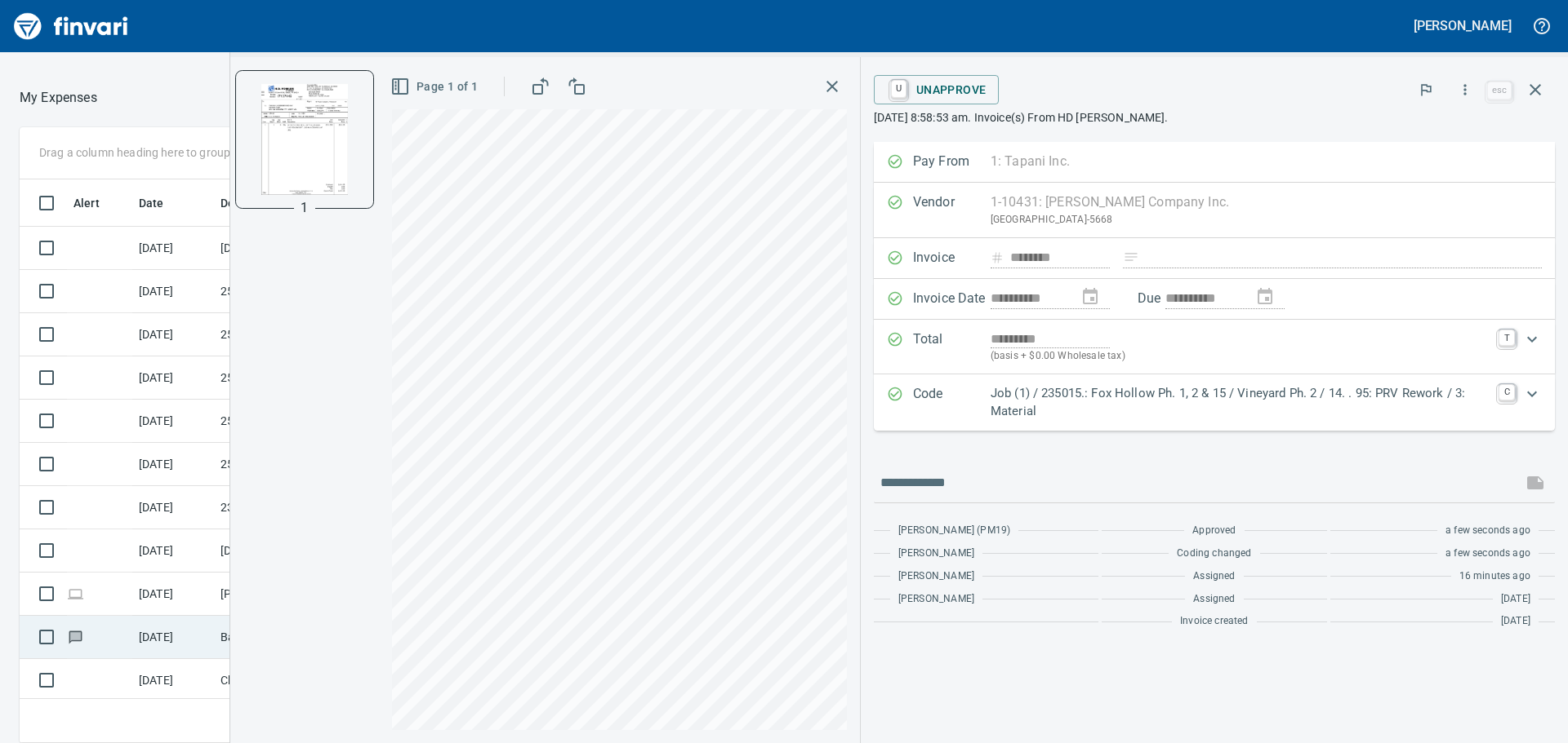
click at [116, 637] on td at bounding box center [99, 637] width 66 height 43
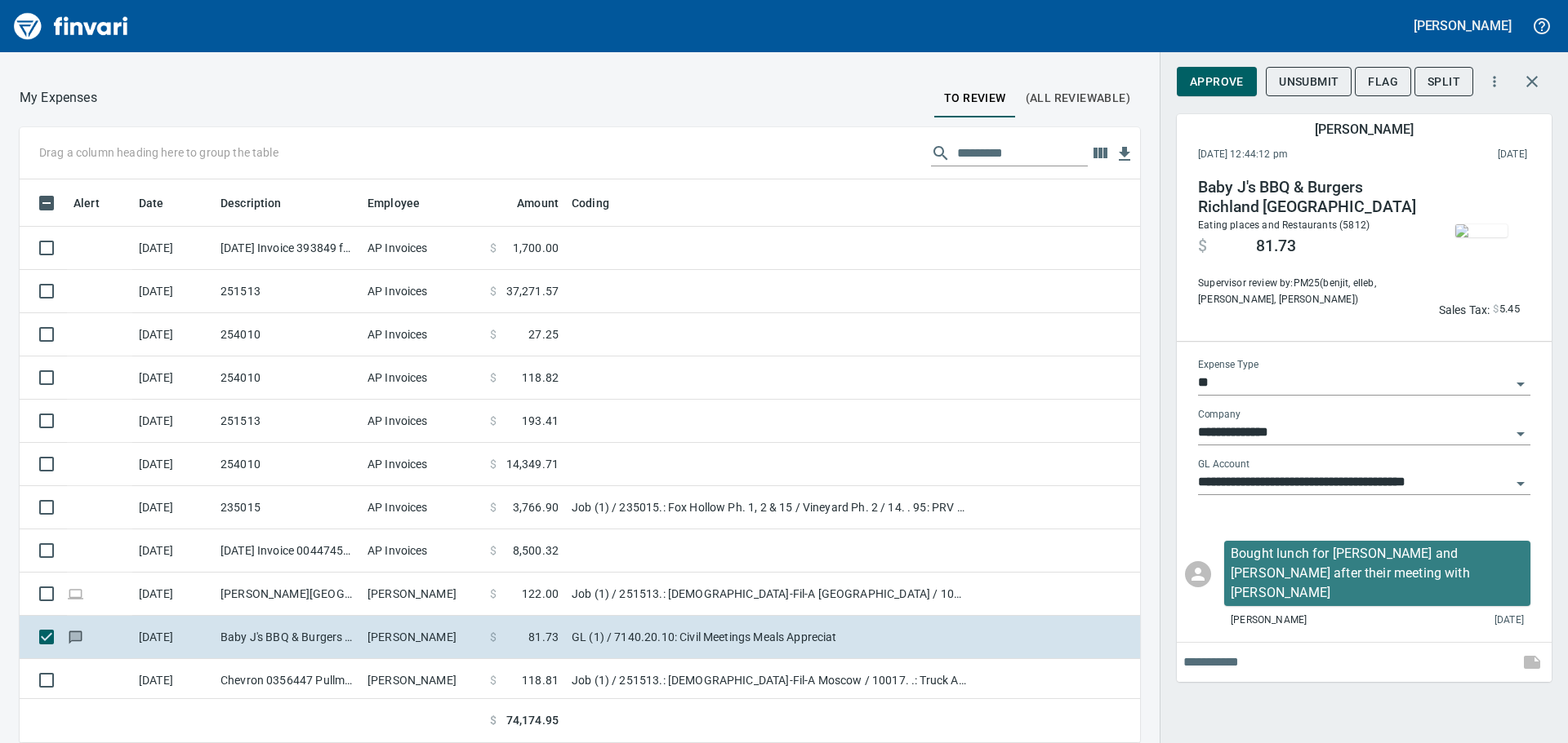
scroll to position [551, 1084]
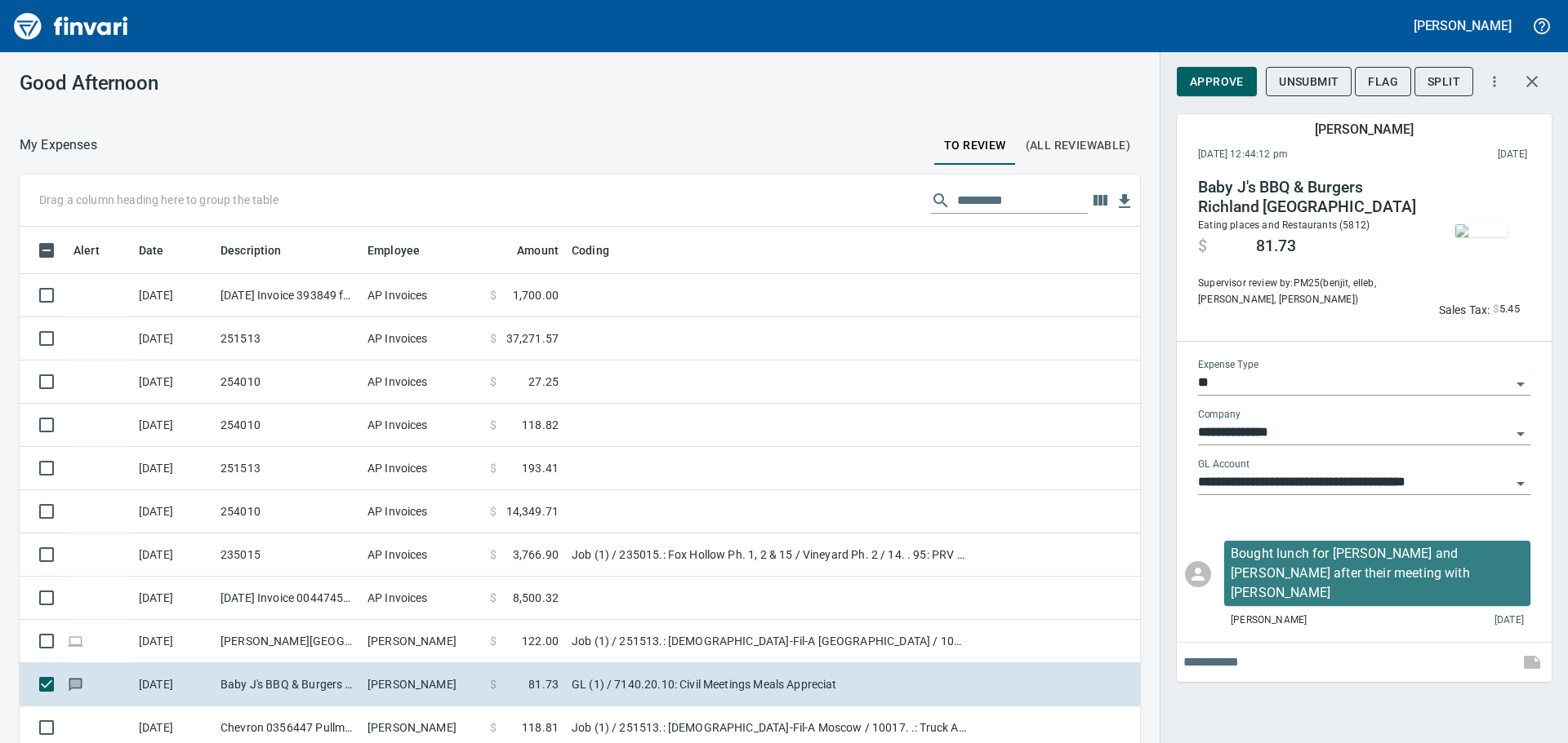
scroll to position [551, 1084]
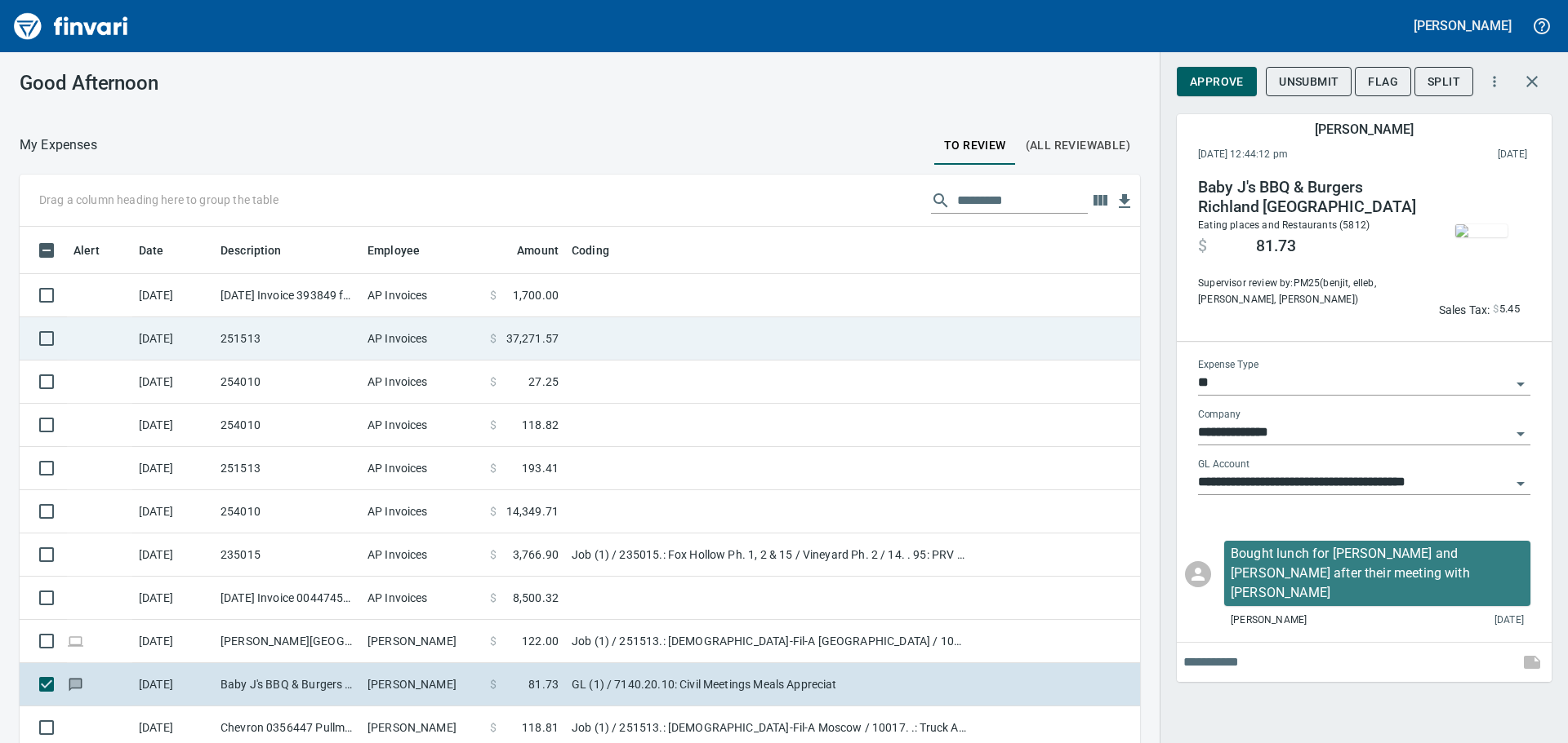
click at [290, 329] on td "251513" at bounding box center [288, 339] width 147 height 43
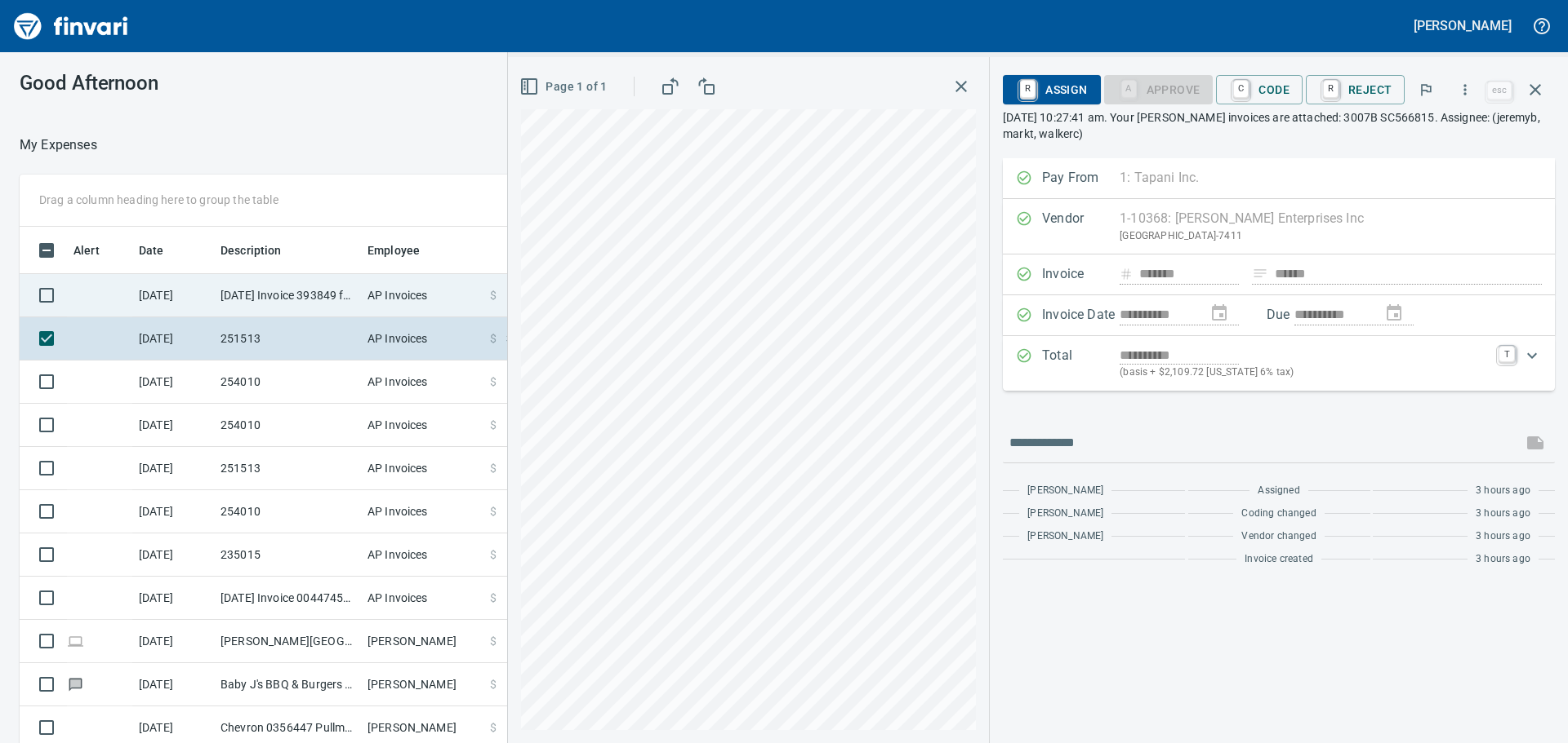
click at [306, 295] on td "[DATE] Invoice 393849 from Prairie Electric Inc (1-10823)" at bounding box center [288, 295] width 147 height 43
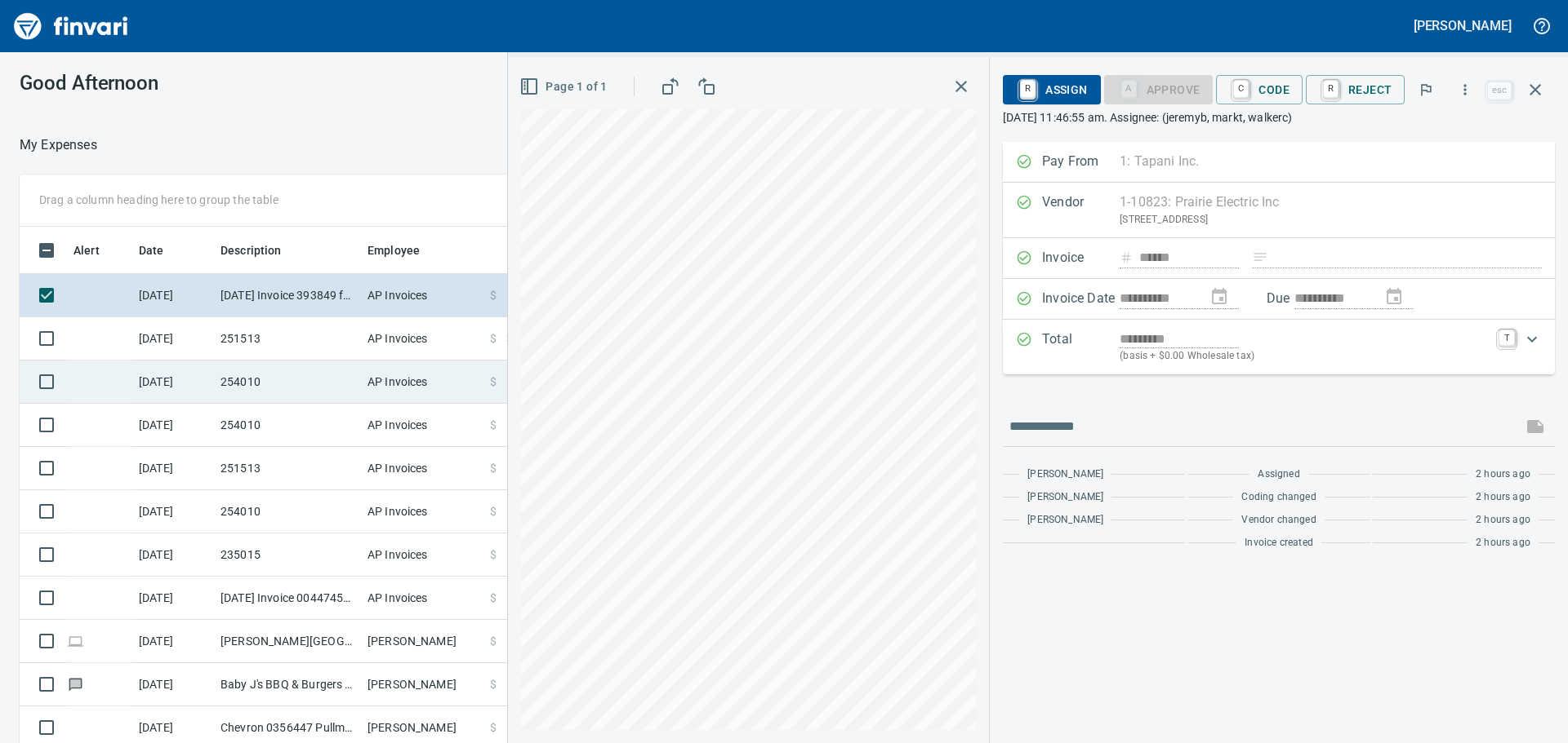
click at [313, 387] on td "254010" at bounding box center [288, 382] width 147 height 43
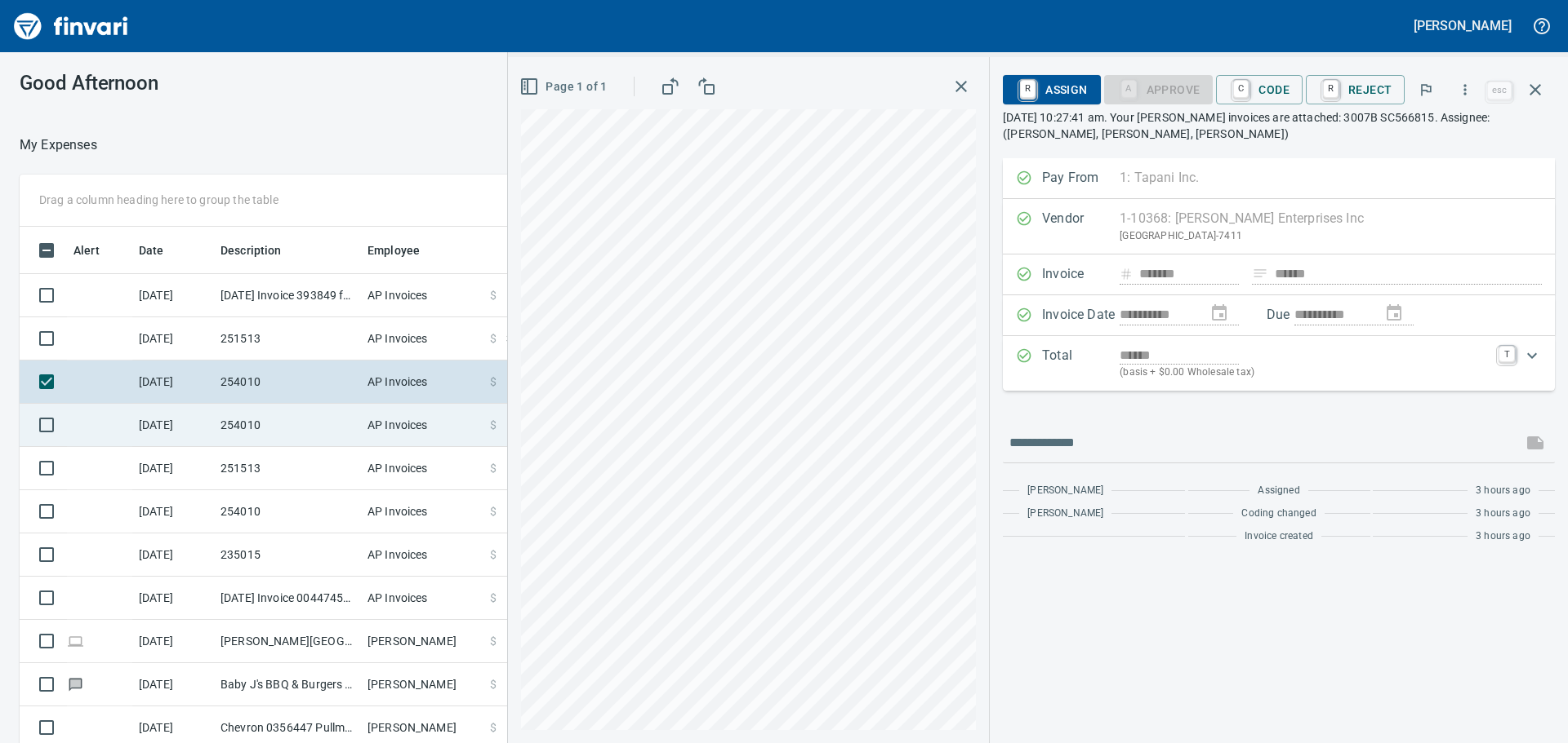
click at [303, 416] on td "254010" at bounding box center [288, 425] width 147 height 43
